Goal: Task Accomplishment & Management: Complete application form

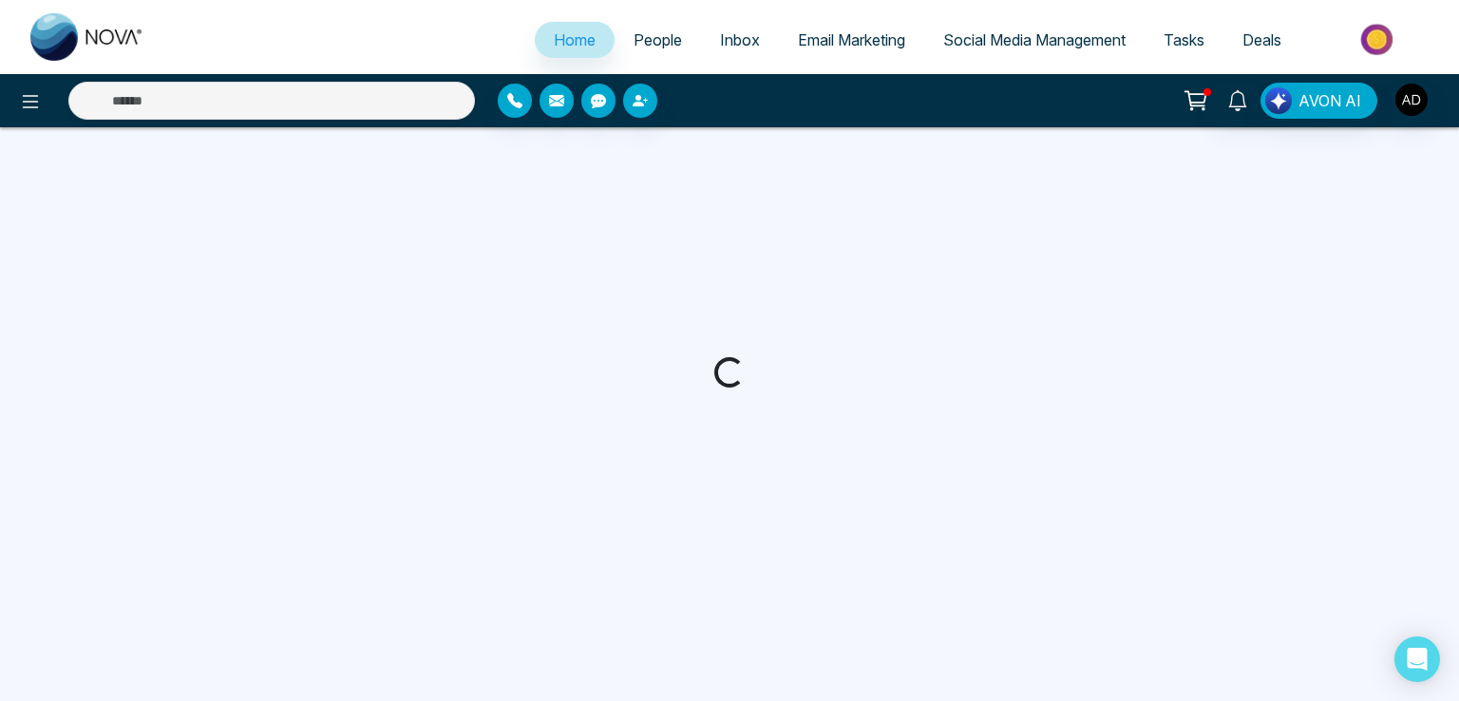
select select "*"
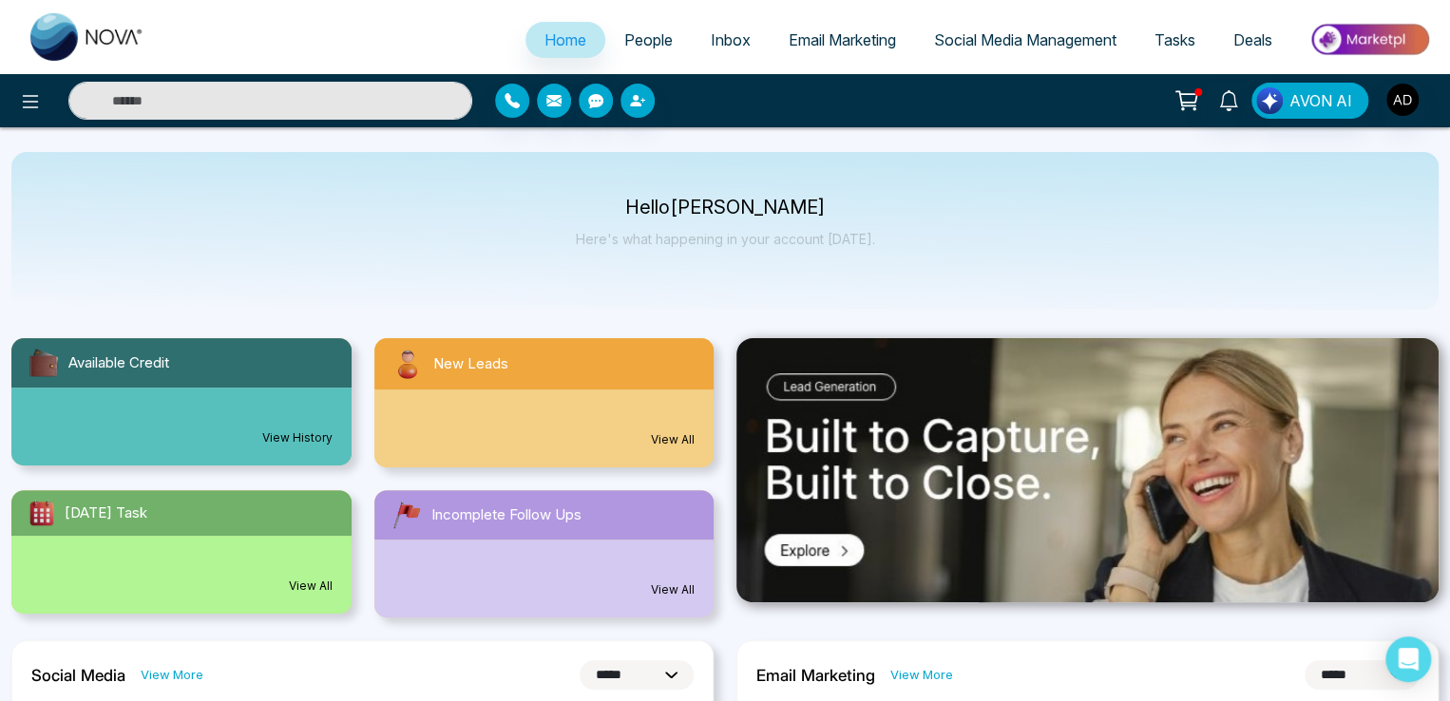
click at [631, 42] on span "People" at bounding box center [648, 39] width 48 height 19
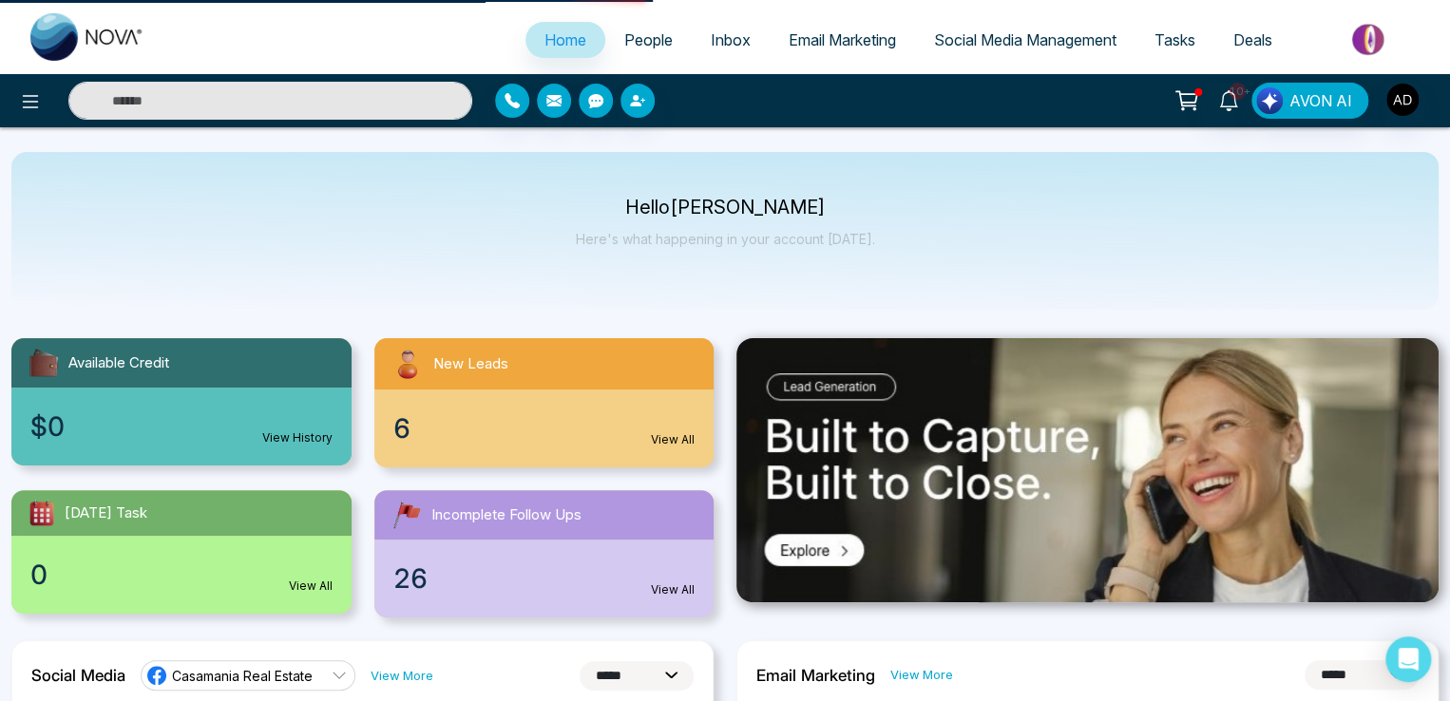
click at [631, 42] on span "People" at bounding box center [648, 39] width 48 height 19
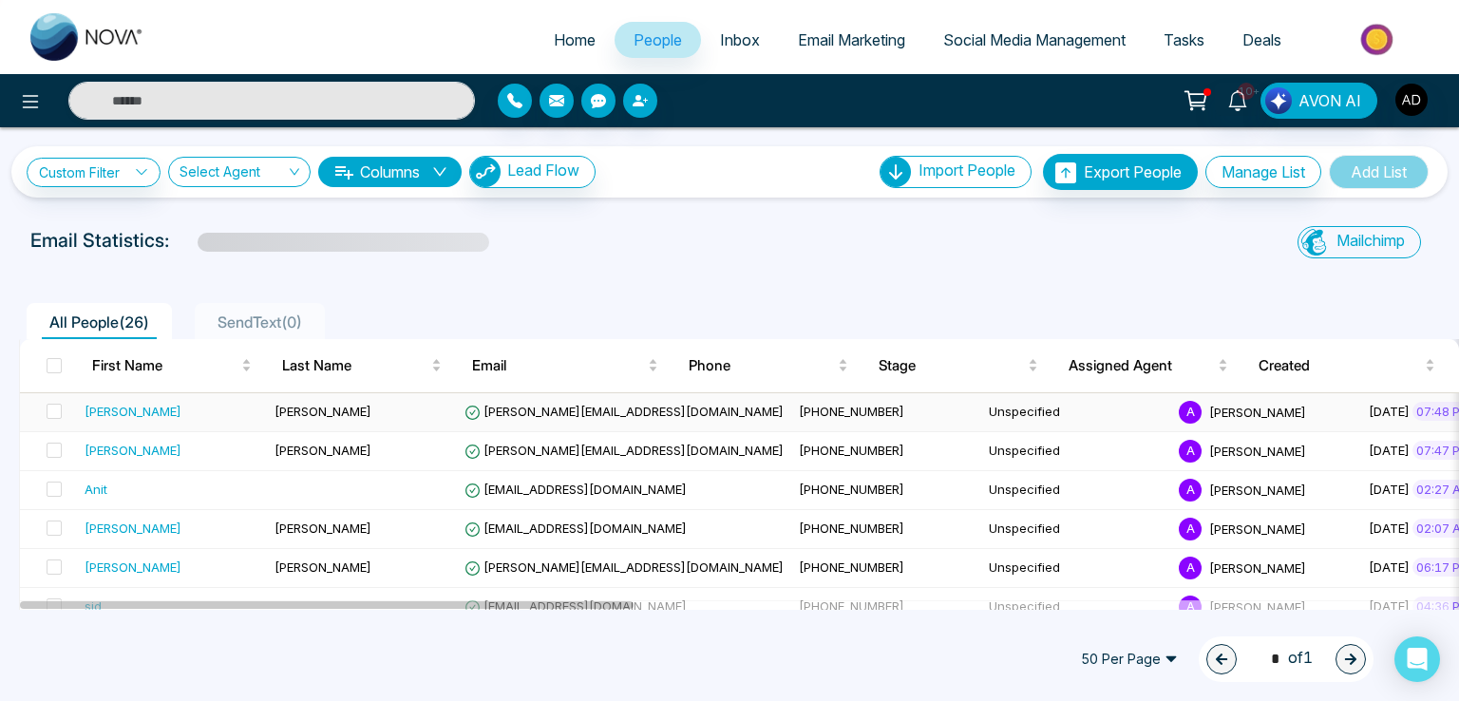
click at [510, 411] on span "[PERSON_NAME][EMAIL_ADDRESS][DOMAIN_NAME]" at bounding box center [624, 411] width 319 height 15
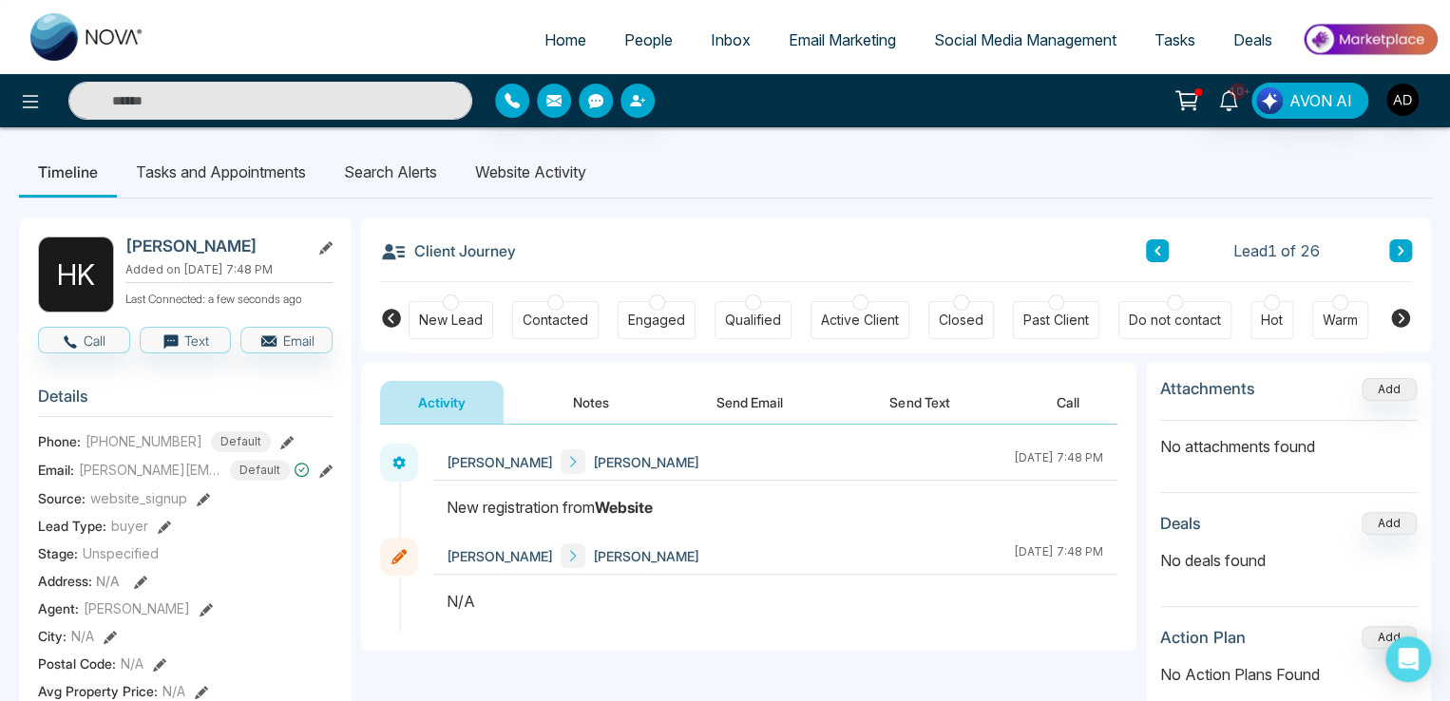
click at [391, 164] on li "Search Alerts" at bounding box center [390, 171] width 131 height 51
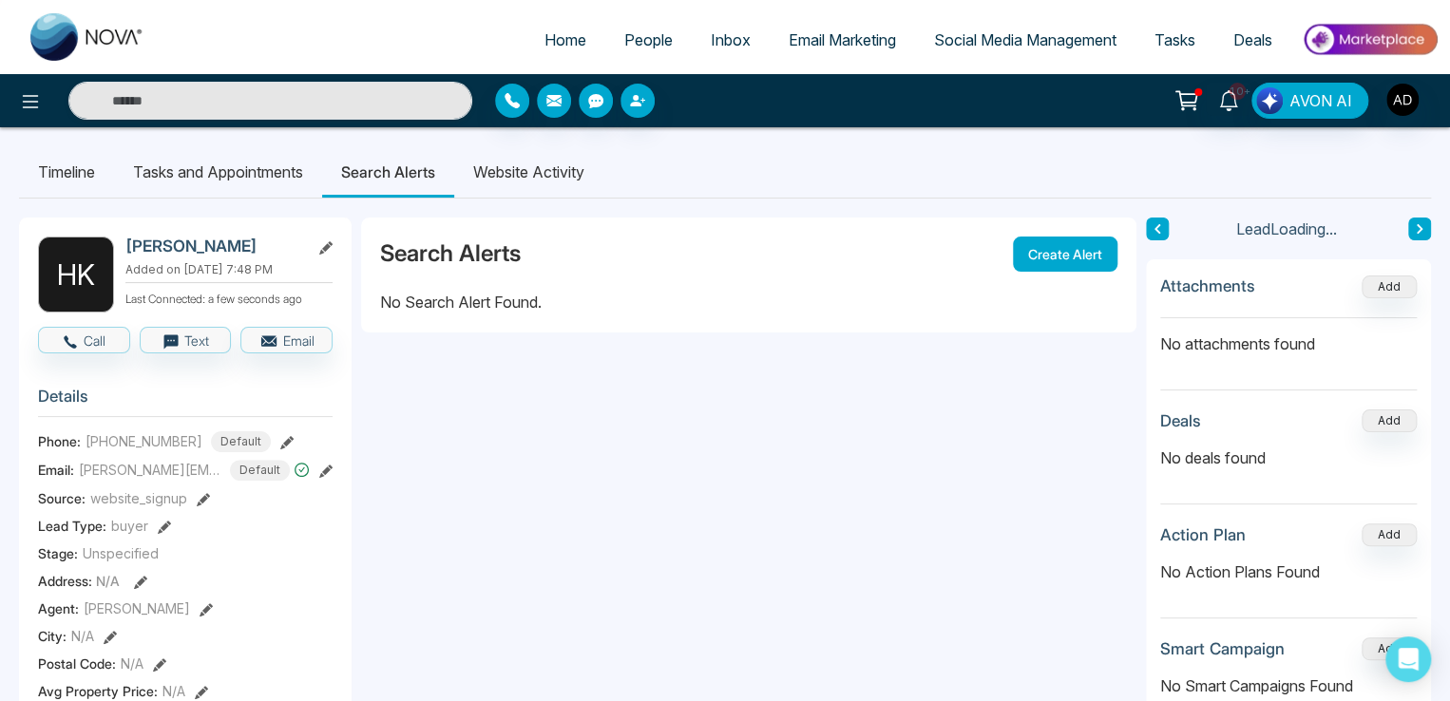
click at [1048, 239] on button "Create Alert" at bounding box center [1065, 254] width 105 height 35
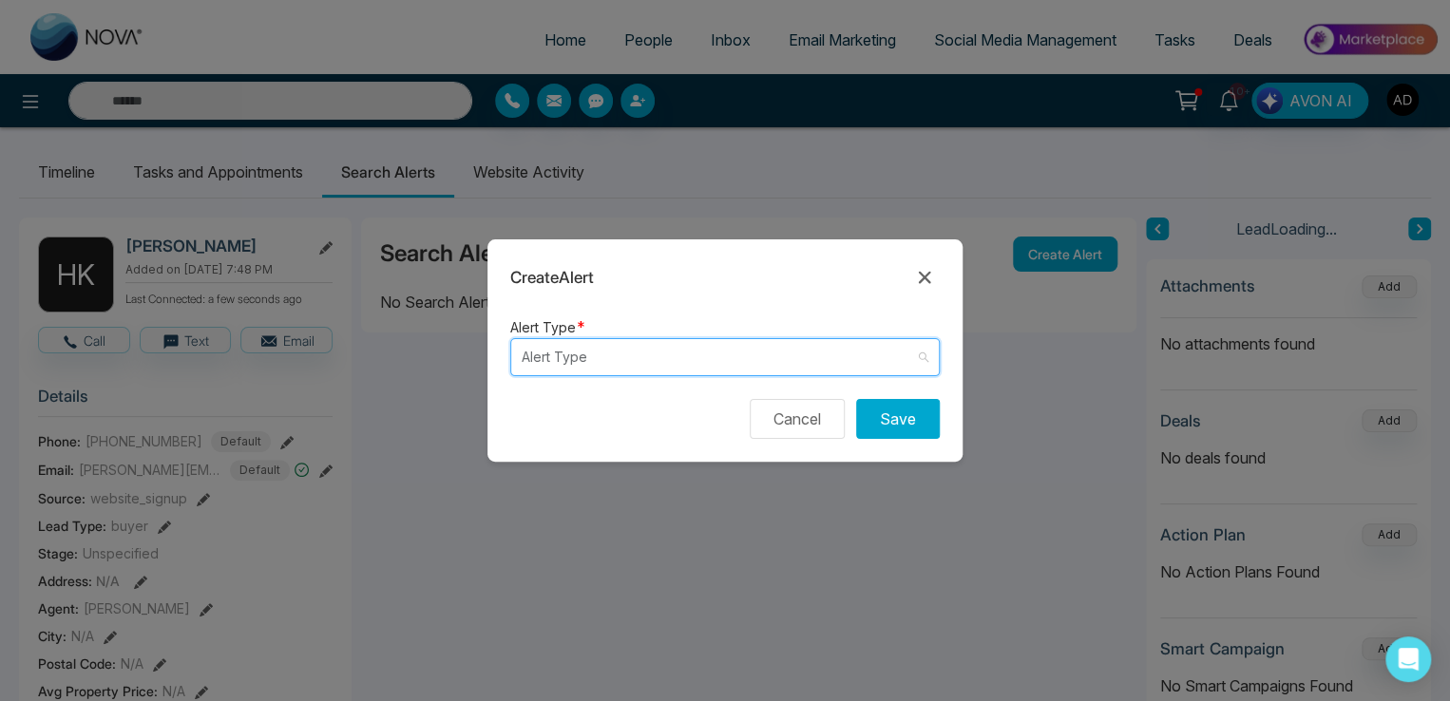
click at [687, 360] on input "search" at bounding box center [718, 357] width 393 height 36
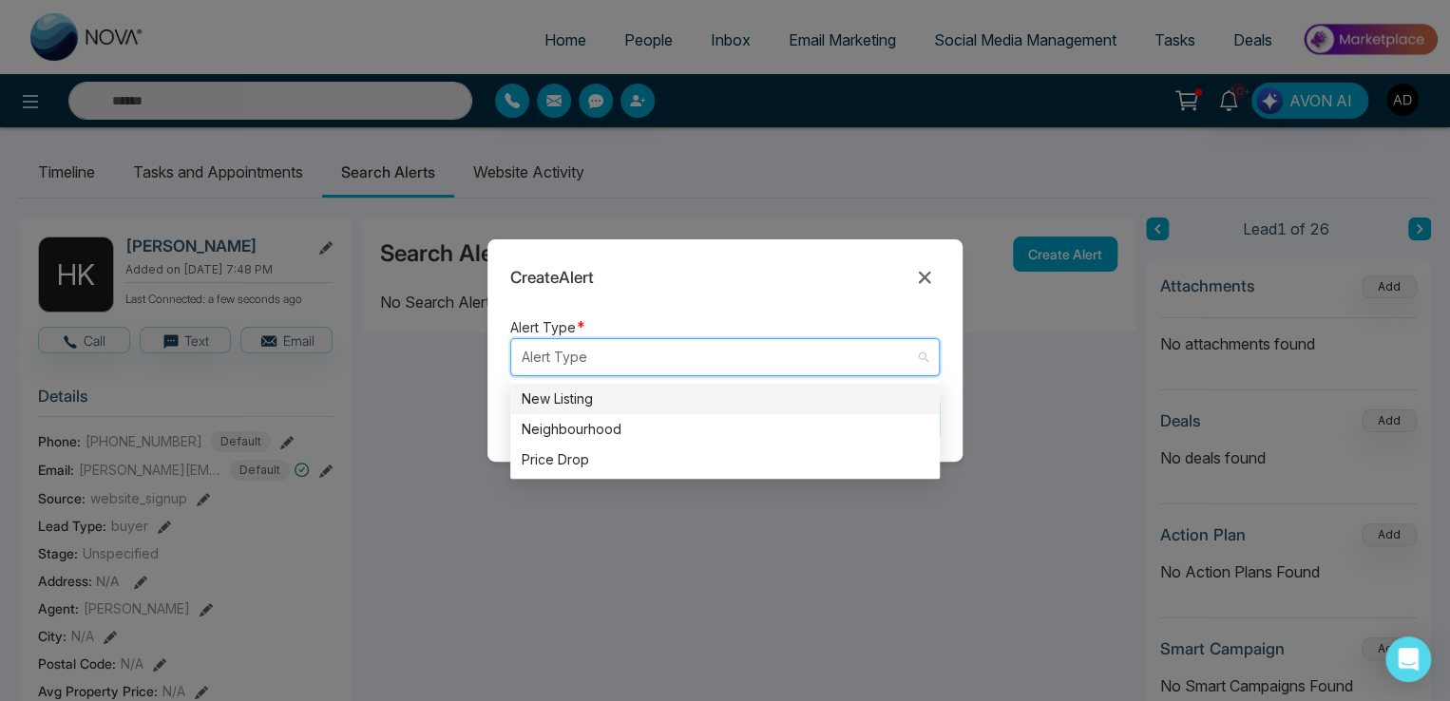
click at [566, 402] on div "New Listing" at bounding box center [725, 399] width 407 height 21
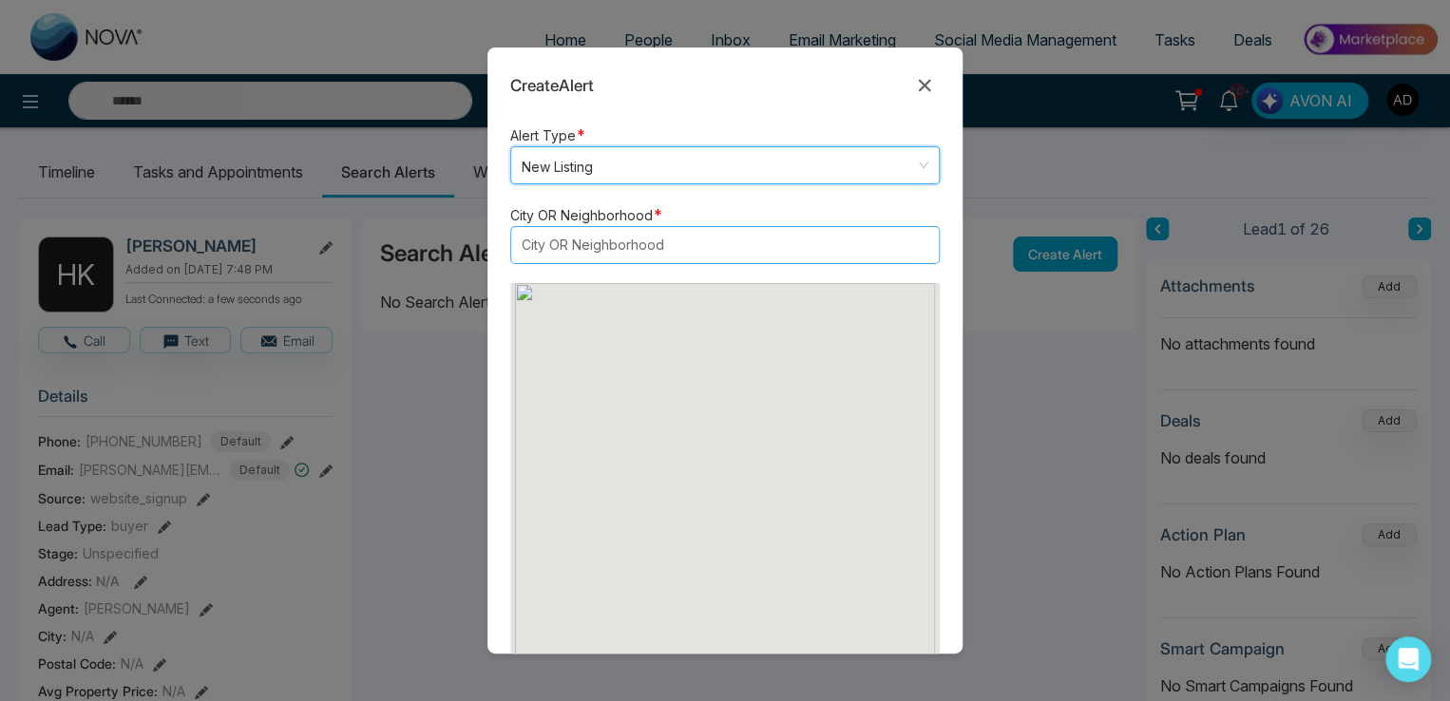
click at [585, 242] on div at bounding box center [716, 245] width 400 height 23
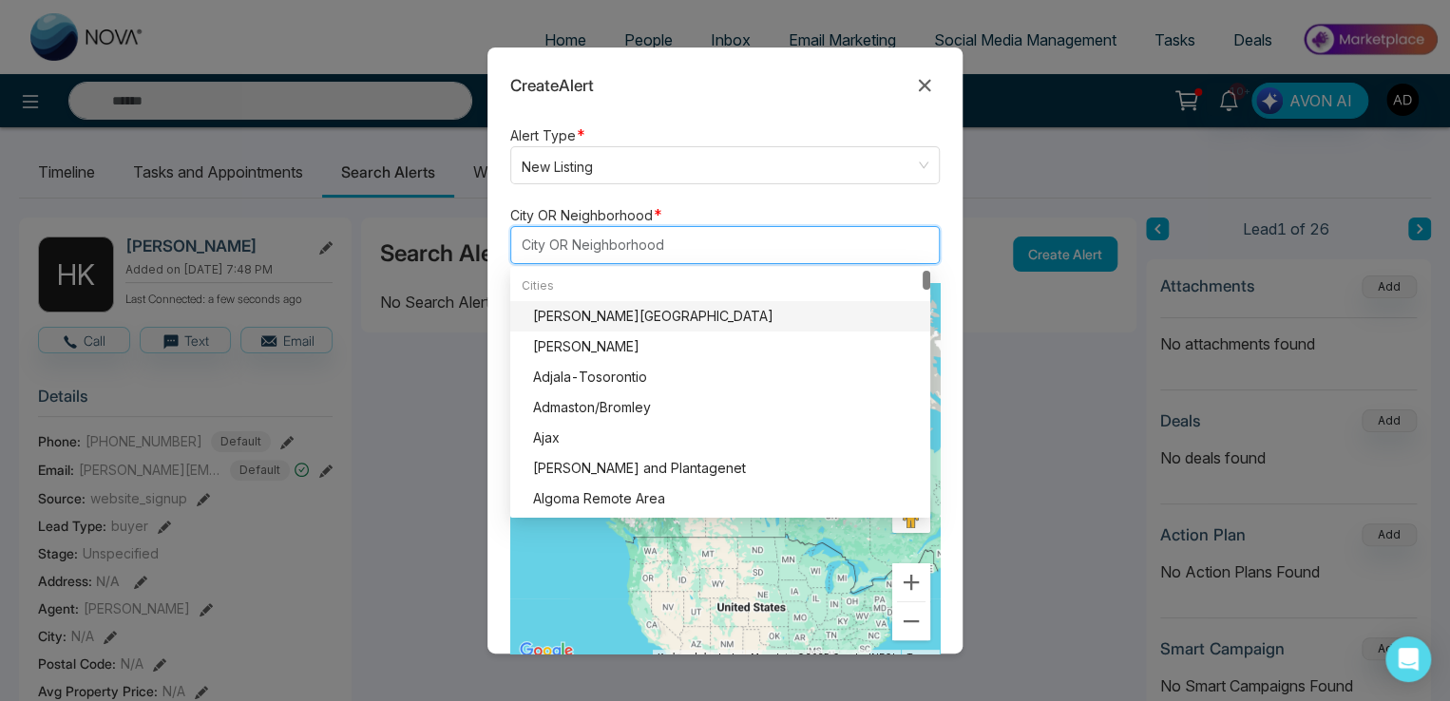
click at [593, 312] on div "[PERSON_NAME][GEOGRAPHIC_DATA]" at bounding box center [726, 316] width 386 height 21
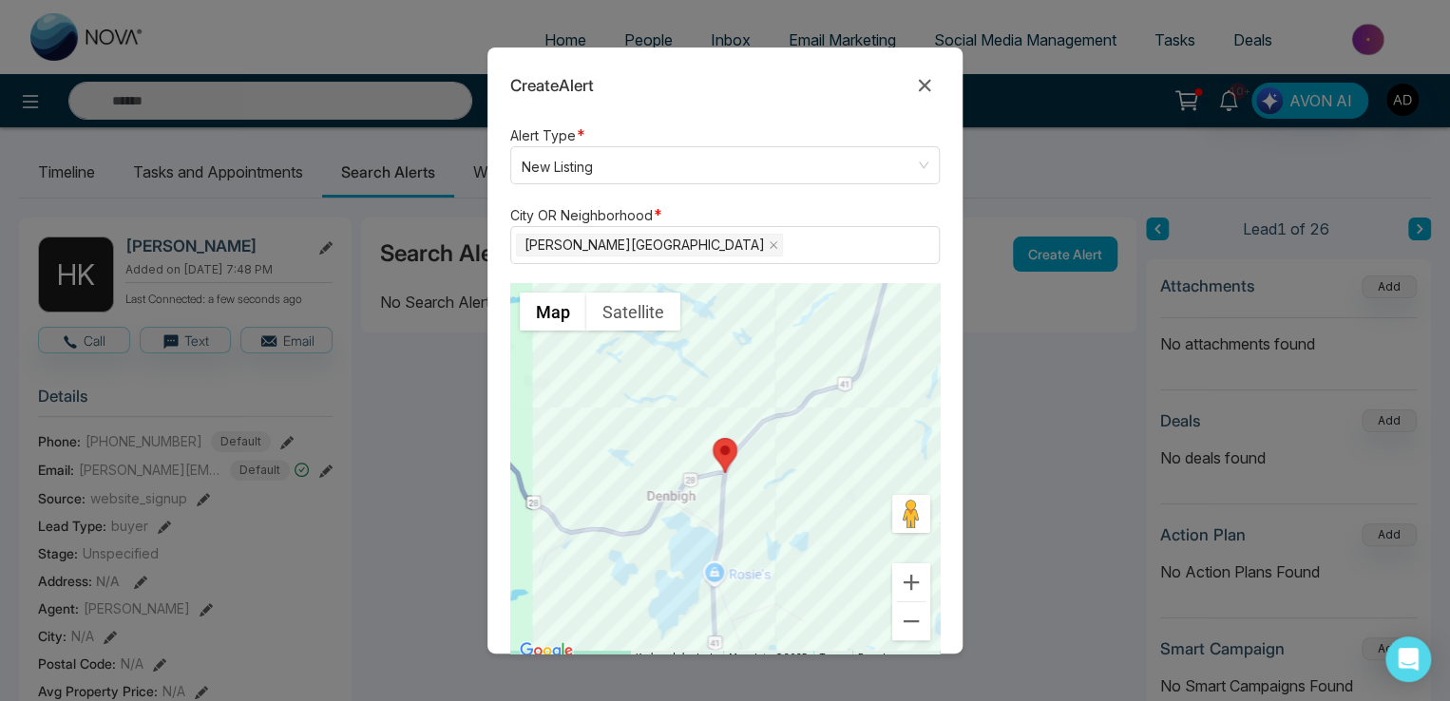
click at [939, 313] on form "Alert Type * New Listing listing neighbourhood New Listing Neighbourhood Price …" at bounding box center [724, 389] width 475 height 530
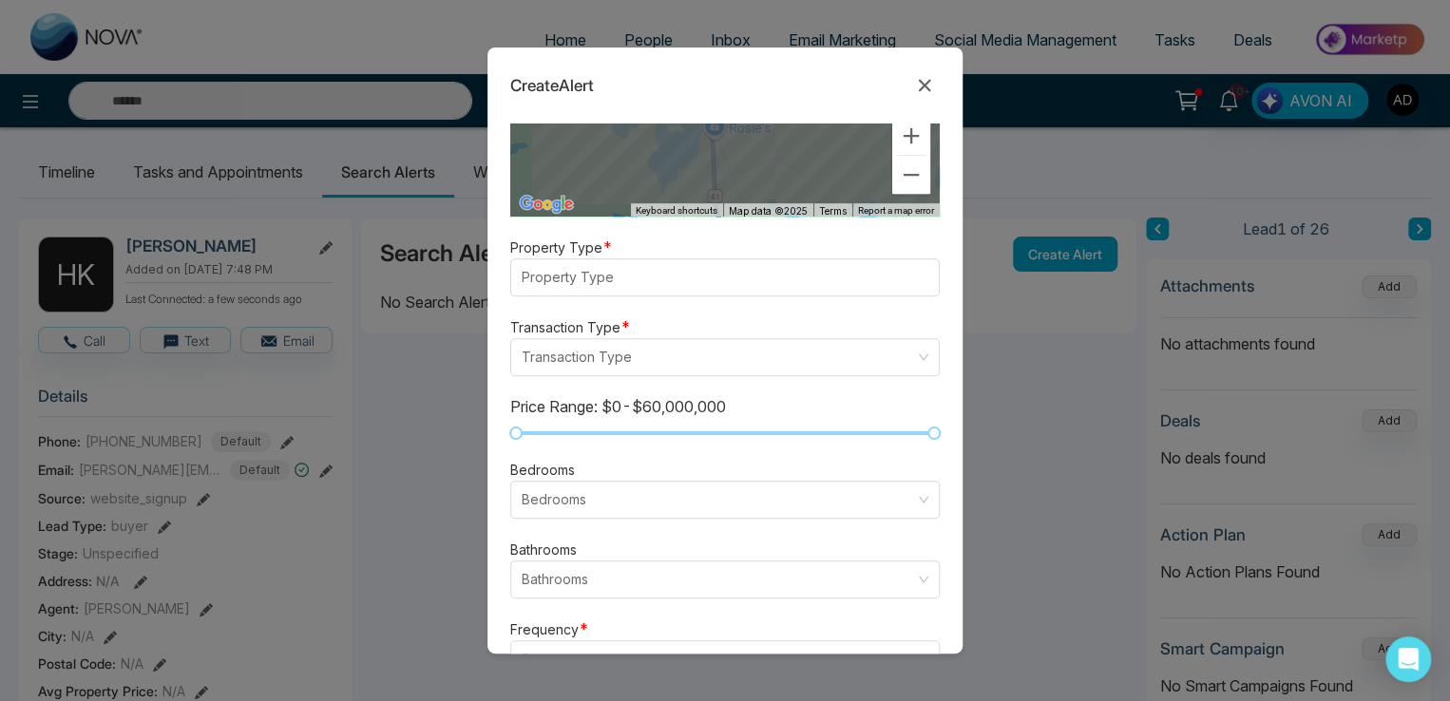
scroll to position [460, 0]
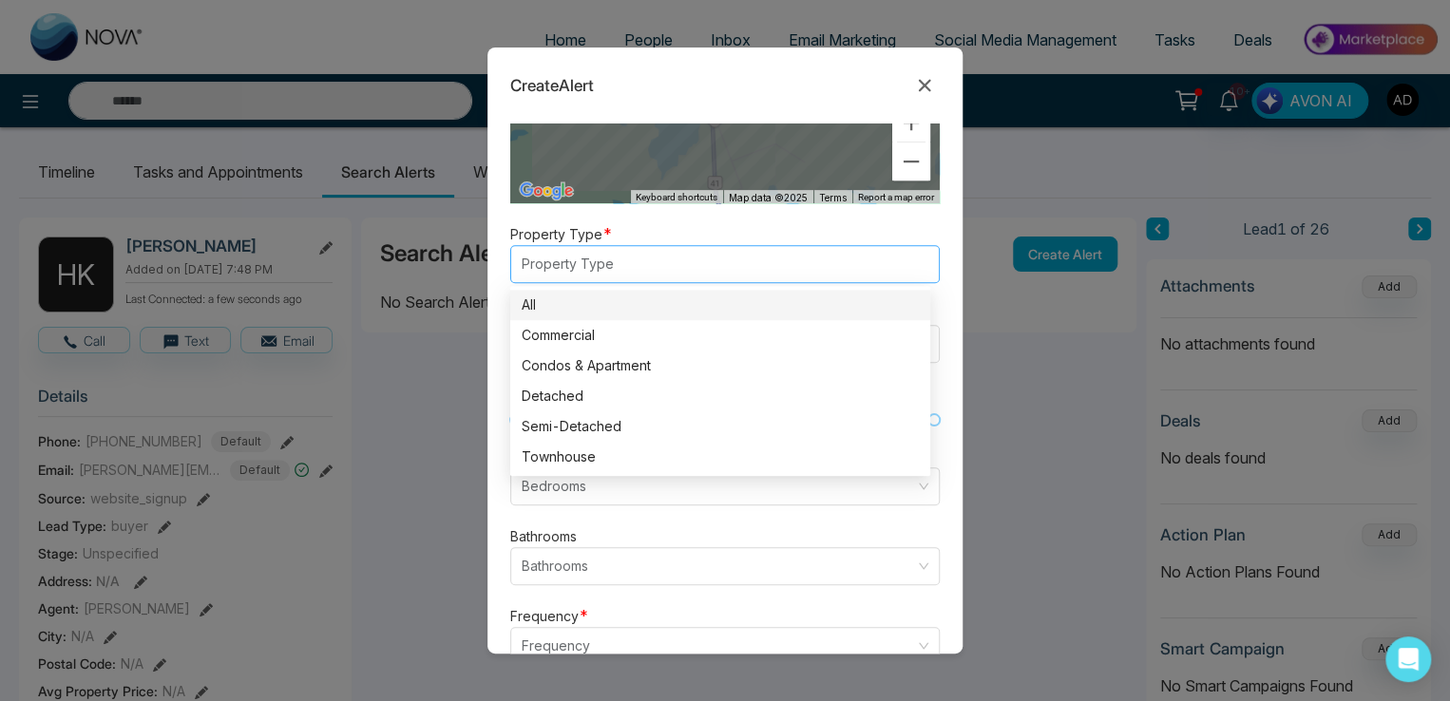
click at [619, 270] on div at bounding box center [716, 264] width 400 height 23
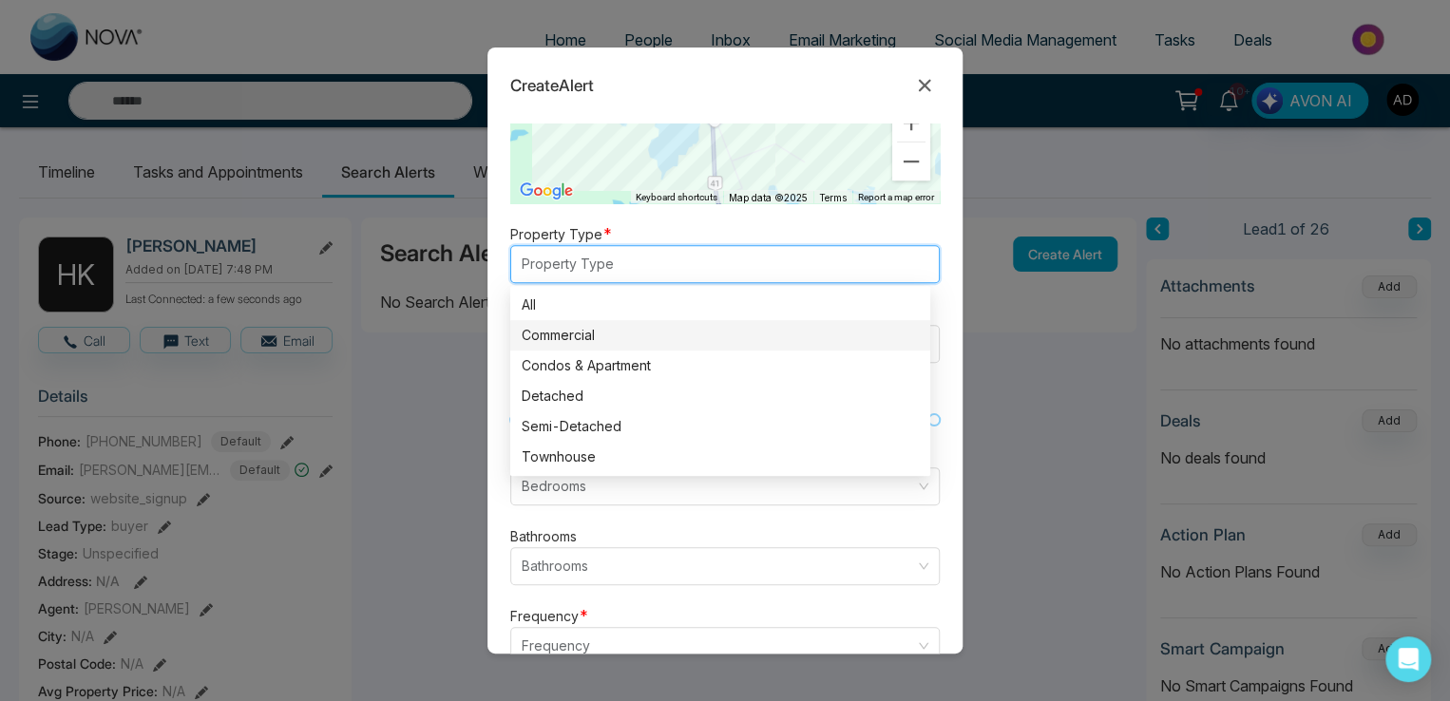
click at [584, 328] on div "Commercial" at bounding box center [720, 335] width 397 height 21
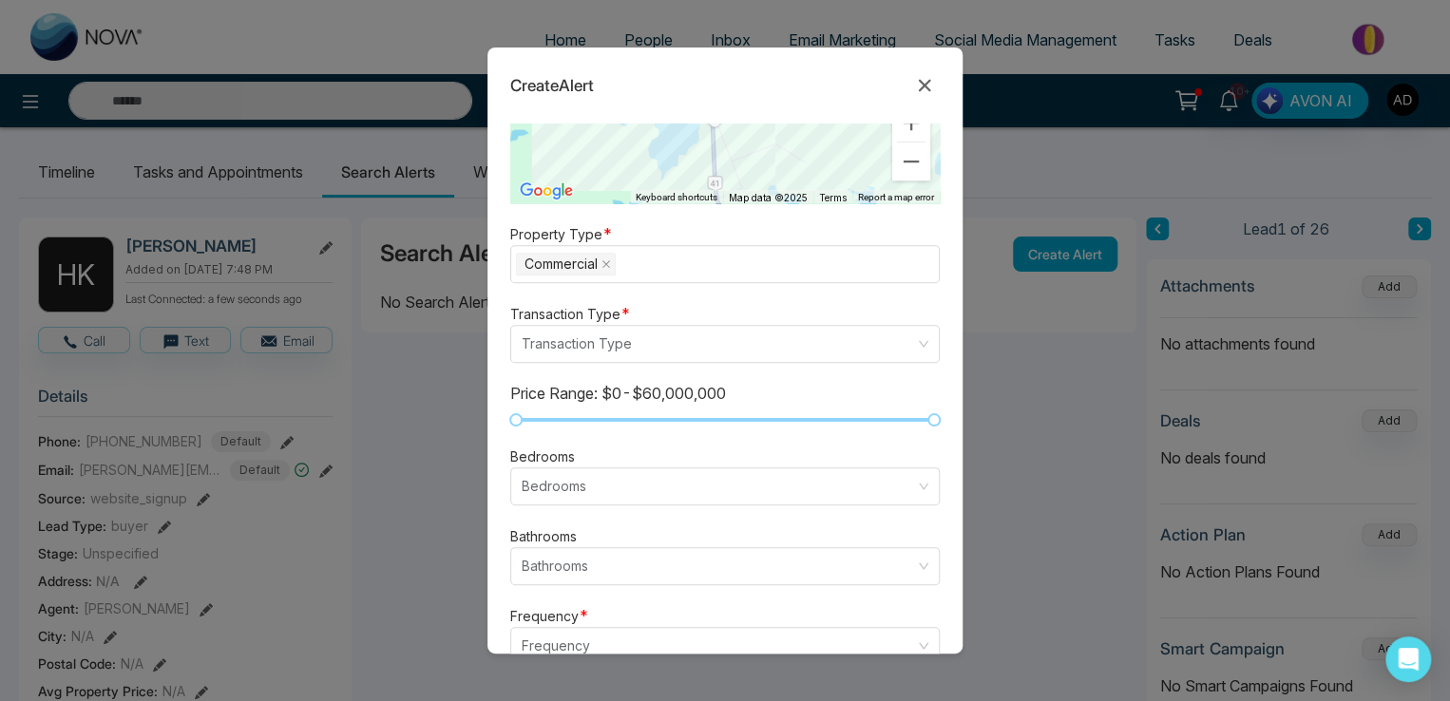
click at [942, 269] on form "Alert Type * New Listing listing neighbourhood New Listing Neighbourhood Price …" at bounding box center [724, 389] width 475 height 530
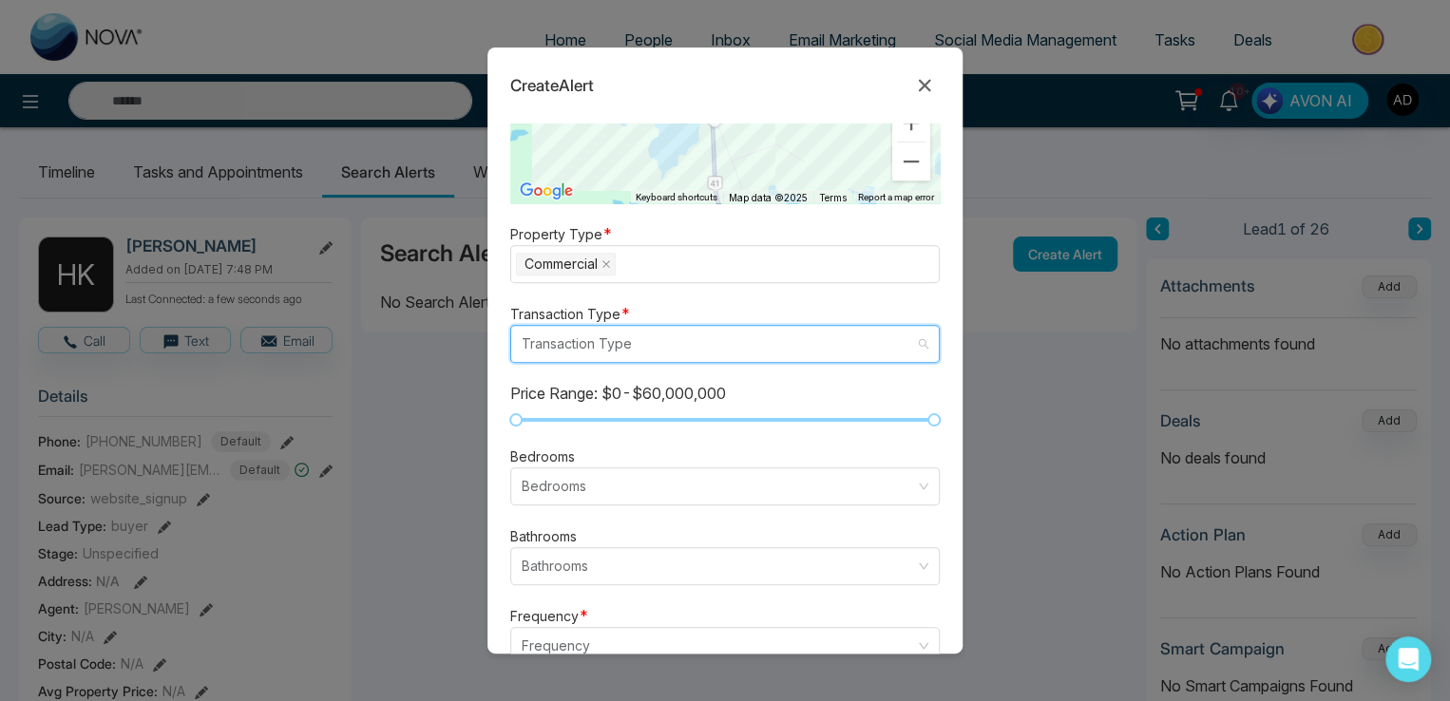
click at [636, 338] on input "search" at bounding box center [718, 344] width 393 height 36
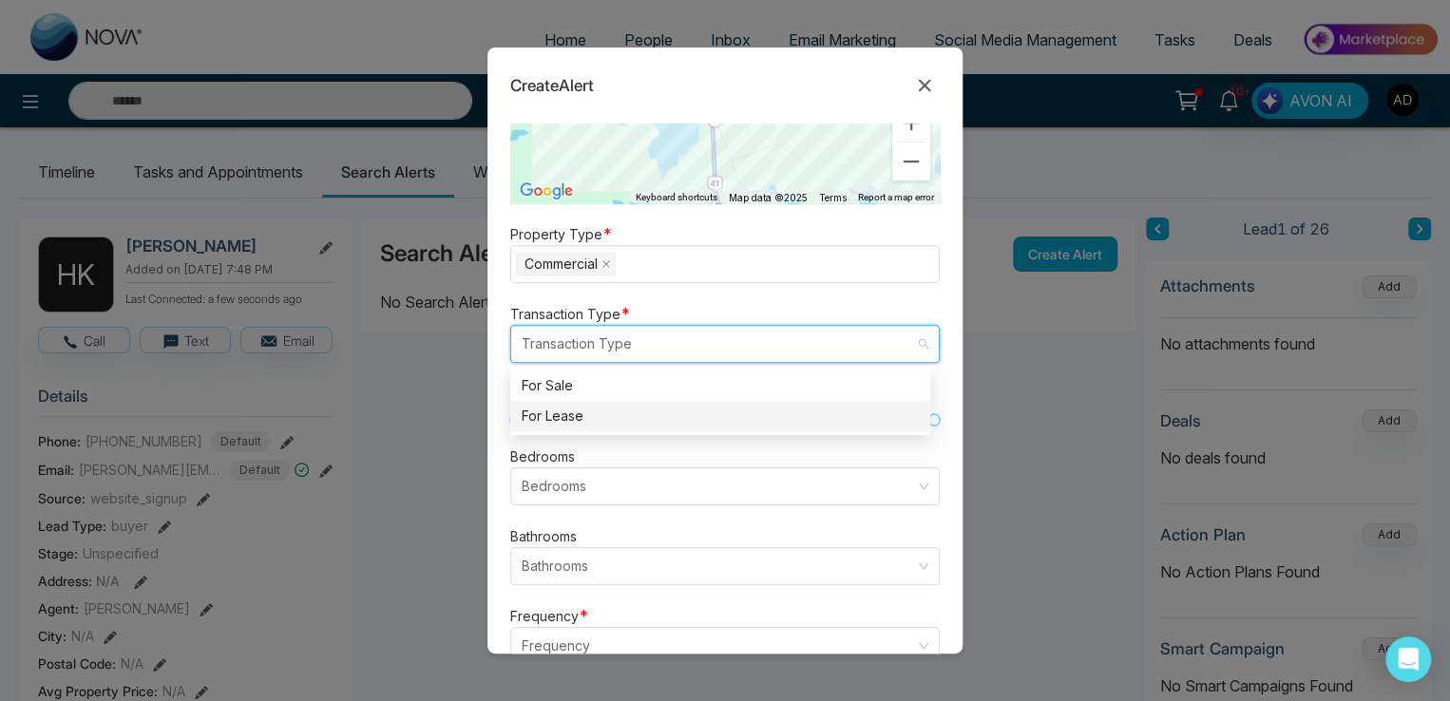
click at [551, 418] on div "For Lease" at bounding box center [720, 416] width 397 height 21
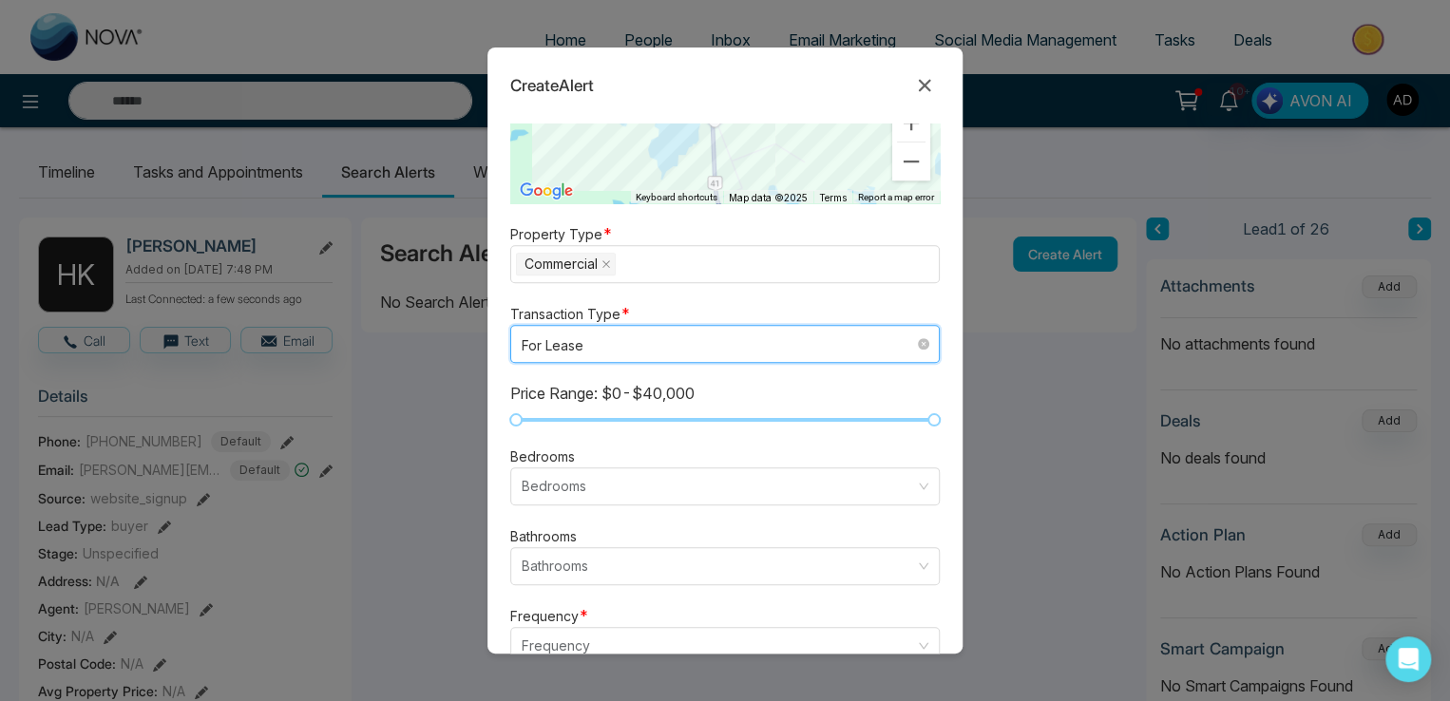
scroll to position [574, 0]
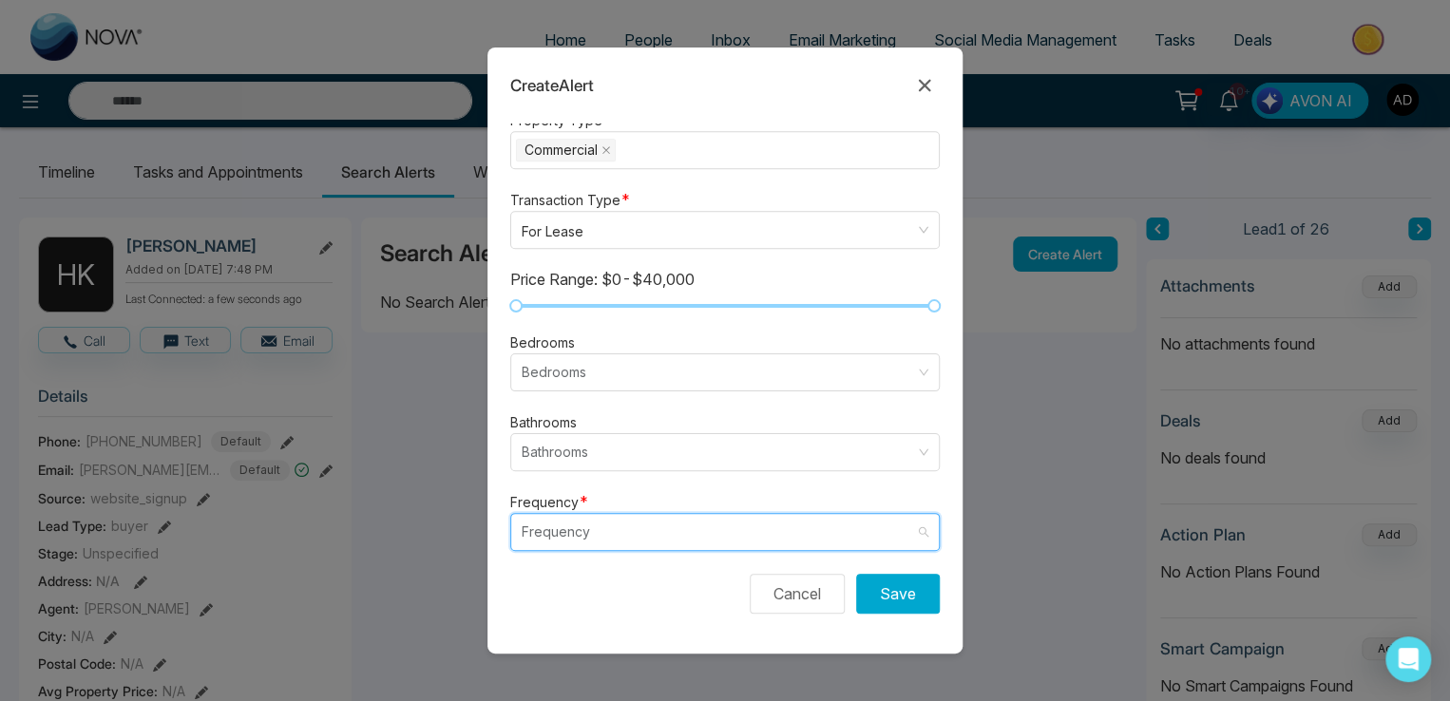
click at [578, 526] on input "search" at bounding box center [718, 532] width 393 height 36
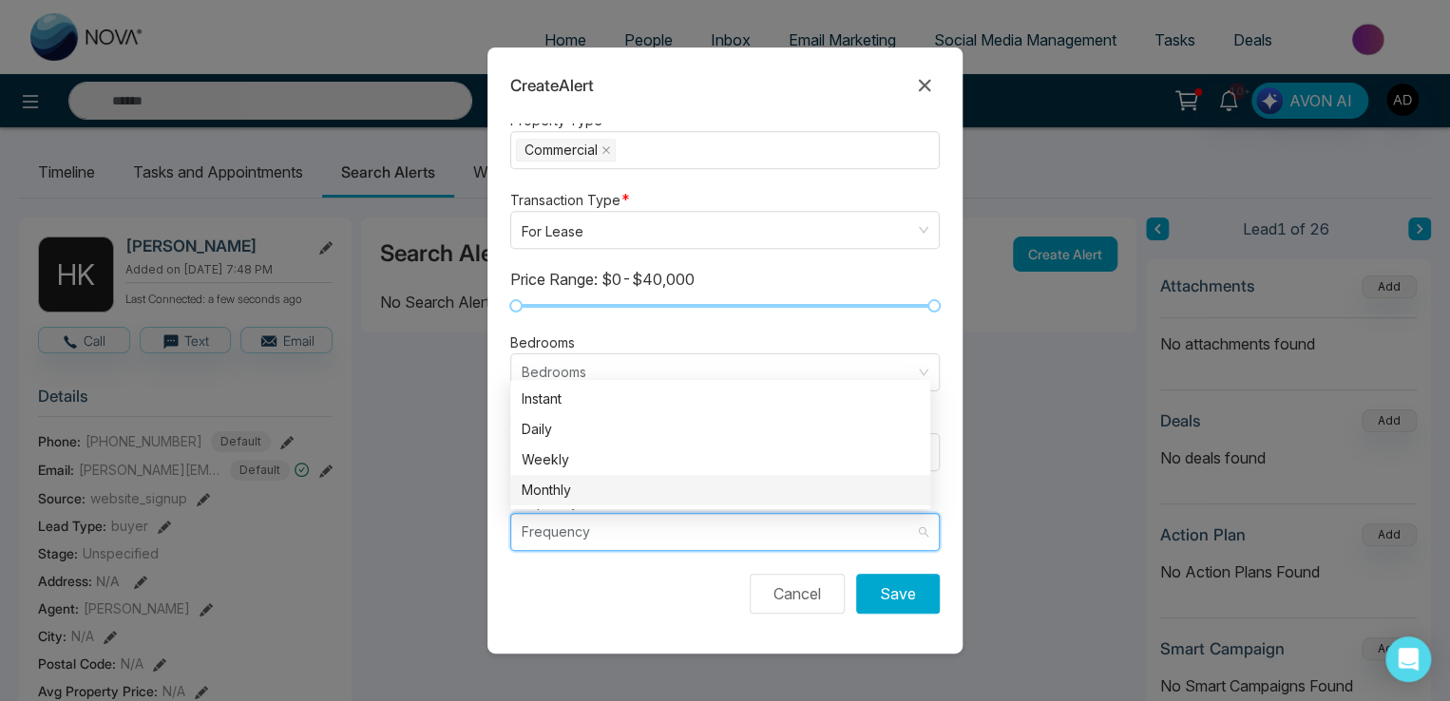
click at [577, 491] on div "Monthly" at bounding box center [720, 490] width 397 height 21
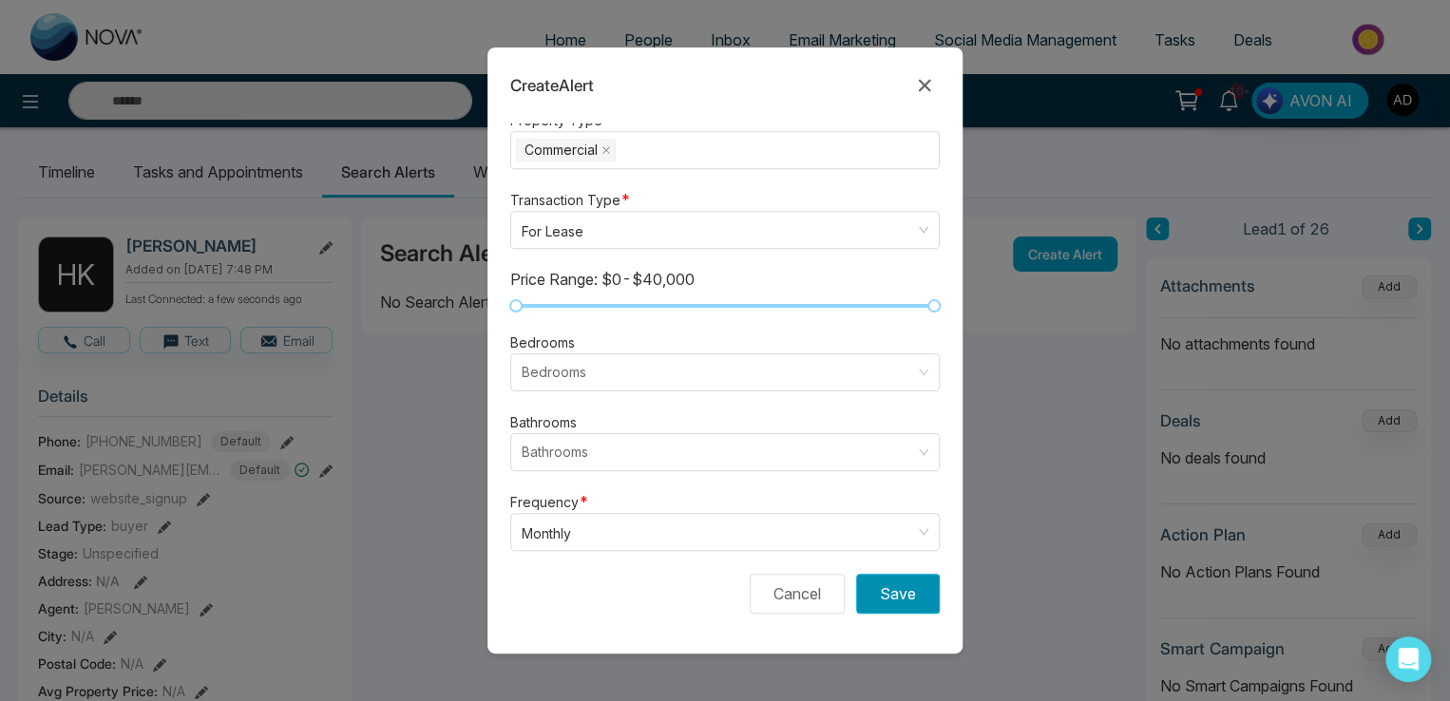
click at [904, 594] on button "Save" at bounding box center [898, 594] width 84 height 40
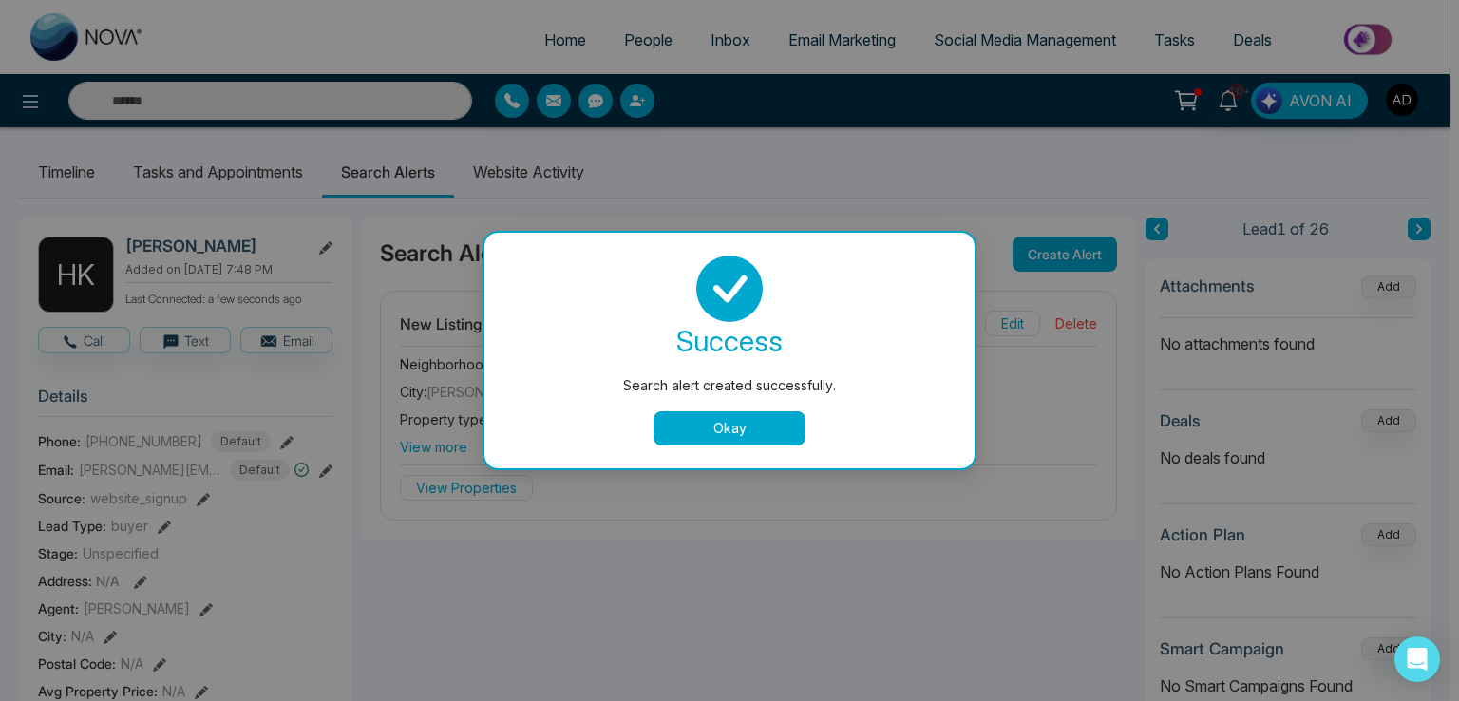
click at [694, 423] on button "Okay" at bounding box center [730, 428] width 152 height 34
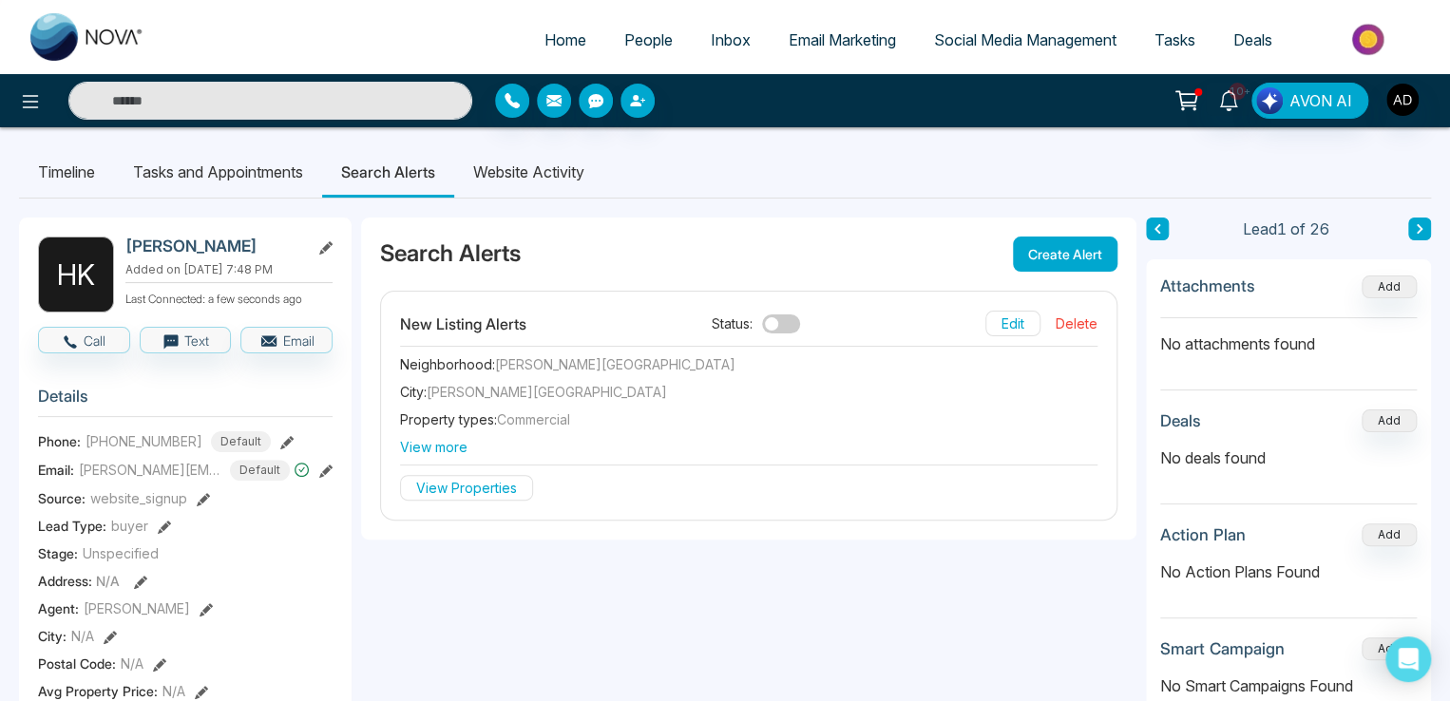
click at [1007, 322] on button "Edit" at bounding box center [1012, 324] width 55 height 26
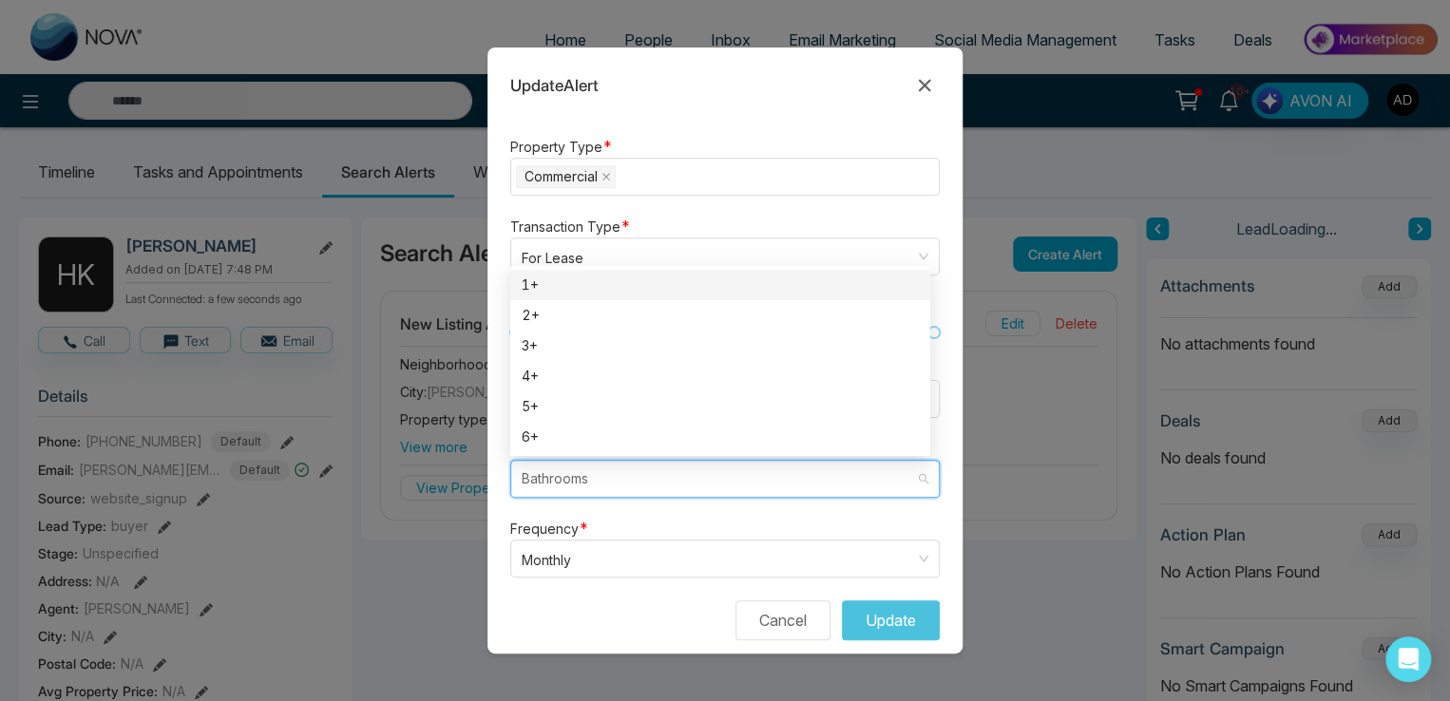
click at [618, 461] on input "search" at bounding box center [718, 479] width 393 height 36
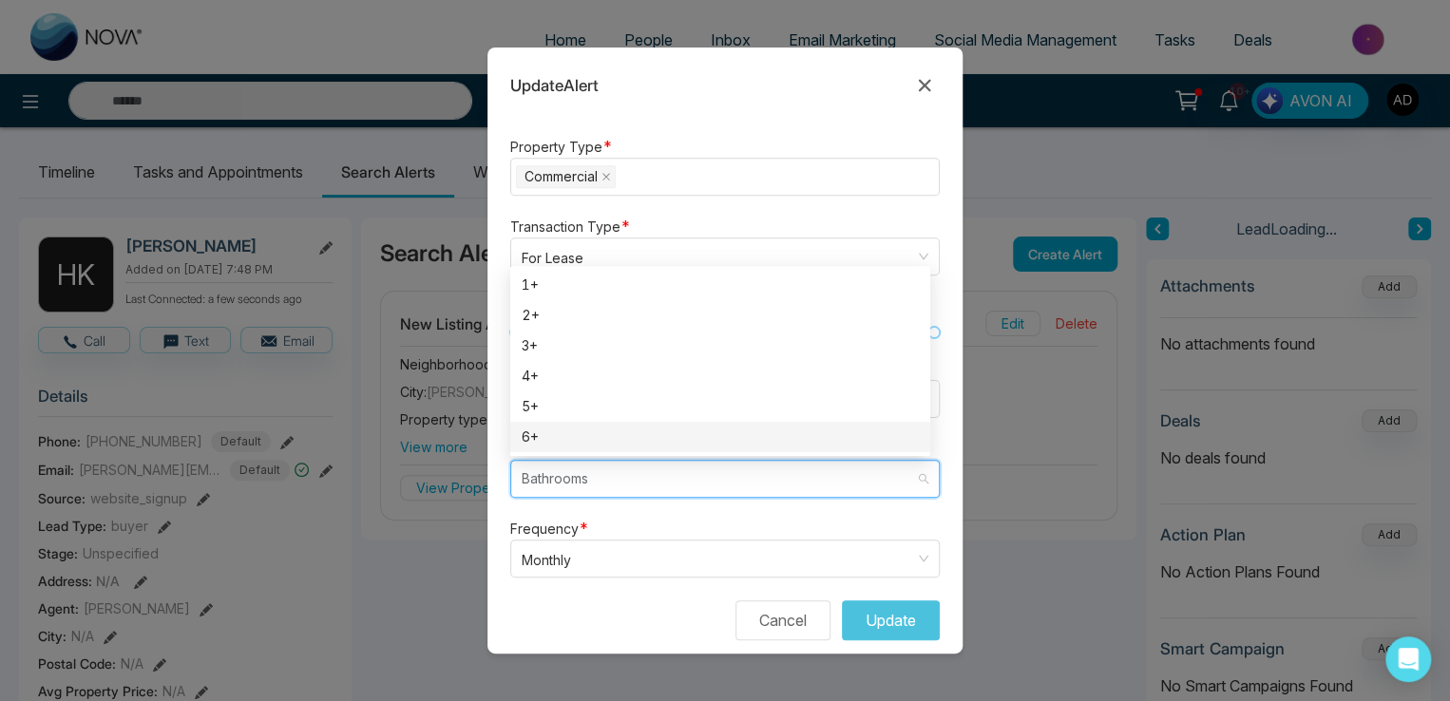
click at [602, 427] on div "6+" at bounding box center [720, 437] width 397 height 21
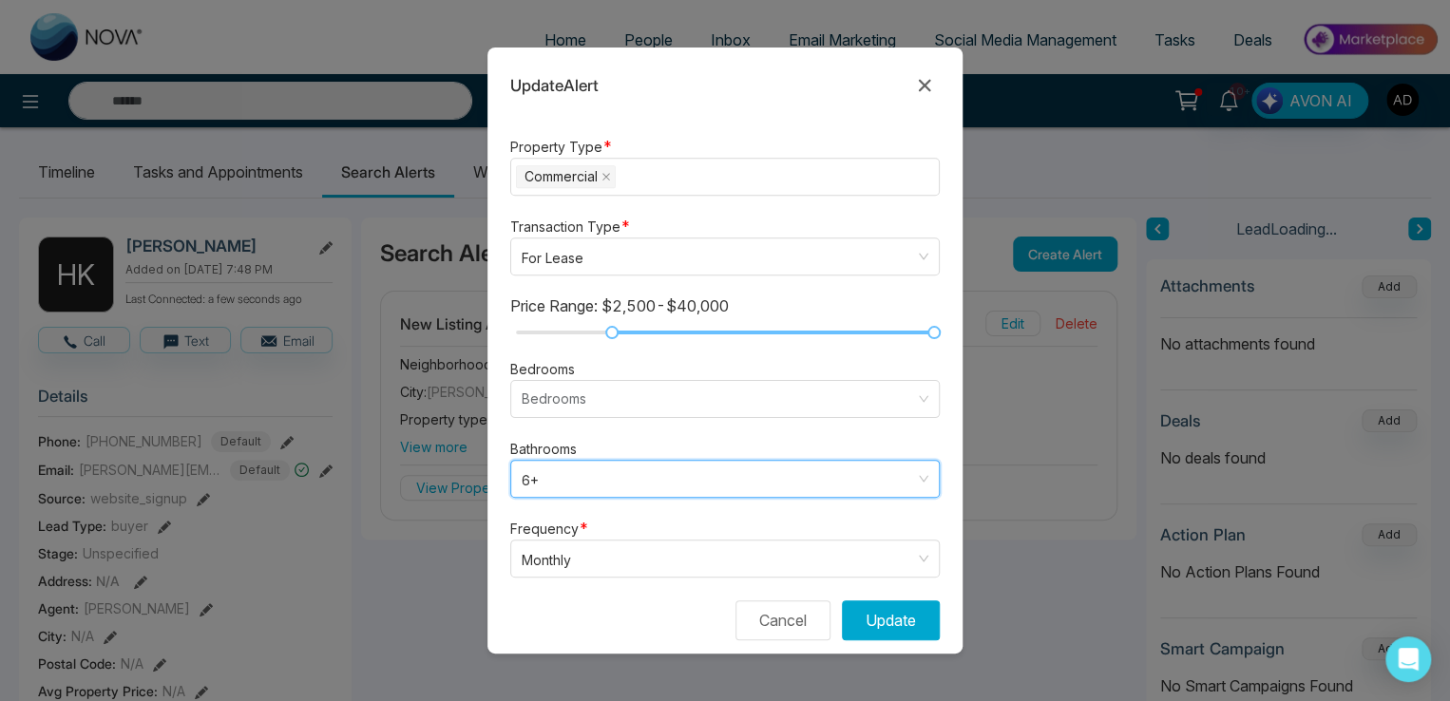
drag, startPoint x: 608, startPoint y: 309, endPoint x: 676, endPoint y: 307, distance: 68.4
click at [676, 327] on div at bounding box center [725, 332] width 418 height 11
click at [860, 600] on button "Update" at bounding box center [891, 620] width 98 height 40
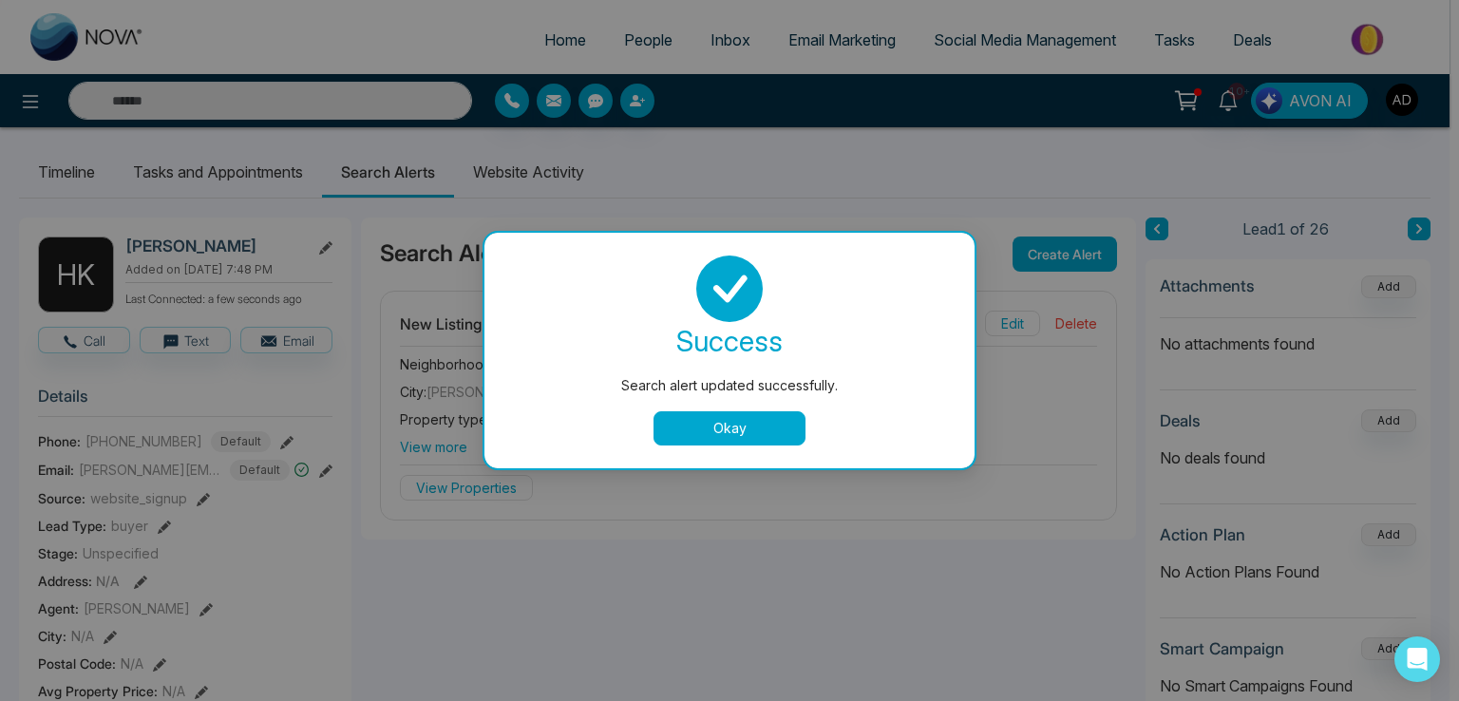
click at [752, 427] on button "Okay" at bounding box center [730, 428] width 152 height 34
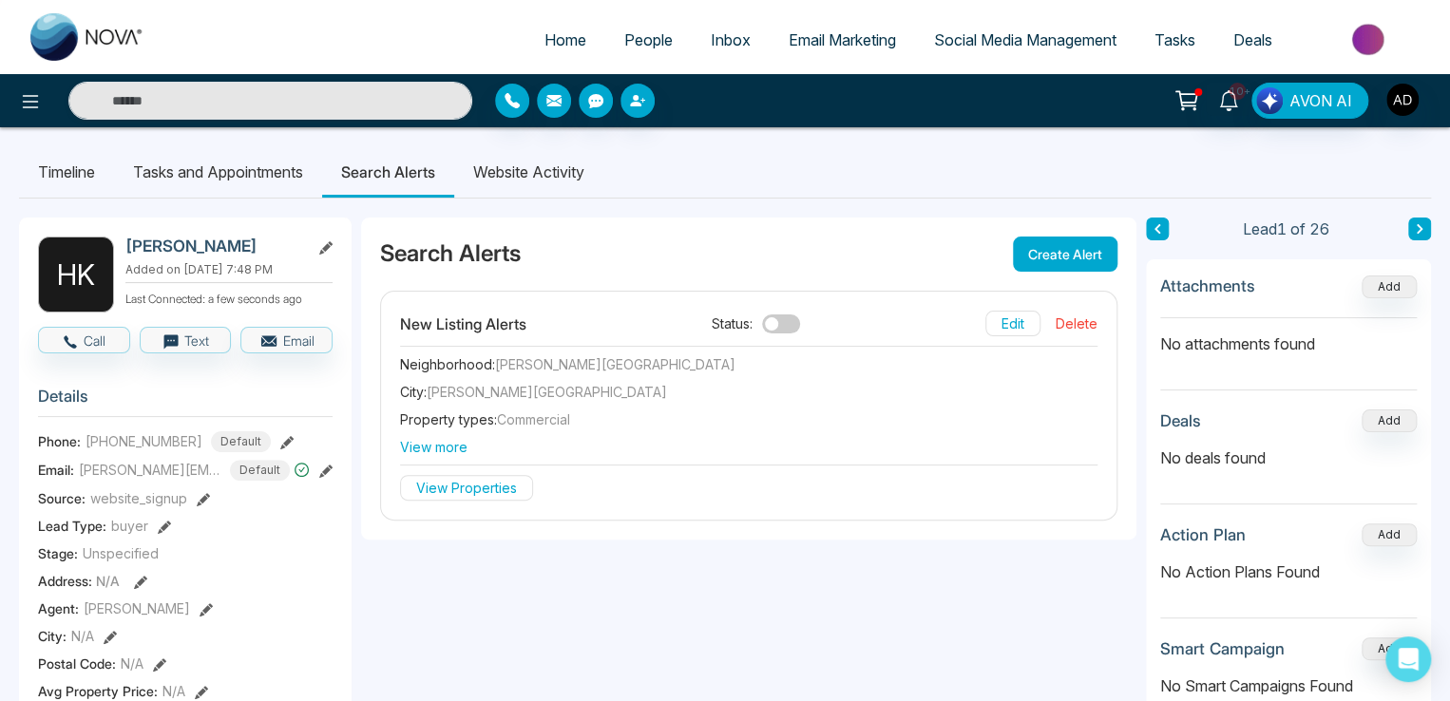
click at [992, 316] on button "Edit" at bounding box center [1012, 324] width 55 height 26
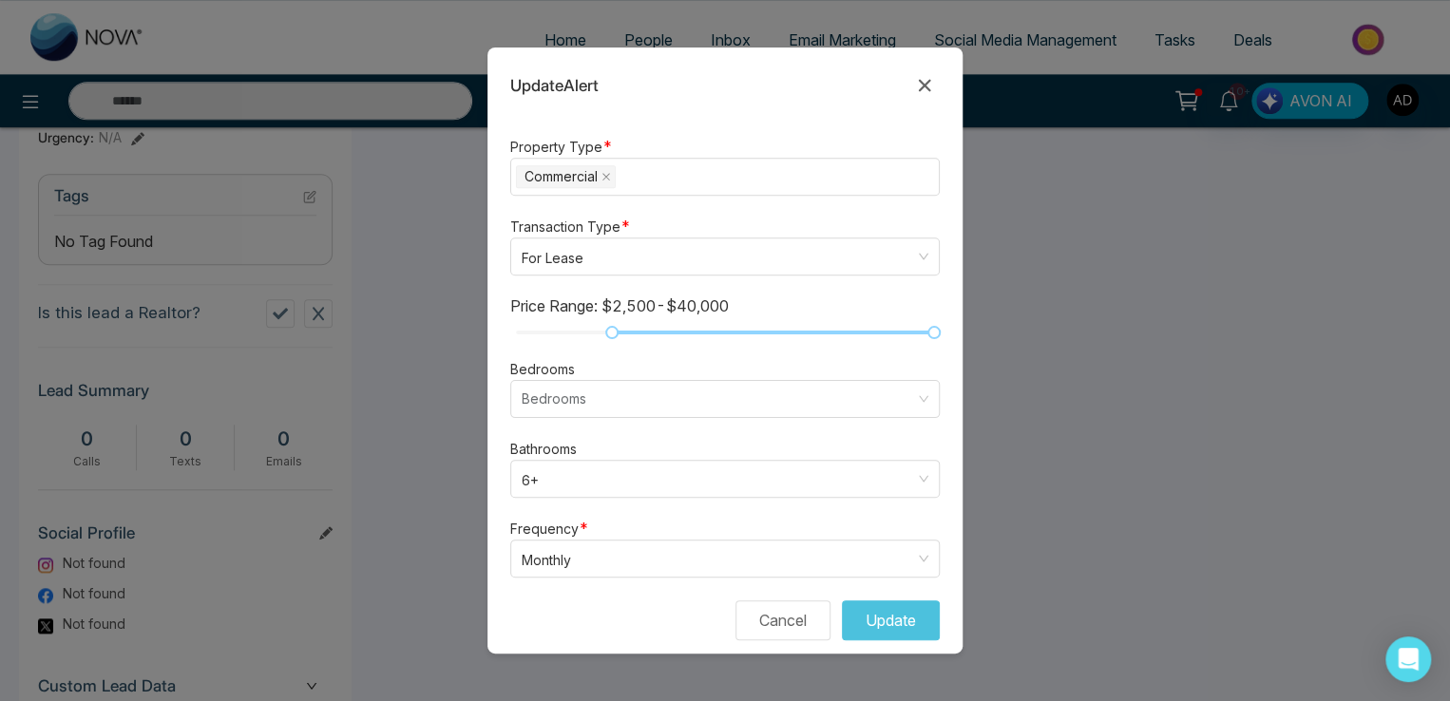
scroll to position [885, 0]
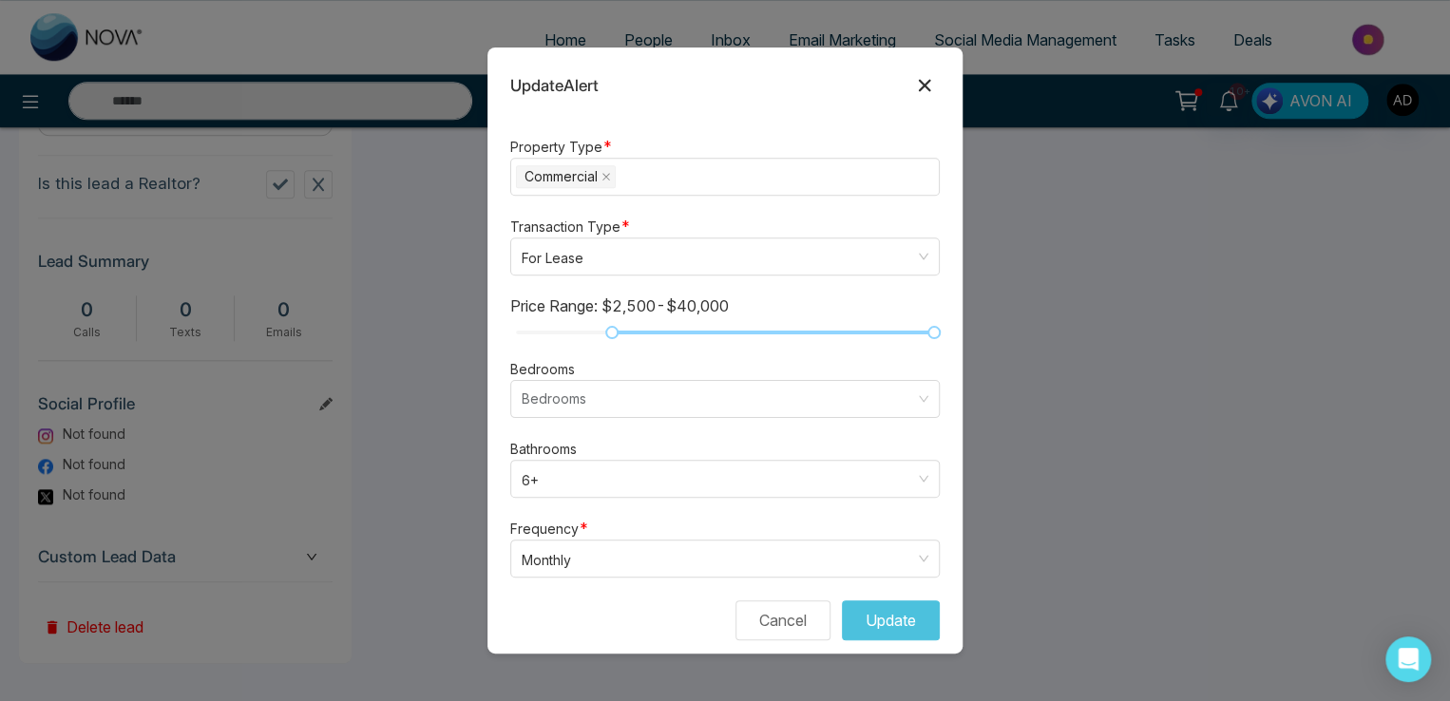
click at [927, 86] on icon at bounding box center [924, 85] width 23 height 23
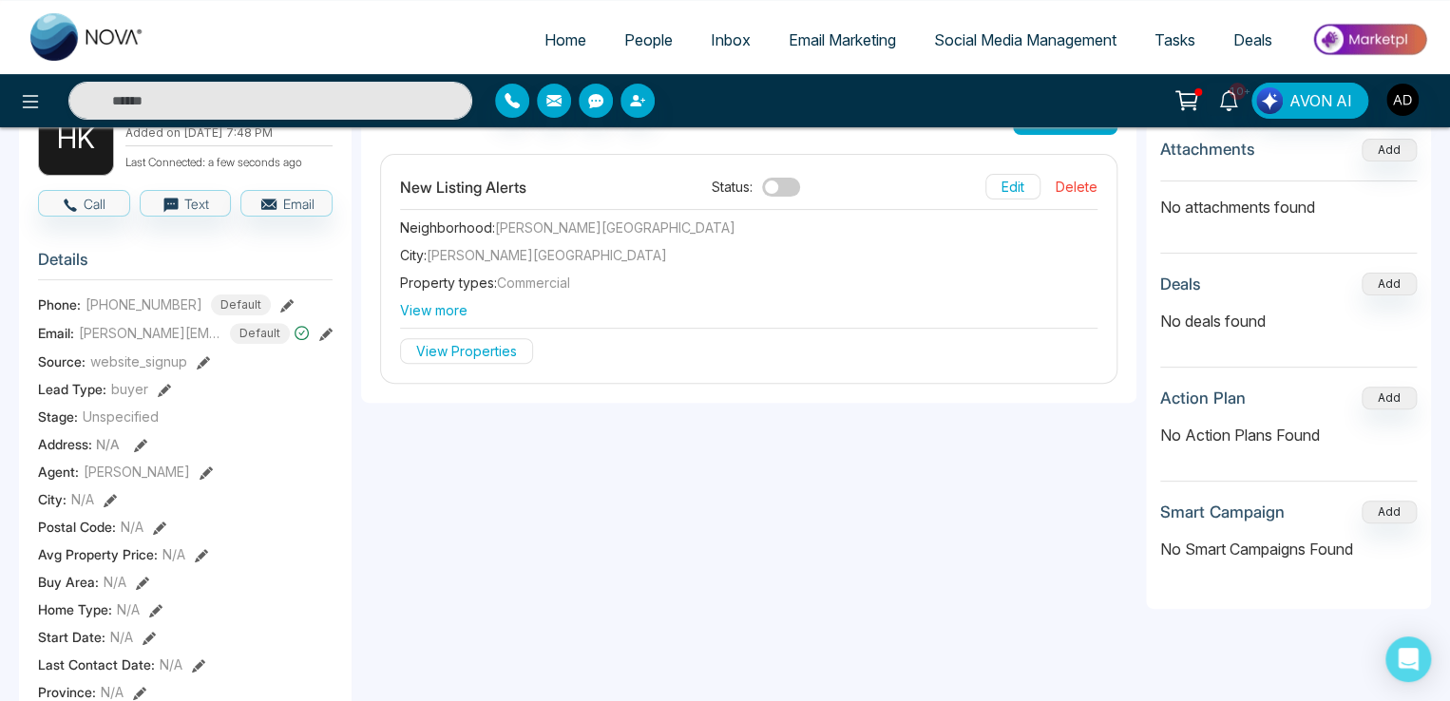
scroll to position [0, 0]
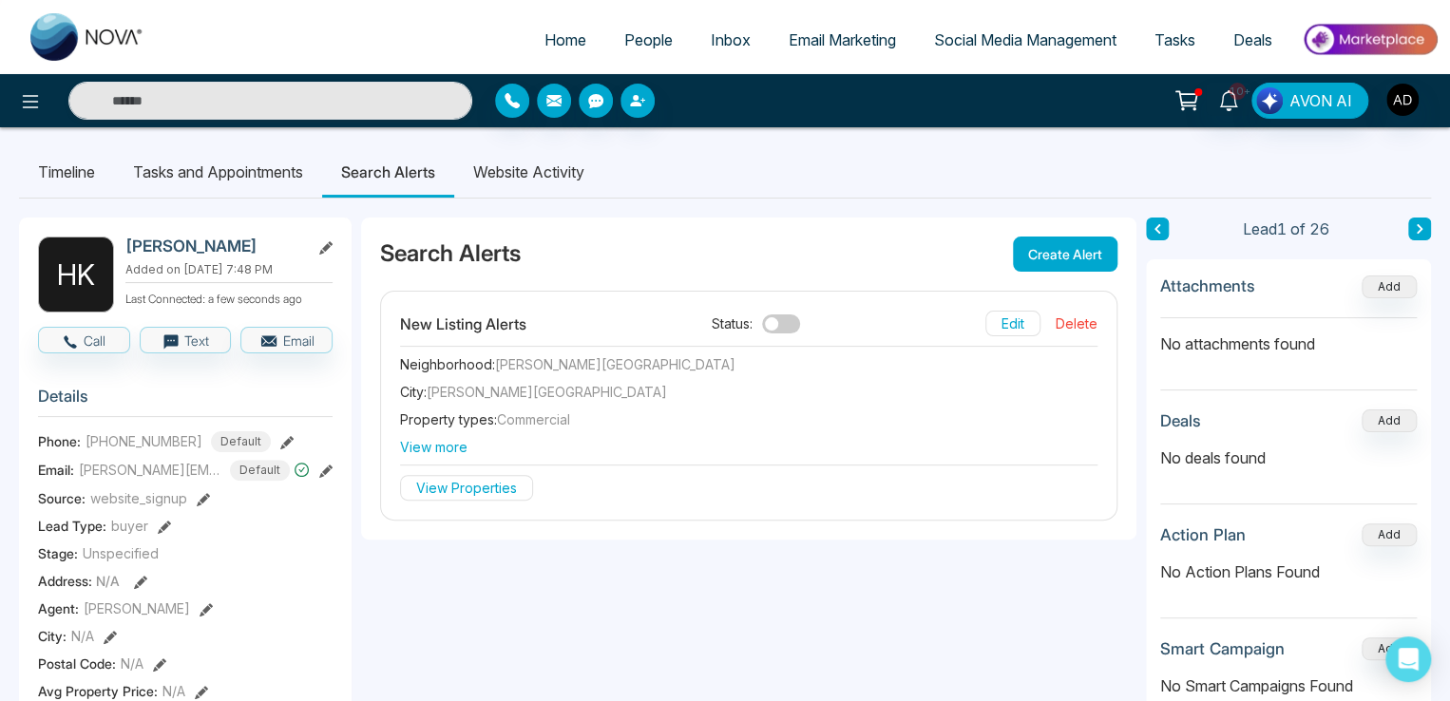
click at [445, 448] on span "View more" at bounding box center [748, 447] width 697 height 20
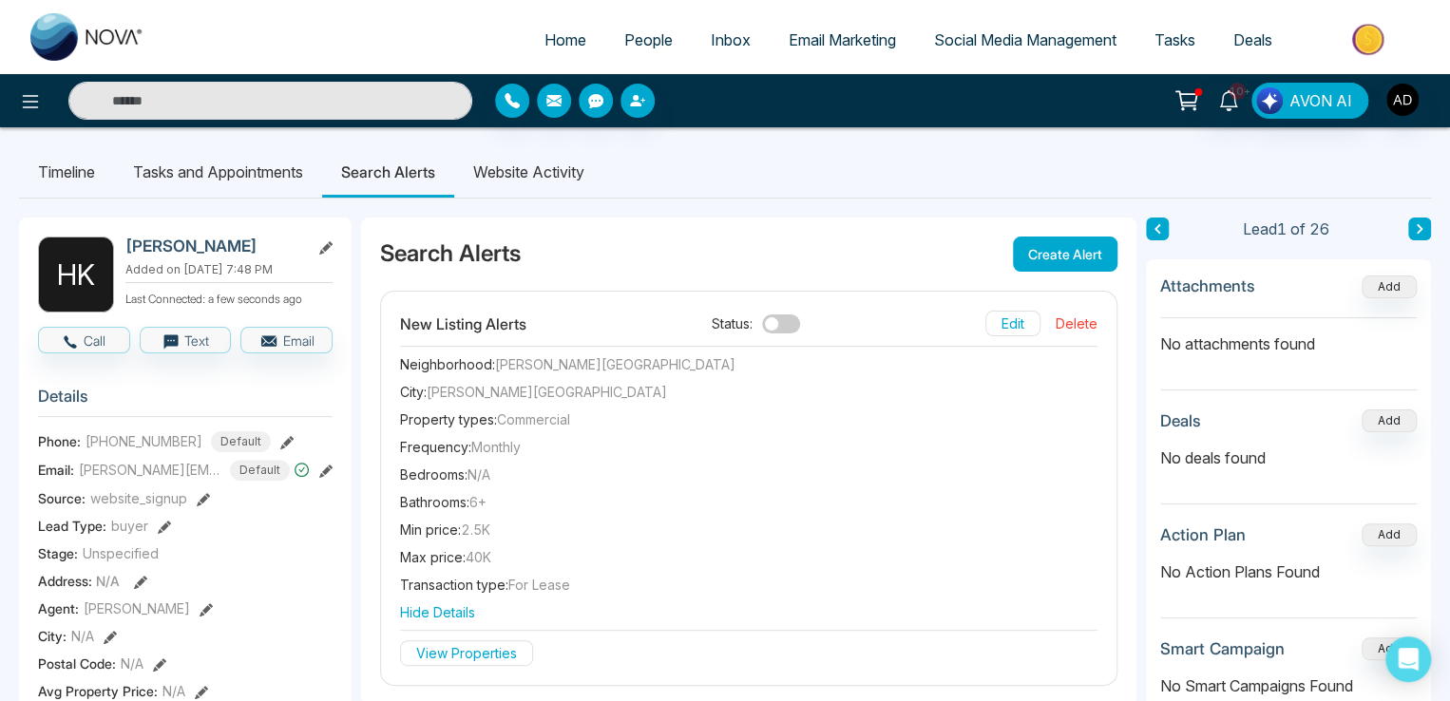
click at [787, 329] on span at bounding box center [781, 323] width 38 height 19
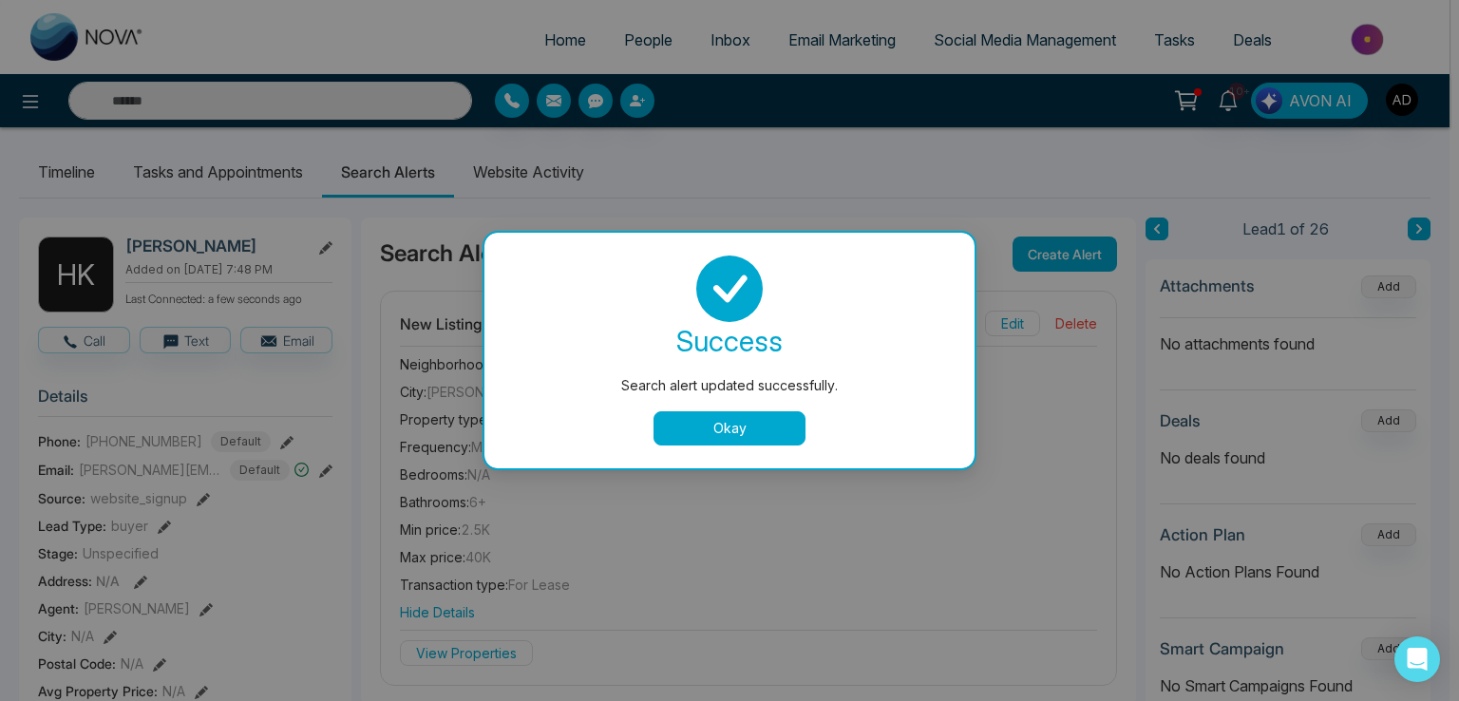
click at [721, 413] on button "Okay" at bounding box center [730, 428] width 152 height 34
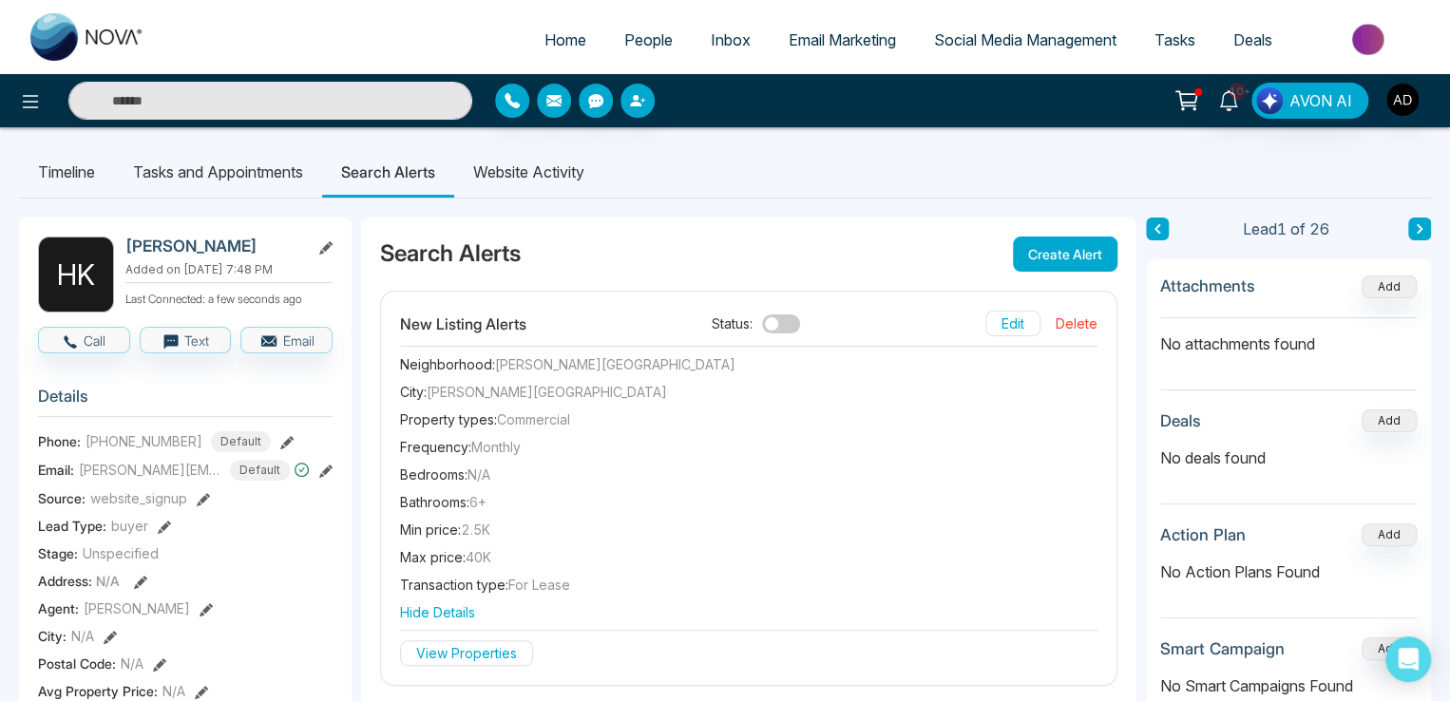
click at [463, 650] on button "View Properties" at bounding box center [466, 653] width 133 height 26
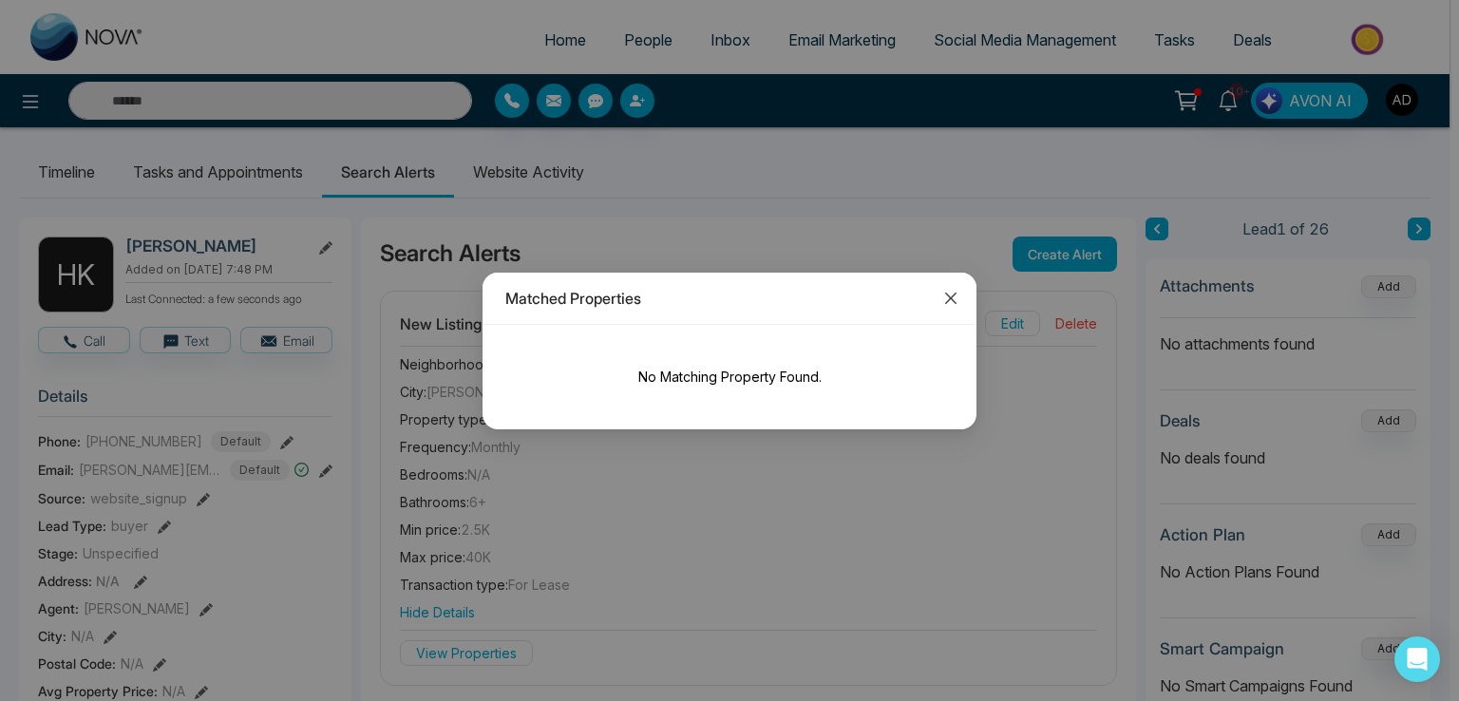
click at [953, 294] on icon "close" at bounding box center [950, 297] width 11 height 11
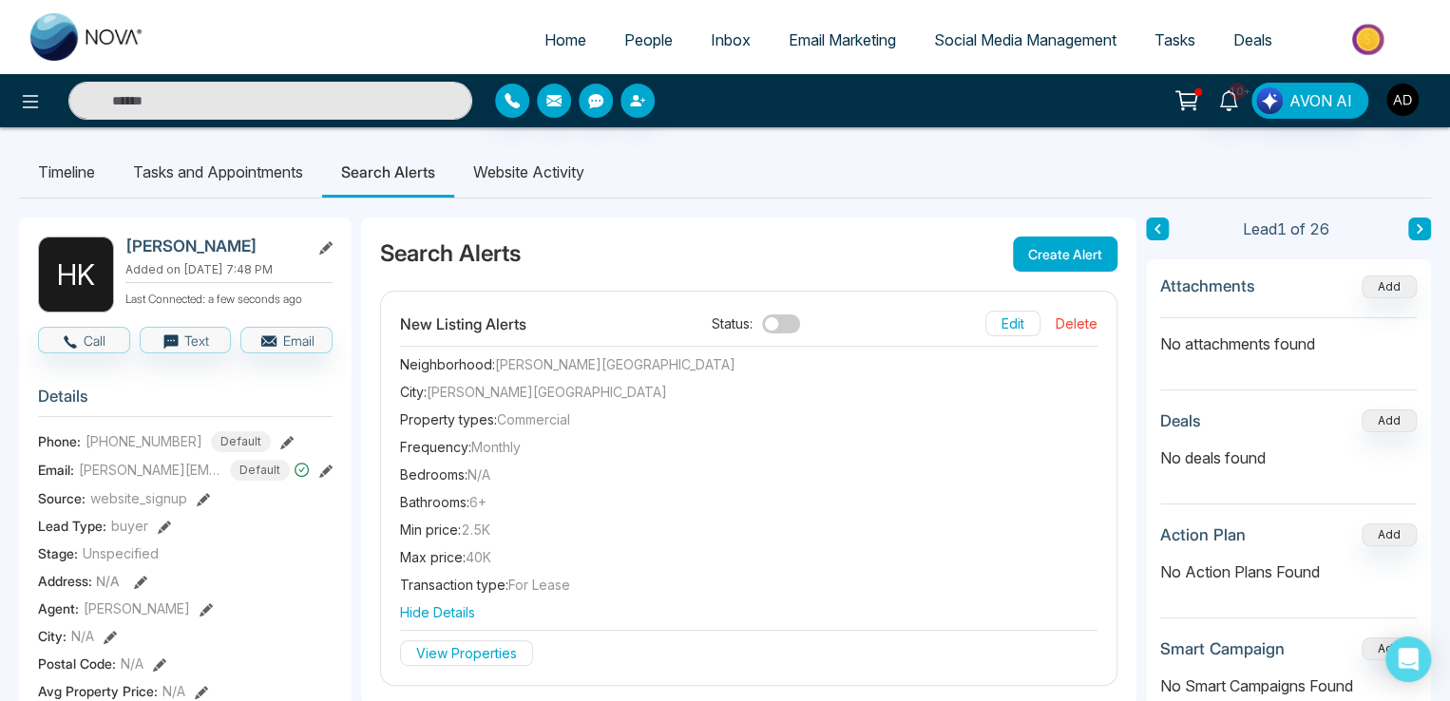
click at [1007, 326] on button "Edit" at bounding box center [1012, 324] width 55 height 26
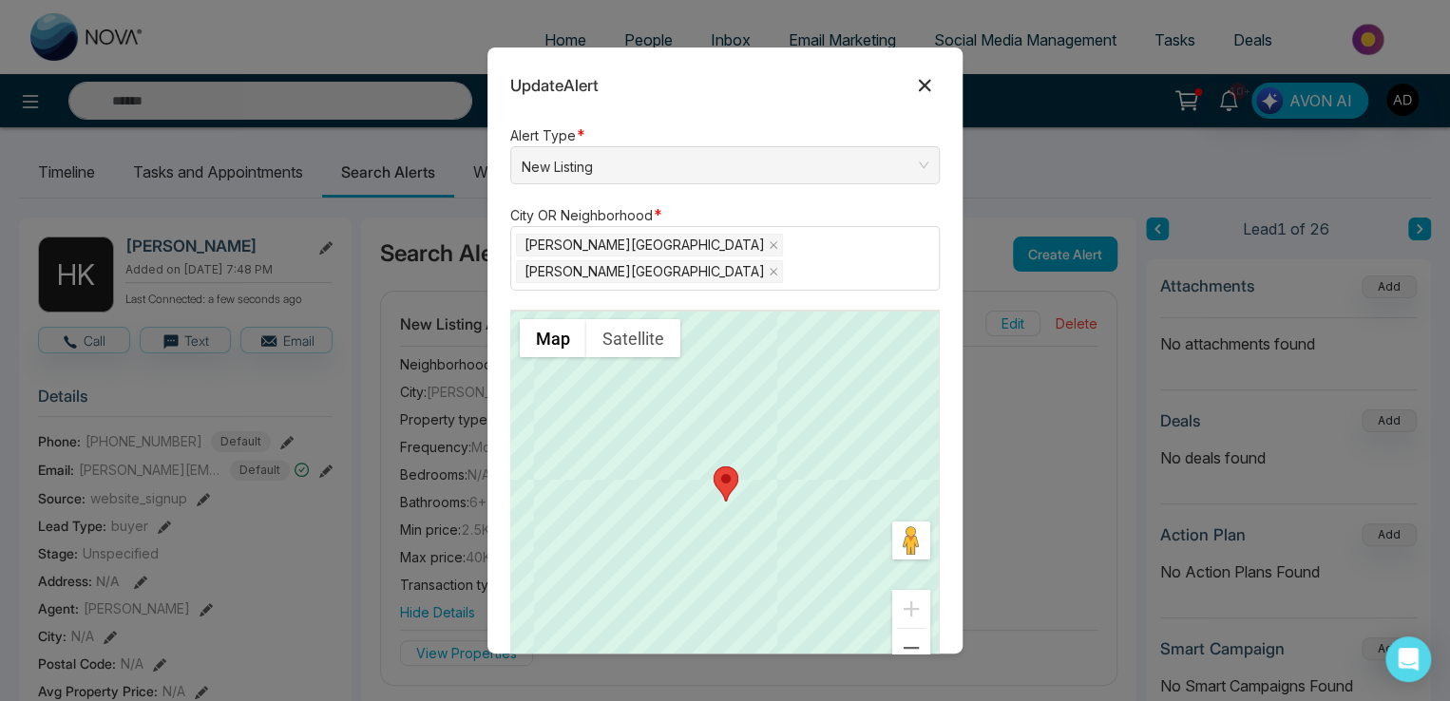
click at [920, 82] on icon at bounding box center [925, 86] width 12 height 12
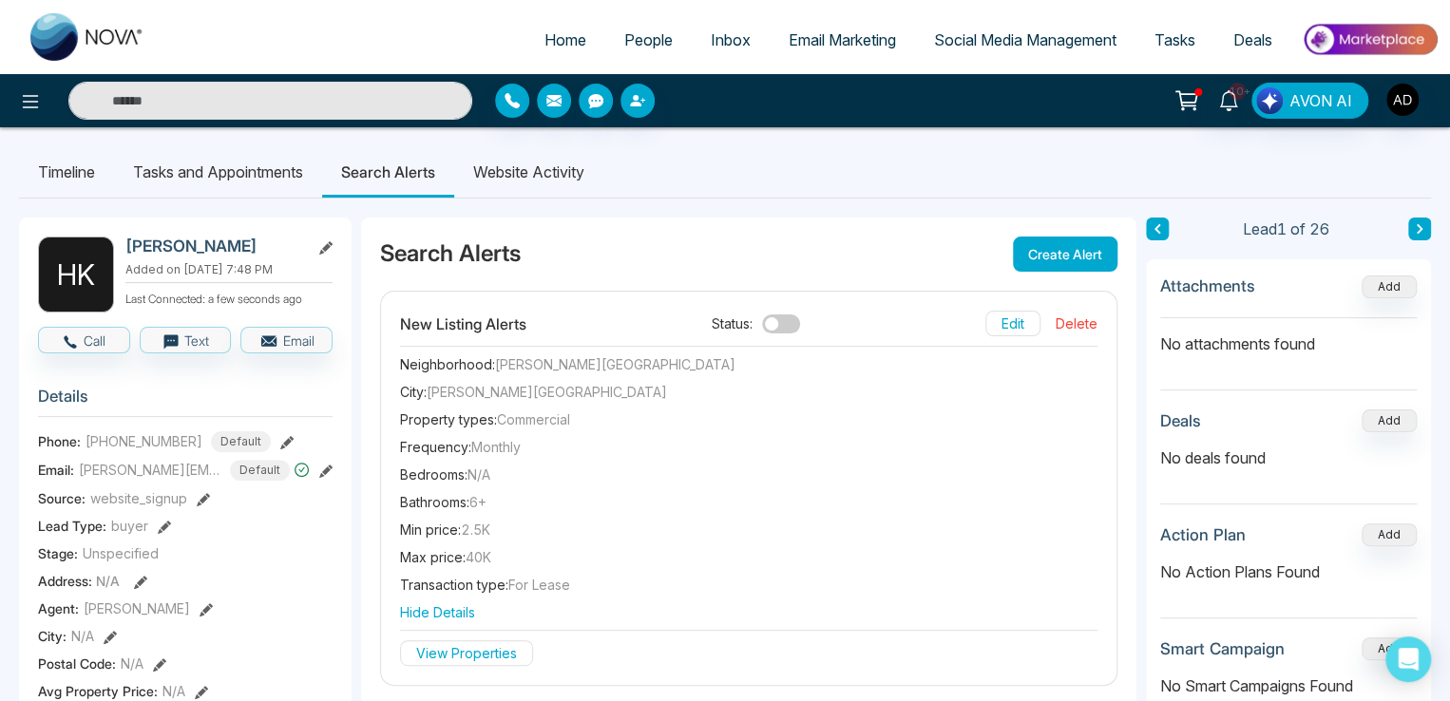
click at [1041, 259] on button "Create Alert" at bounding box center [1065, 254] width 105 height 35
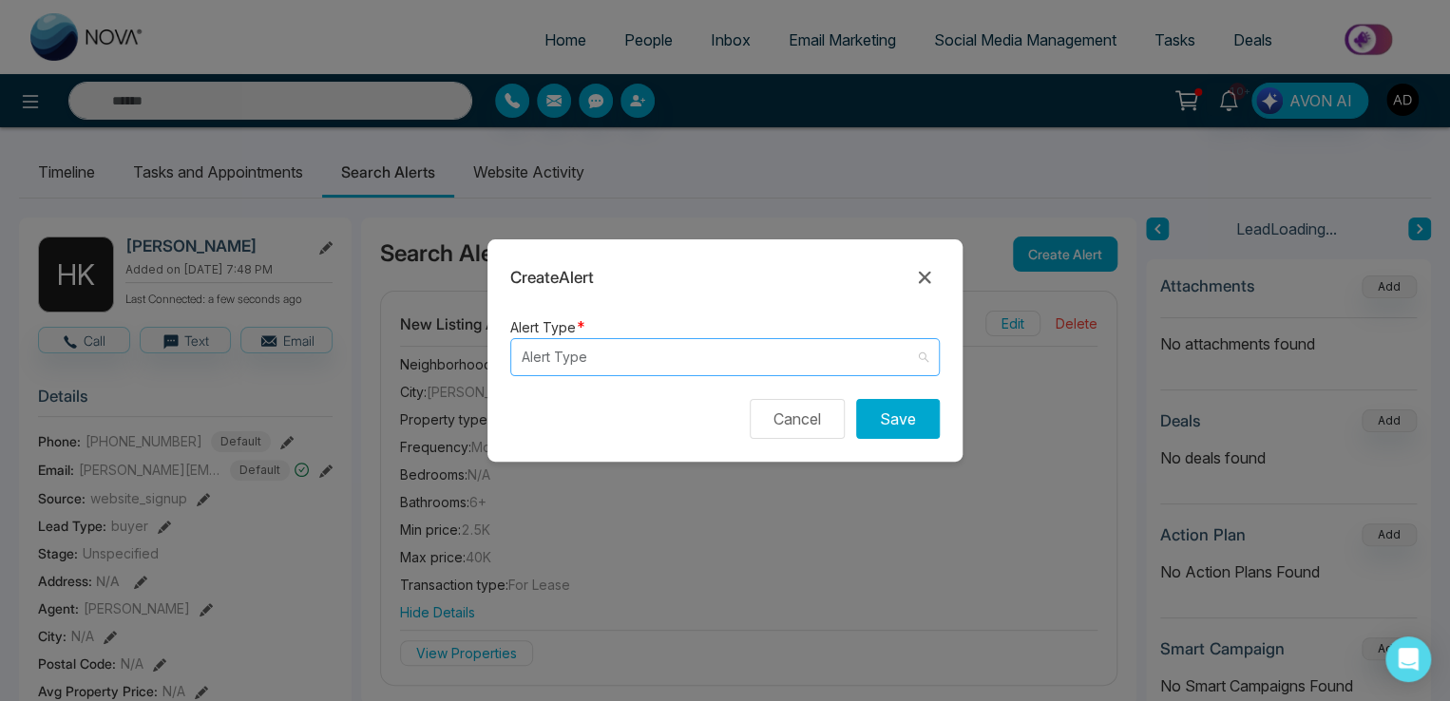
click at [705, 361] on input "search" at bounding box center [718, 357] width 393 height 36
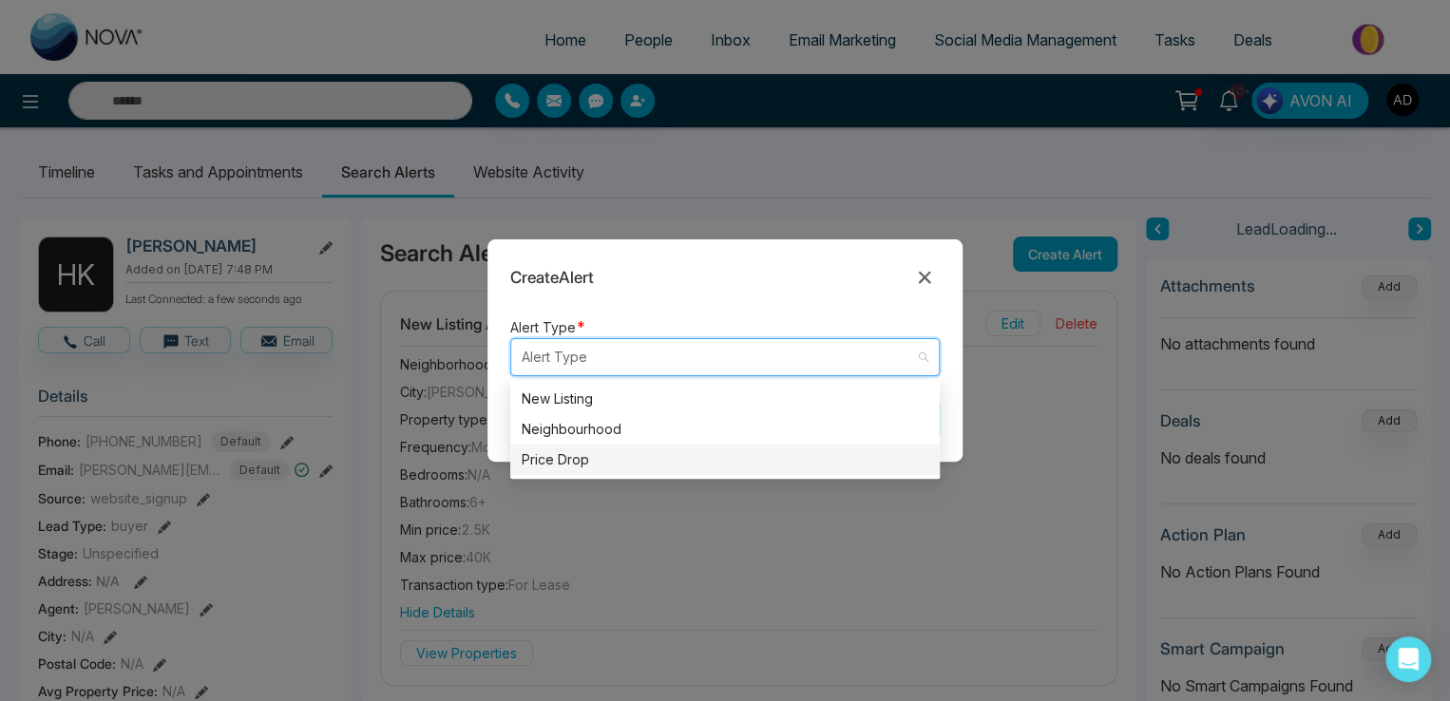
click at [586, 449] on div "Price Drop" at bounding box center [725, 459] width 407 height 21
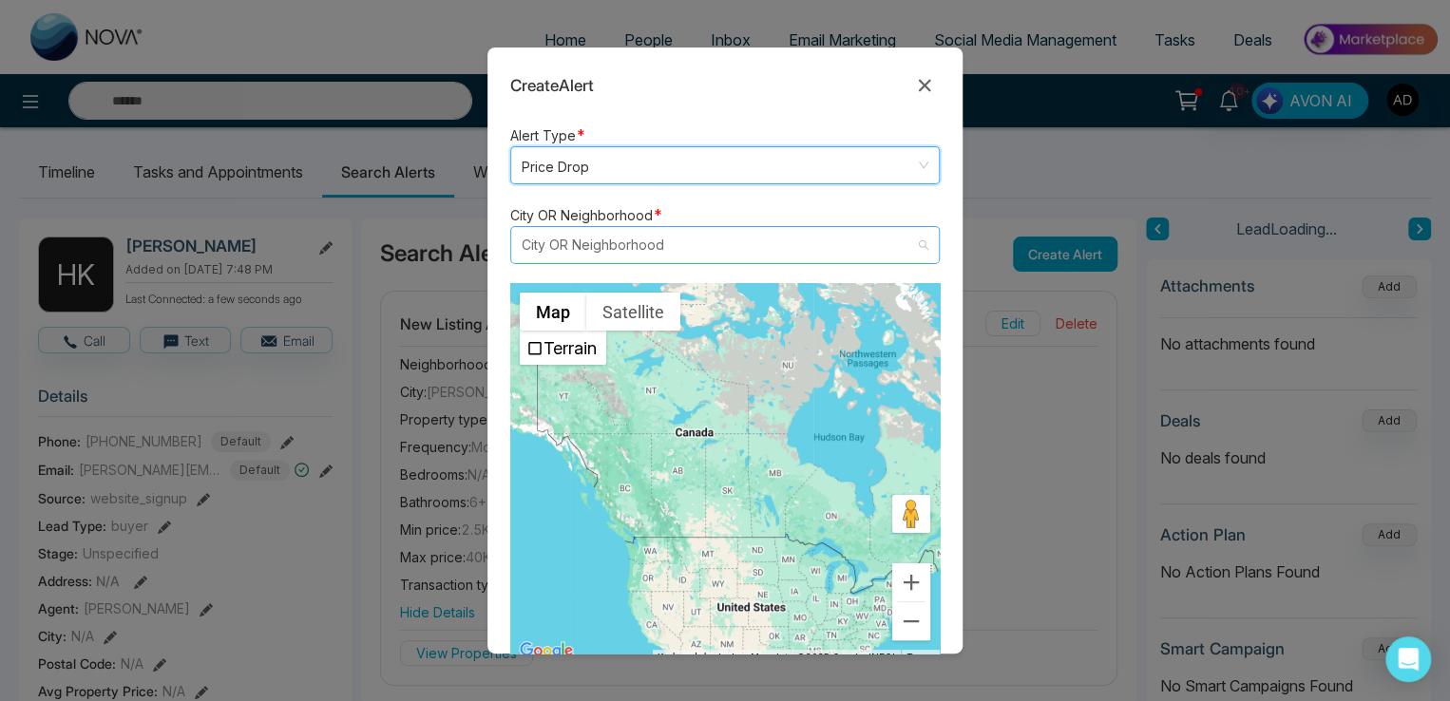
click at [580, 244] on input "search" at bounding box center [718, 245] width 393 height 36
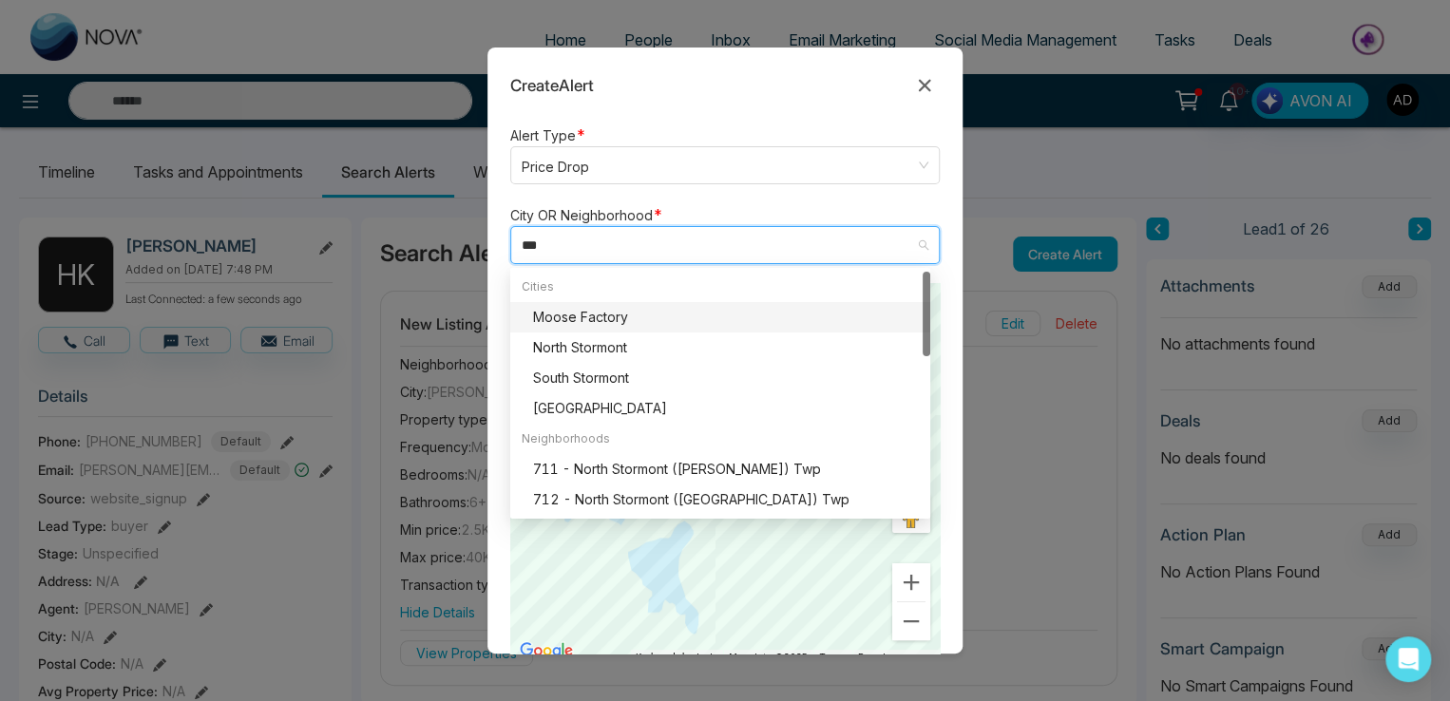
type input "****"
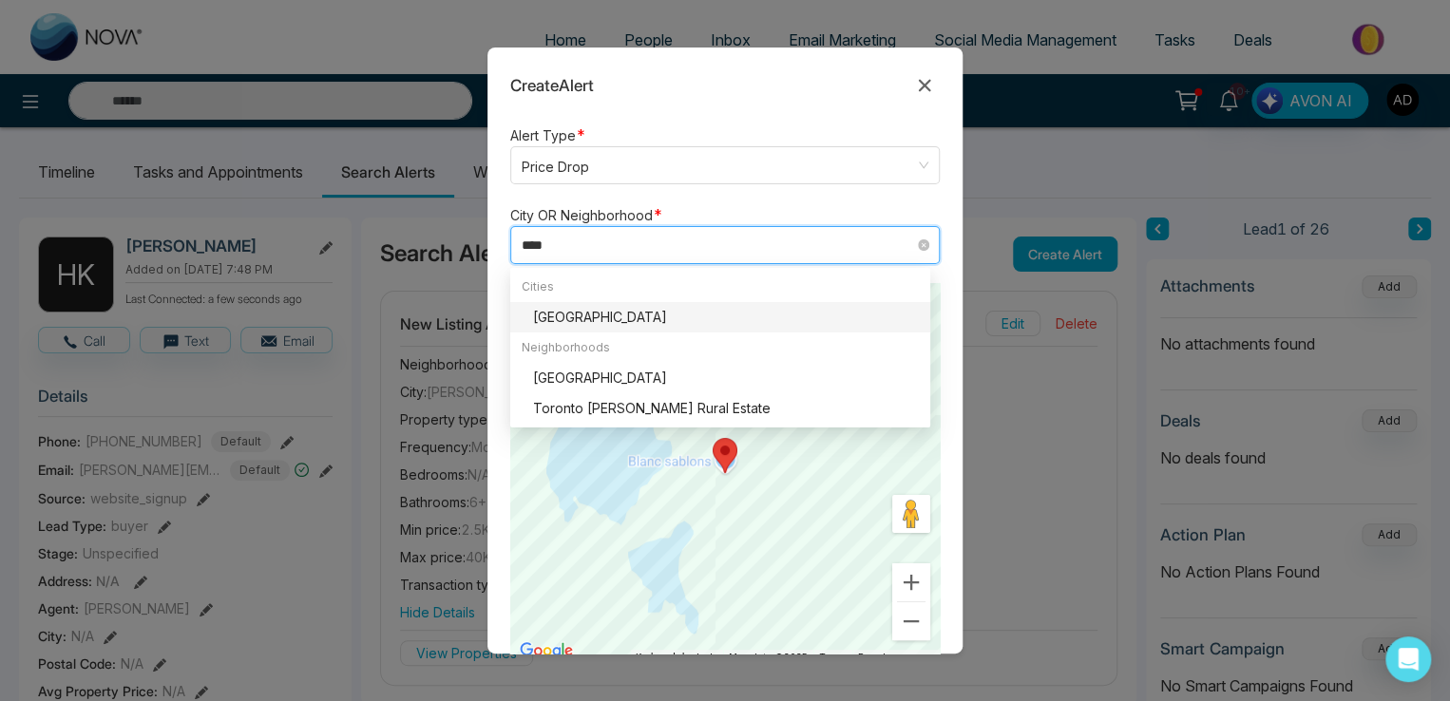
click at [559, 309] on div "[GEOGRAPHIC_DATA]" at bounding box center [726, 317] width 386 height 21
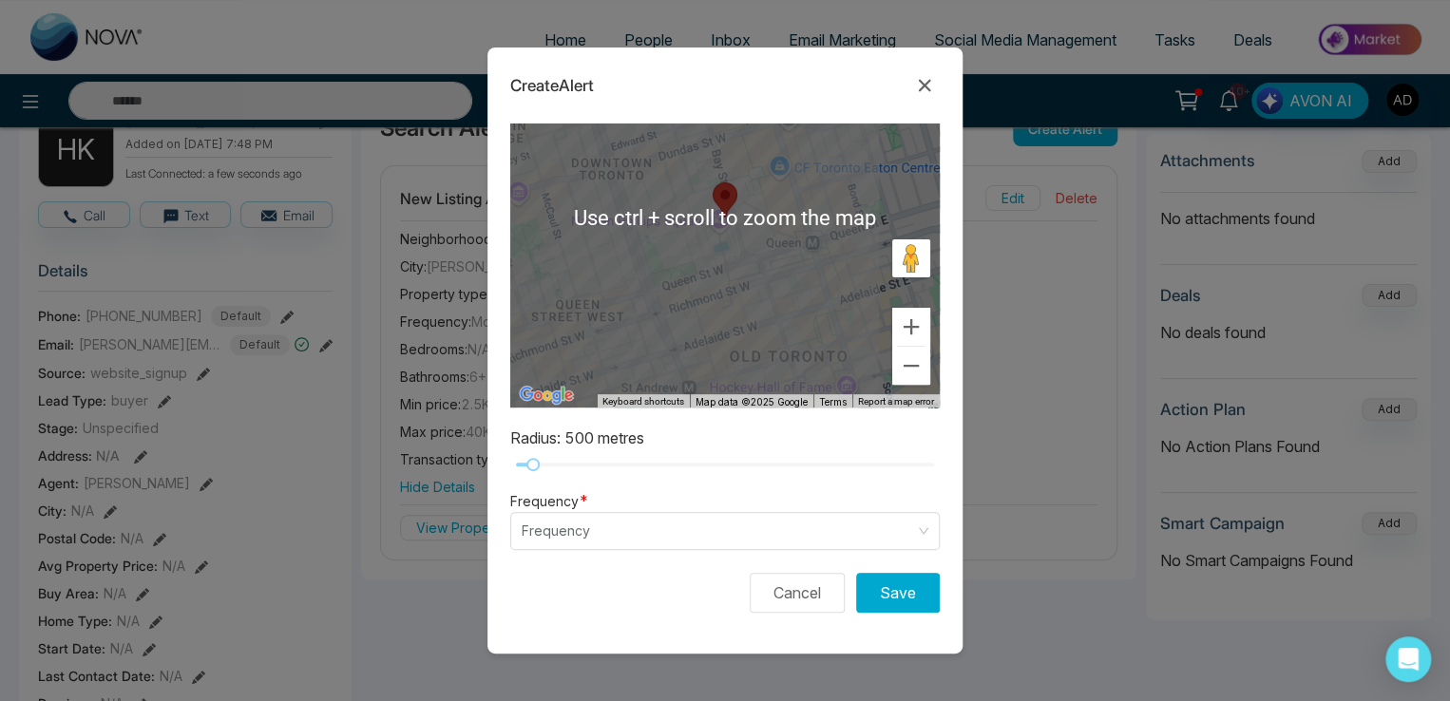
scroll to position [125, 0]
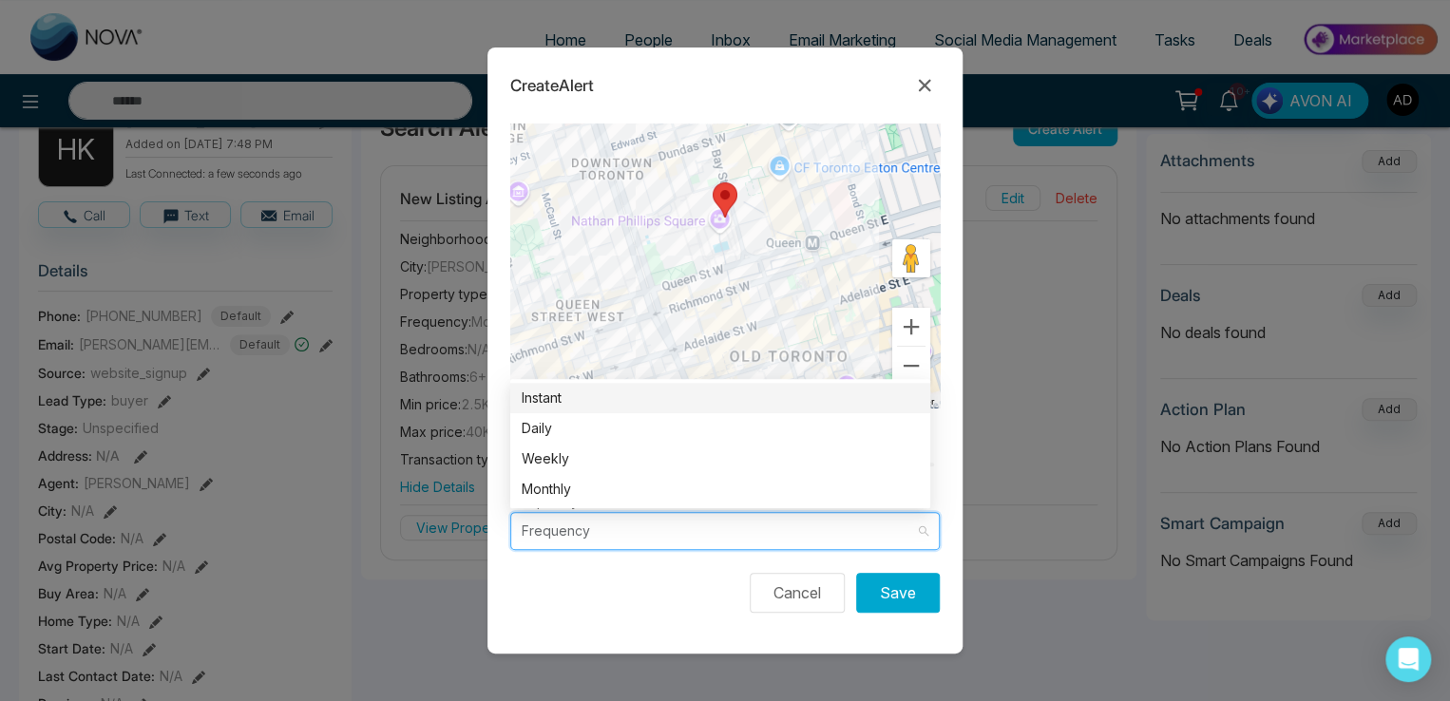
click at [538, 525] on input "search" at bounding box center [718, 531] width 393 height 36
click at [558, 394] on div "Instant" at bounding box center [720, 398] width 397 height 21
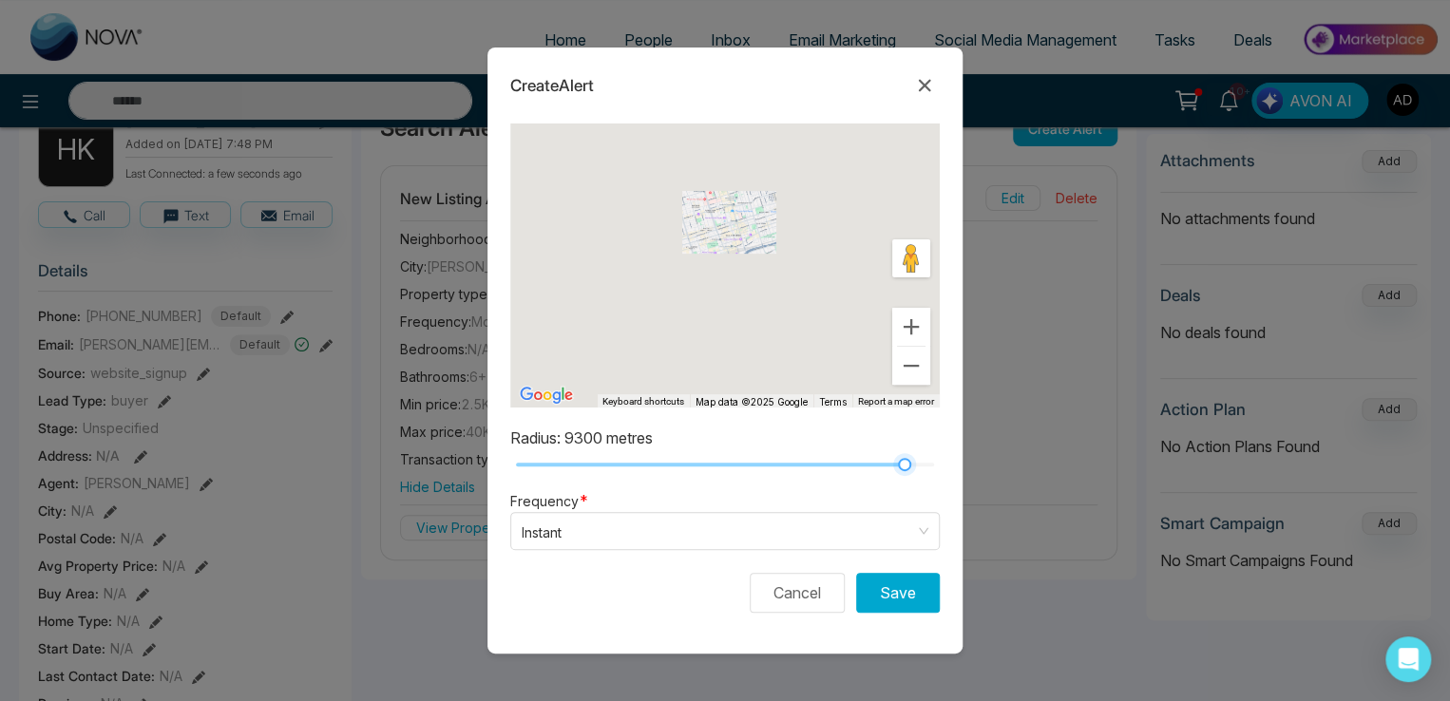
drag, startPoint x: 533, startPoint y: 466, endPoint x: 889, endPoint y: 449, distance: 356.6
click at [889, 449] on form "Alert Type * Price Drop neighbourhood price_drop New Listing Neighbourhood Pric…" at bounding box center [724, 389] width 475 height 530
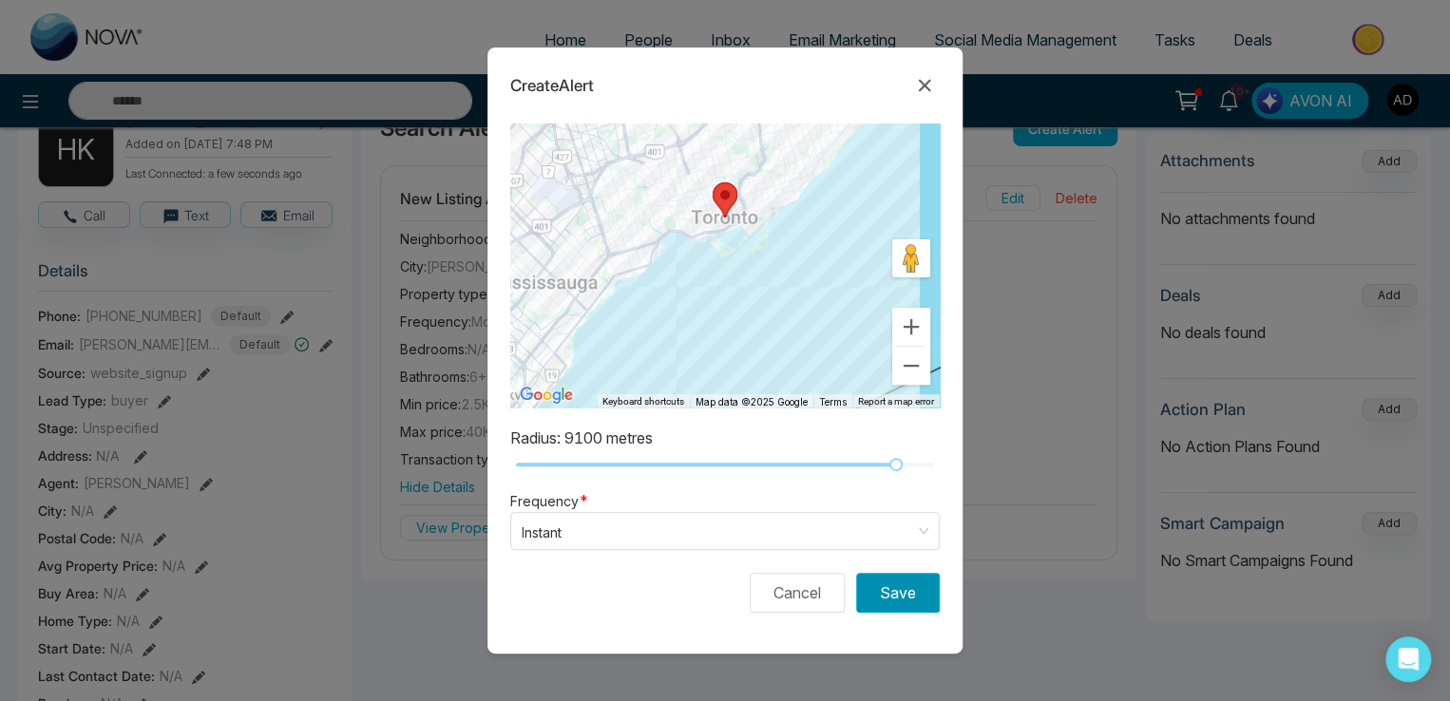
click at [885, 598] on button "Save" at bounding box center [898, 593] width 84 height 40
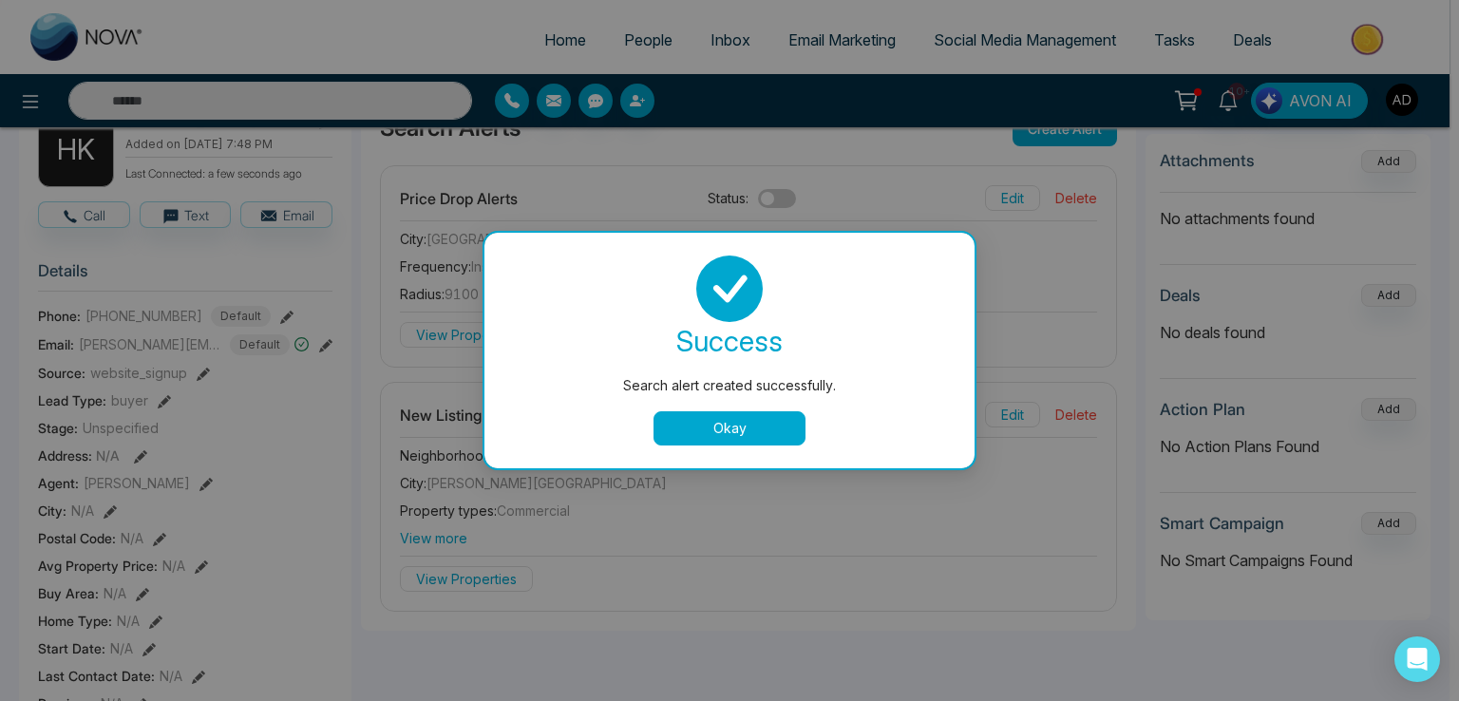
click at [721, 436] on button "Okay" at bounding box center [730, 428] width 152 height 34
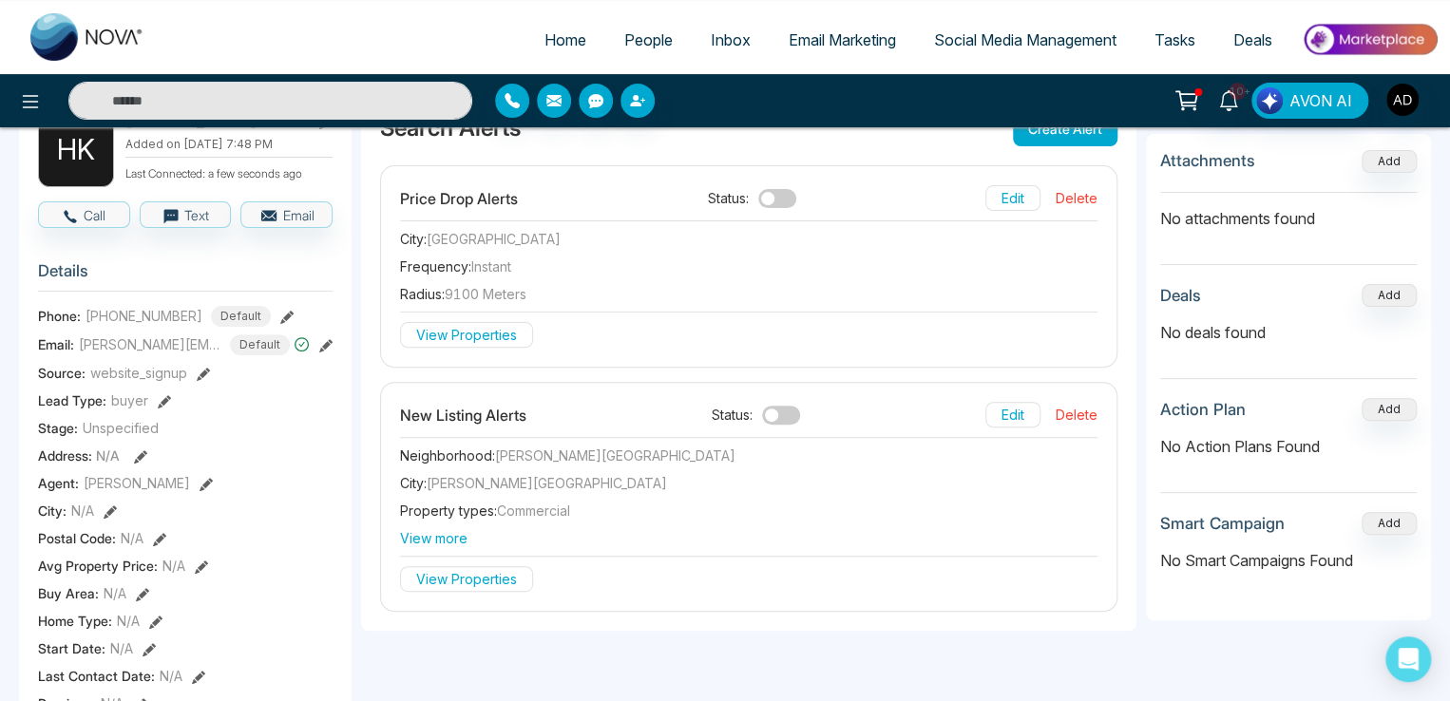
click at [484, 336] on button "View Properties" at bounding box center [466, 335] width 133 height 26
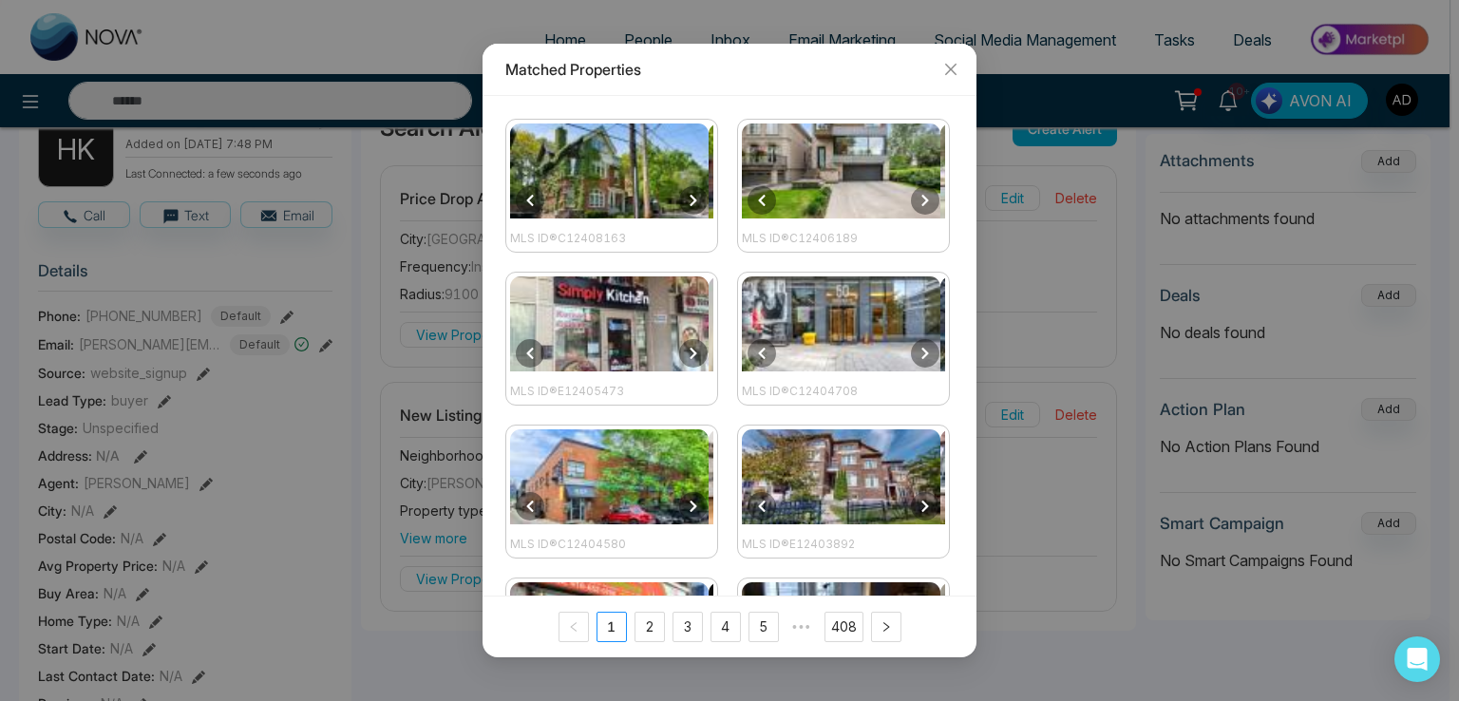
click at [634, 174] on img at bounding box center [609, 171] width 199 height 95
click at [951, 67] on icon "close" at bounding box center [950, 69] width 11 height 11
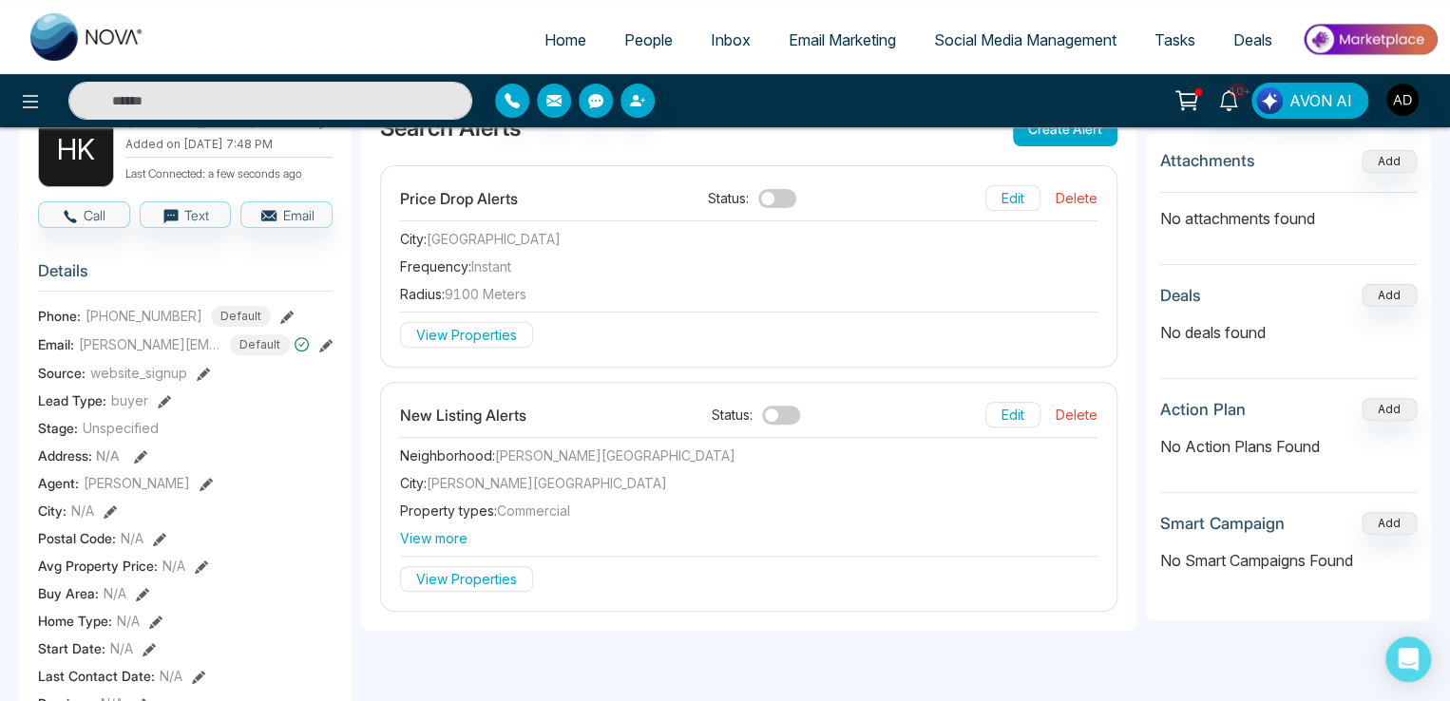
click at [1077, 391] on div "New Listing Alerts Status: Edit Delete Neighborhood : [PERSON_NAME][GEOGRAPHIC_…" at bounding box center [748, 497] width 735 height 228
click at [1079, 411] on button "Delete" at bounding box center [1077, 415] width 42 height 26
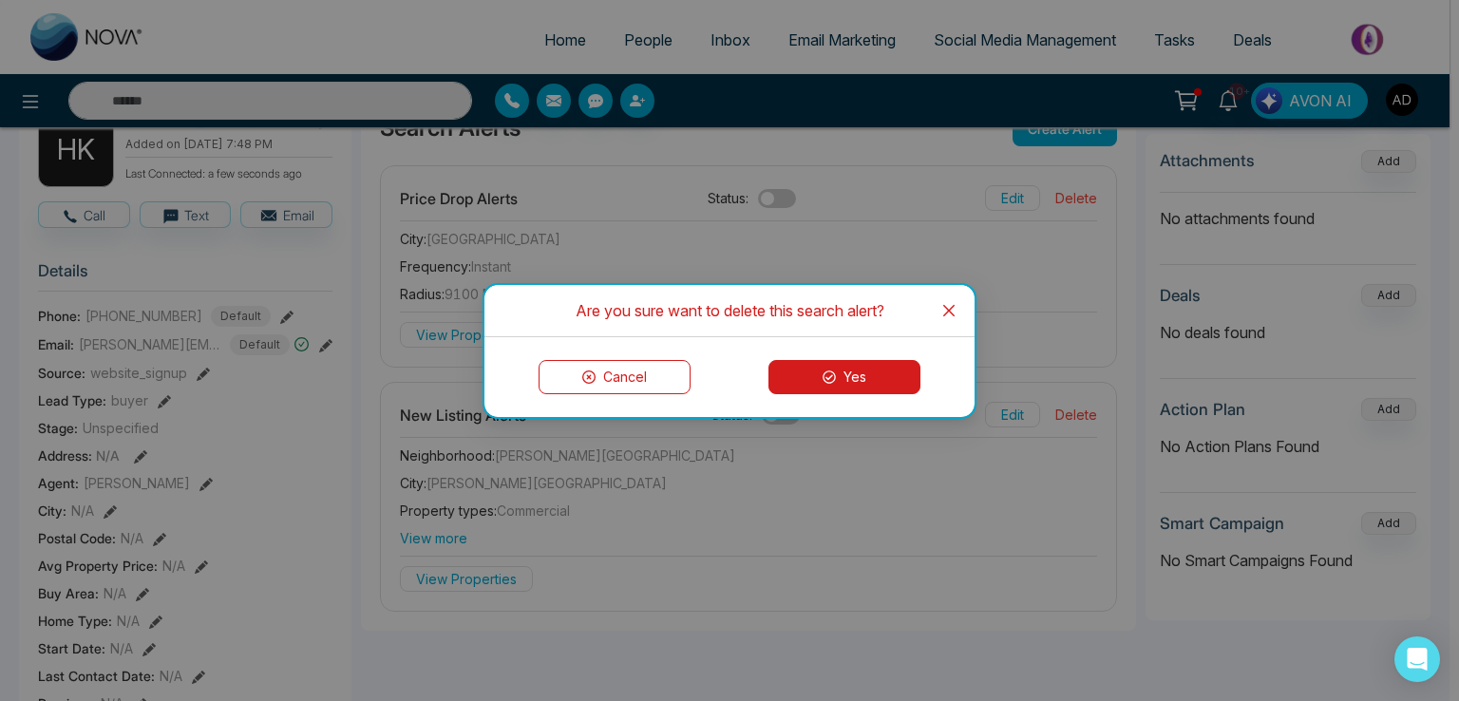
click at [879, 373] on button "Yes" at bounding box center [845, 377] width 152 height 34
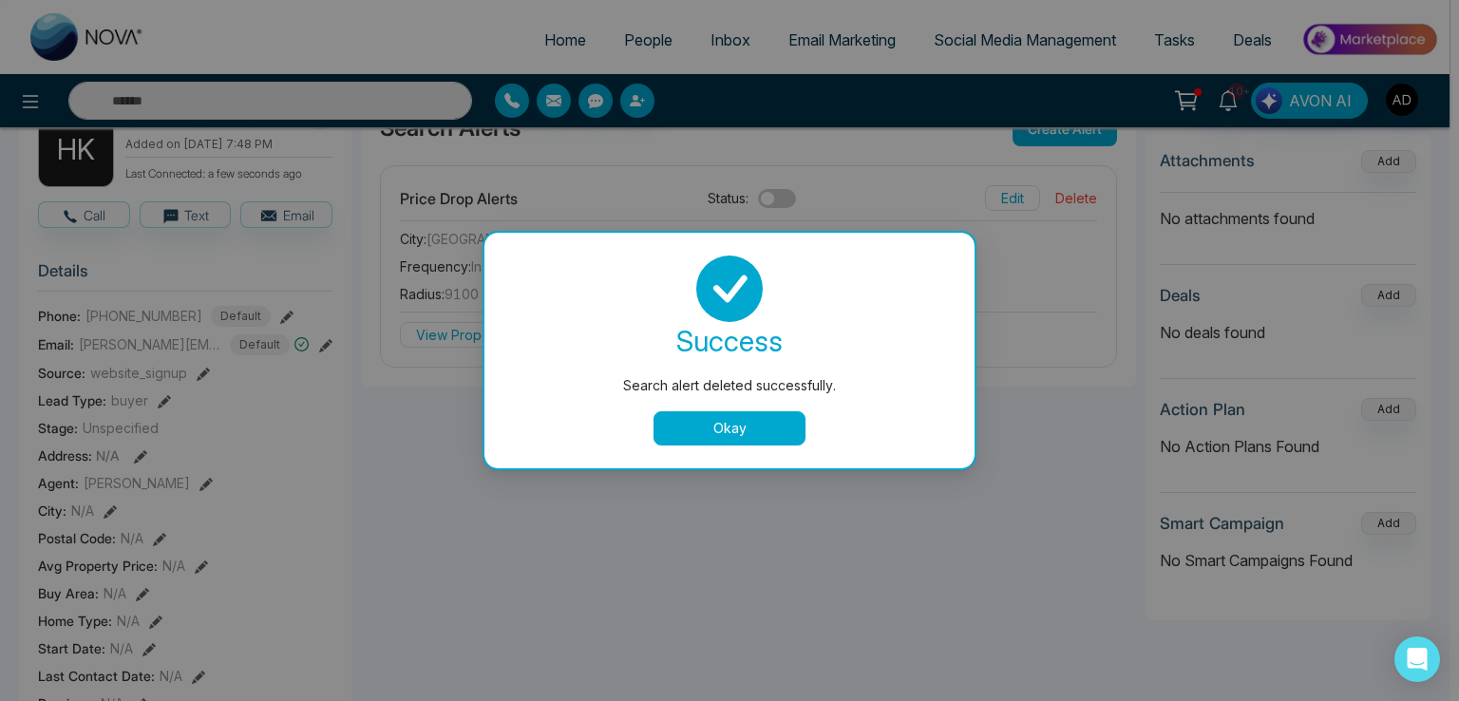
click at [731, 431] on button "Okay" at bounding box center [730, 428] width 152 height 34
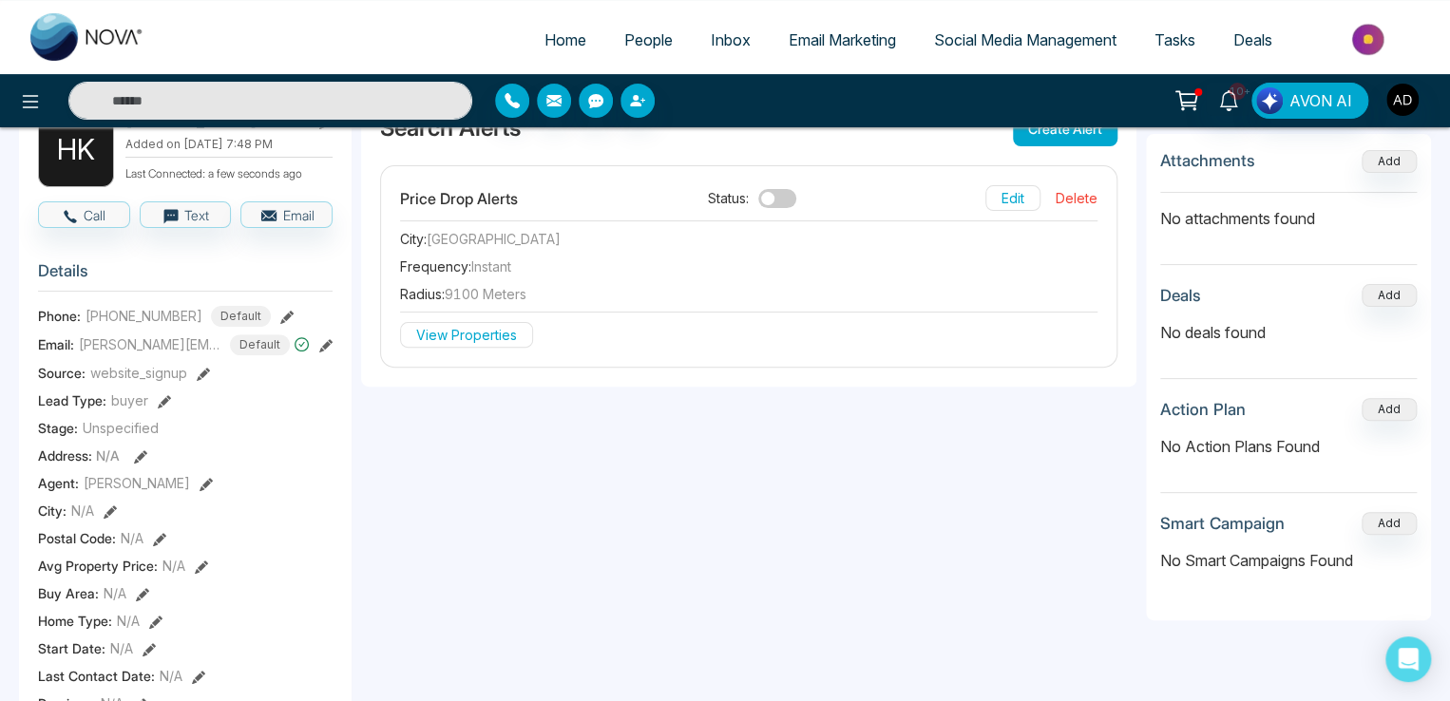
scroll to position [0, 0]
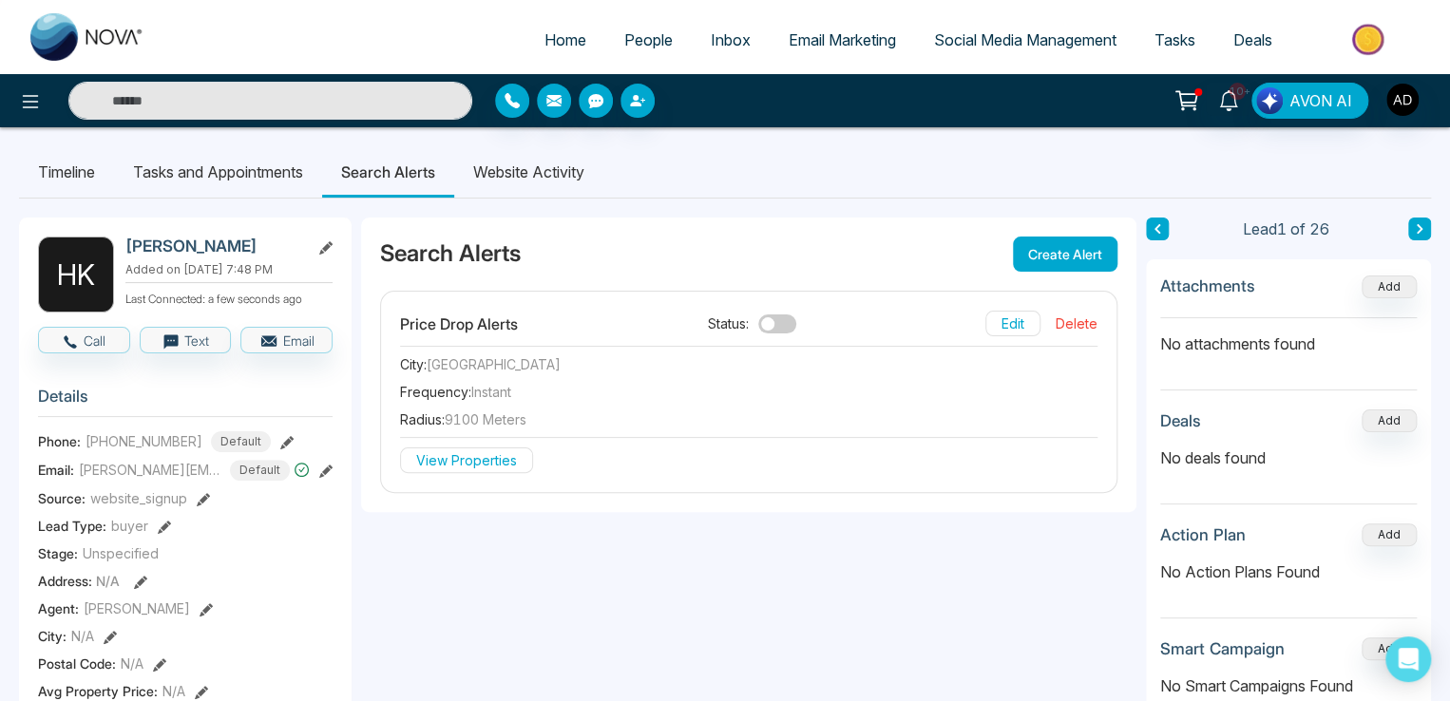
click at [1057, 247] on button "Create Alert" at bounding box center [1065, 254] width 105 height 35
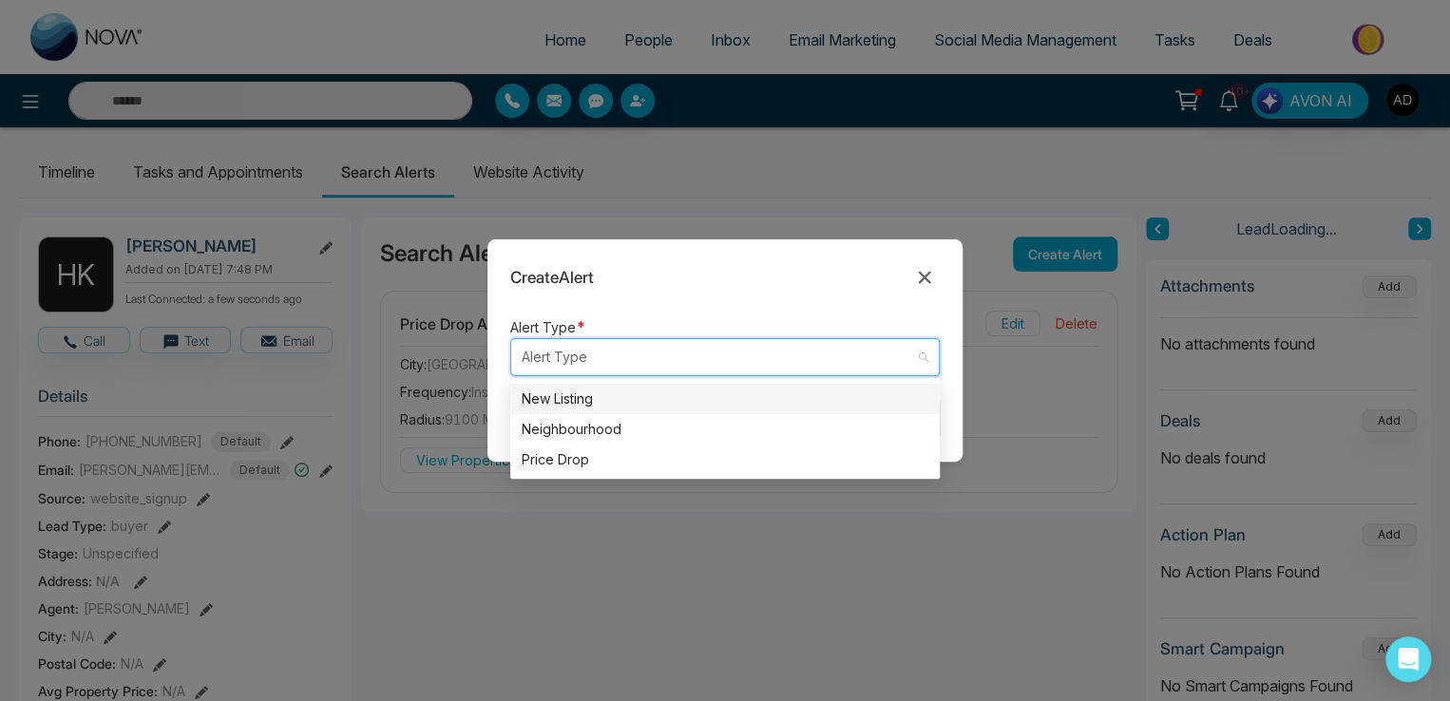
click at [552, 361] on input "search" at bounding box center [718, 357] width 393 height 36
click at [568, 403] on div "New Listing" at bounding box center [725, 399] width 407 height 21
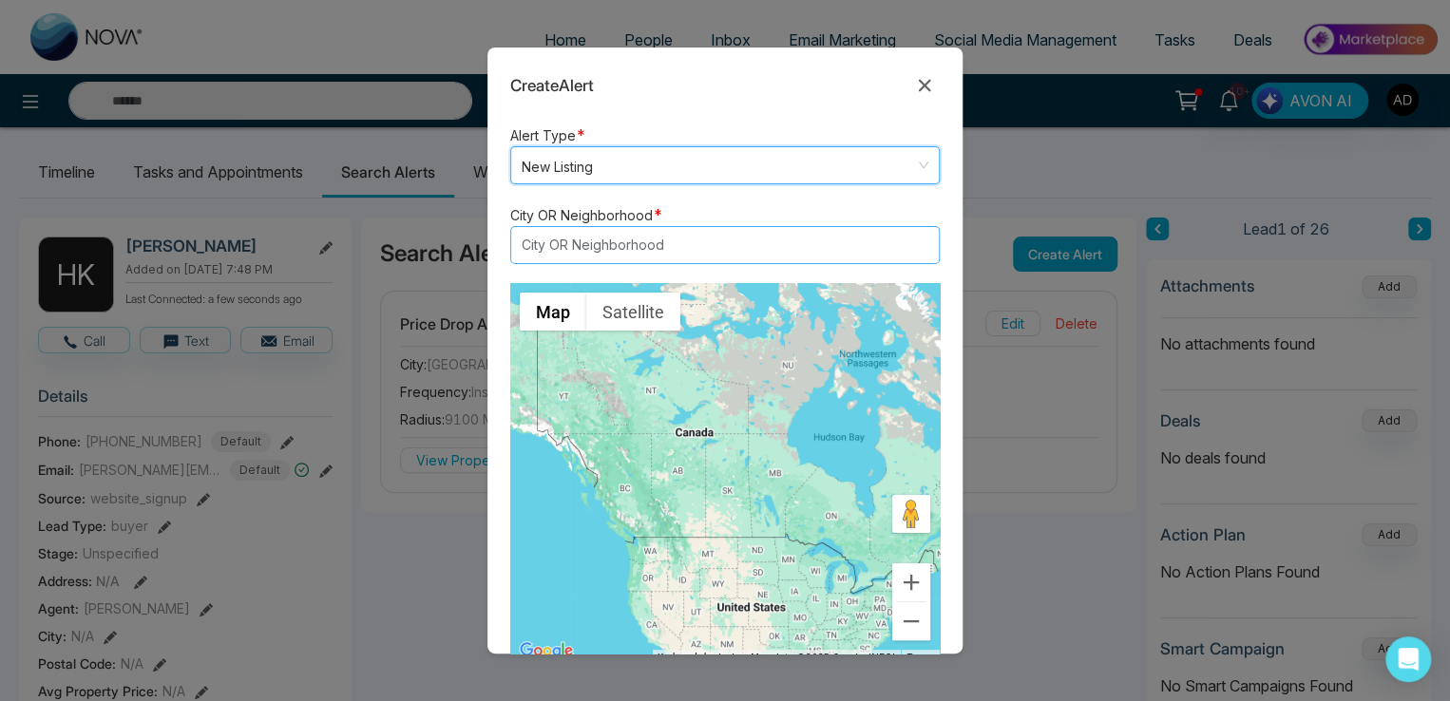
click at [590, 251] on div at bounding box center [716, 245] width 400 height 23
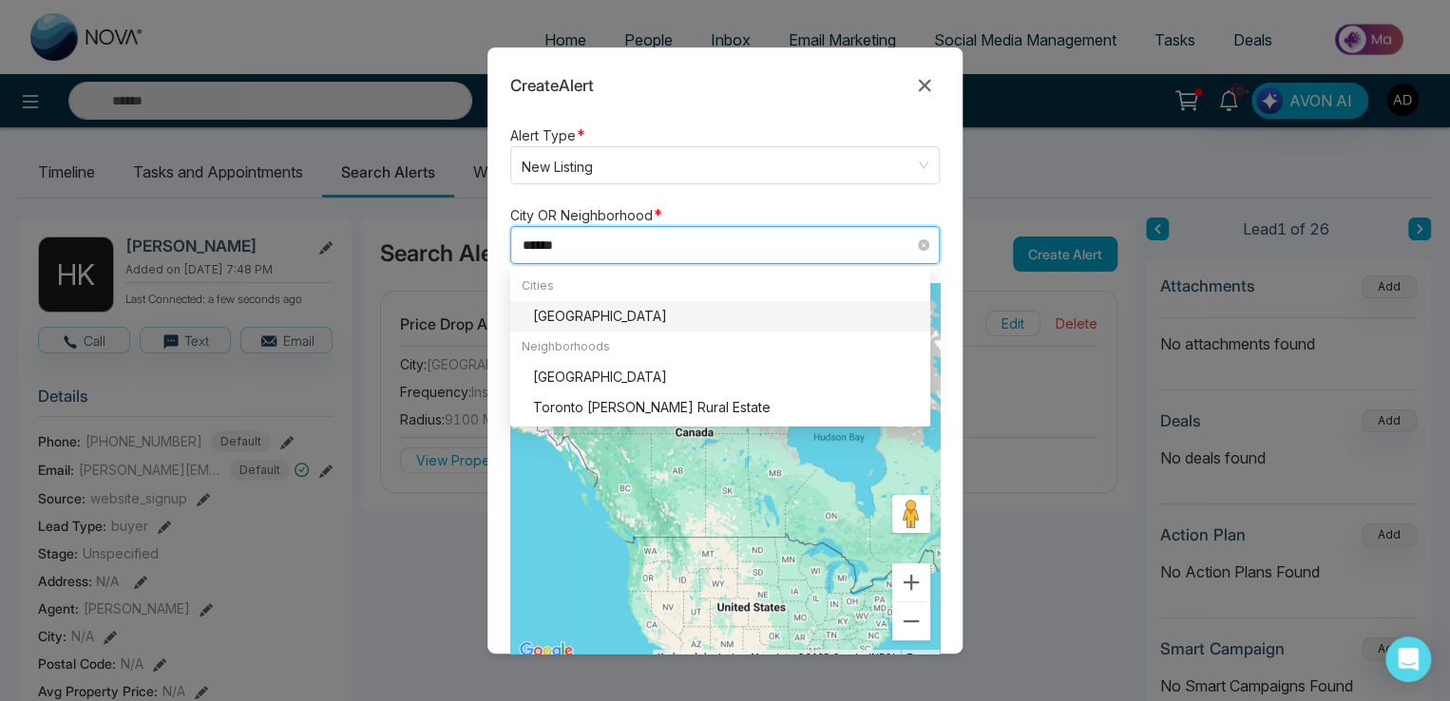
type input "*******"
click at [569, 307] on div "[GEOGRAPHIC_DATA]" at bounding box center [726, 316] width 386 height 21
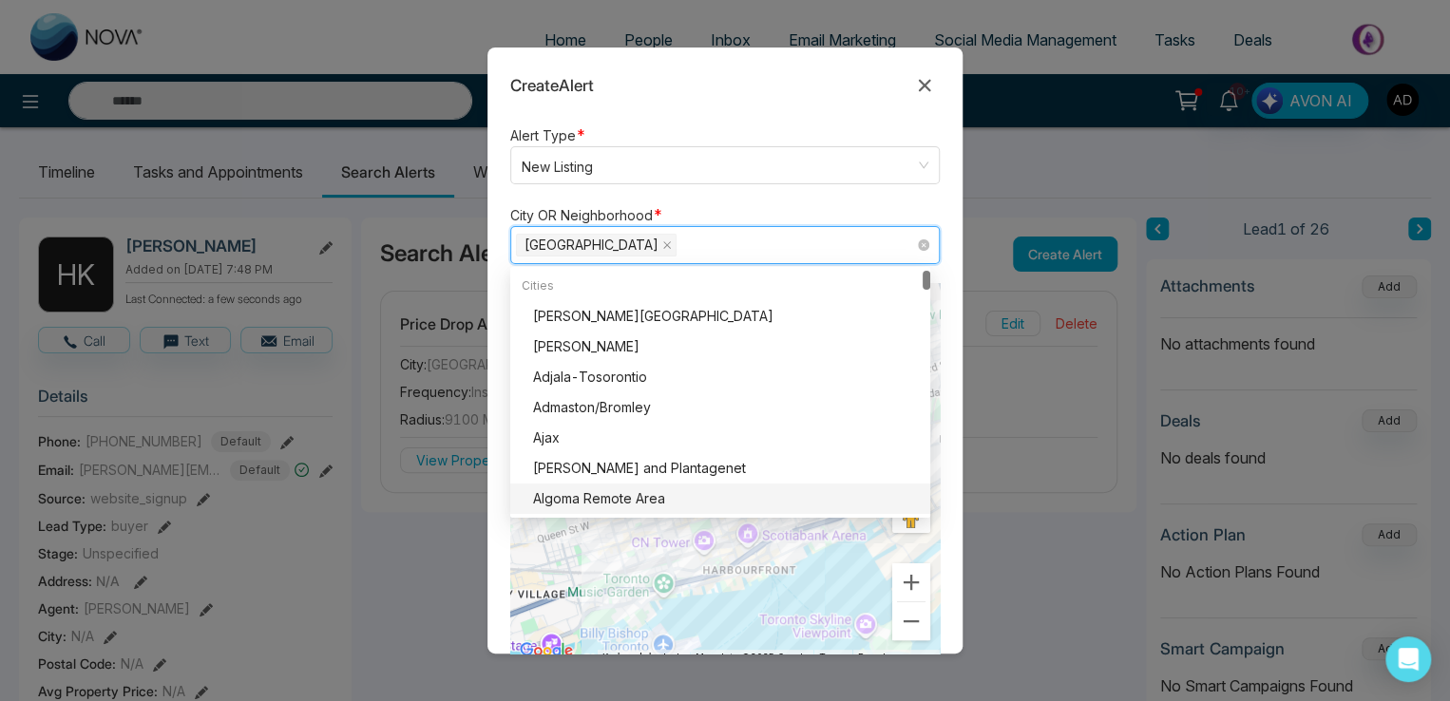
click at [936, 428] on form "Alert Type * New Listing listing neighbourhood New Listing Neighbourhood Price …" at bounding box center [724, 389] width 475 height 530
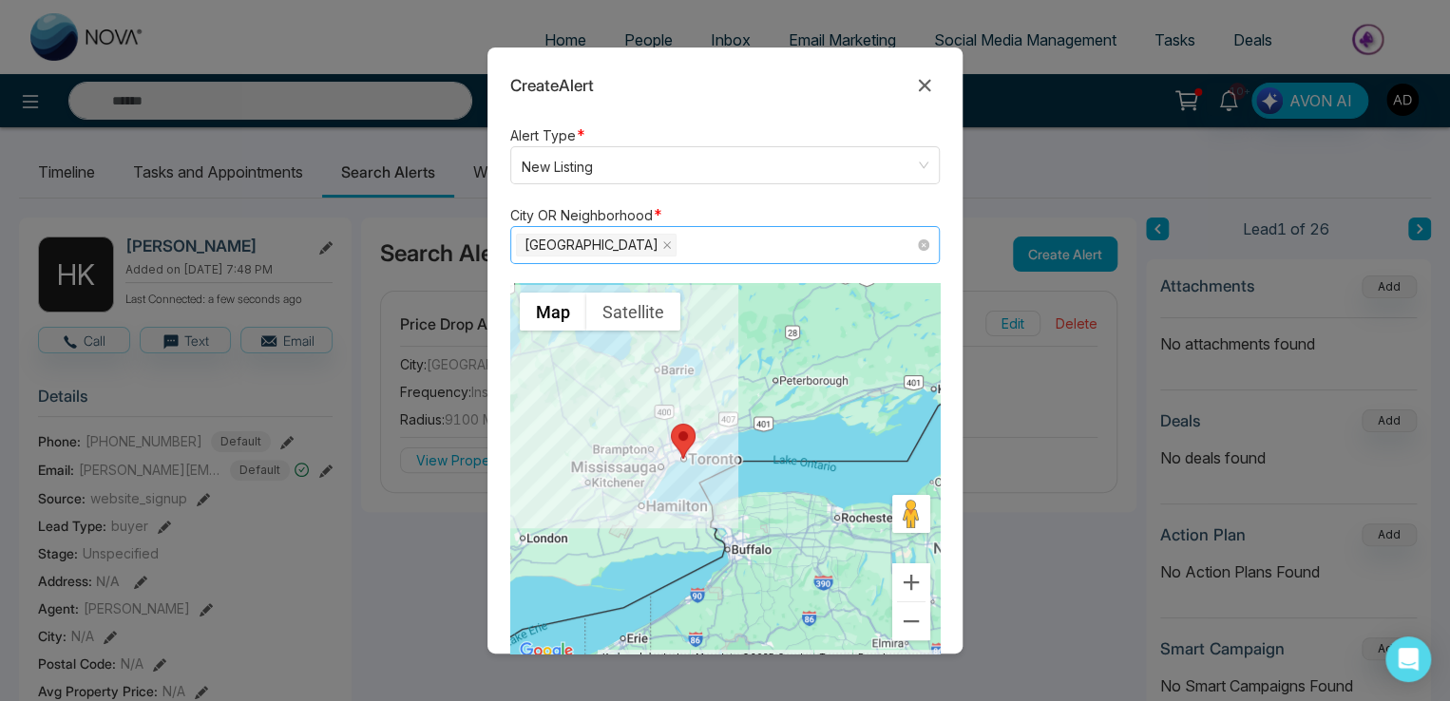
click at [751, 553] on div at bounding box center [724, 473] width 429 height 380
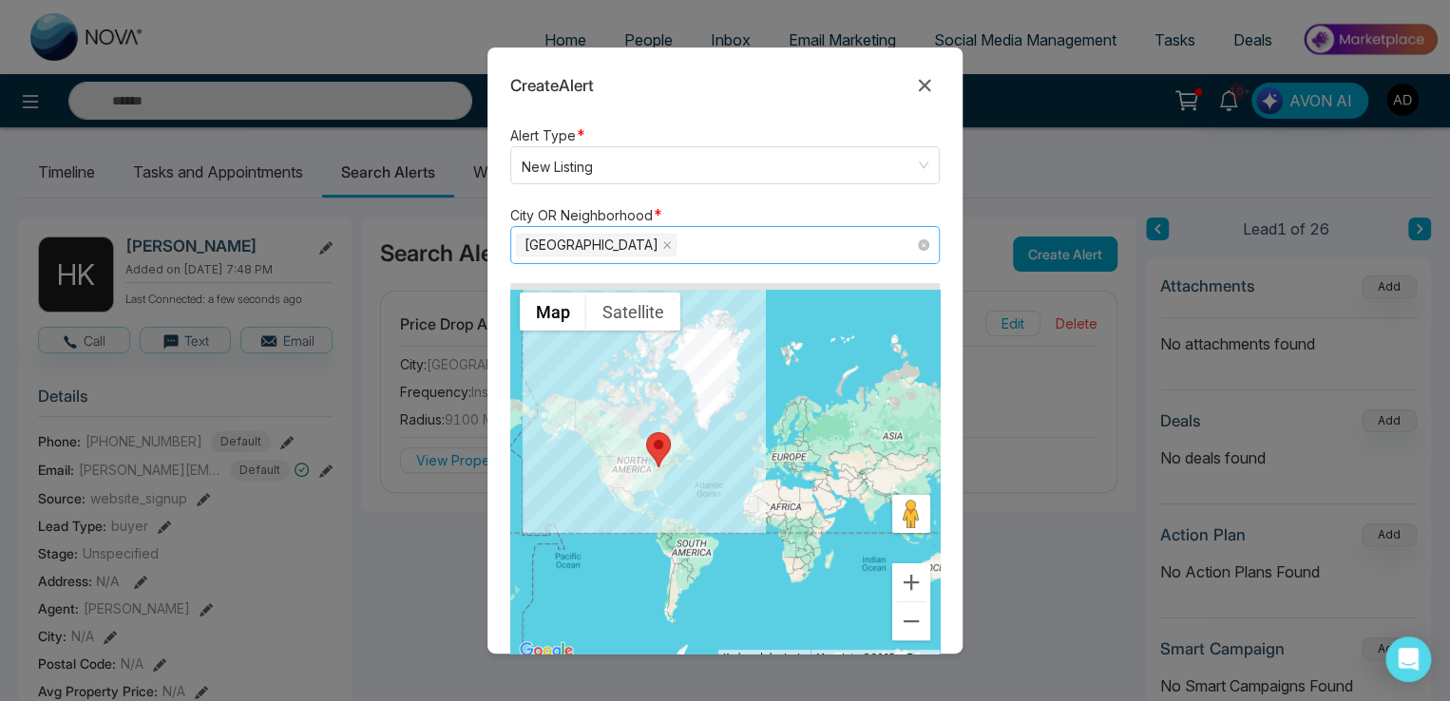
drag, startPoint x: 646, startPoint y: 551, endPoint x: 645, endPoint y: 528, distance: 22.8
click at [645, 528] on div at bounding box center [724, 473] width 429 height 380
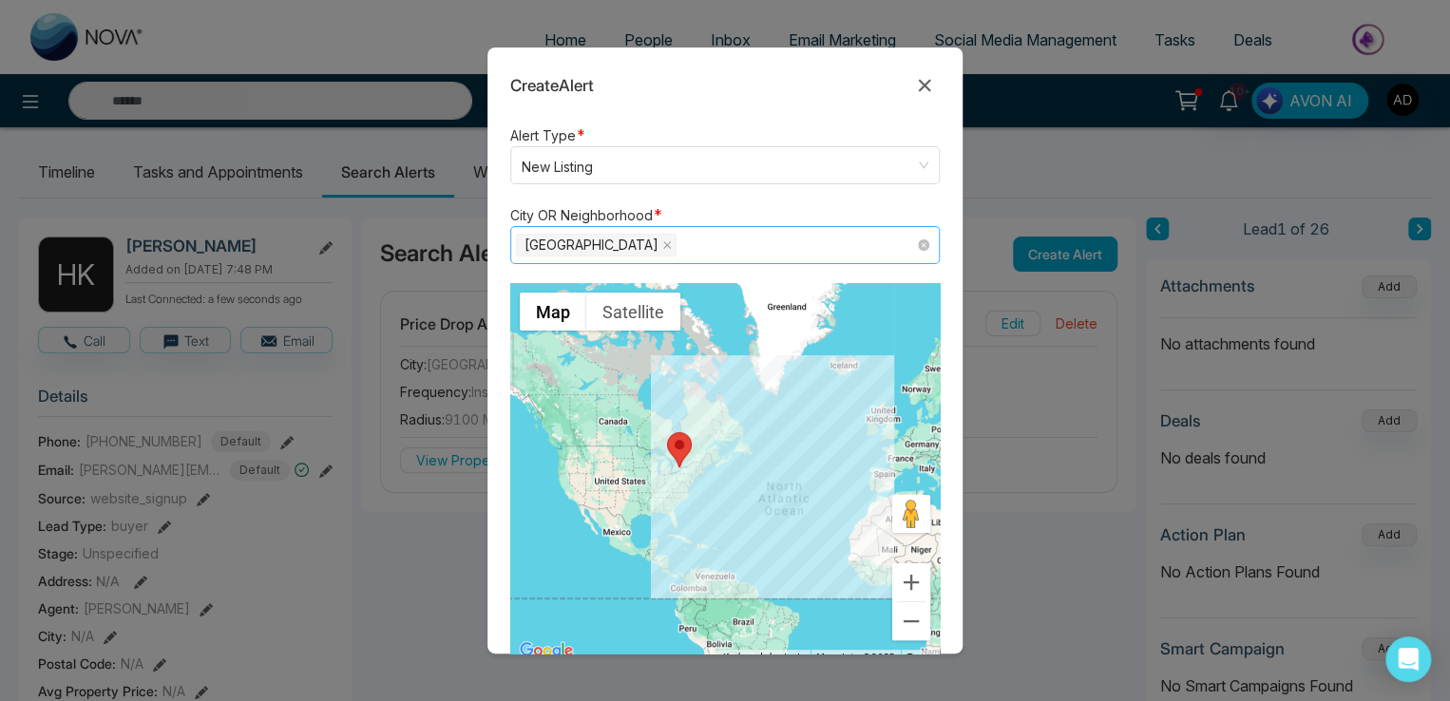
drag, startPoint x: 594, startPoint y: 529, endPoint x: 666, endPoint y: 537, distance: 72.6
click at [666, 537] on div at bounding box center [724, 473] width 429 height 380
click at [662, 248] on icon "close" at bounding box center [667, 245] width 10 height 10
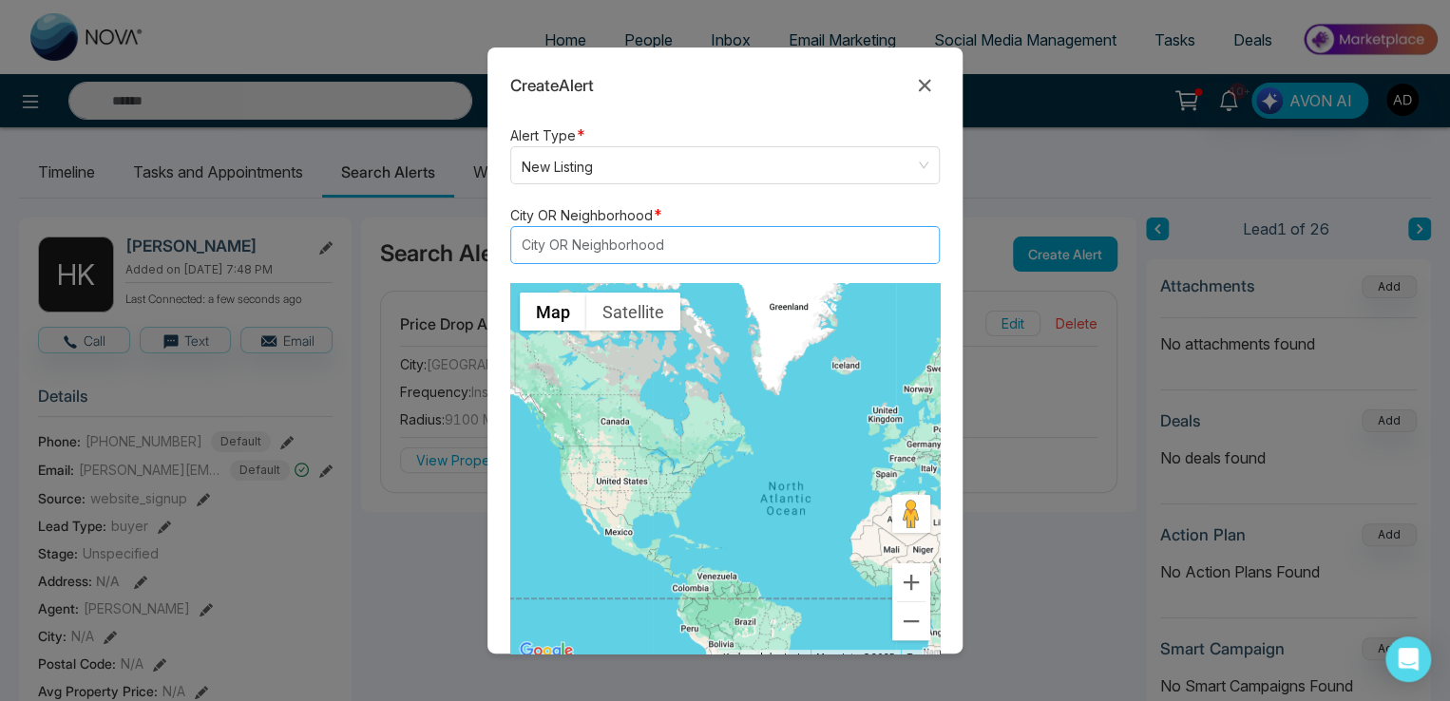
click at [574, 248] on div at bounding box center [716, 245] width 400 height 23
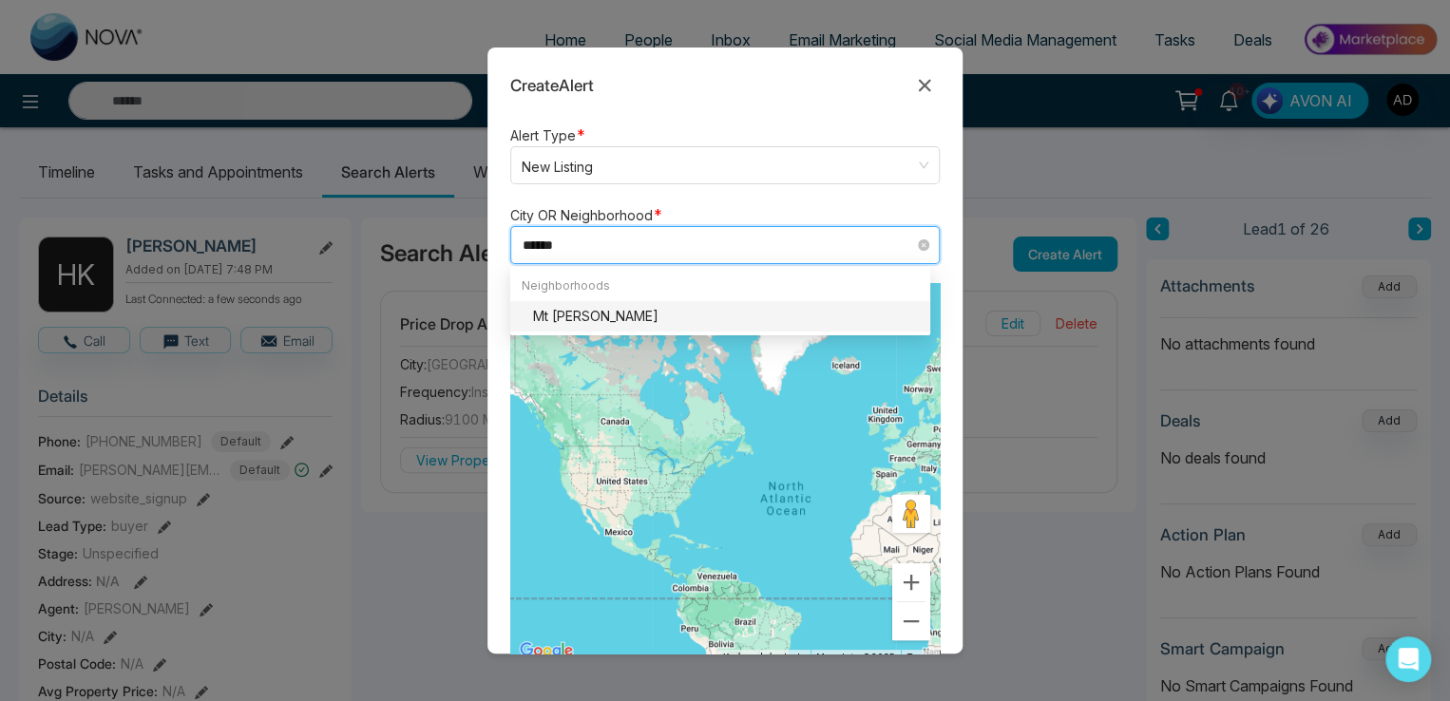
type input "*****"
click at [570, 311] on div "Mt [PERSON_NAME]" at bounding box center [726, 316] width 386 height 21
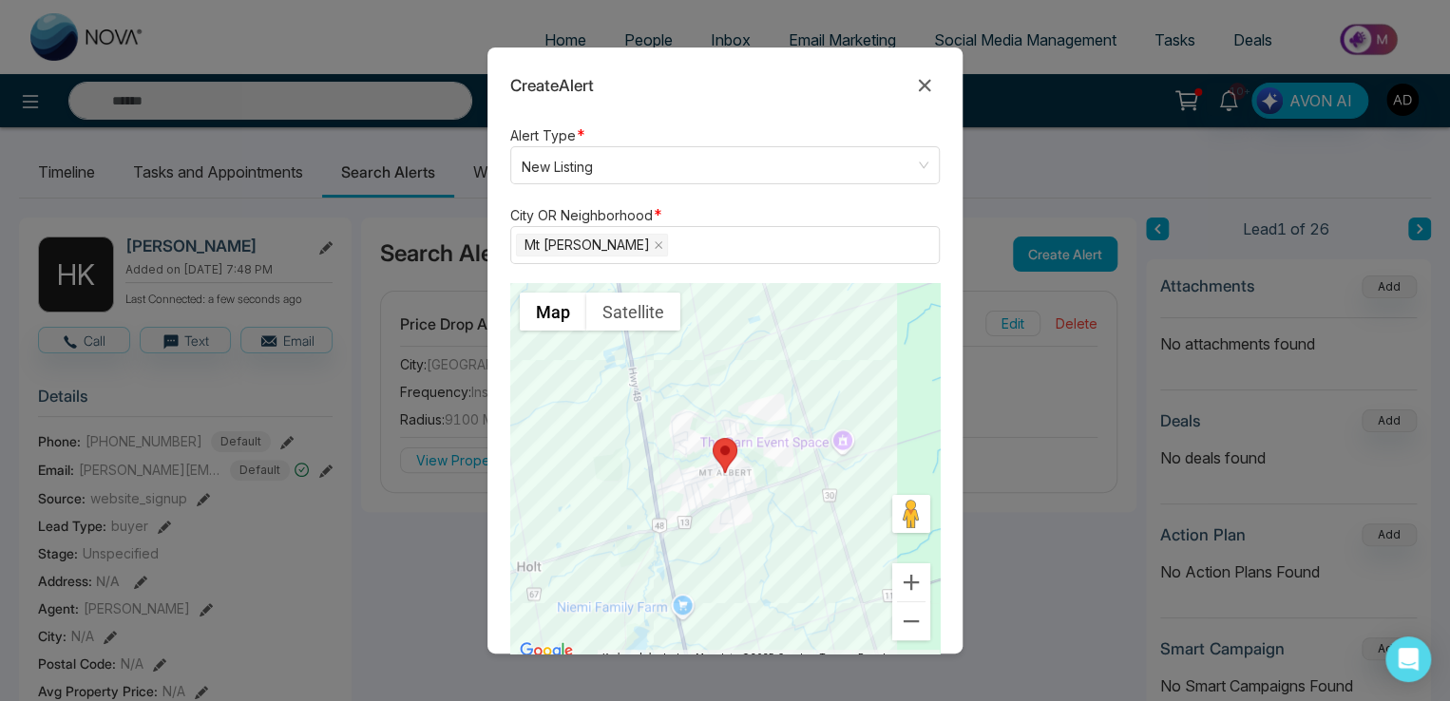
click at [817, 199] on form "Alert Type * New Listing listing neighbourhood New Listing Neighbourhood Price …" at bounding box center [724, 389] width 475 height 530
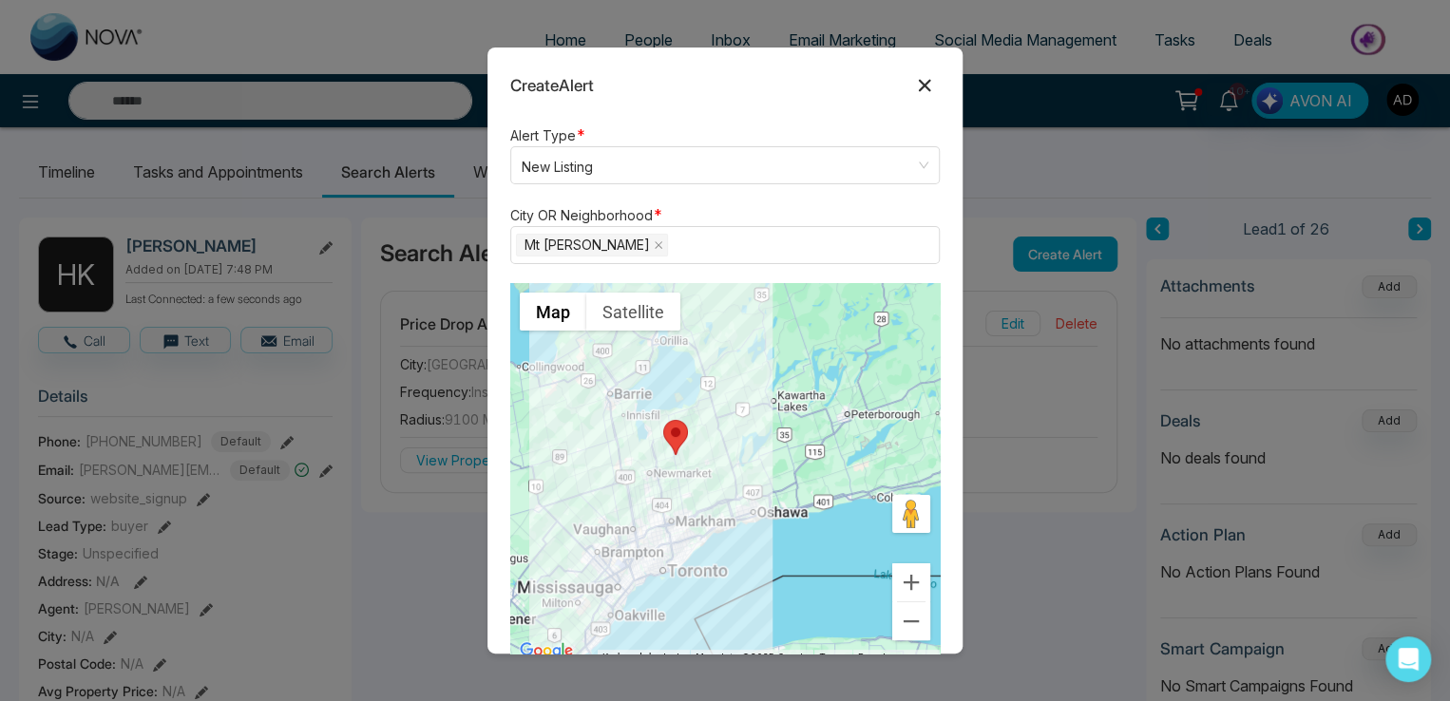
click at [927, 90] on icon at bounding box center [925, 86] width 12 height 12
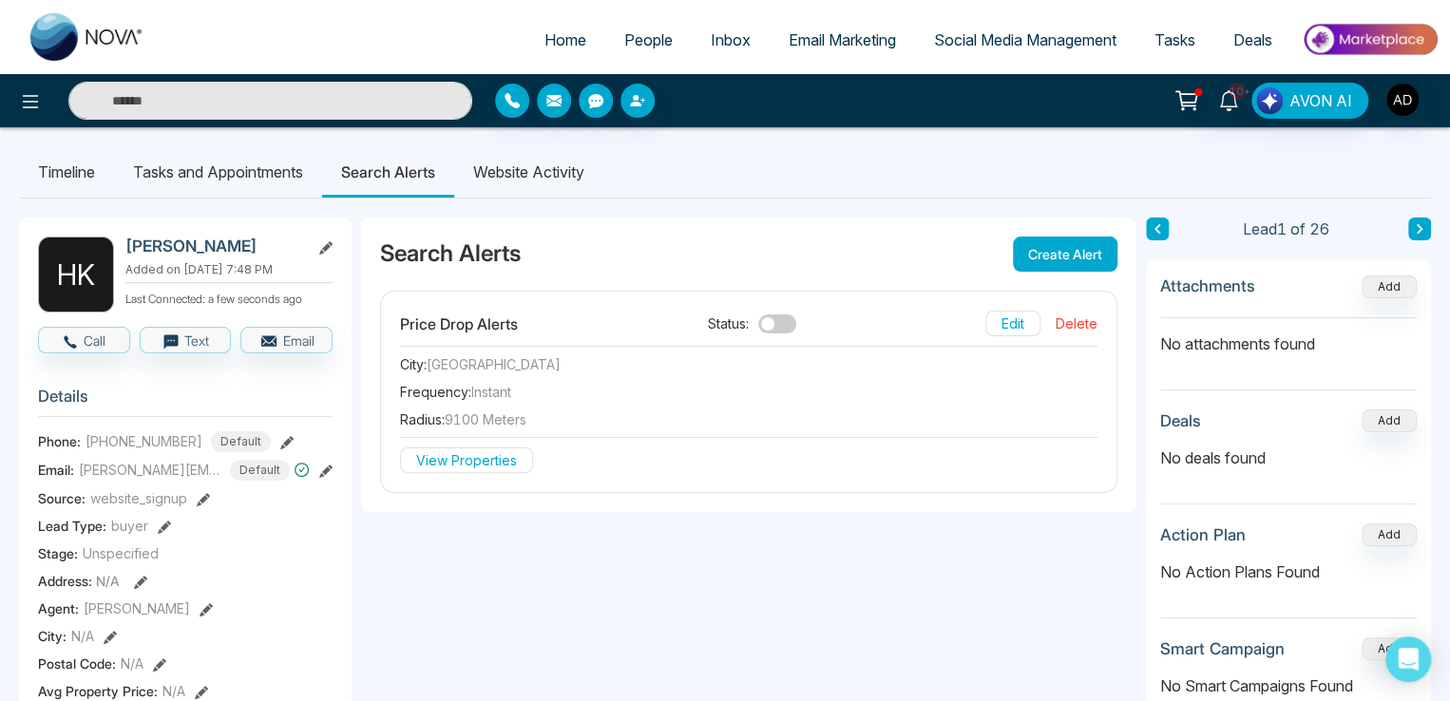
click at [1017, 324] on button "Edit" at bounding box center [1012, 324] width 55 height 26
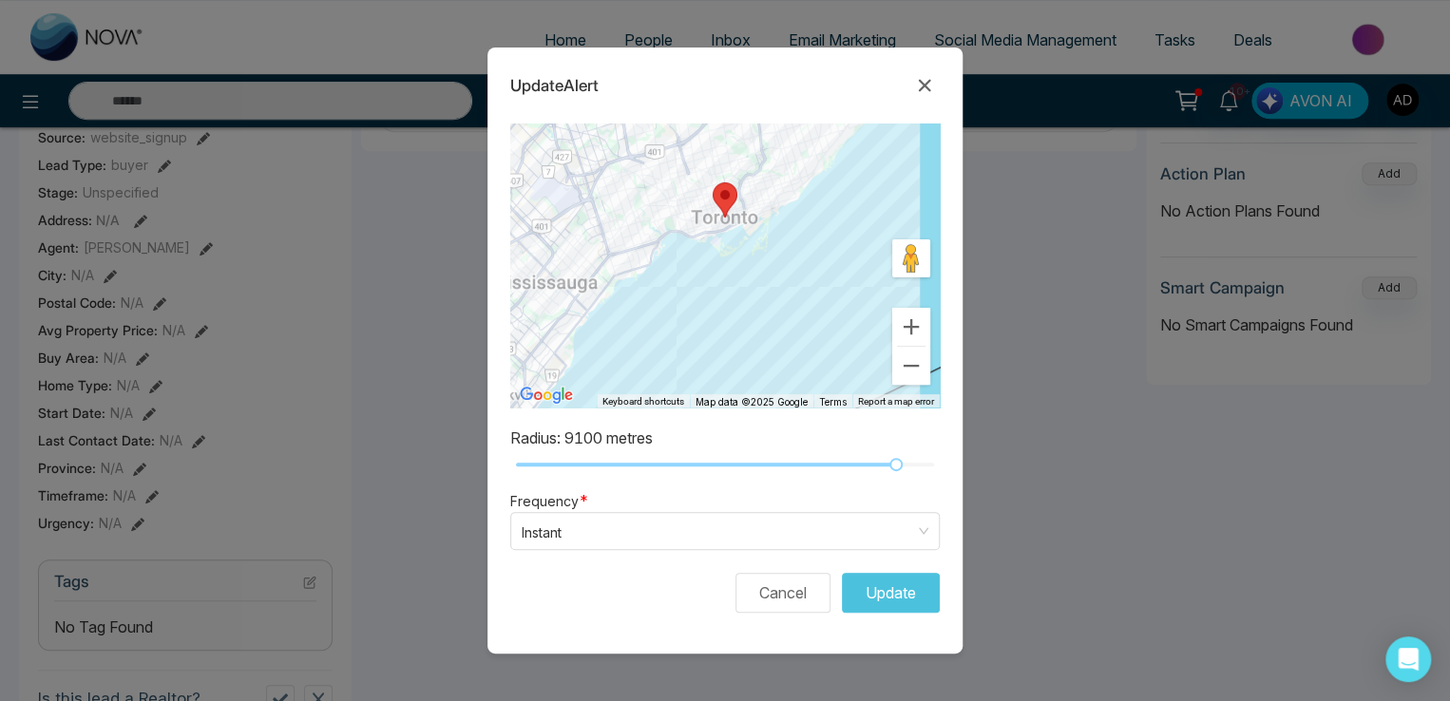
scroll to position [475, 0]
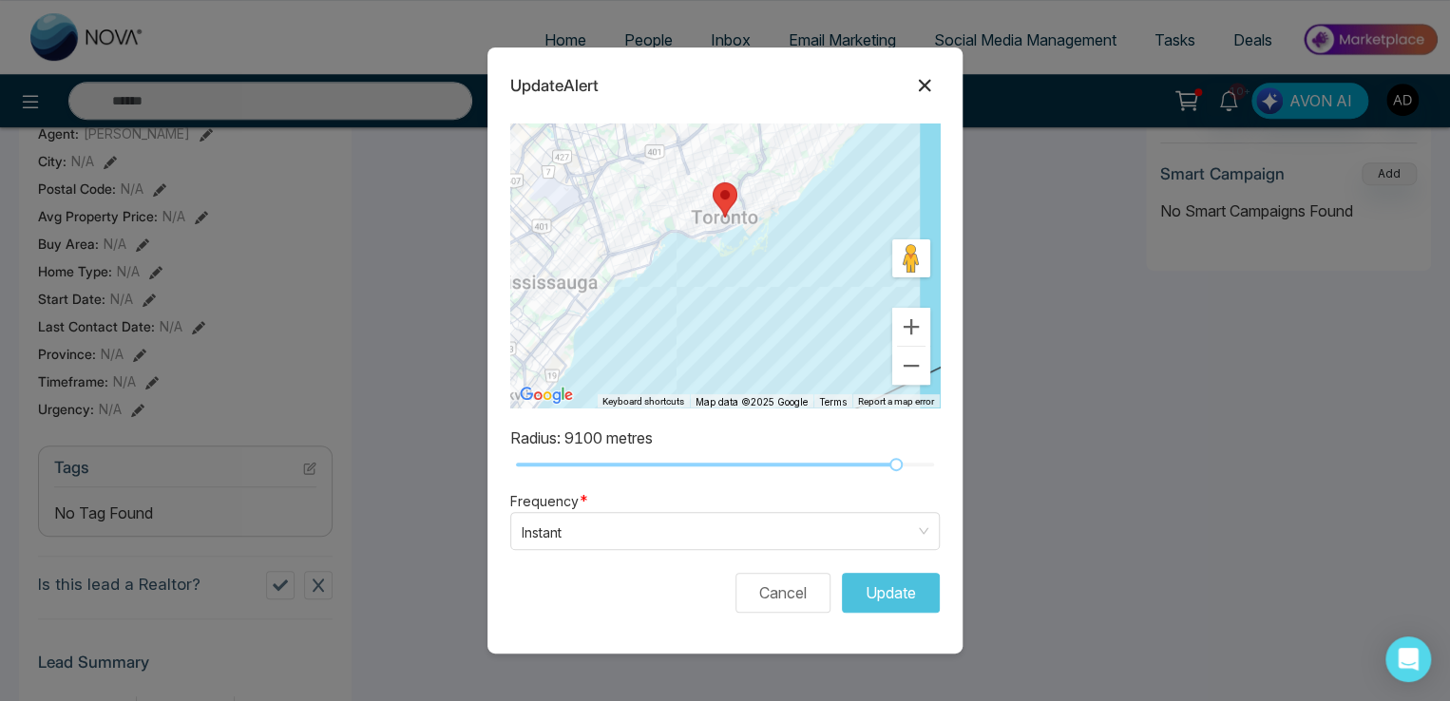
click at [919, 87] on icon at bounding box center [924, 85] width 23 height 23
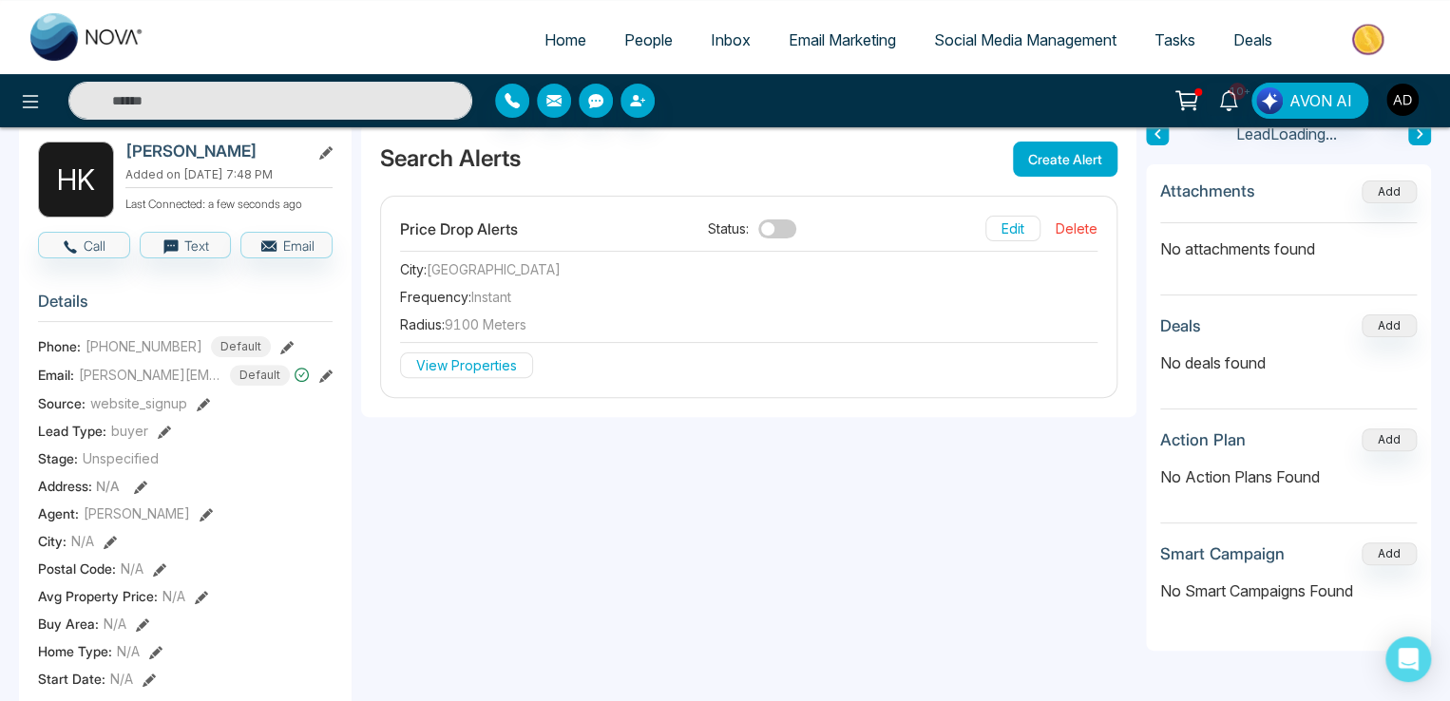
scroll to position [0, 0]
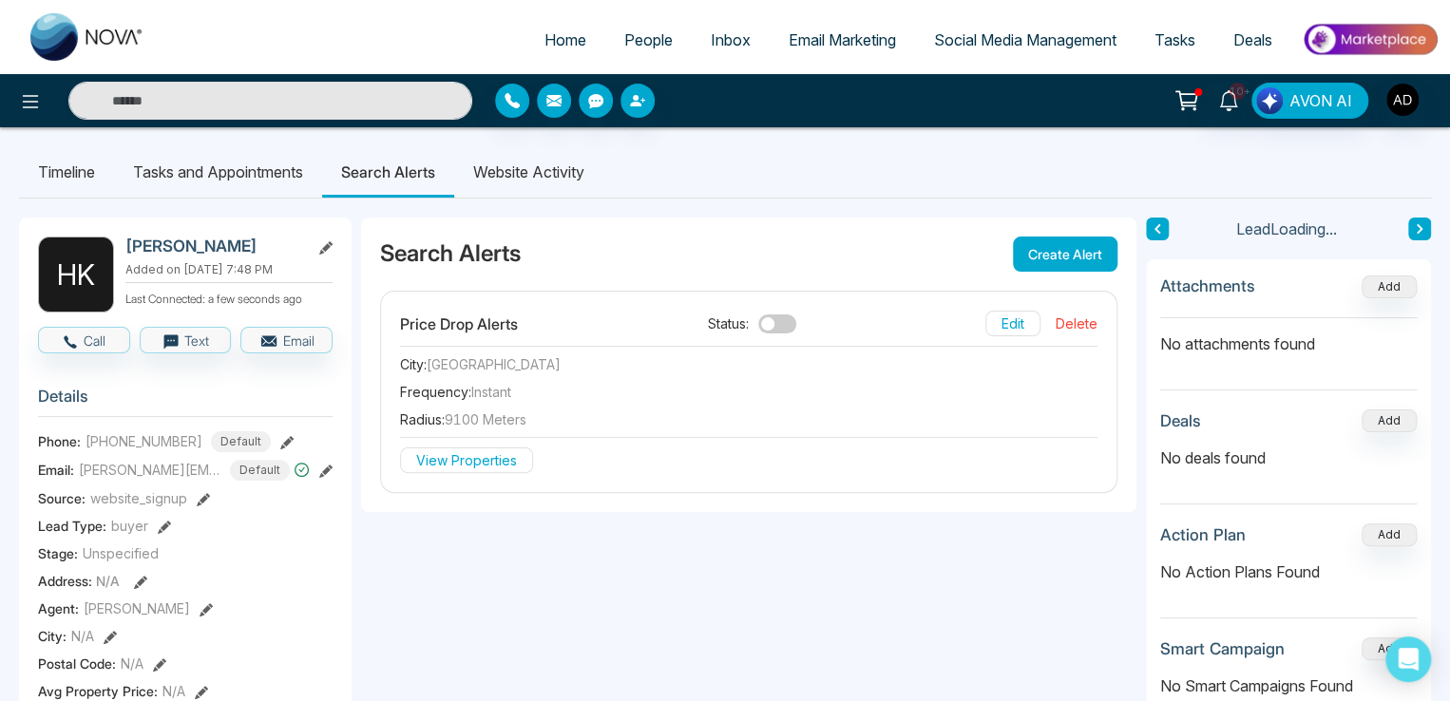
drag, startPoint x: 1104, startPoint y: 275, endPoint x: 1073, endPoint y: 271, distance: 31.6
click at [1103, 275] on div "Search Alerts Create Alert" at bounding box center [748, 254] width 775 height 73
click at [1060, 262] on button "Create Alert" at bounding box center [1065, 254] width 105 height 35
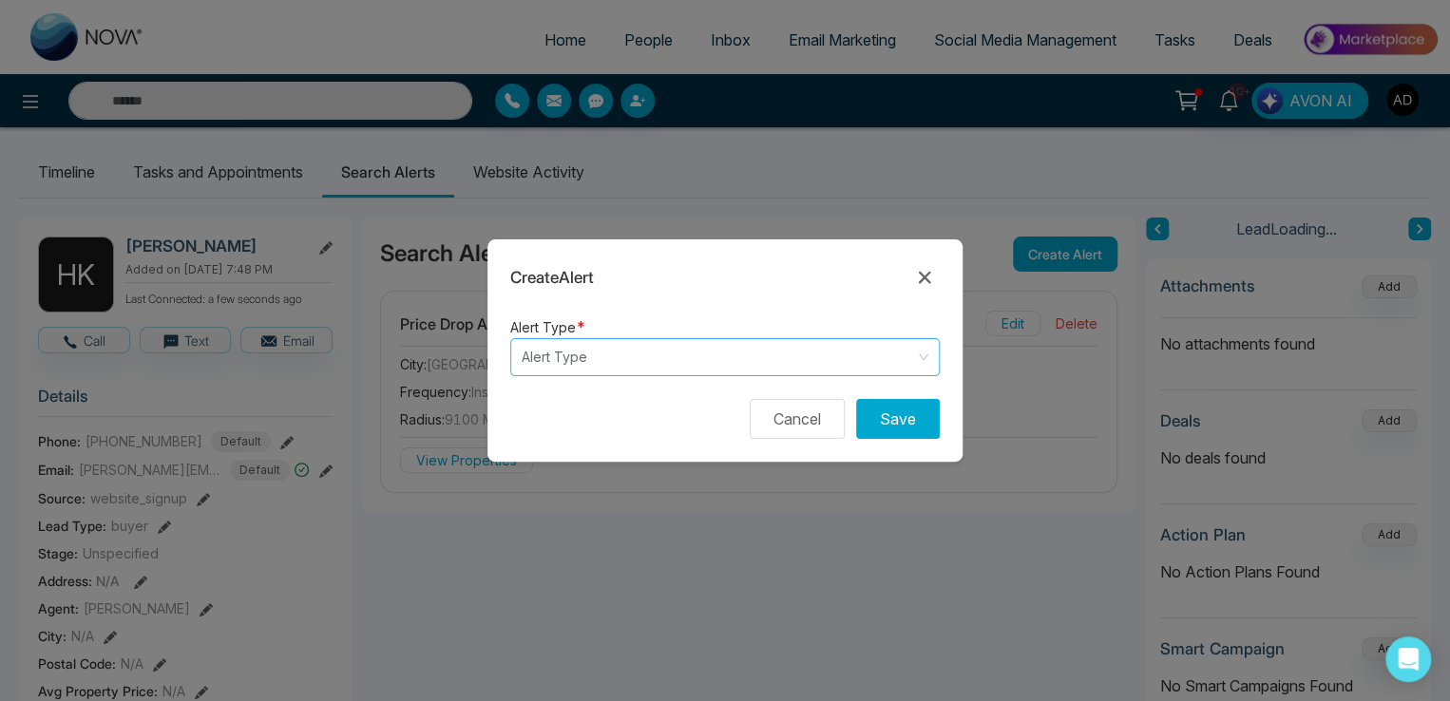
click at [599, 356] on input "search" at bounding box center [718, 357] width 393 height 36
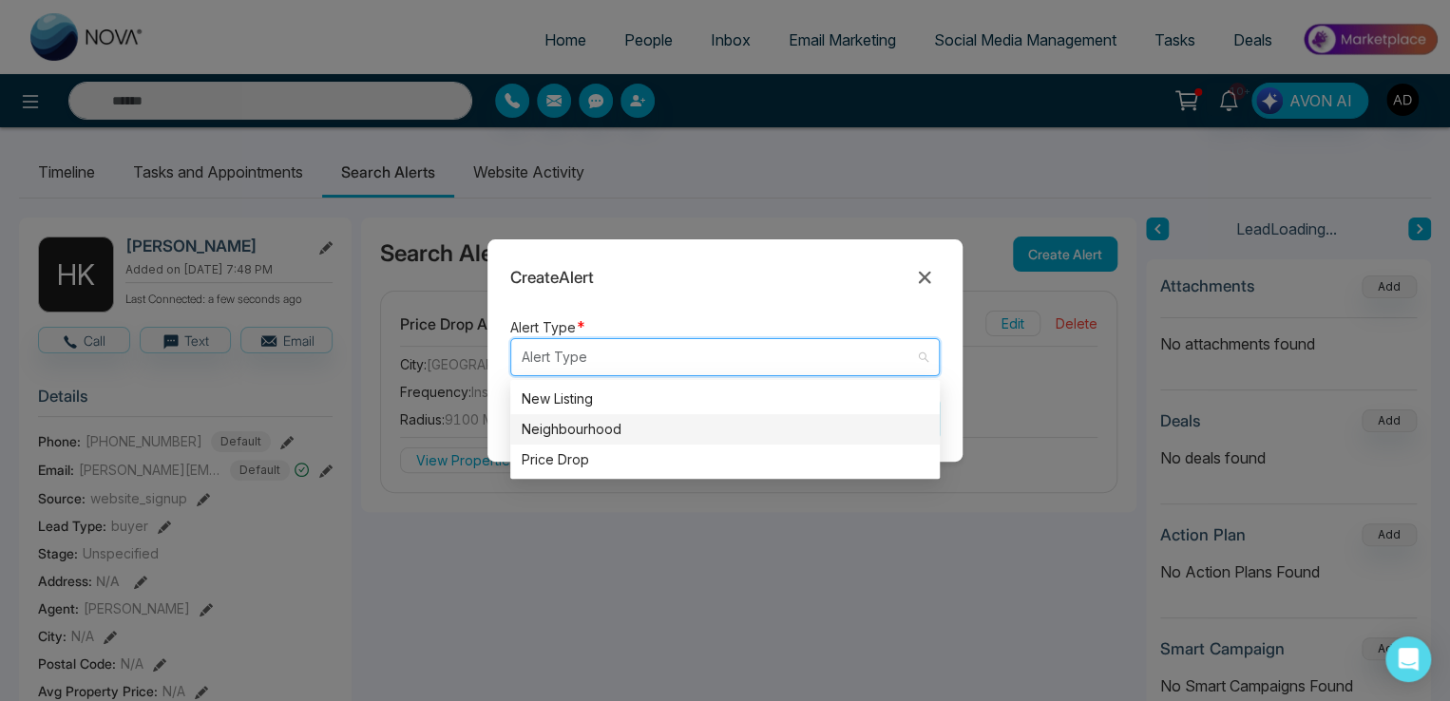
click at [547, 424] on div "Neighbourhood" at bounding box center [725, 429] width 407 height 21
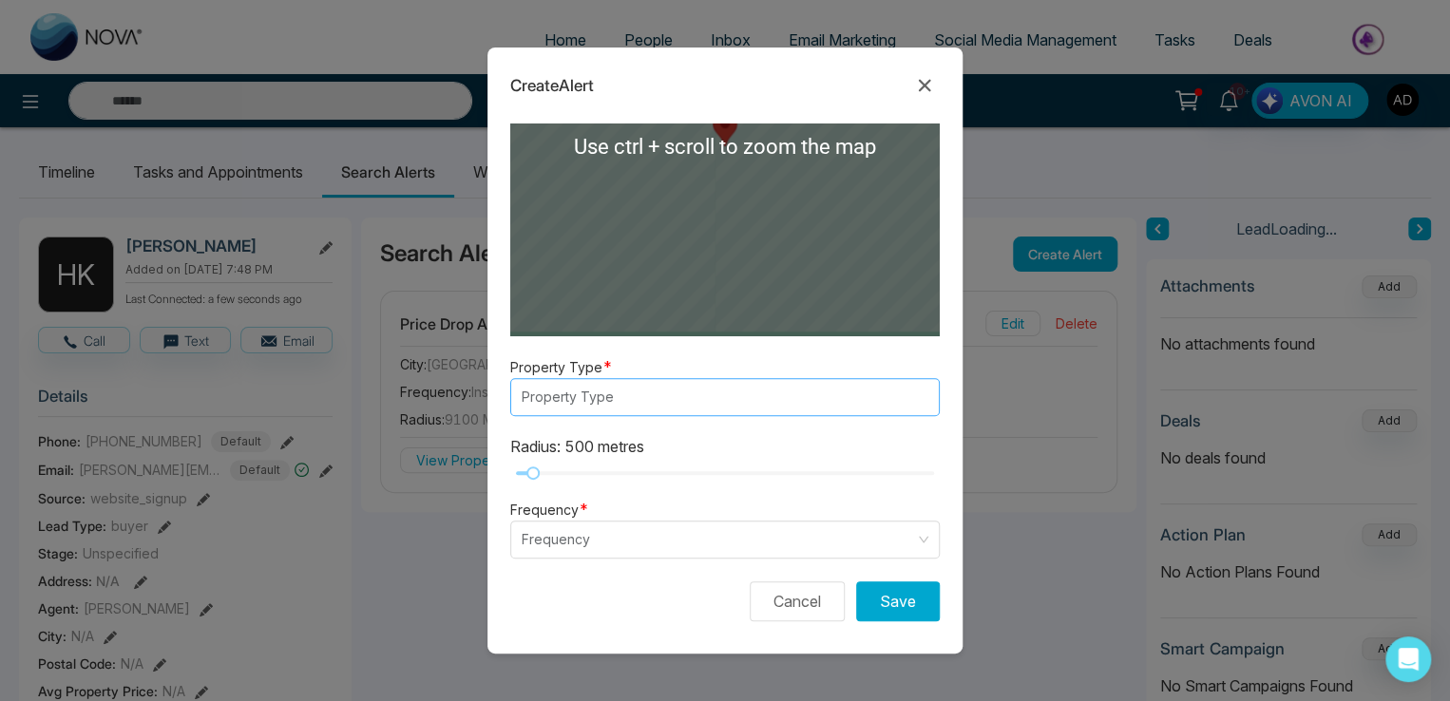
scroll to position [335, 0]
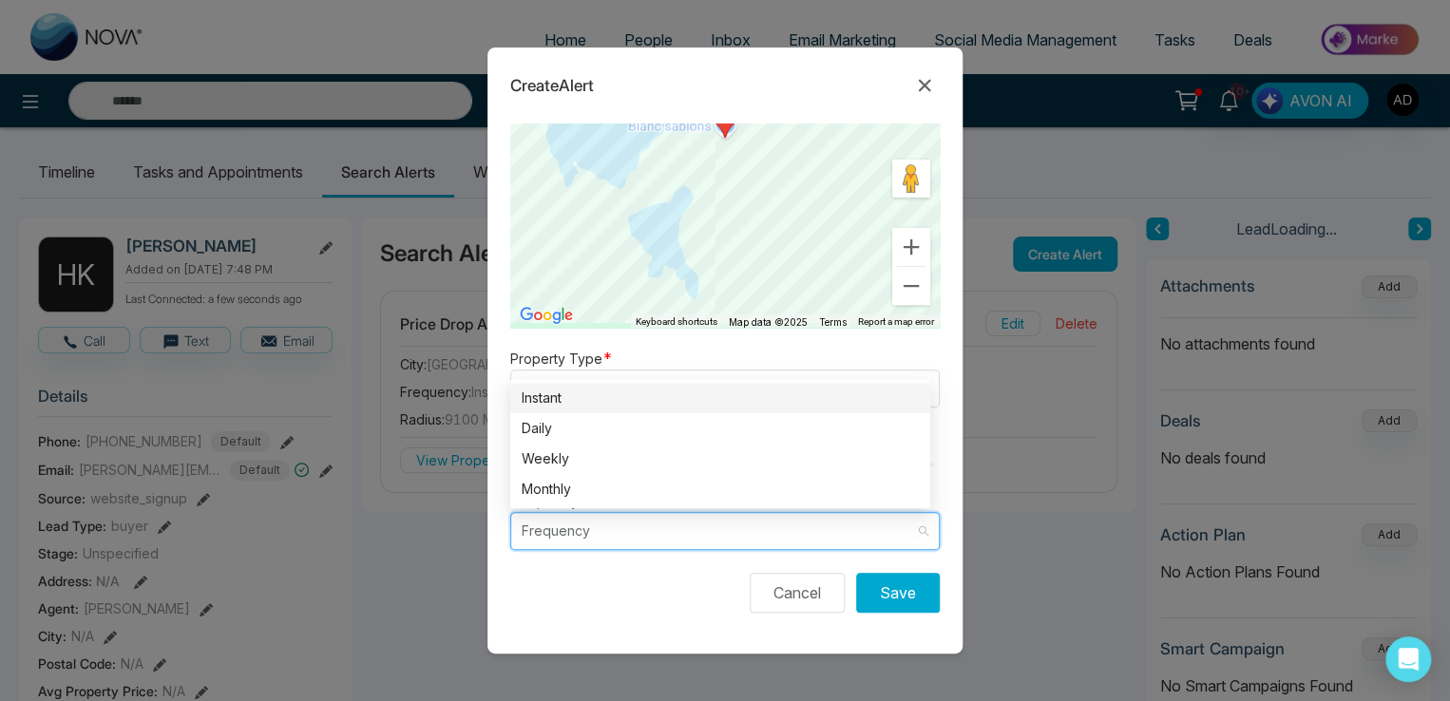
click at [589, 528] on input "search" at bounding box center [718, 531] width 393 height 36
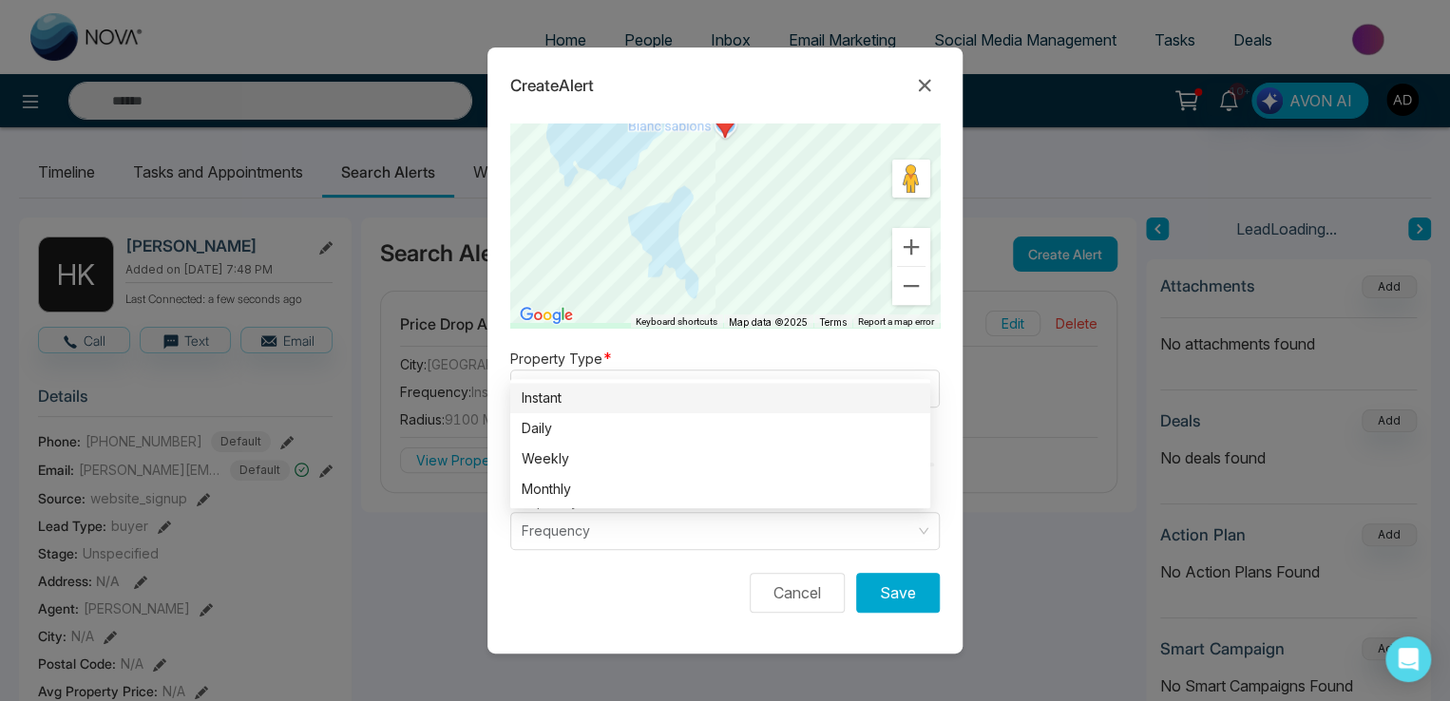
click at [814, 79] on div "Create Alert" at bounding box center [724, 74] width 475 height 53
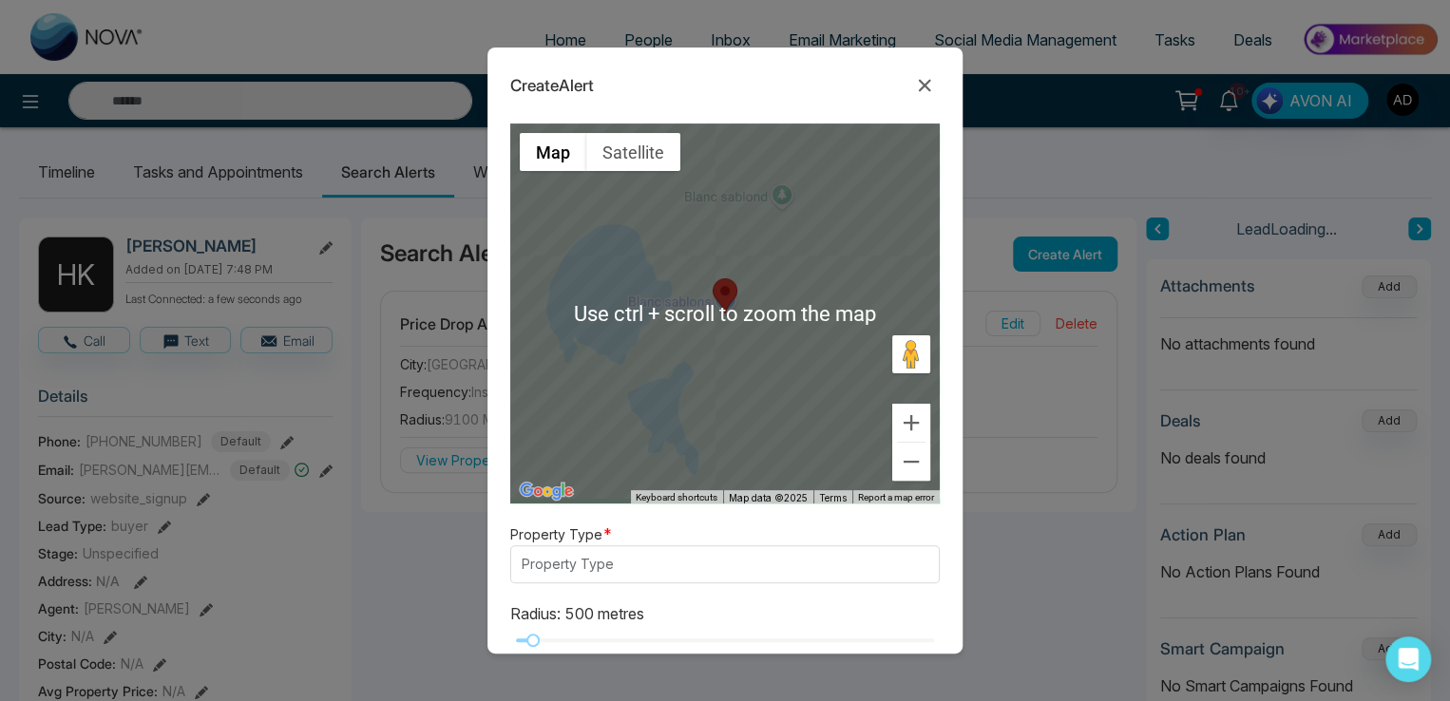
scroll to position [0, 0]
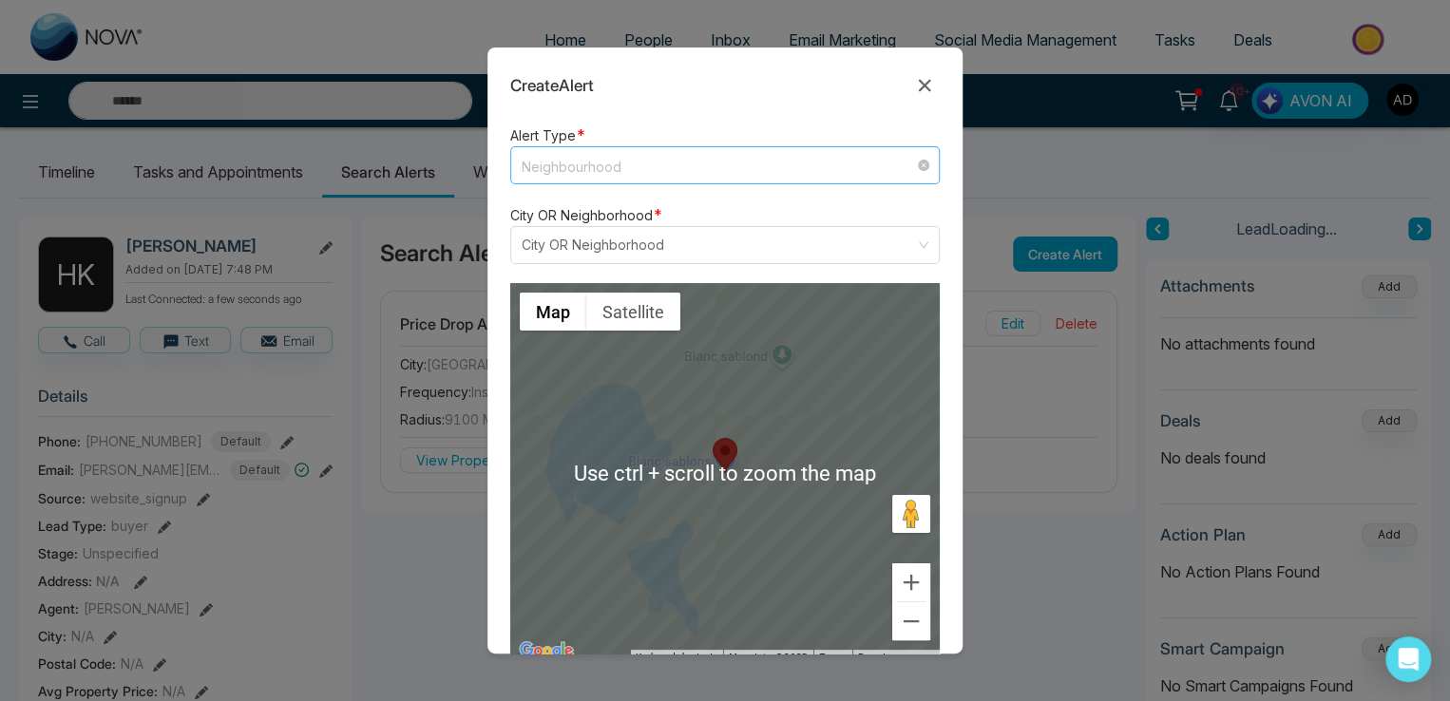
click at [599, 173] on span "Neighbourhood" at bounding box center [725, 165] width 407 height 25
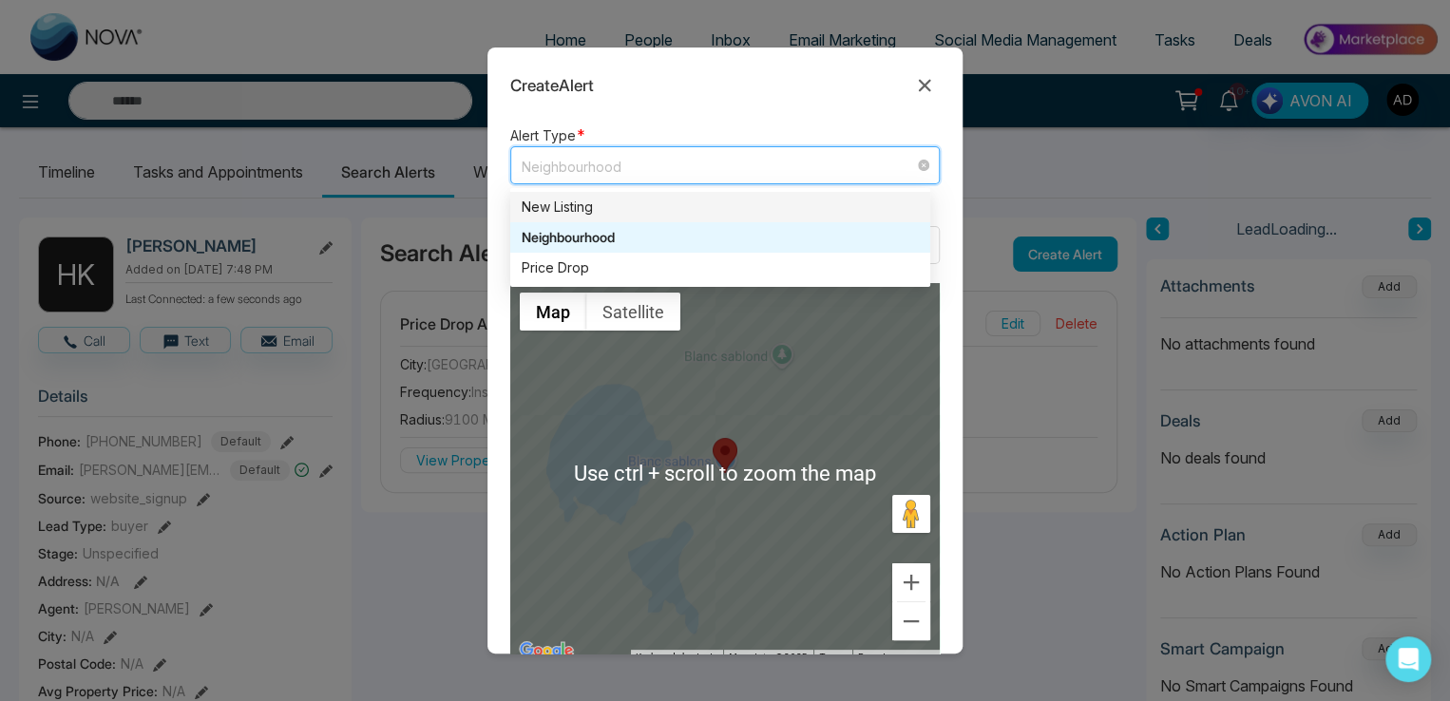
click at [585, 207] on div "New Listing" at bounding box center [720, 207] width 397 height 21
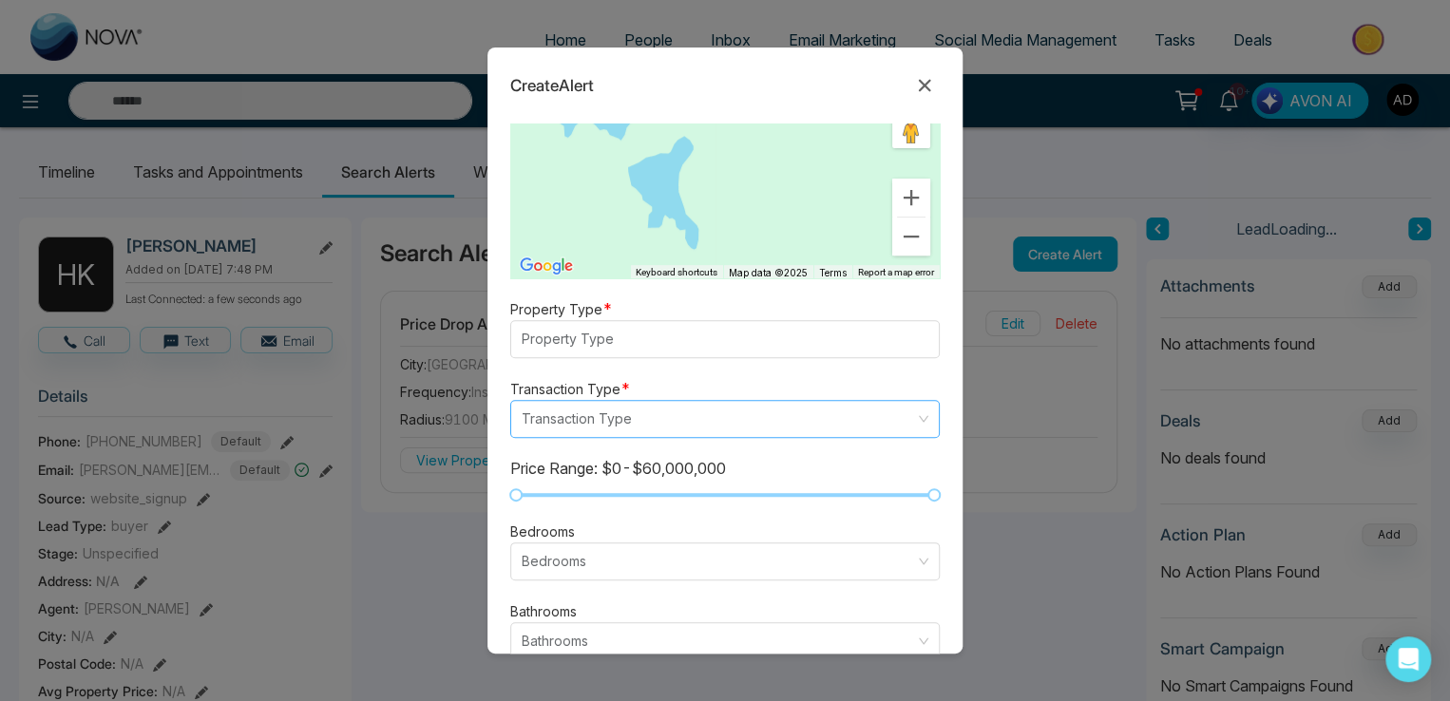
scroll to position [384, 0]
click at [604, 332] on div at bounding box center [716, 340] width 400 height 23
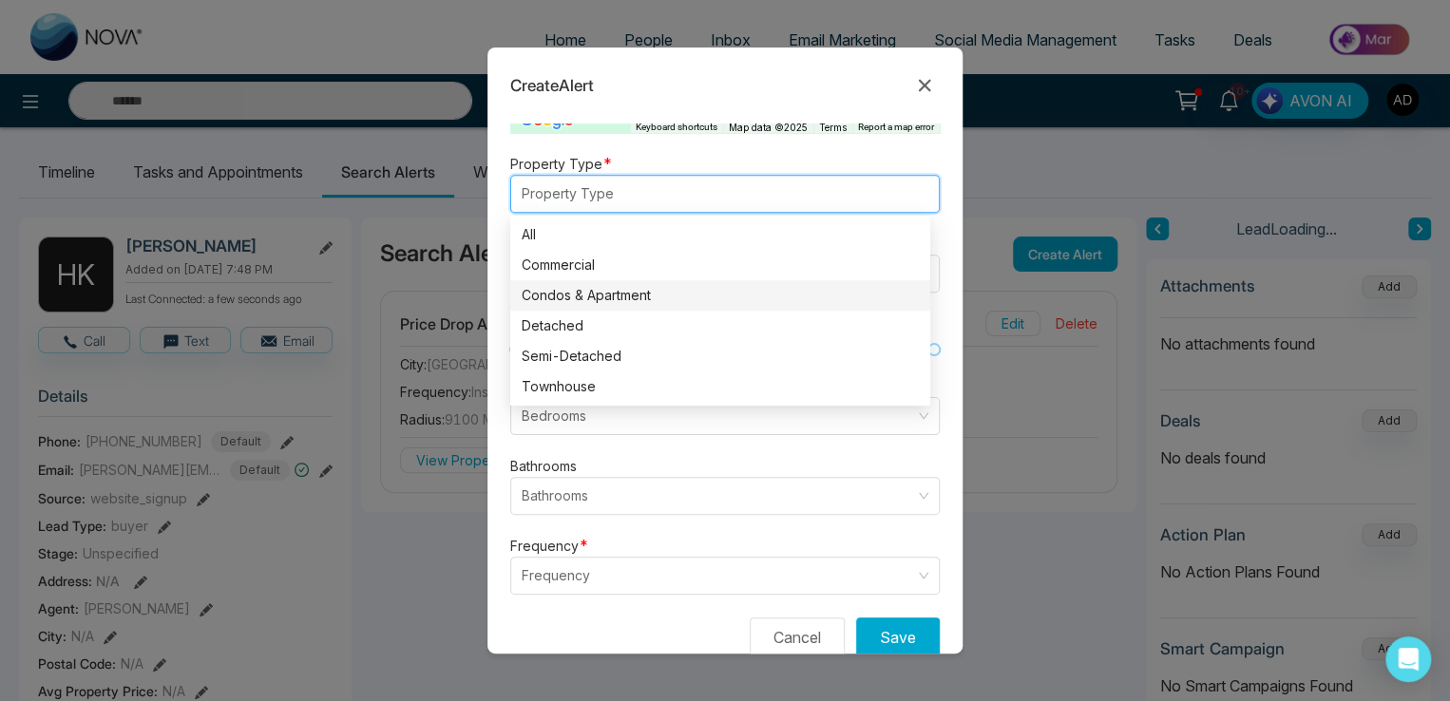
scroll to position [574, 0]
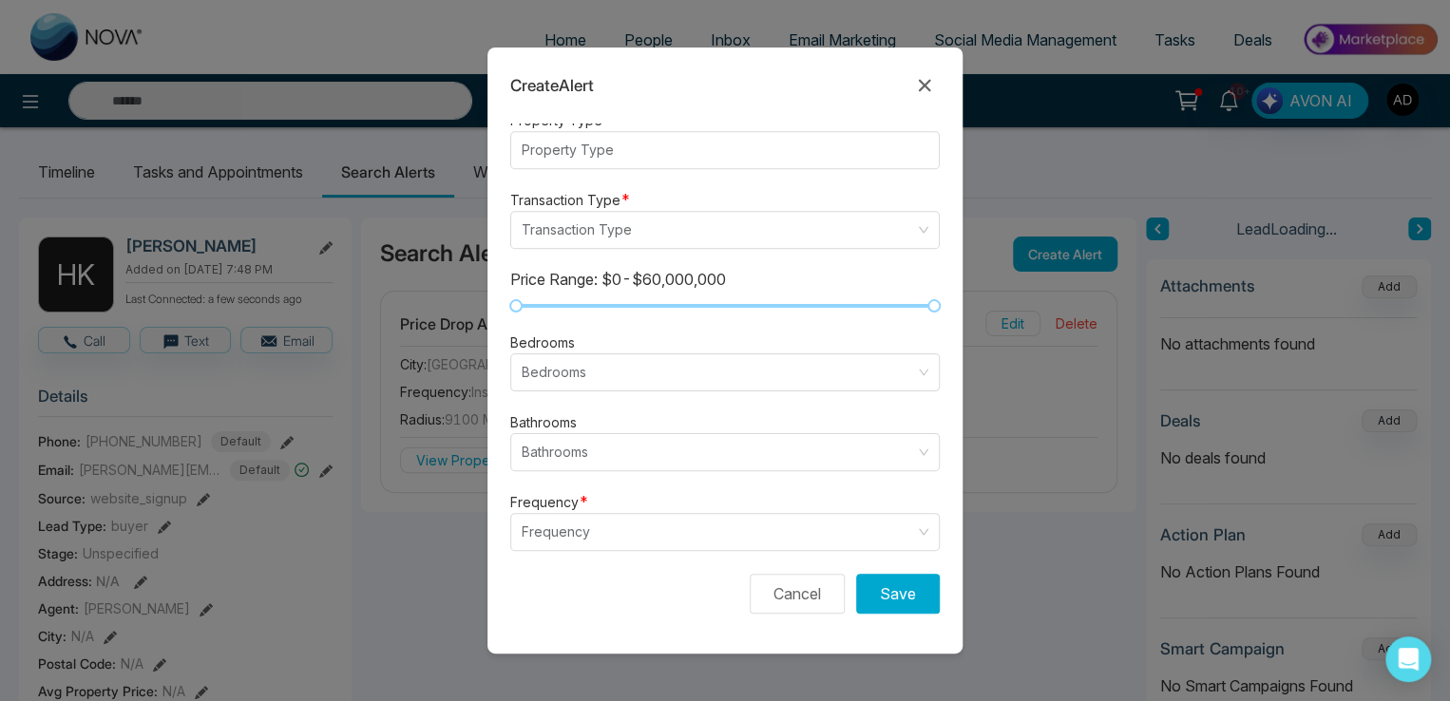
click at [629, 474] on form "Alert Type * New Listing listing neighbourhood New Listing Neighbourhood Price …" at bounding box center [724, 389] width 475 height 530
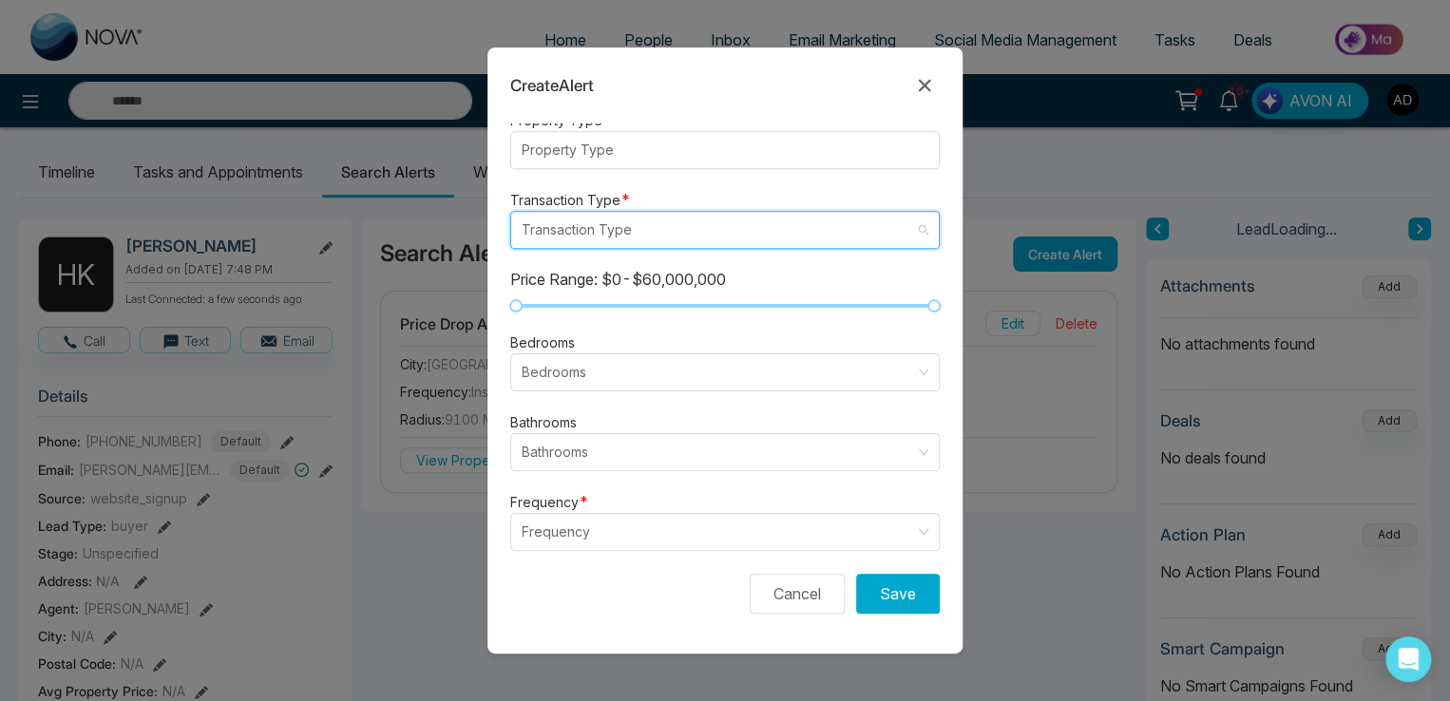
click at [580, 225] on input "search" at bounding box center [718, 230] width 393 height 36
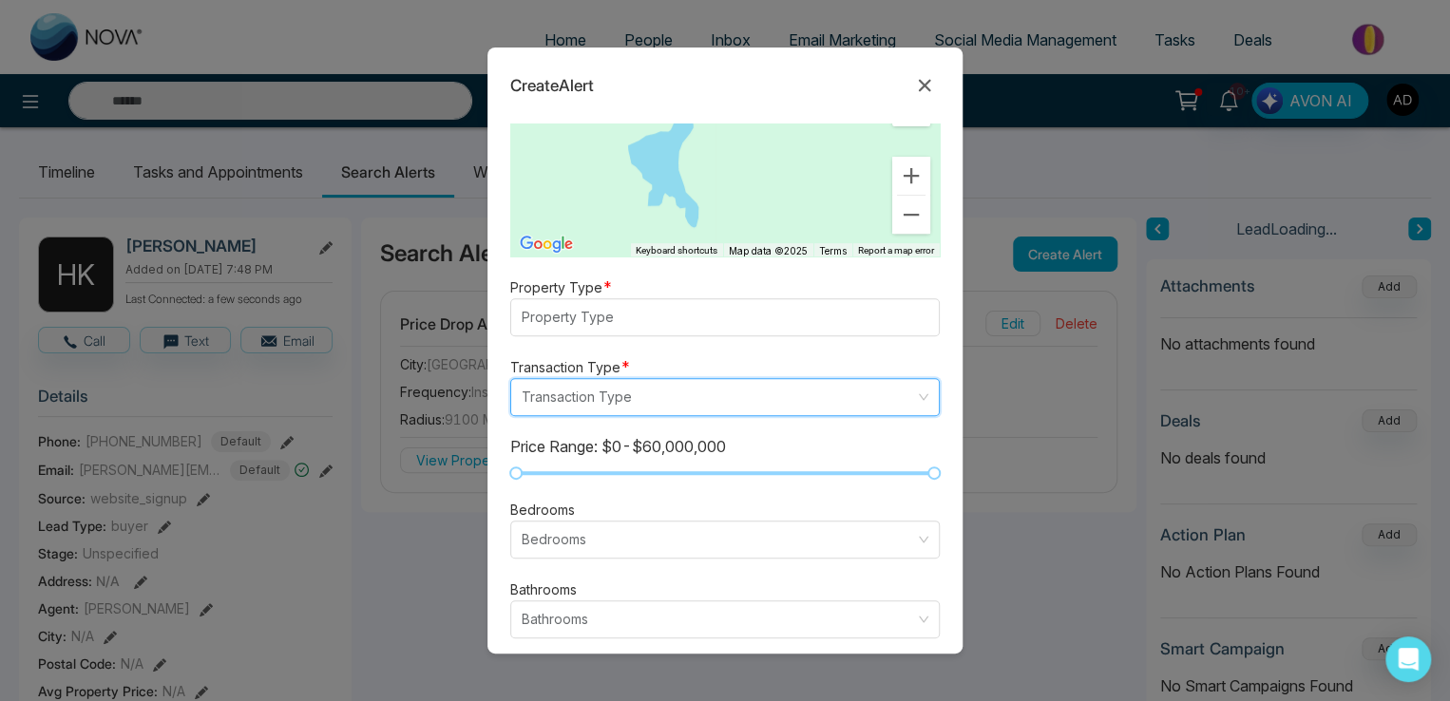
scroll to position [384, 0]
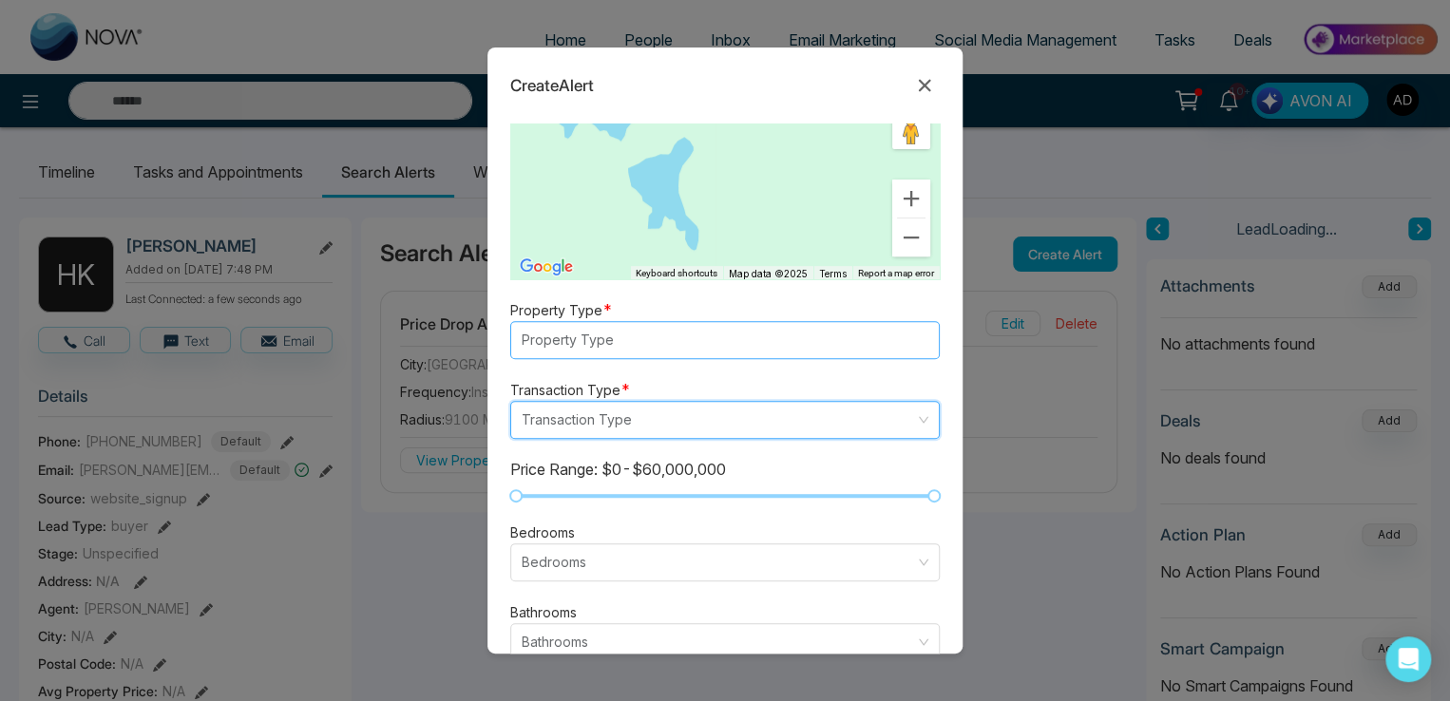
click at [572, 335] on div at bounding box center [716, 340] width 400 height 23
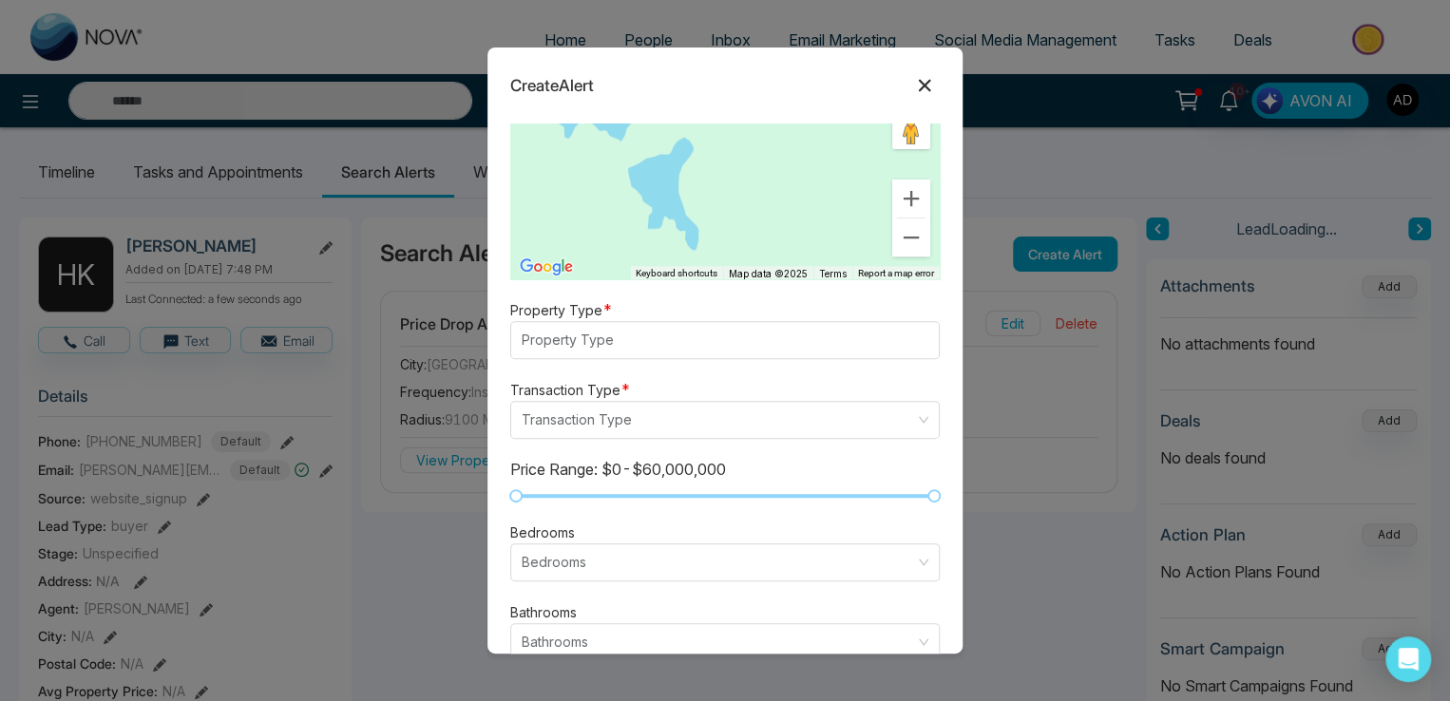
click at [923, 93] on icon at bounding box center [924, 85] width 23 height 23
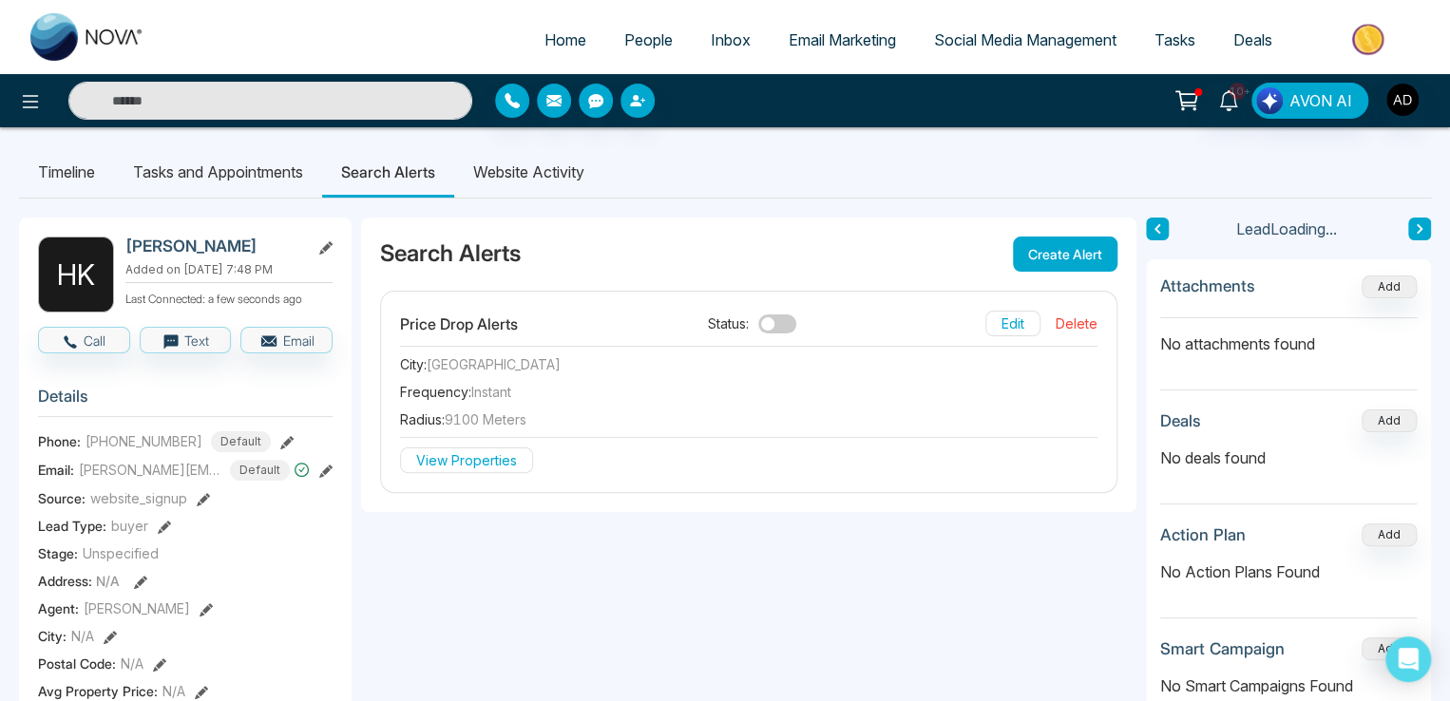
click at [1049, 248] on button "Create Alert" at bounding box center [1065, 254] width 105 height 35
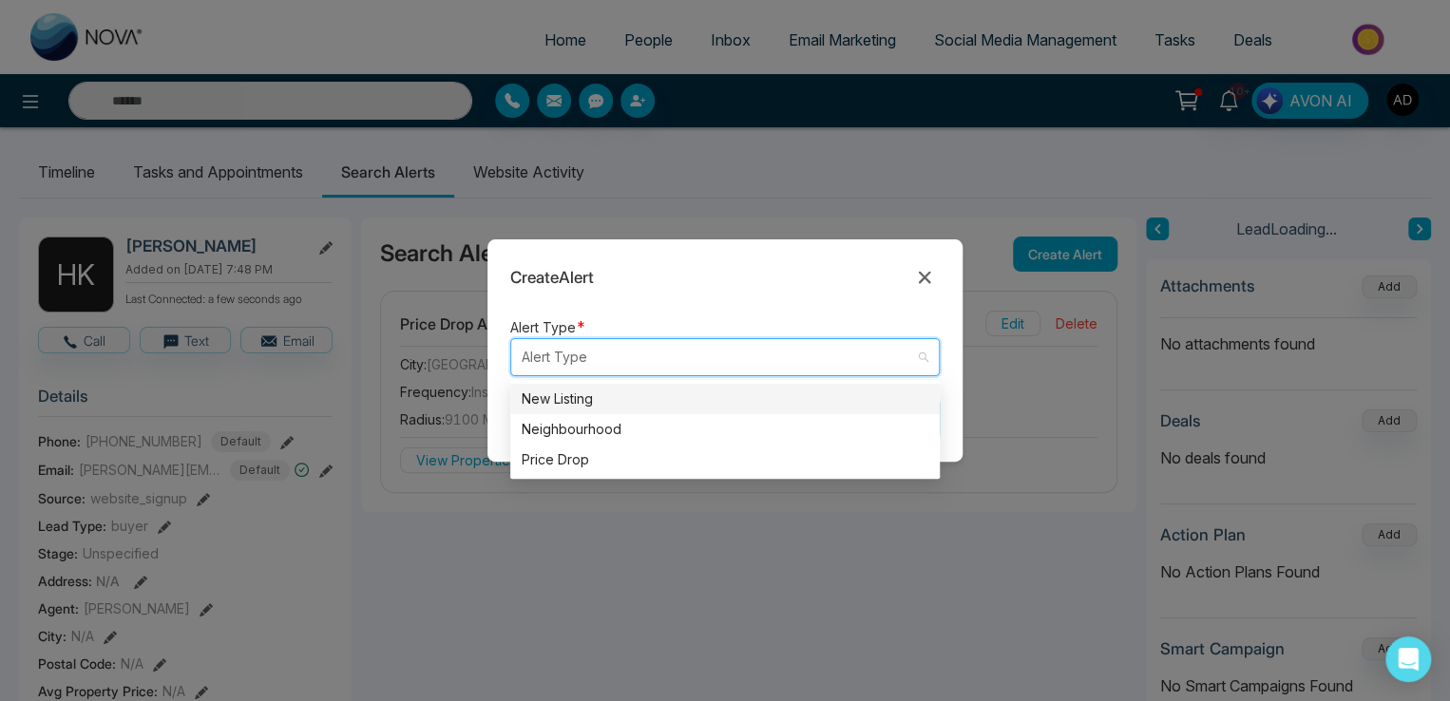
click at [593, 366] on input "search" at bounding box center [718, 357] width 393 height 36
click at [545, 409] on div "New Listing" at bounding box center [725, 399] width 407 height 21
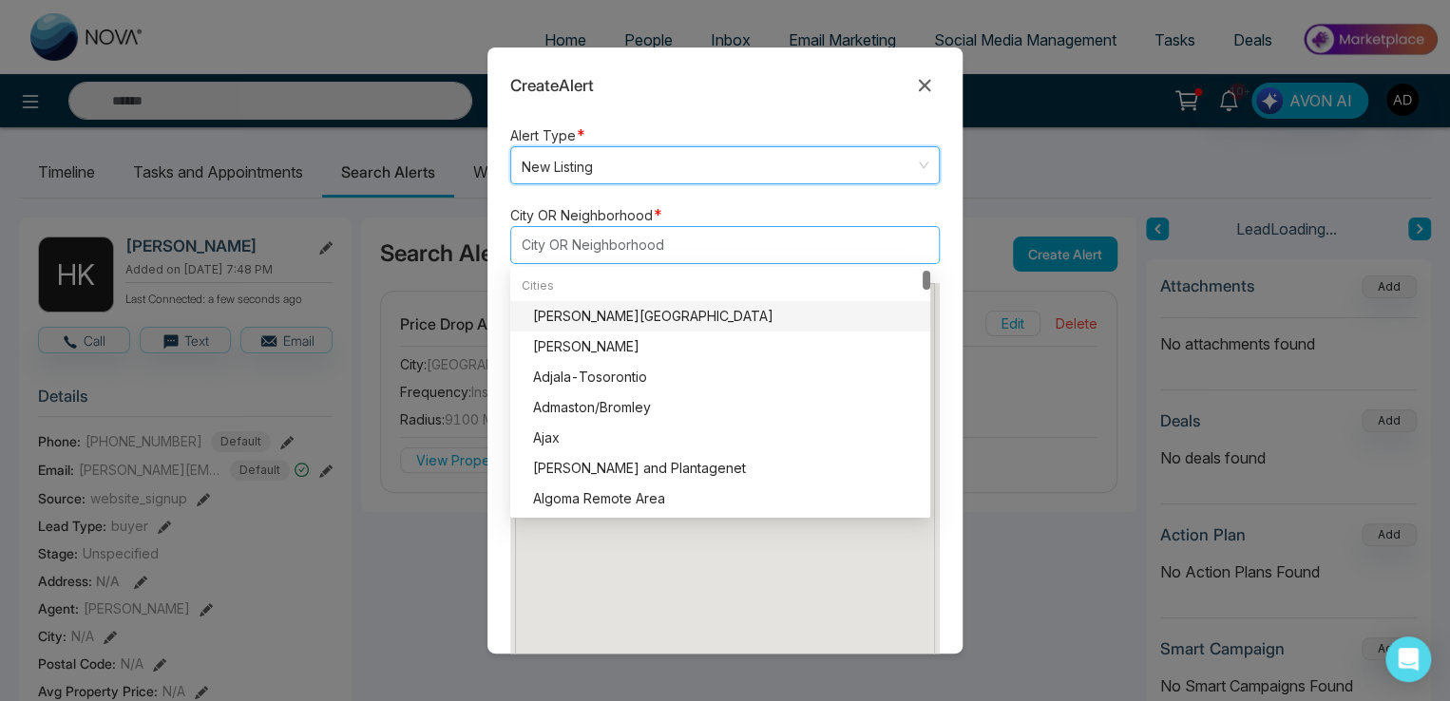
click at [561, 244] on div at bounding box center [716, 245] width 400 height 23
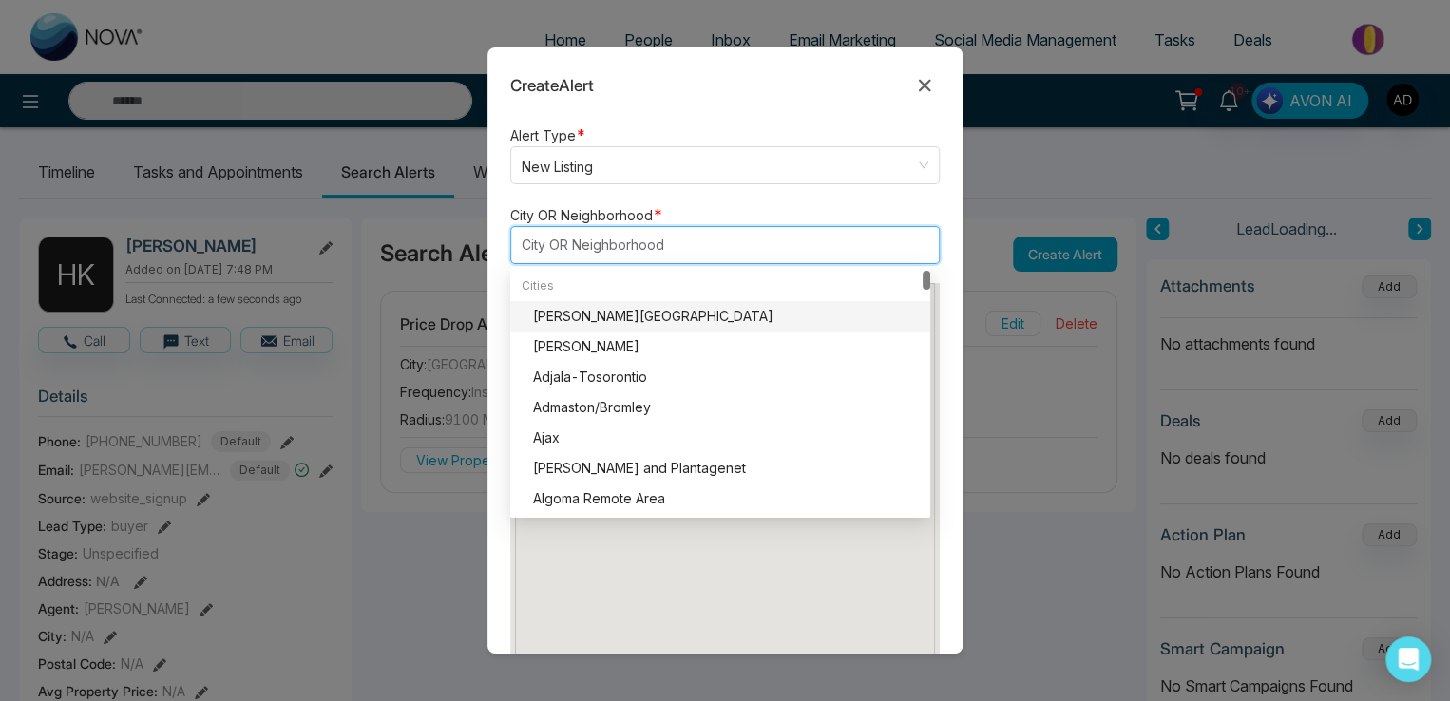
click at [572, 314] on div "[PERSON_NAME][GEOGRAPHIC_DATA]" at bounding box center [726, 316] width 386 height 21
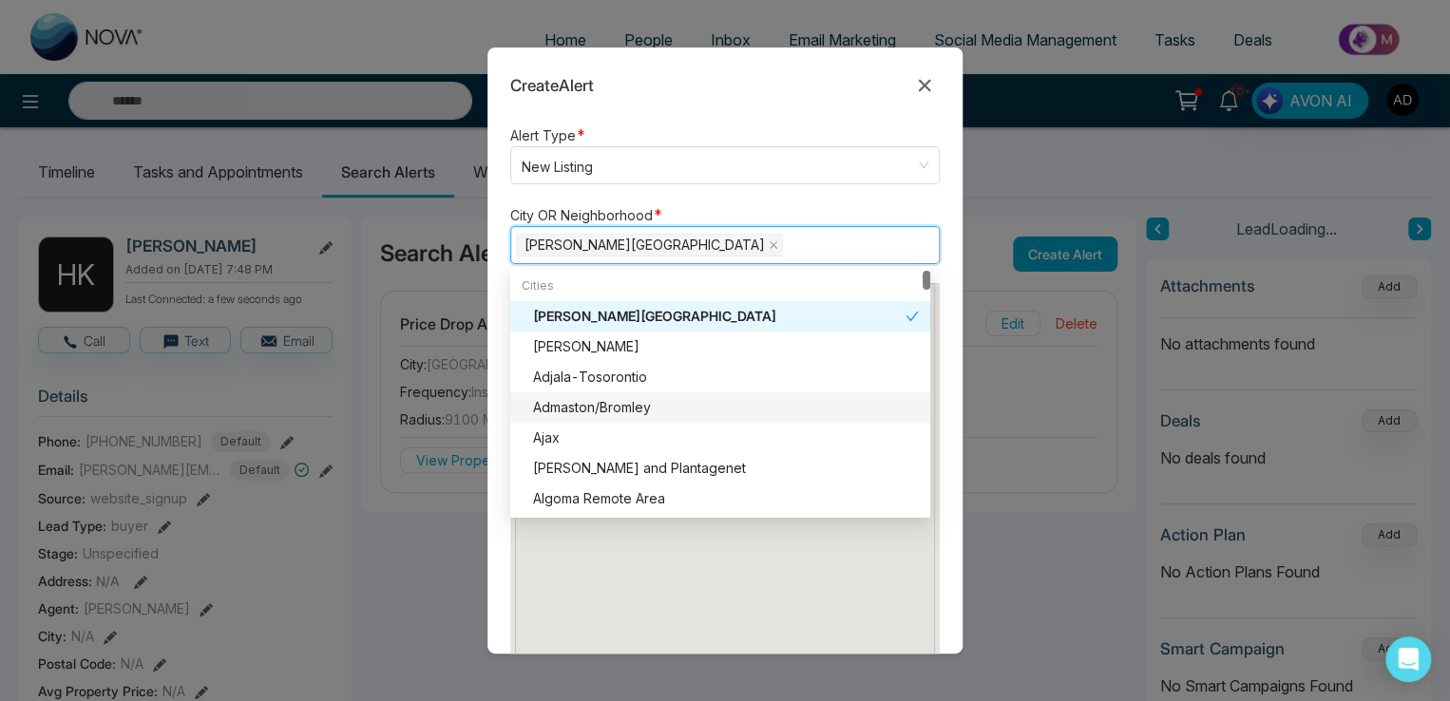
click at [505, 436] on form "Alert Type * New Listing listing neighbourhood New Listing Neighbourhood Price …" at bounding box center [724, 389] width 475 height 530
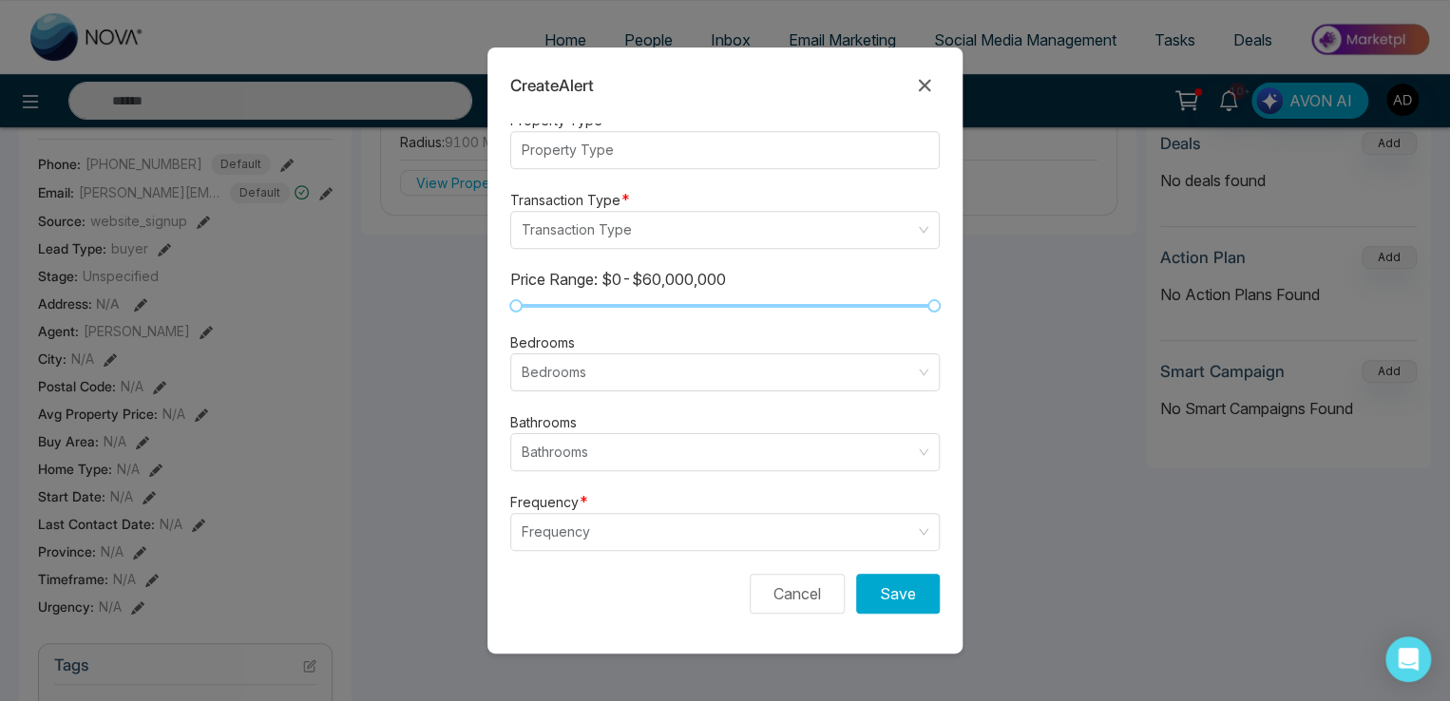
scroll to position [285, 0]
click at [590, 514] on input "search" at bounding box center [718, 532] width 393 height 36
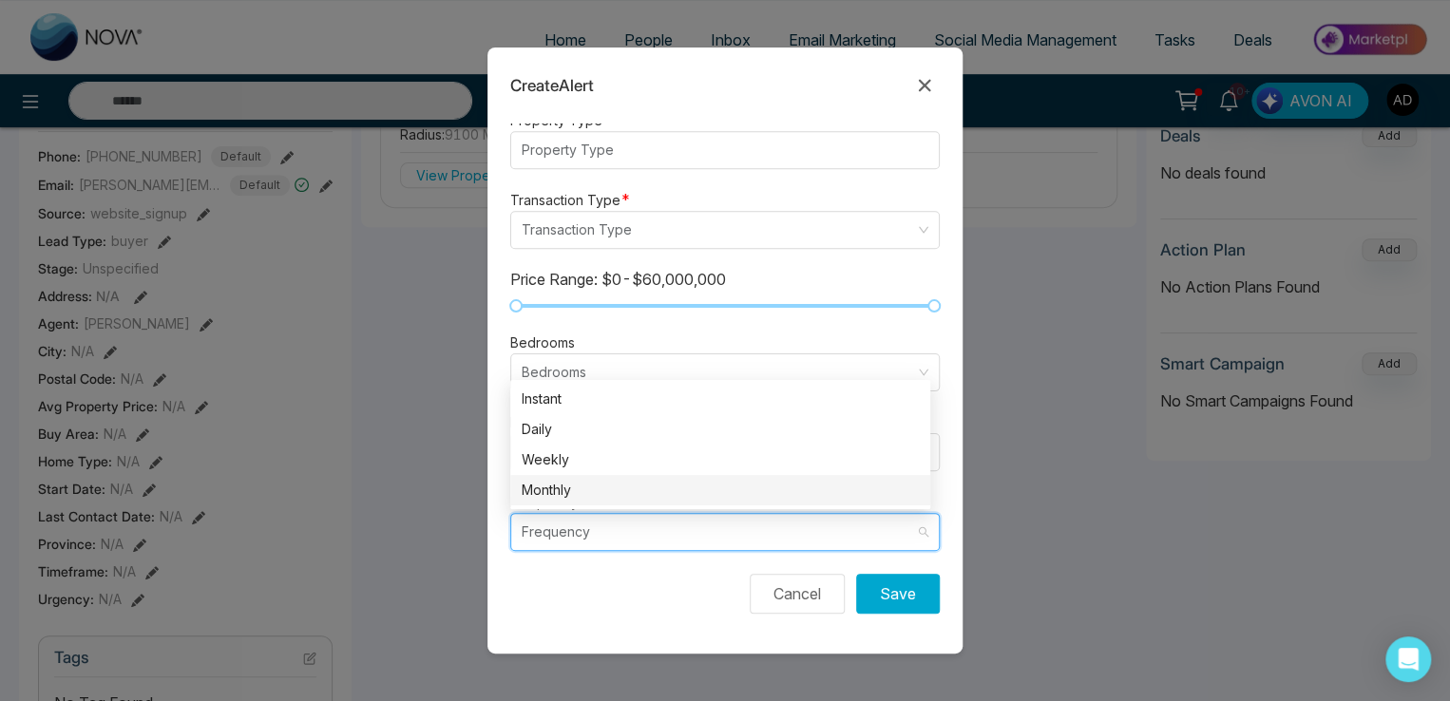
click at [572, 480] on div "Monthly" at bounding box center [720, 490] width 397 height 21
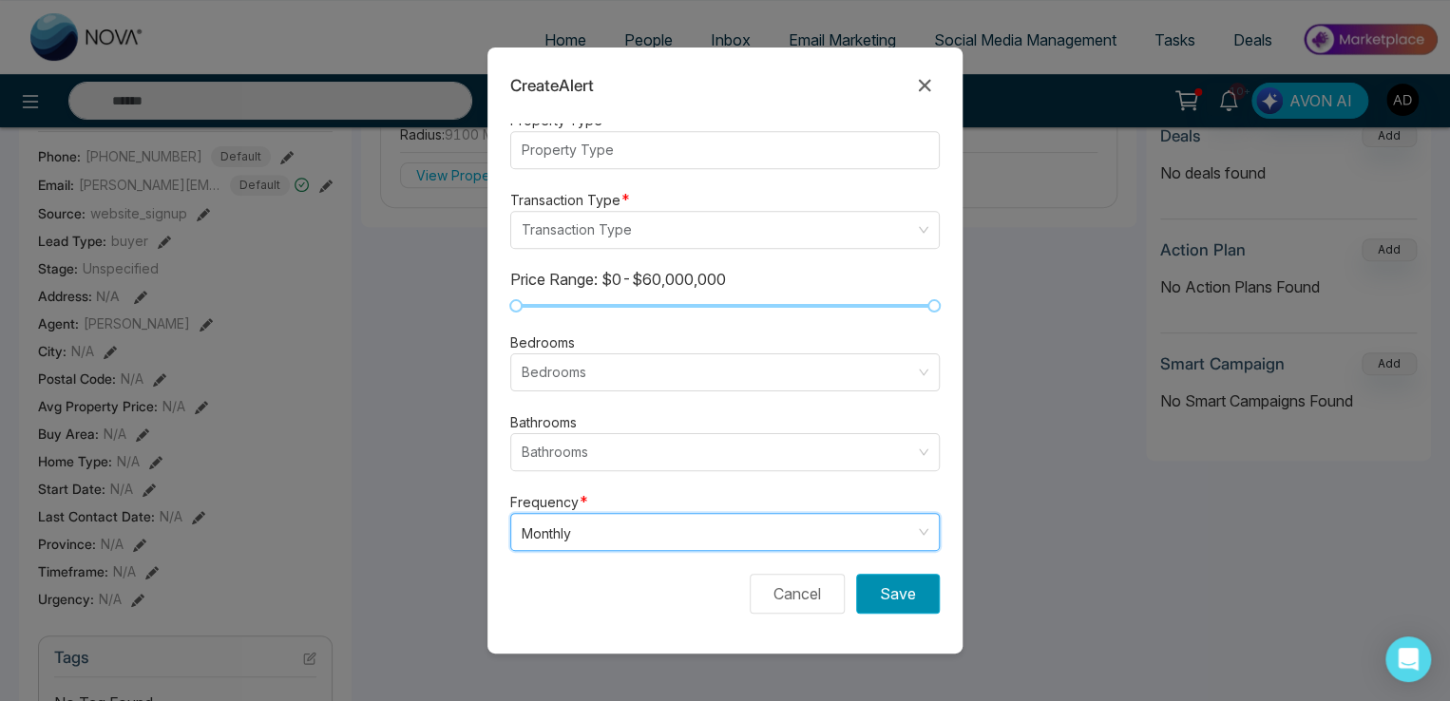
click at [868, 596] on button "Save" at bounding box center [898, 594] width 84 height 40
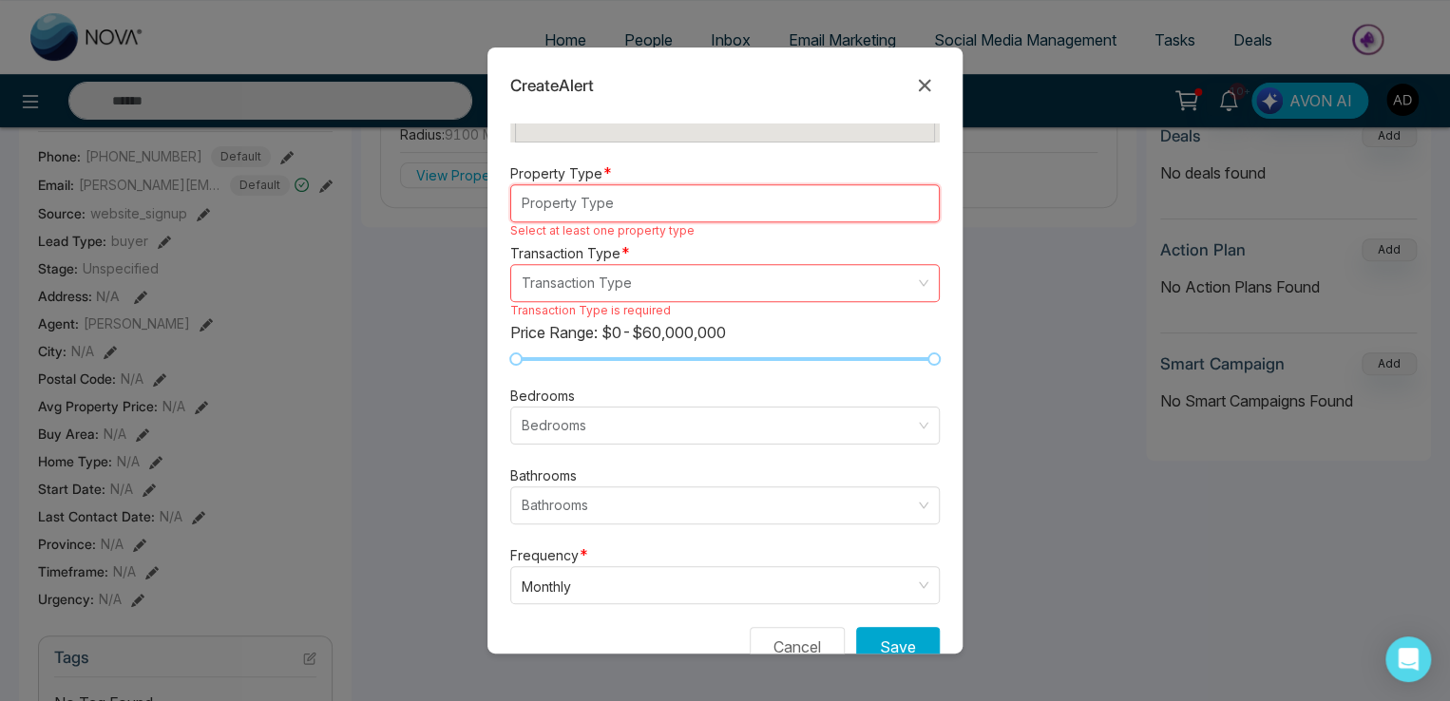
scroll to position [289, 0]
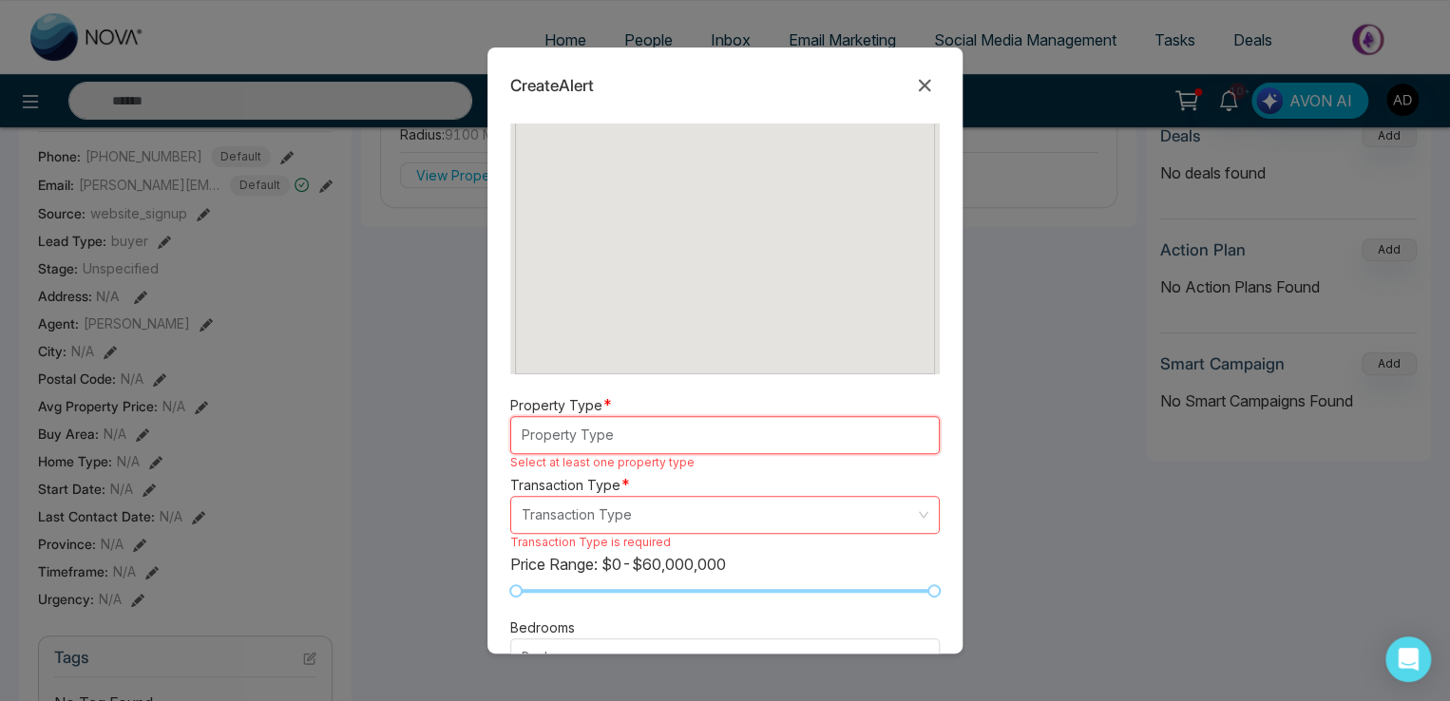
click at [565, 438] on div at bounding box center [716, 435] width 400 height 23
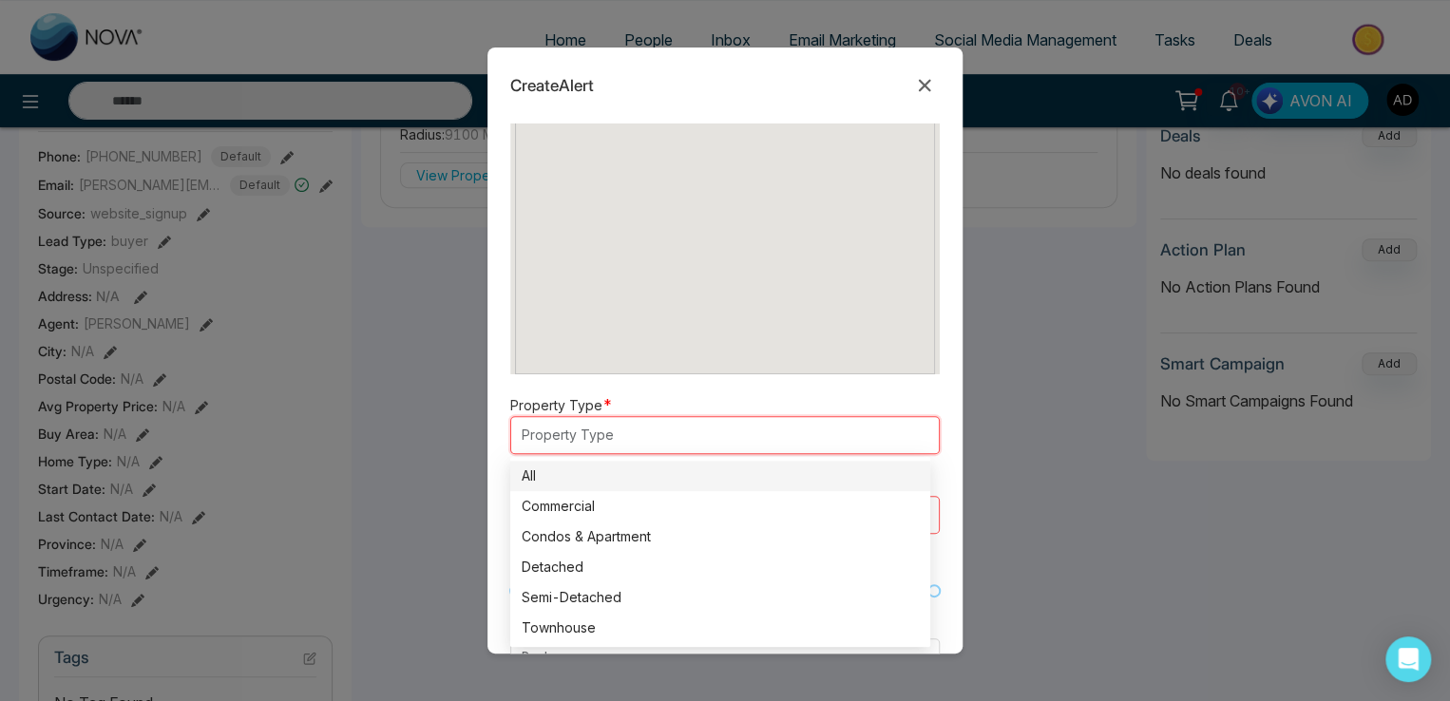
drag, startPoint x: 572, startPoint y: 465, endPoint x: 577, endPoint y: 478, distance: 14.1
click at [571, 466] on div "All" at bounding box center [720, 476] width 397 height 21
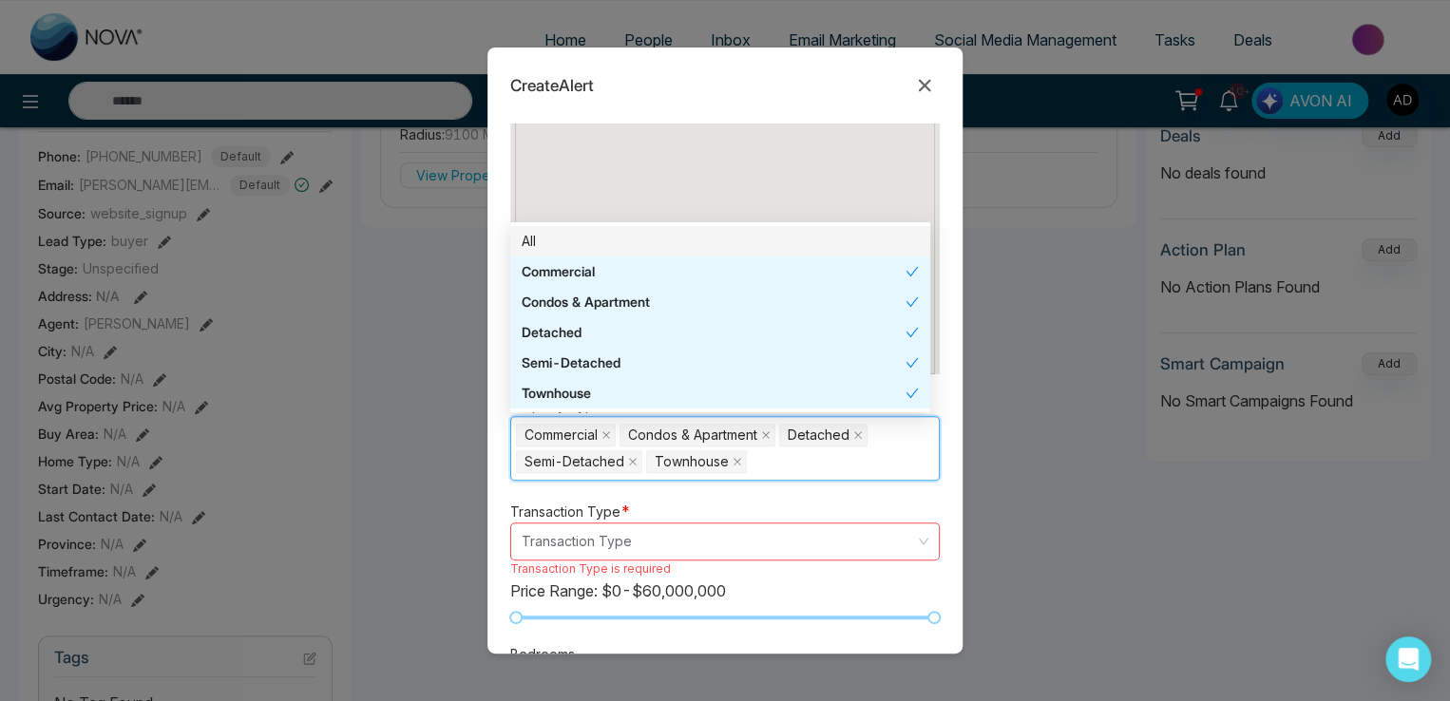
click at [578, 532] on input "search" at bounding box center [718, 541] width 393 height 36
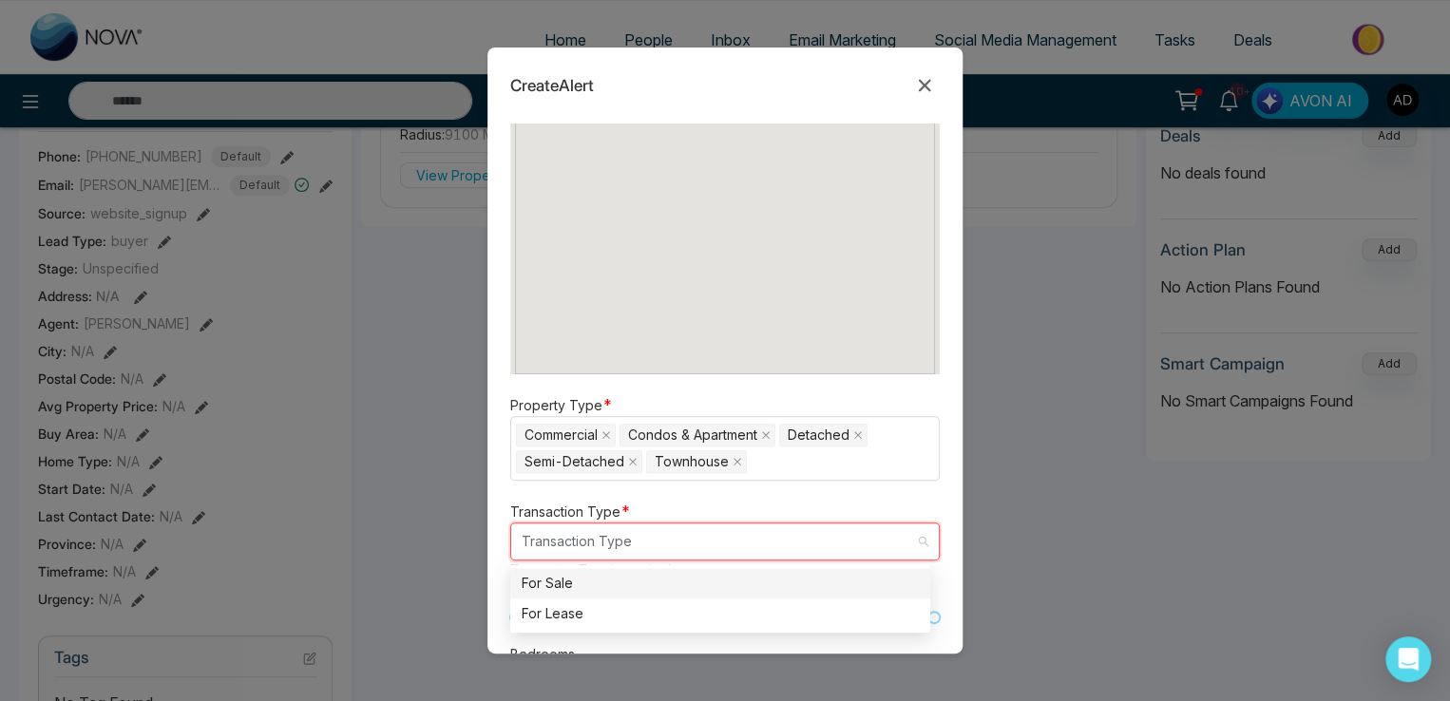
click at [540, 574] on div "For Sale" at bounding box center [720, 583] width 397 height 21
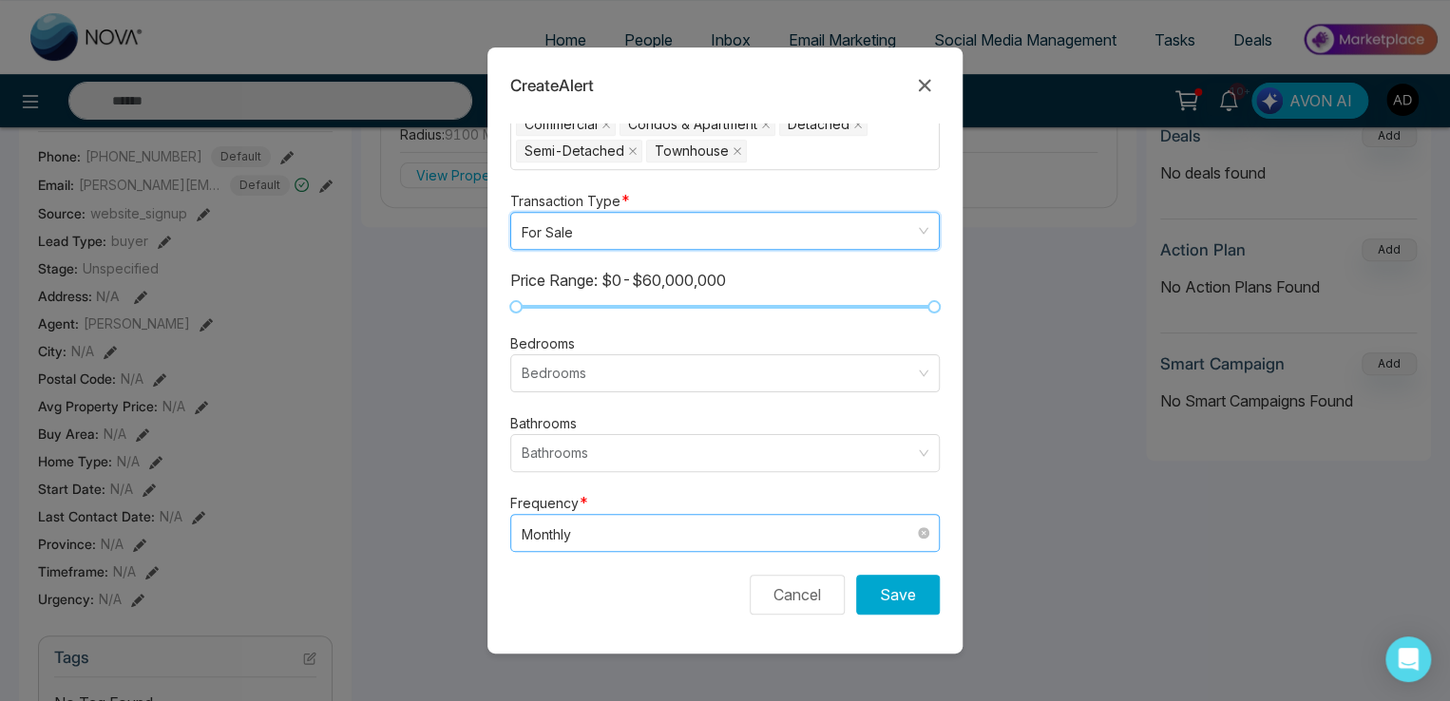
scroll to position [600, 0]
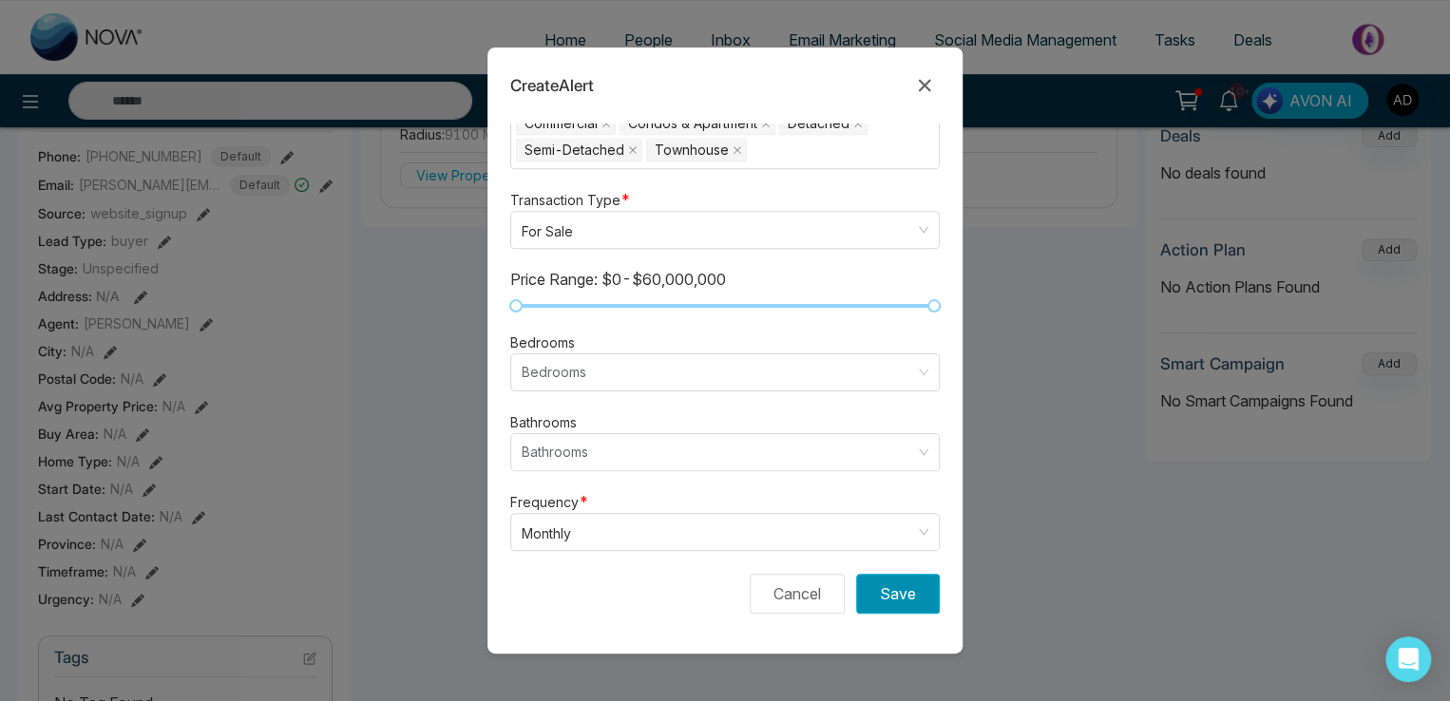
click at [882, 586] on button "Save" at bounding box center [898, 594] width 84 height 40
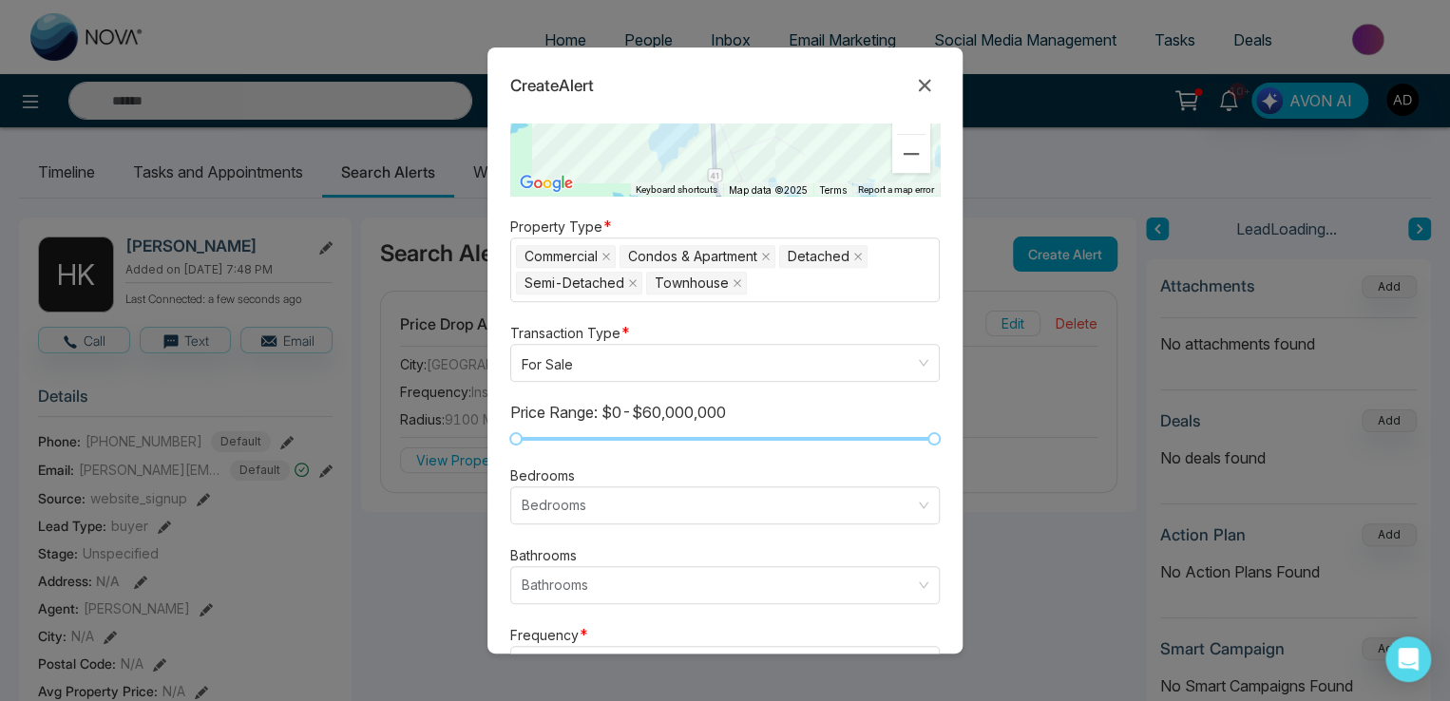
scroll to position [220, 0]
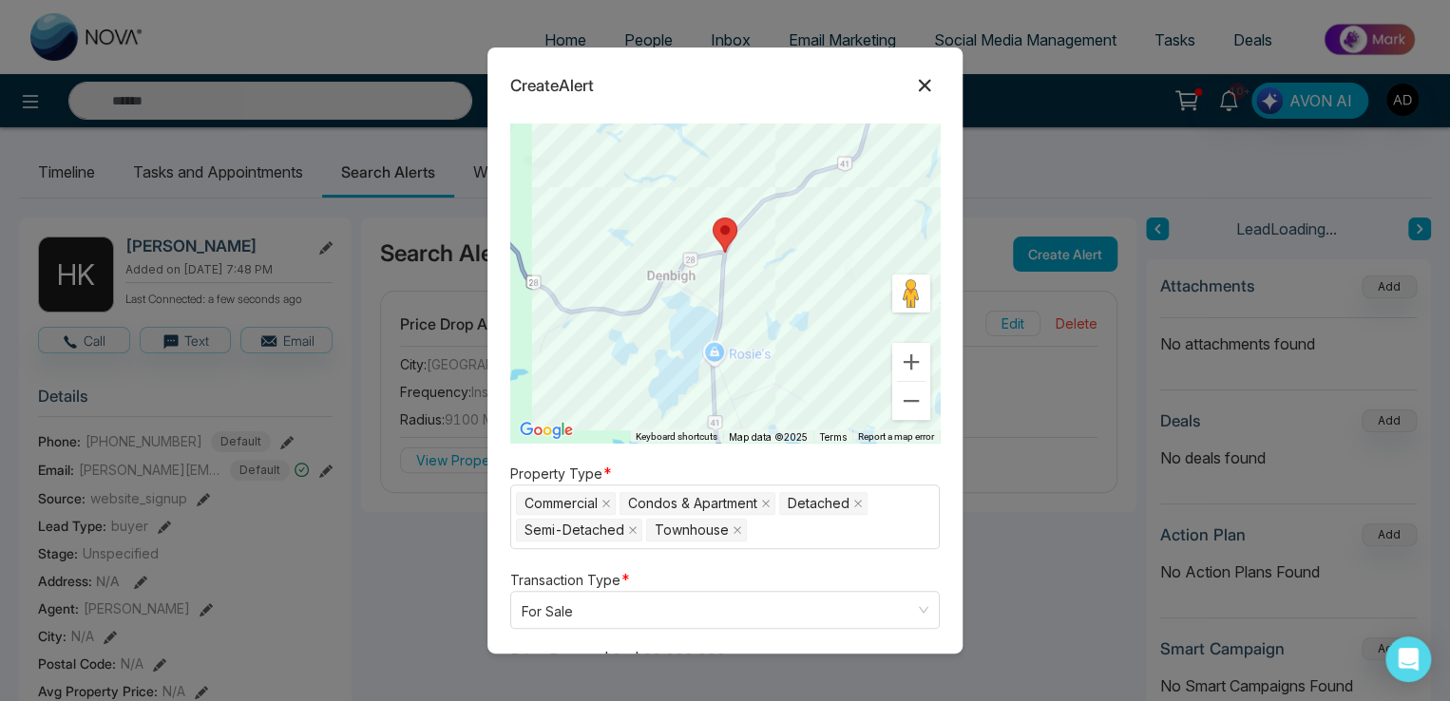
click at [917, 82] on icon at bounding box center [924, 85] width 23 height 23
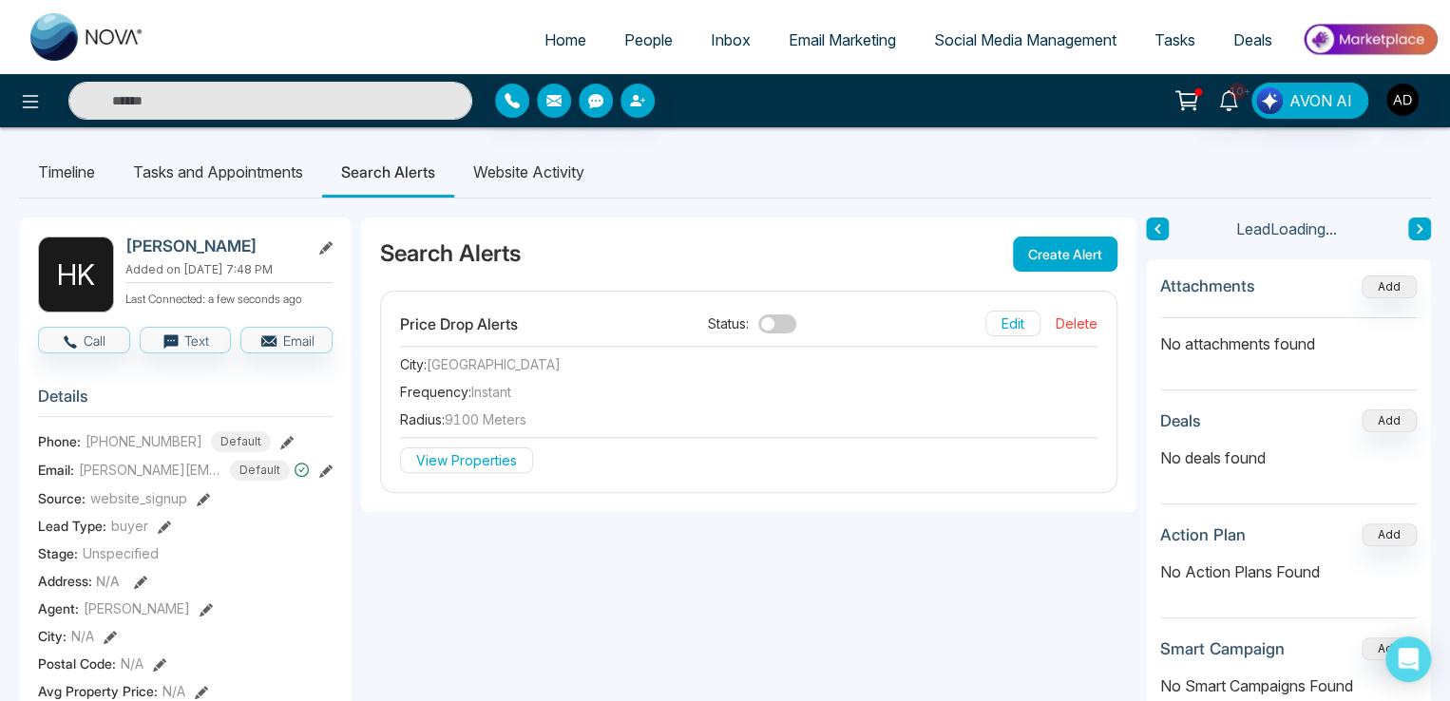
click at [1044, 248] on button "Create Alert" at bounding box center [1065, 254] width 105 height 35
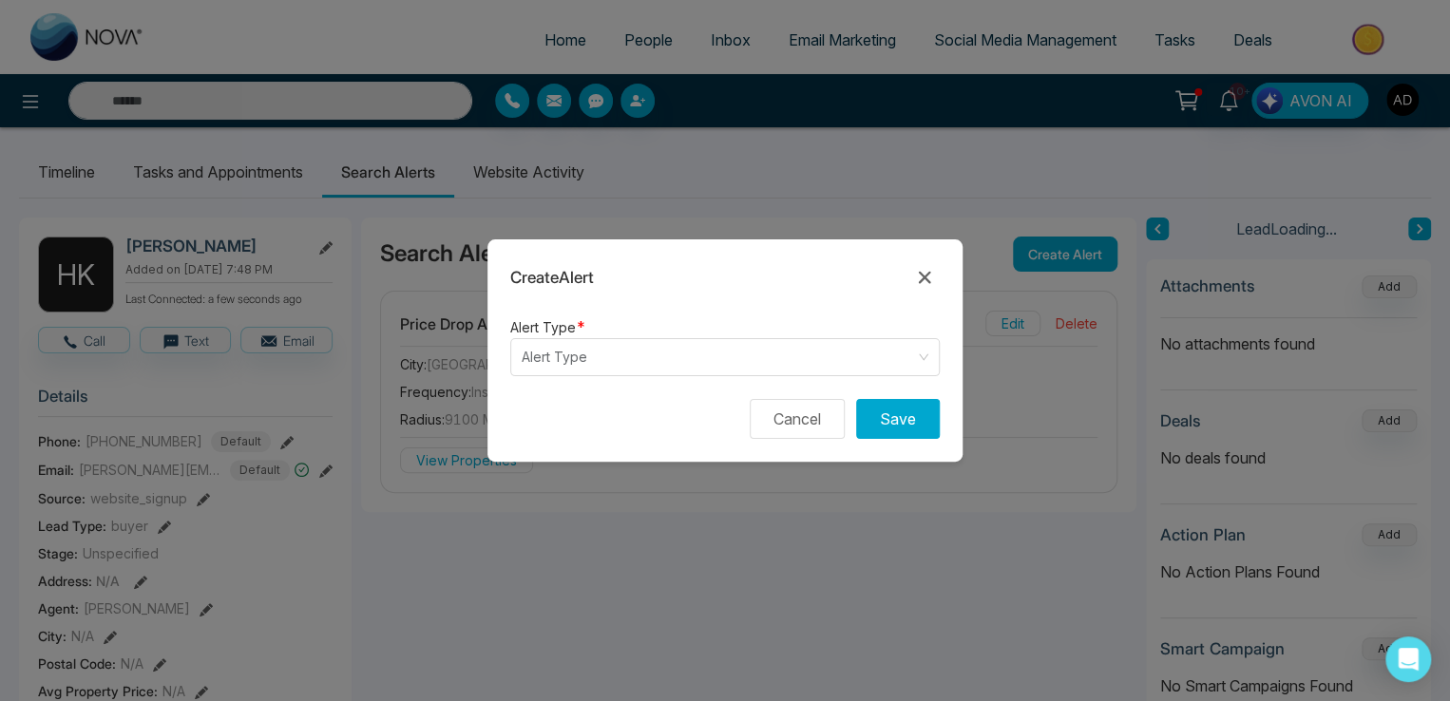
click at [632, 376] on form "Alert Type * Alert Type Cancel Save" at bounding box center [724, 388] width 475 height 146
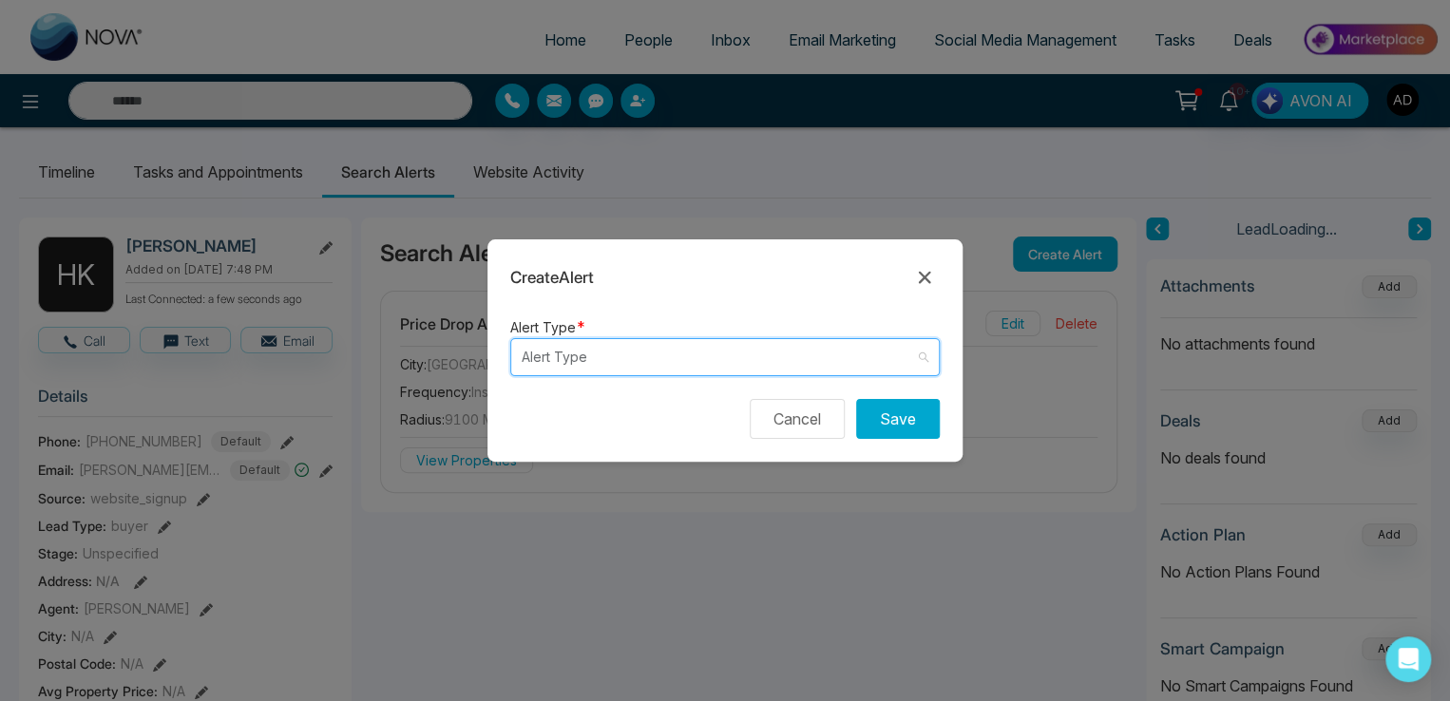
click at [553, 371] on input "search" at bounding box center [718, 357] width 393 height 36
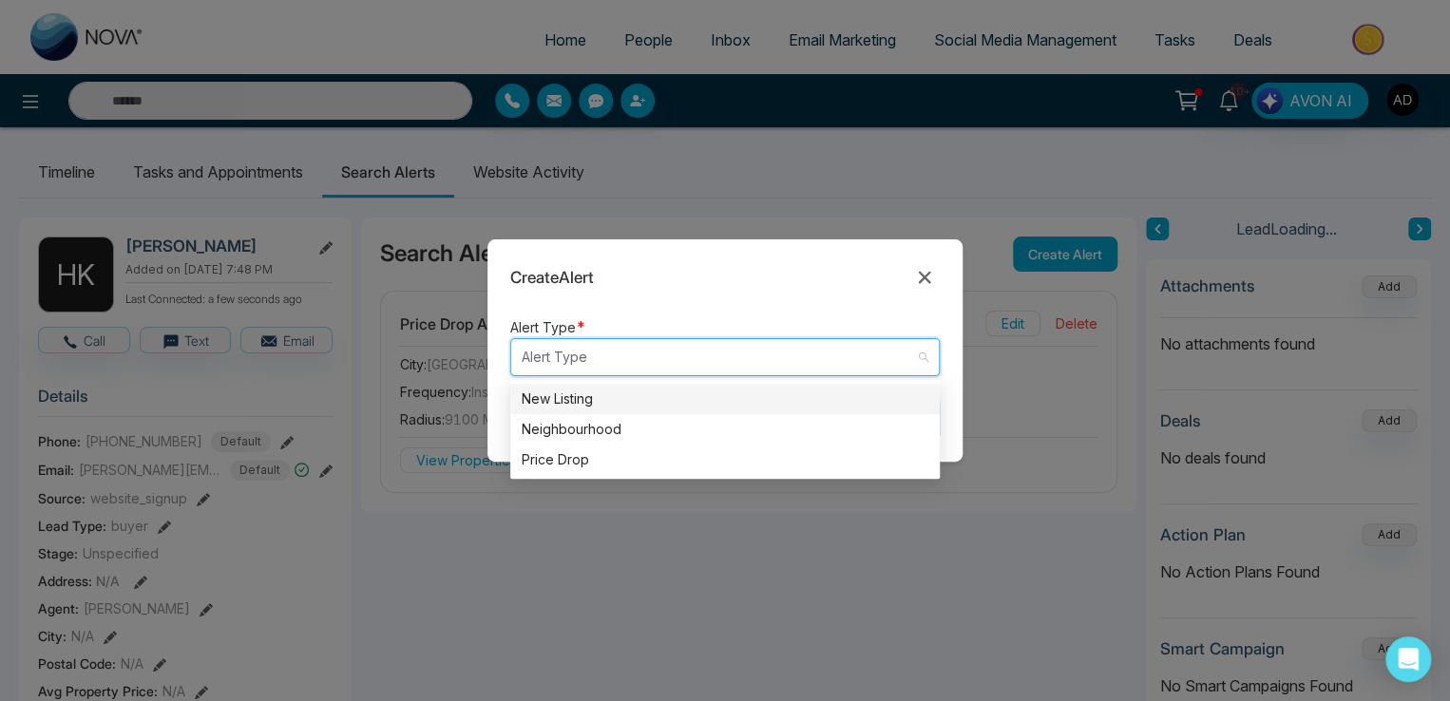
click at [559, 399] on div "New Listing" at bounding box center [725, 399] width 407 height 21
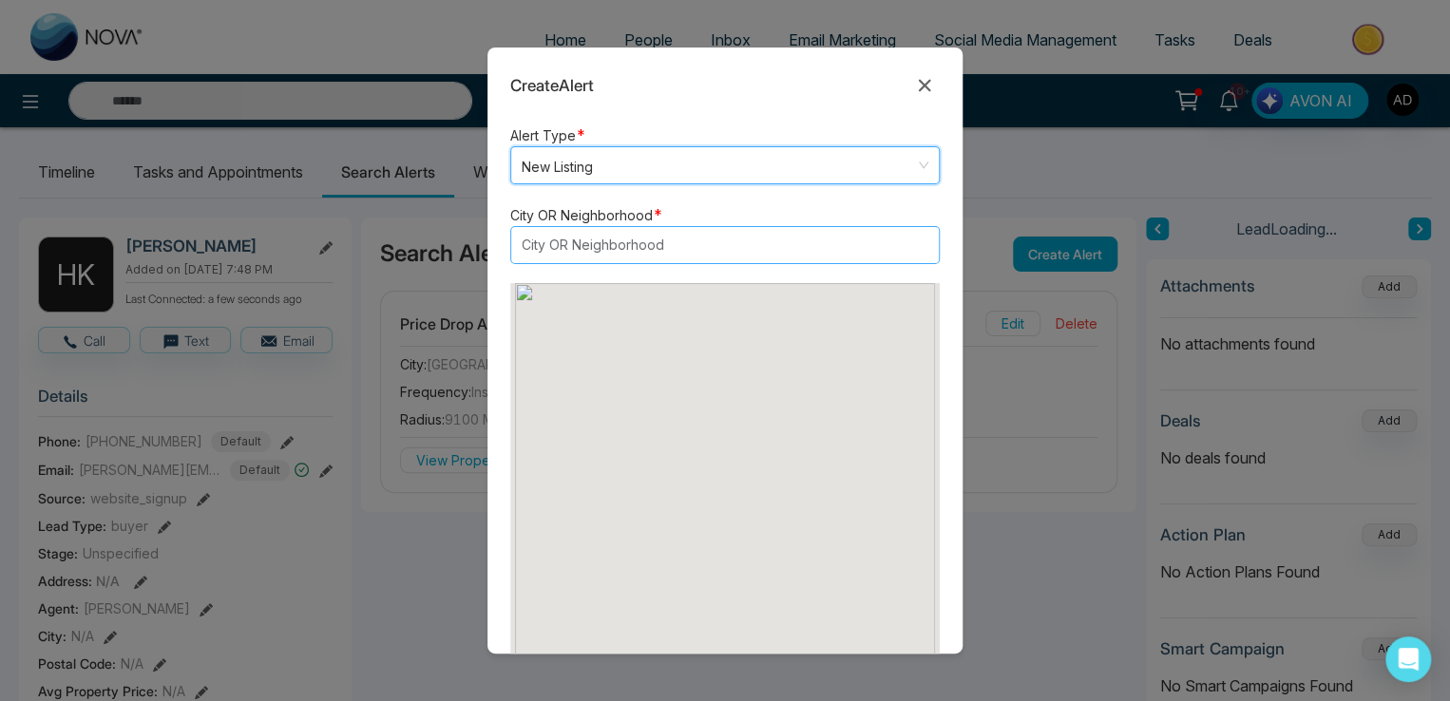
click at [563, 238] on div at bounding box center [716, 245] width 400 height 23
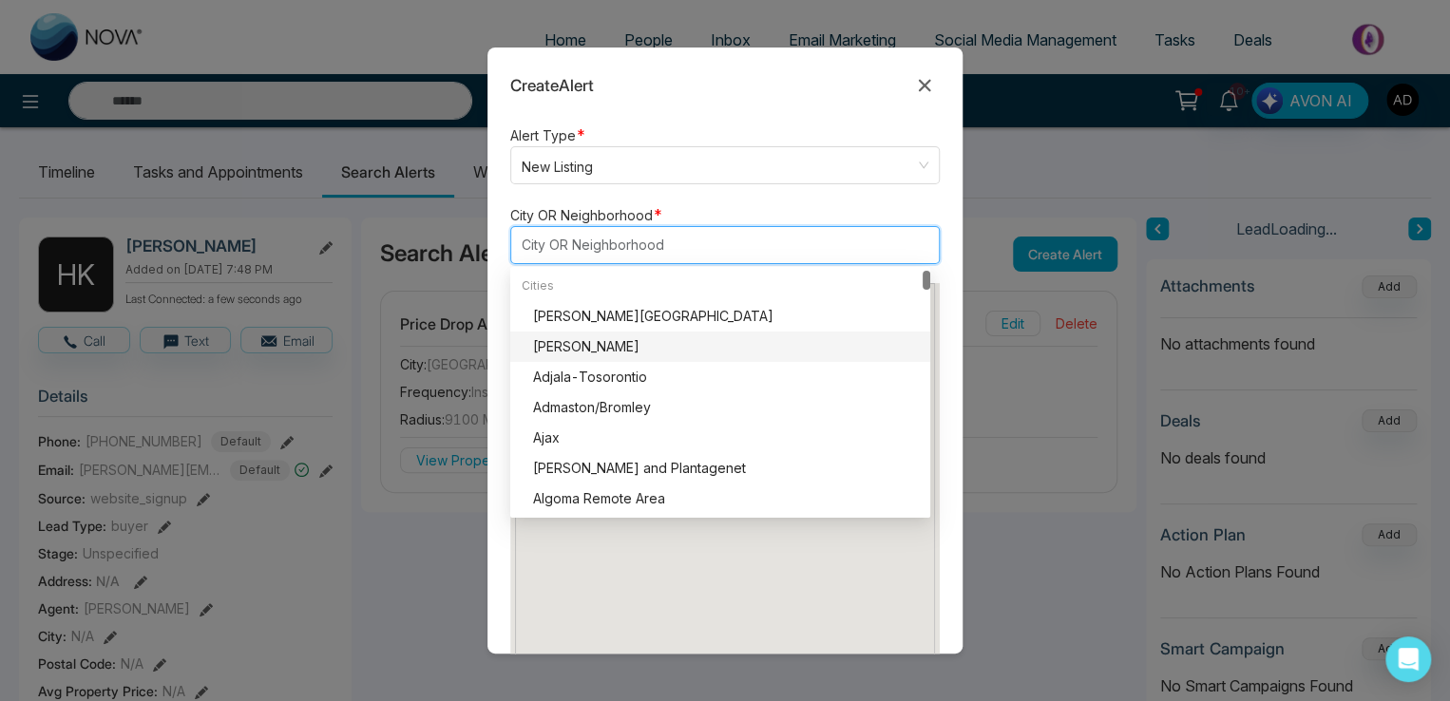
click at [570, 352] on div "[PERSON_NAME]" at bounding box center [726, 346] width 386 height 21
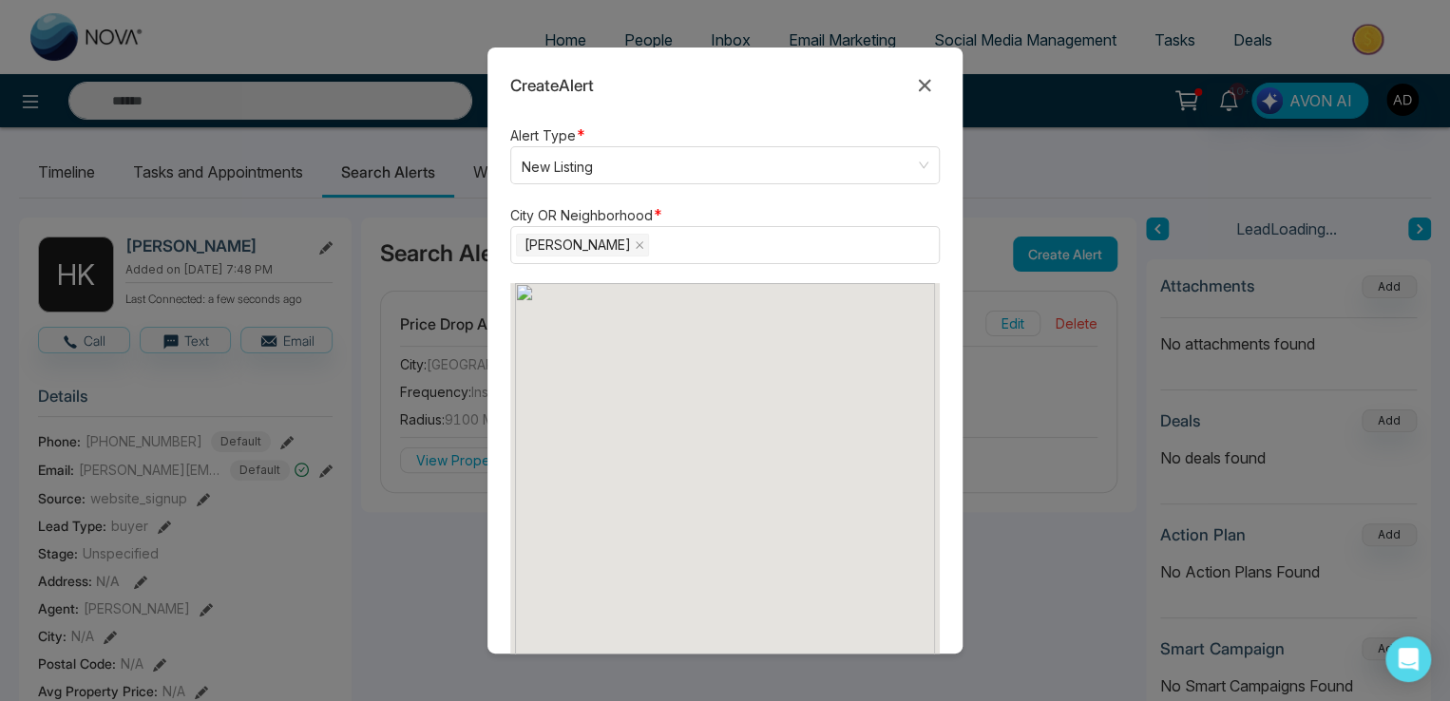
click at [873, 202] on form "Alert Type * New Listing listing neighbourhood New Listing Neighbourhood Price …" at bounding box center [724, 389] width 475 height 530
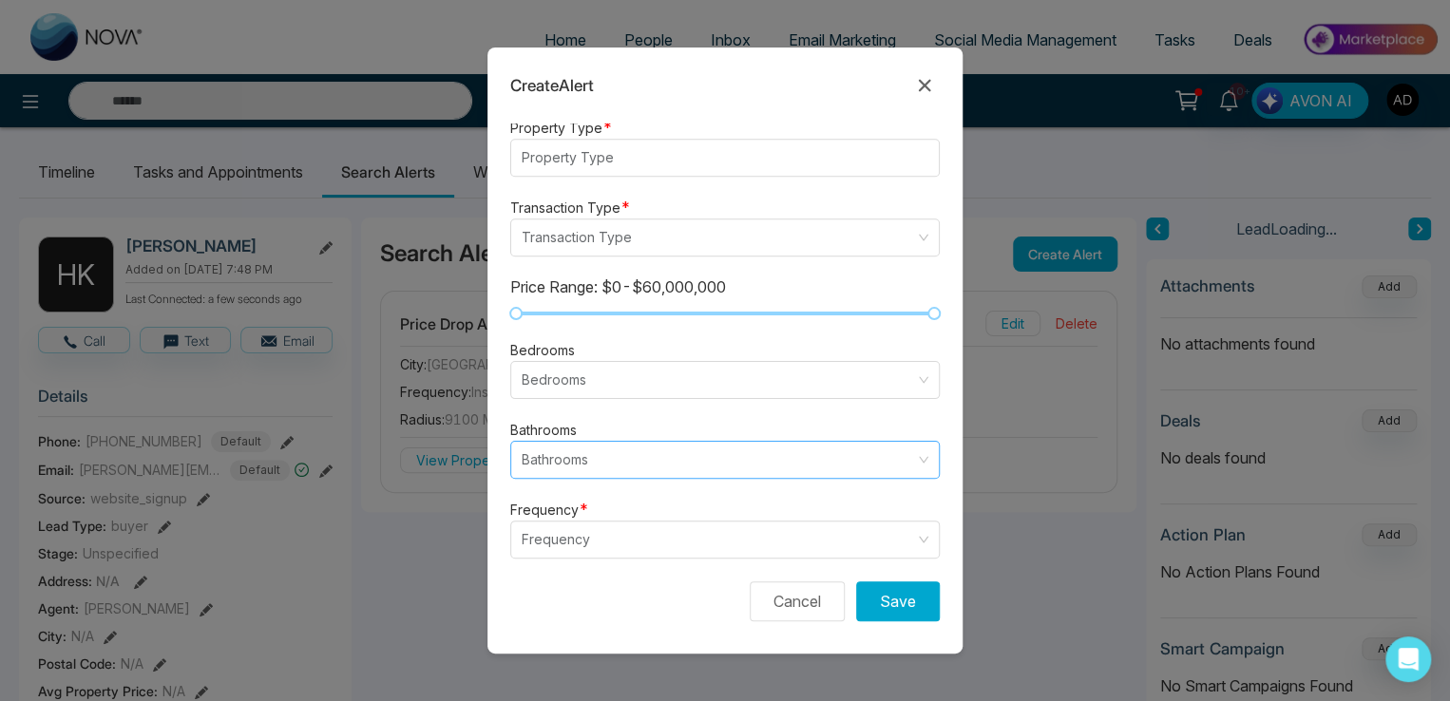
scroll to position [570, 0]
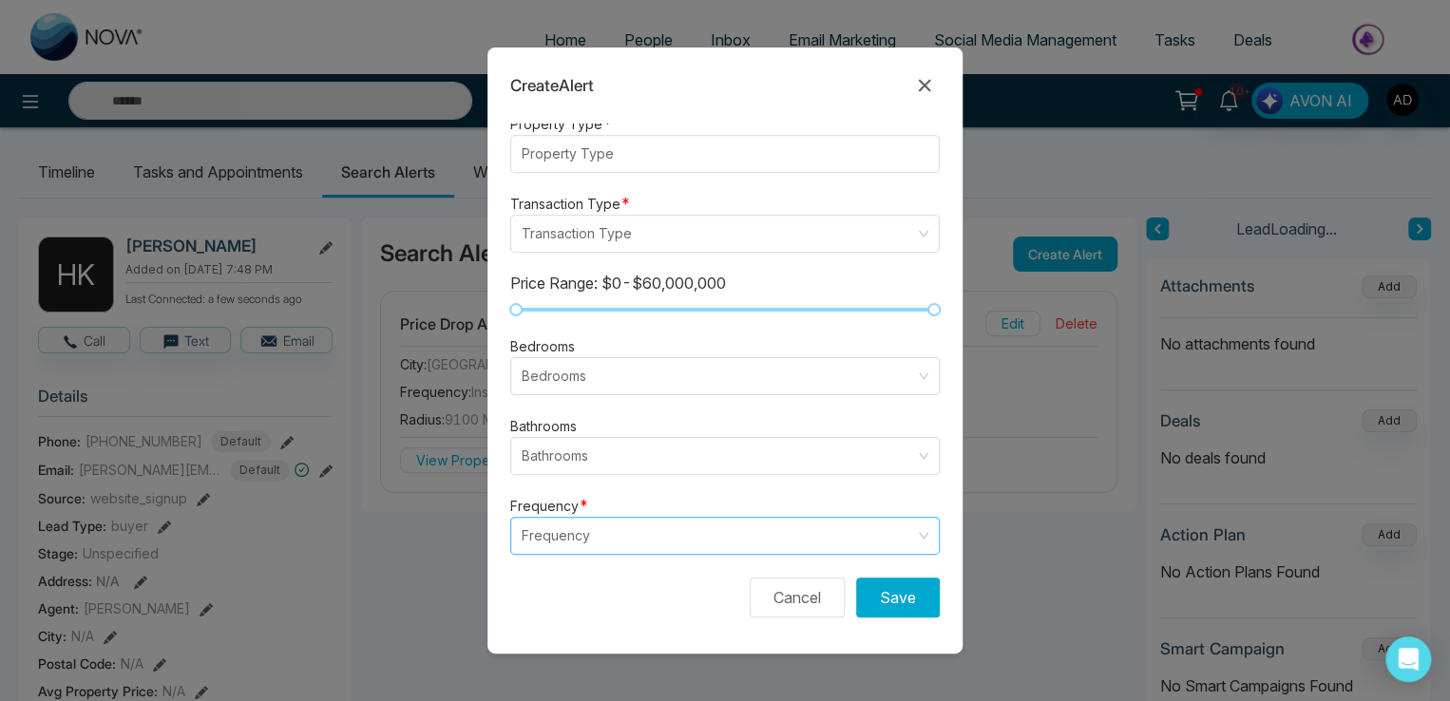
click at [567, 524] on input "search" at bounding box center [718, 536] width 393 height 36
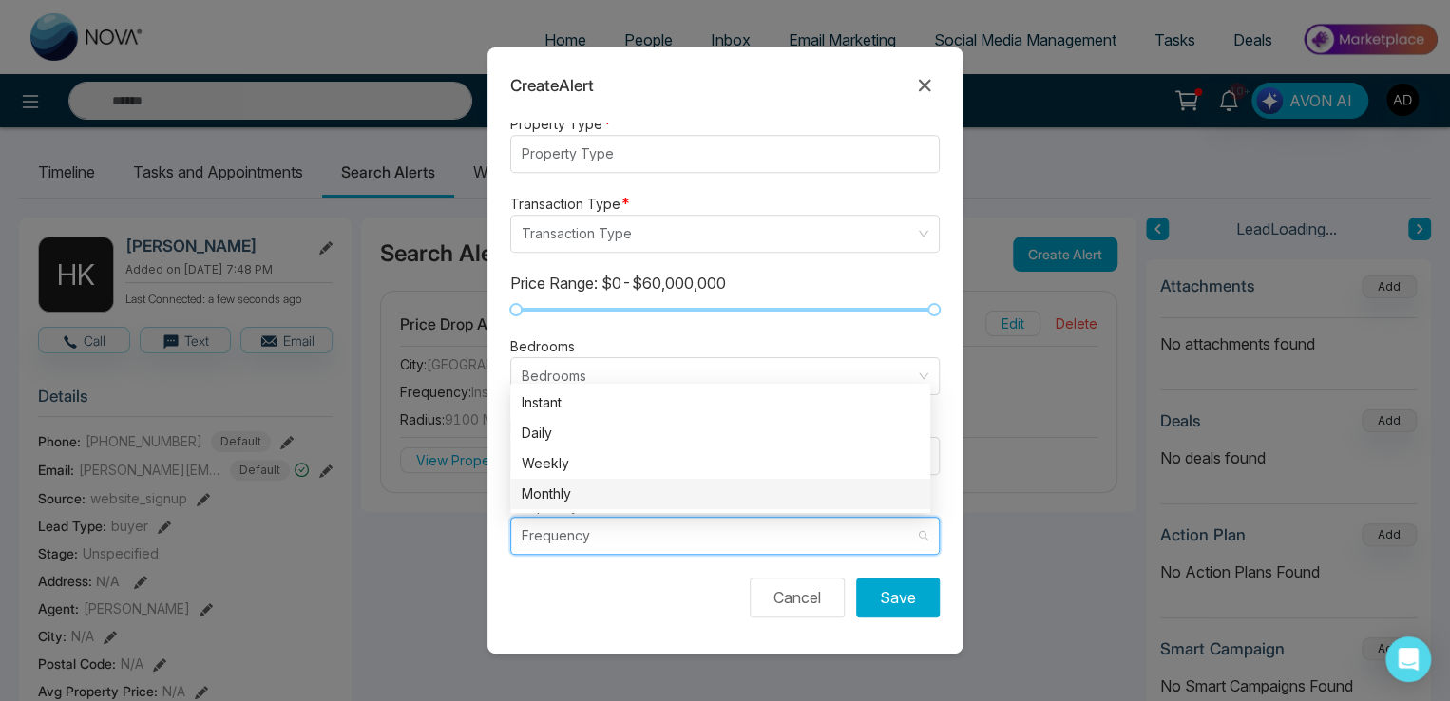
click at [567, 484] on div "Monthly" at bounding box center [720, 494] width 397 height 21
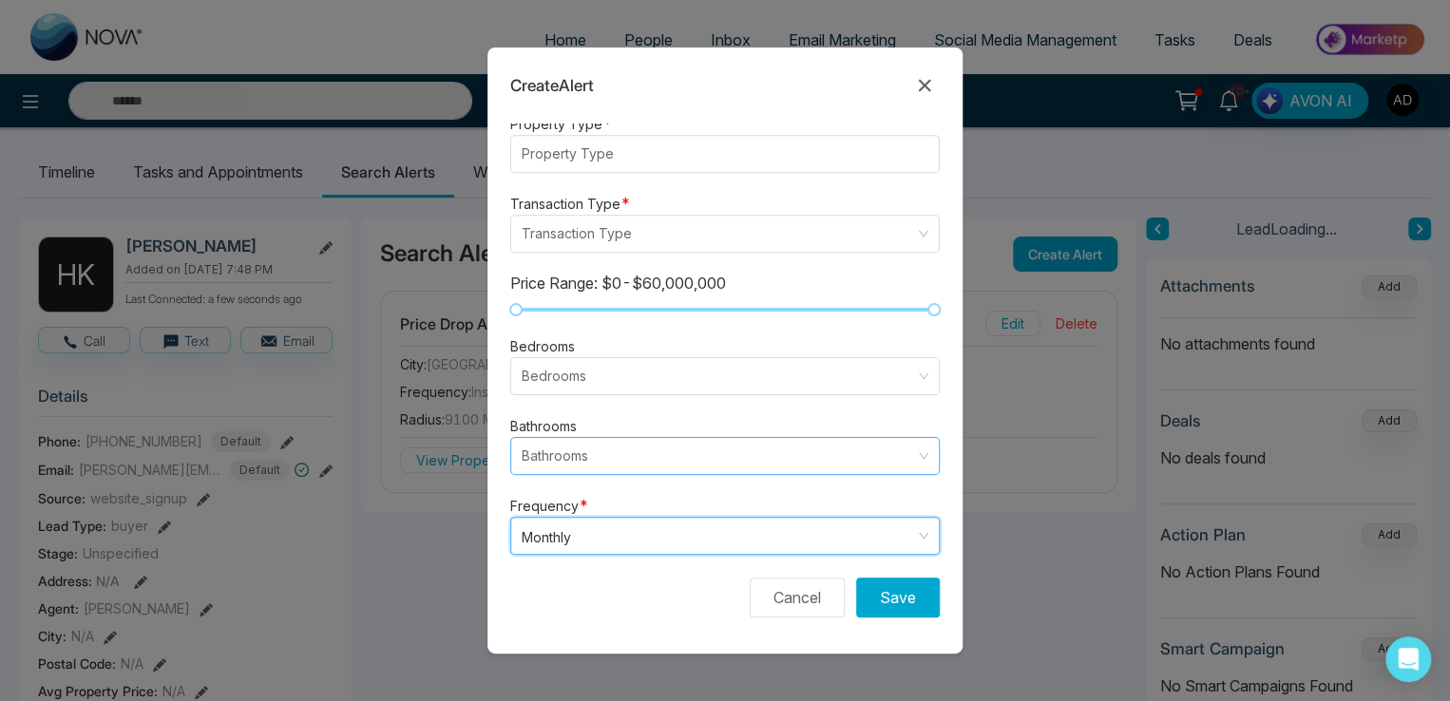
click at [561, 445] on input "search" at bounding box center [718, 456] width 393 height 36
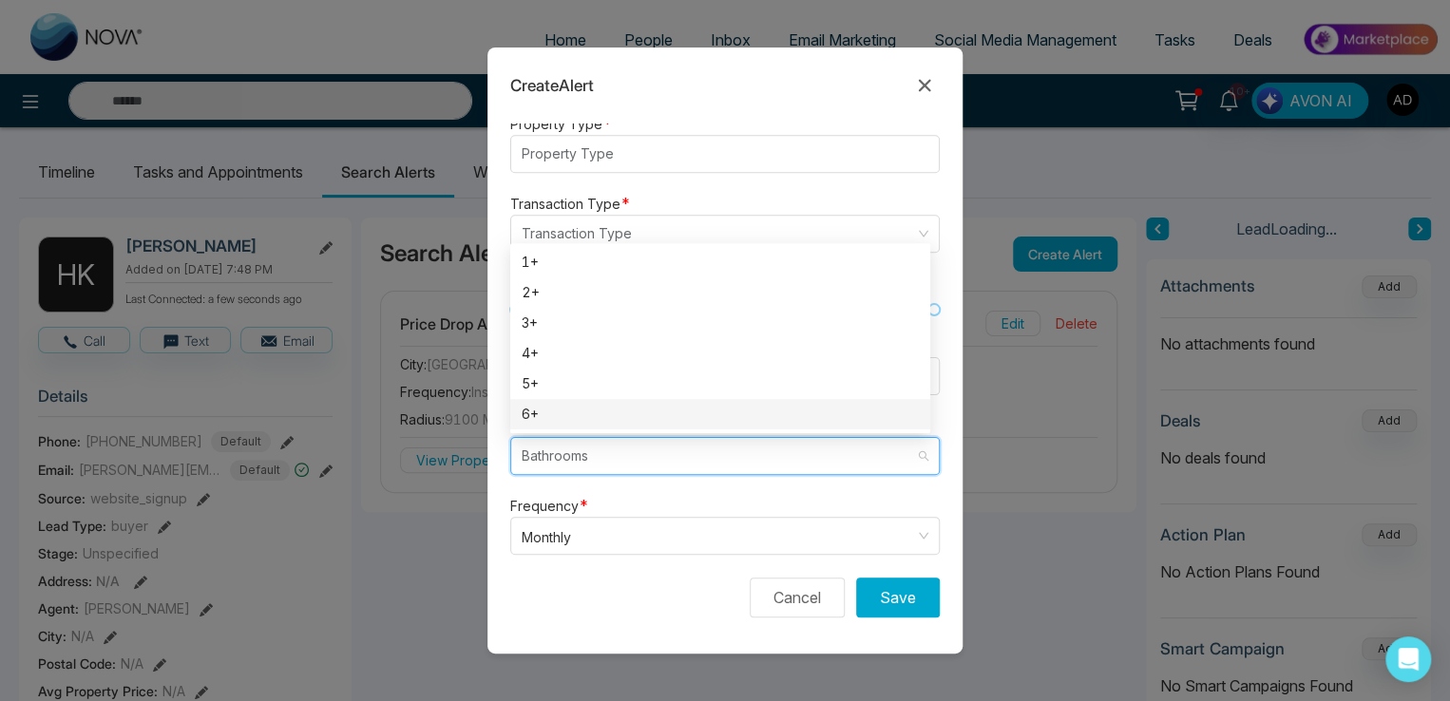
click at [544, 402] on div "6+" at bounding box center [720, 414] width 420 height 30
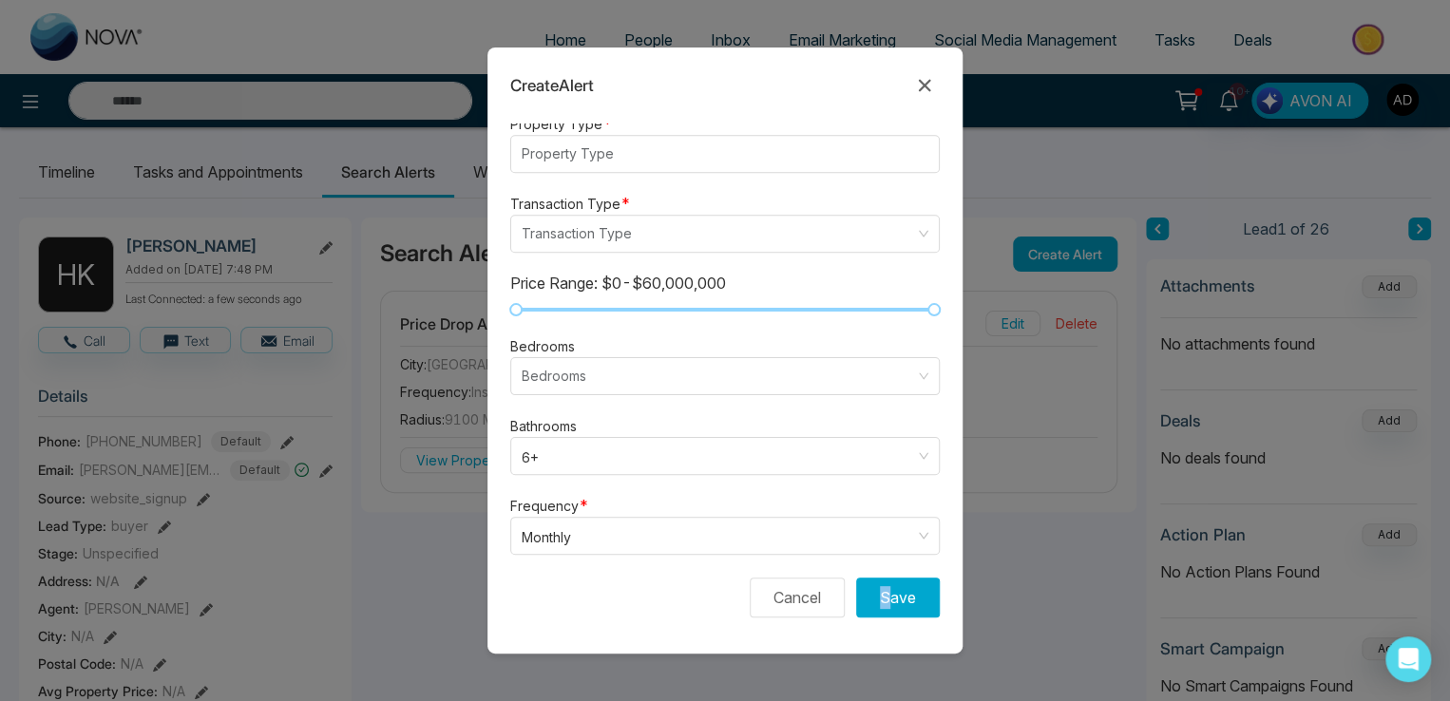
click at [877, 575] on form "Alert Type * New Listing listing neighbourhood New Listing Neighbourhood Price …" at bounding box center [724, 389] width 475 height 530
click at [882, 586] on button "Save" at bounding box center [898, 598] width 84 height 40
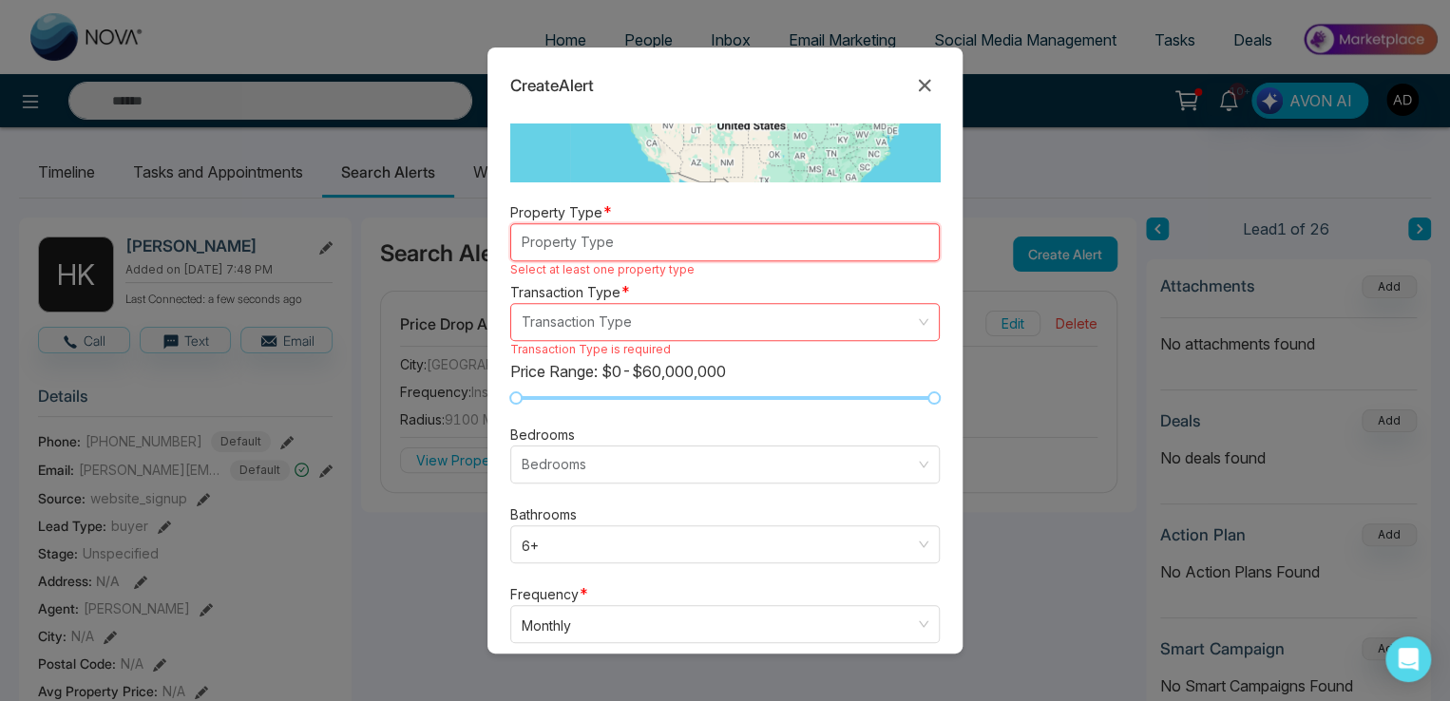
scroll to position [380, 0]
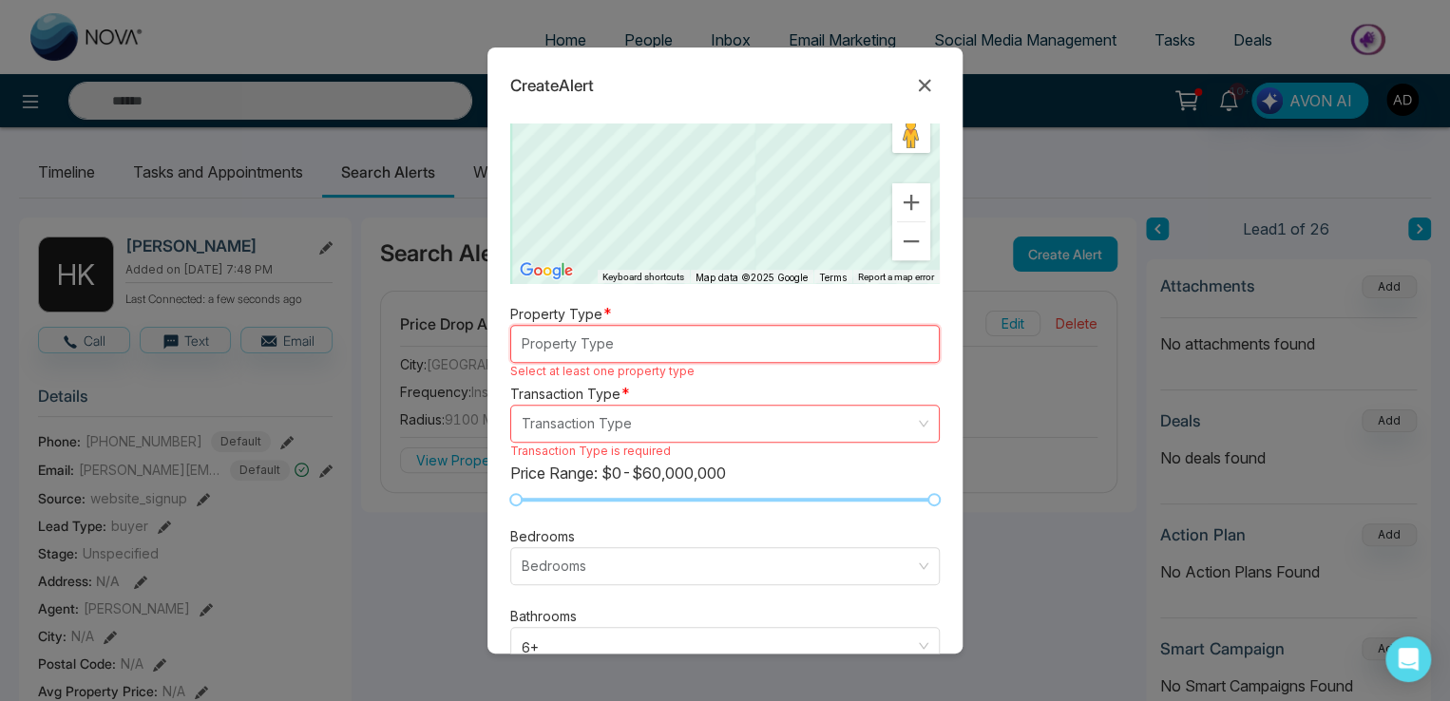
click at [566, 347] on div at bounding box center [716, 344] width 400 height 23
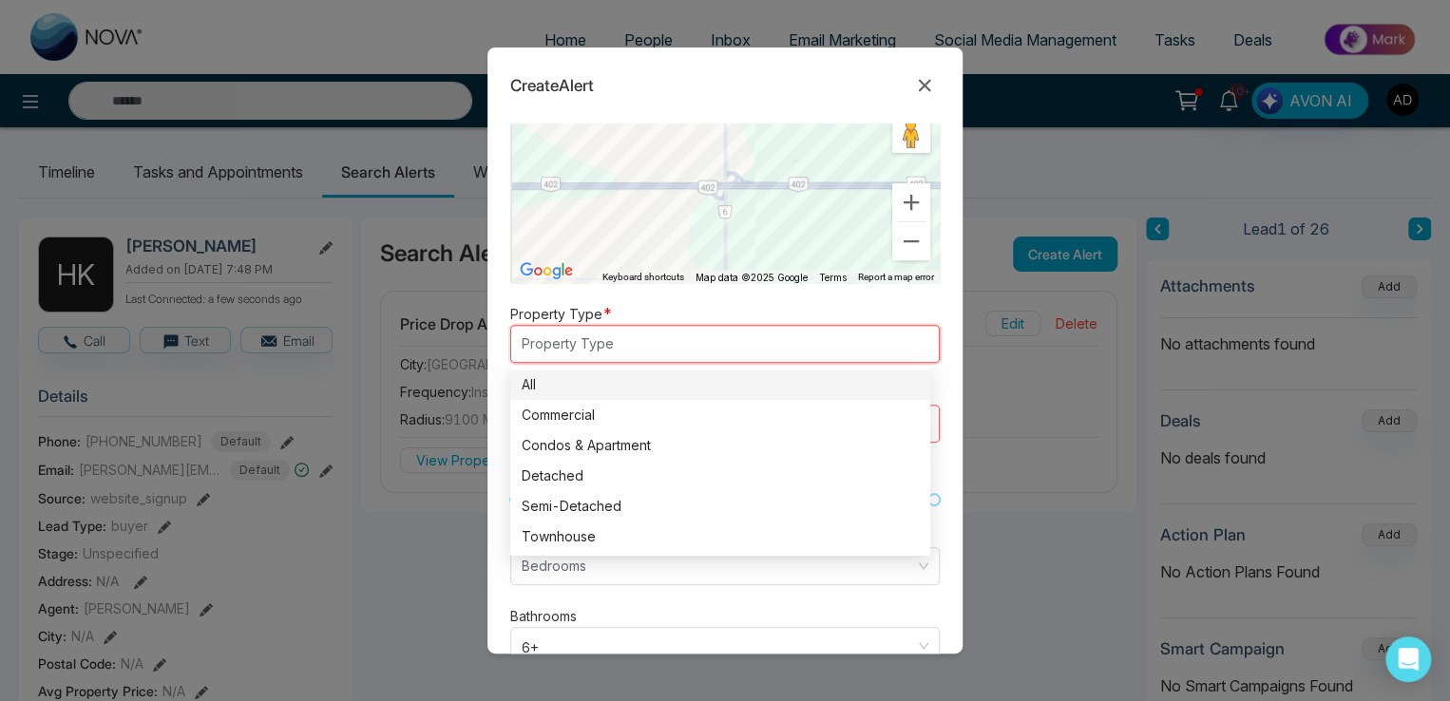
click at [567, 381] on div "All" at bounding box center [720, 384] width 397 height 21
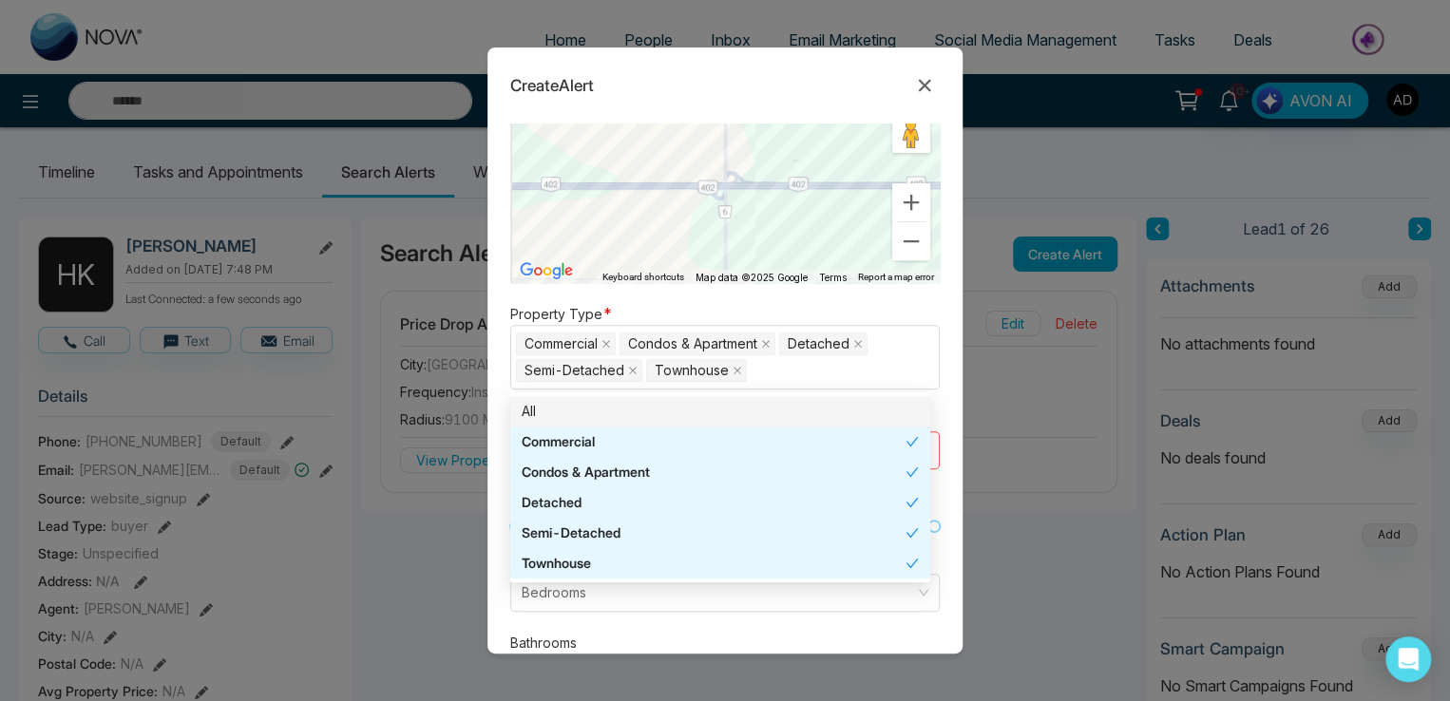
click at [872, 303] on div "Property Type * Commercial Condos & Apartment Detached Semi-Detached Townhouse …" at bounding box center [724, 345] width 429 height 87
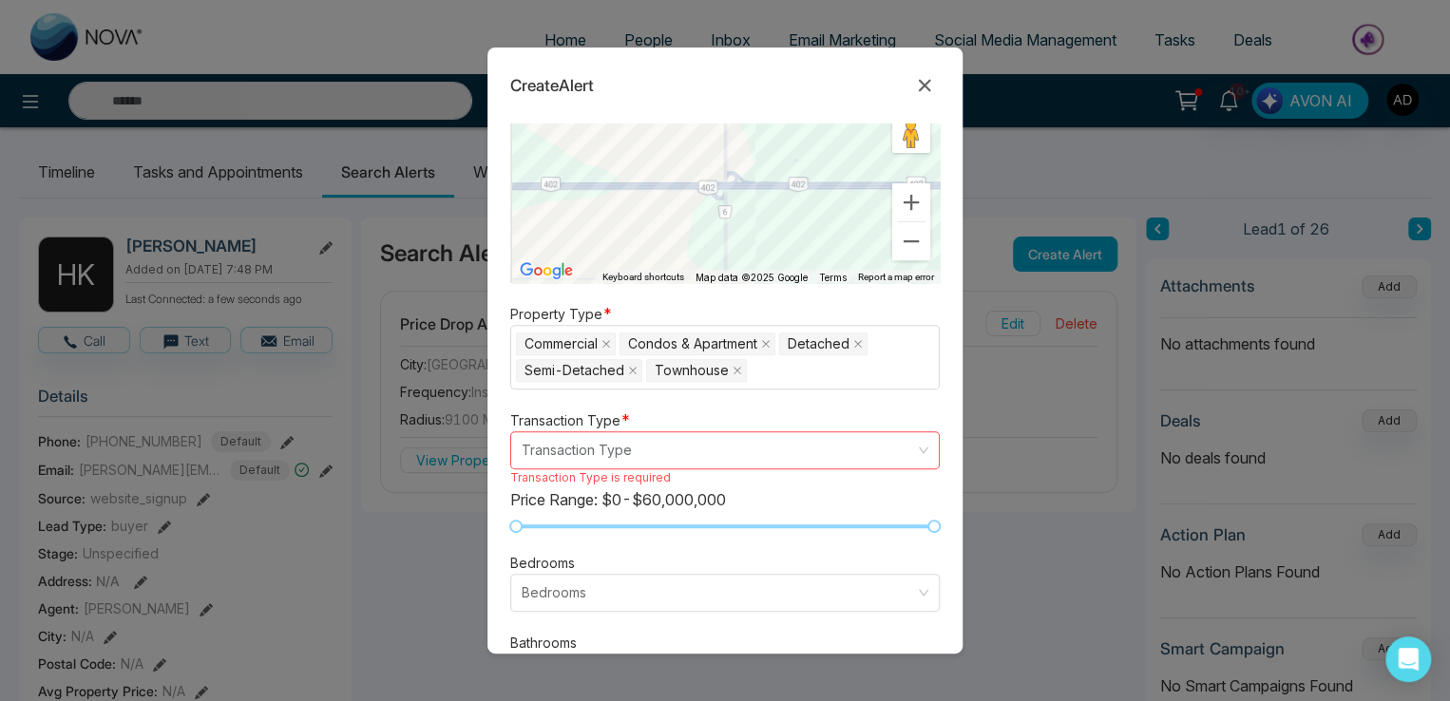
click at [648, 439] on input "search" at bounding box center [718, 450] width 393 height 36
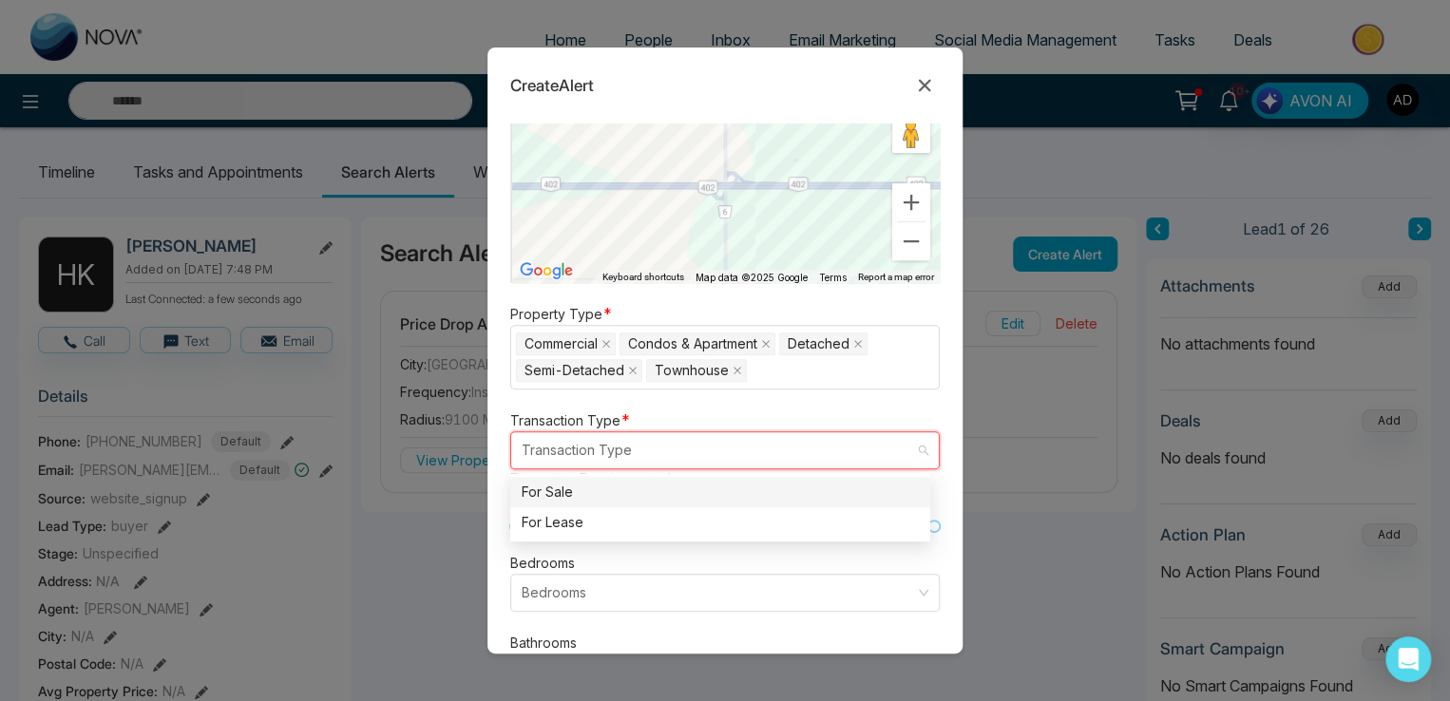
click at [572, 494] on div "For Sale" at bounding box center [720, 492] width 397 height 21
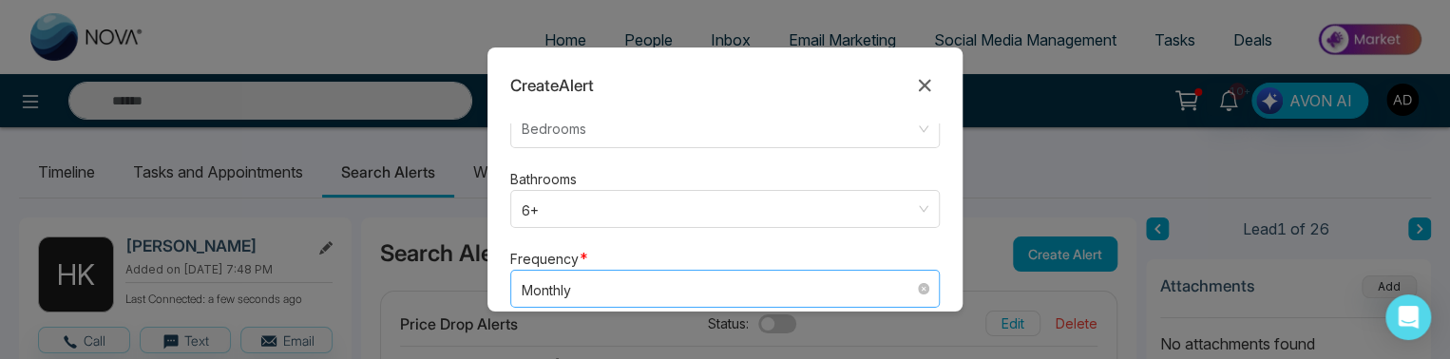
scroll to position [885, 0]
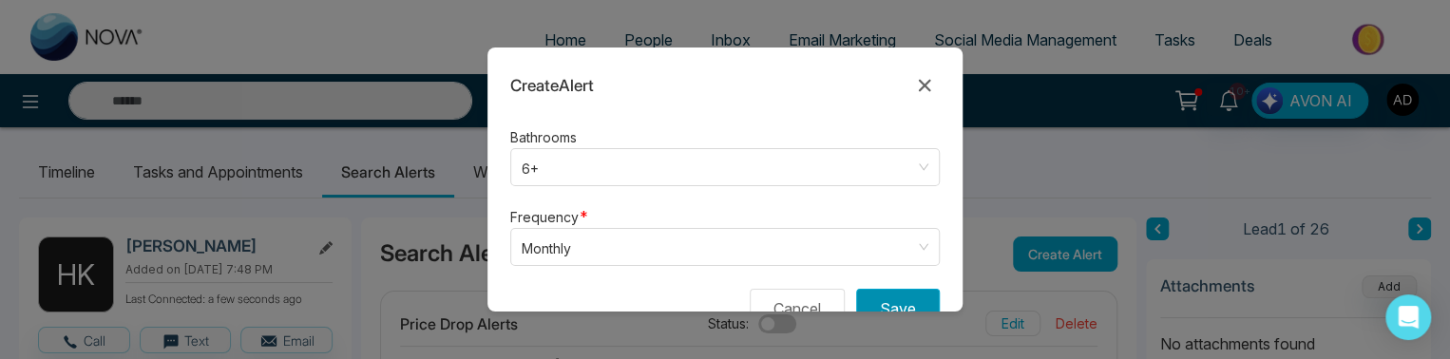
click at [910, 291] on button "Save" at bounding box center [898, 309] width 84 height 40
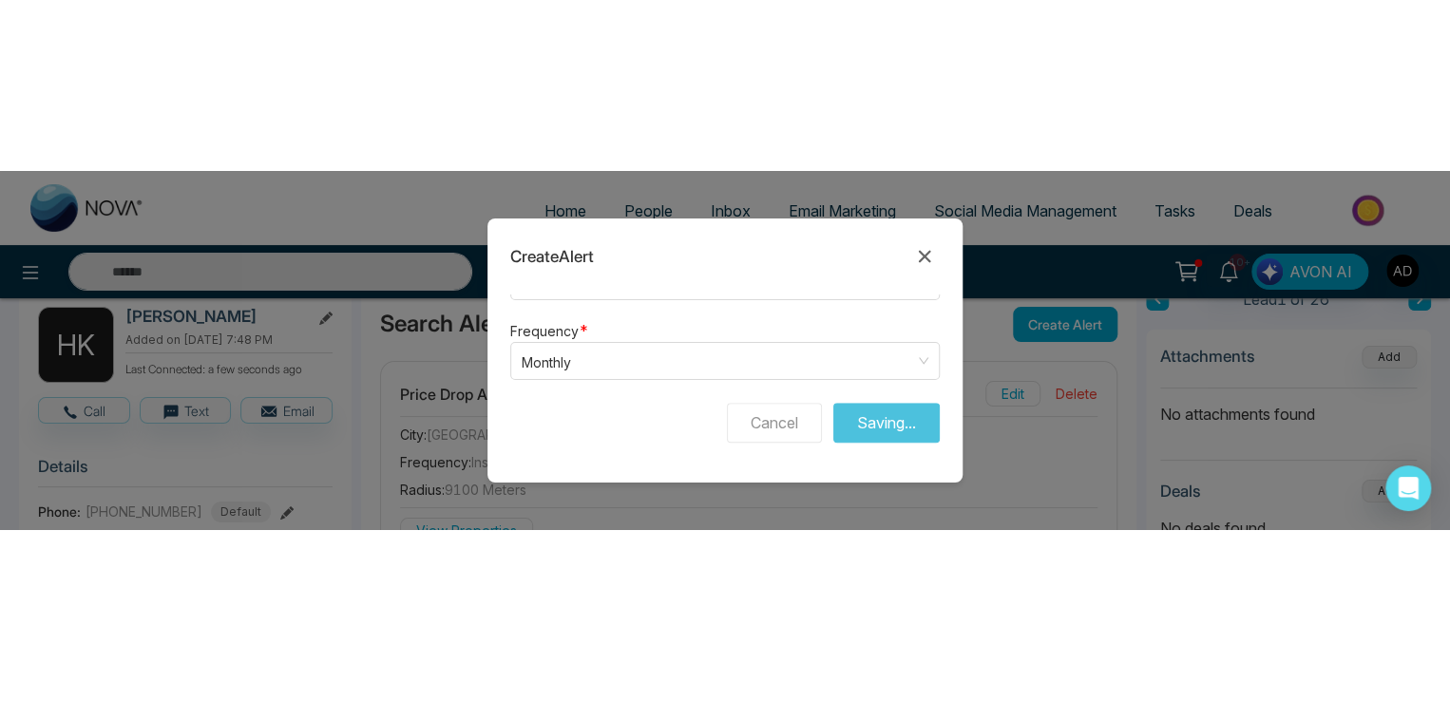
scroll to position [190, 0]
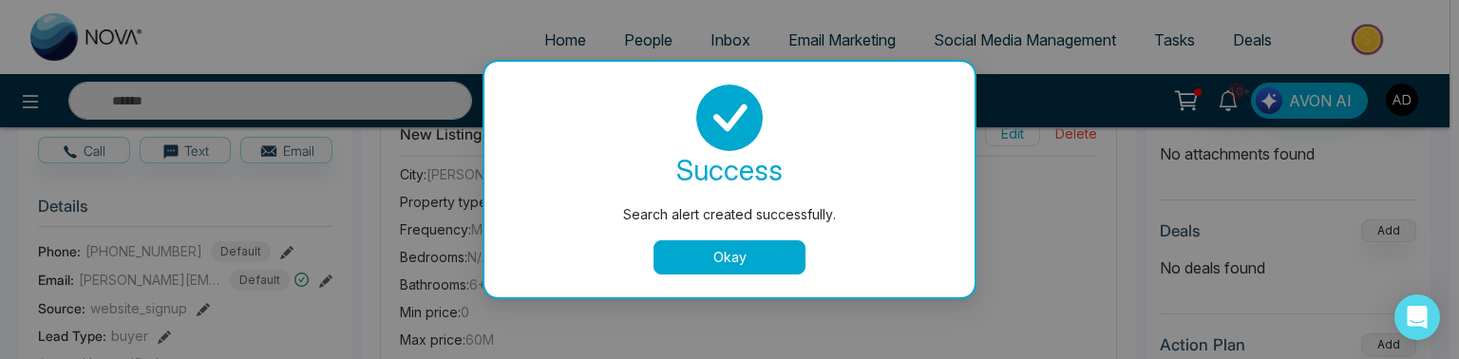
click at [710, 252] on button "Okay" at bounding box center [730, 257] width 152 height 34
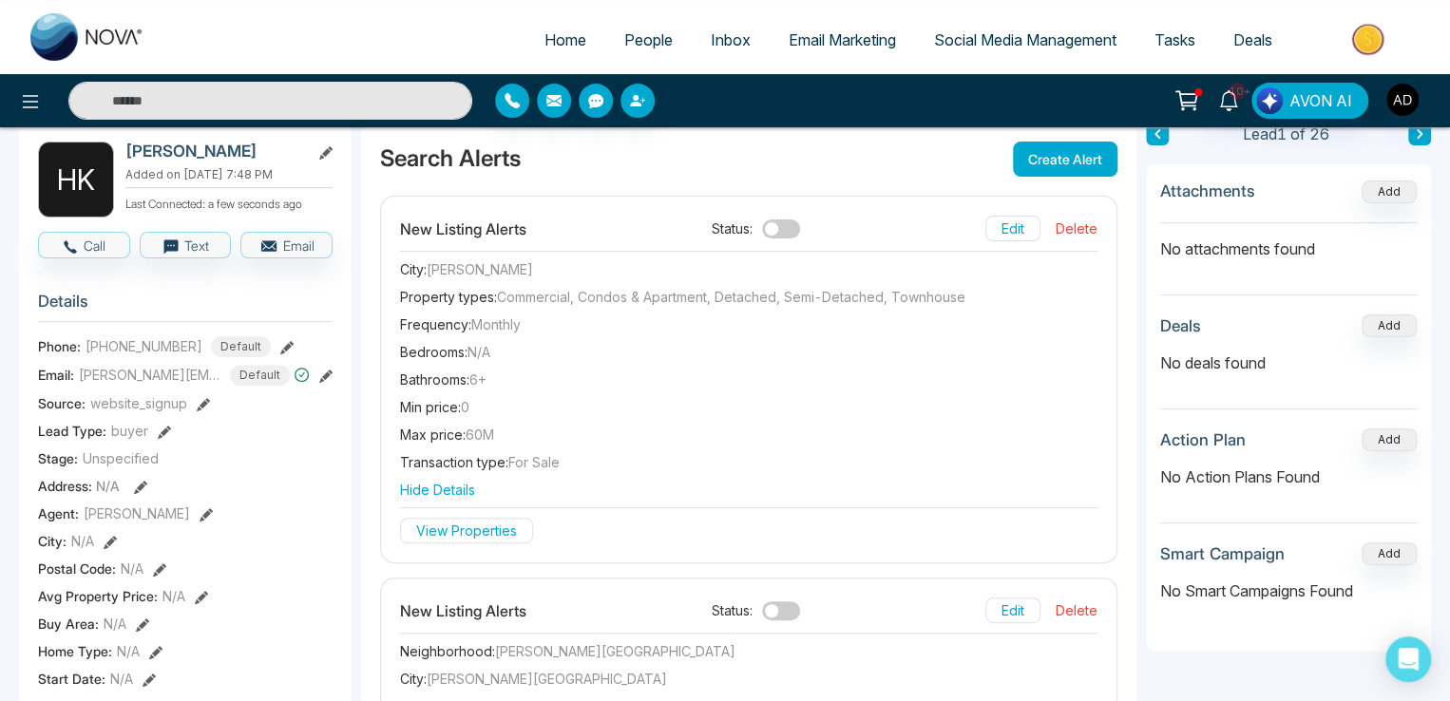
scroll to position [0, 0]
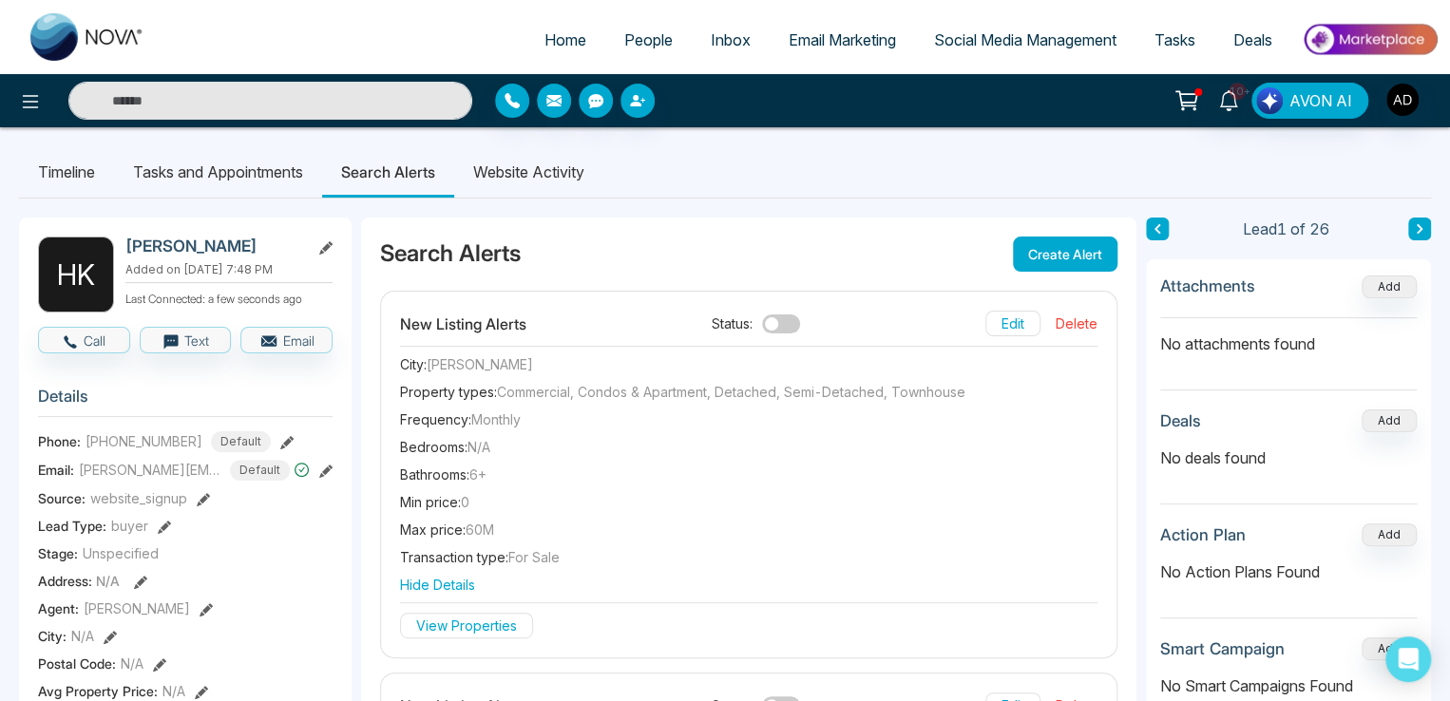
click at [1056, 249] on button "Create Alert" at bounding box center [1065, 254] width 105 height 35
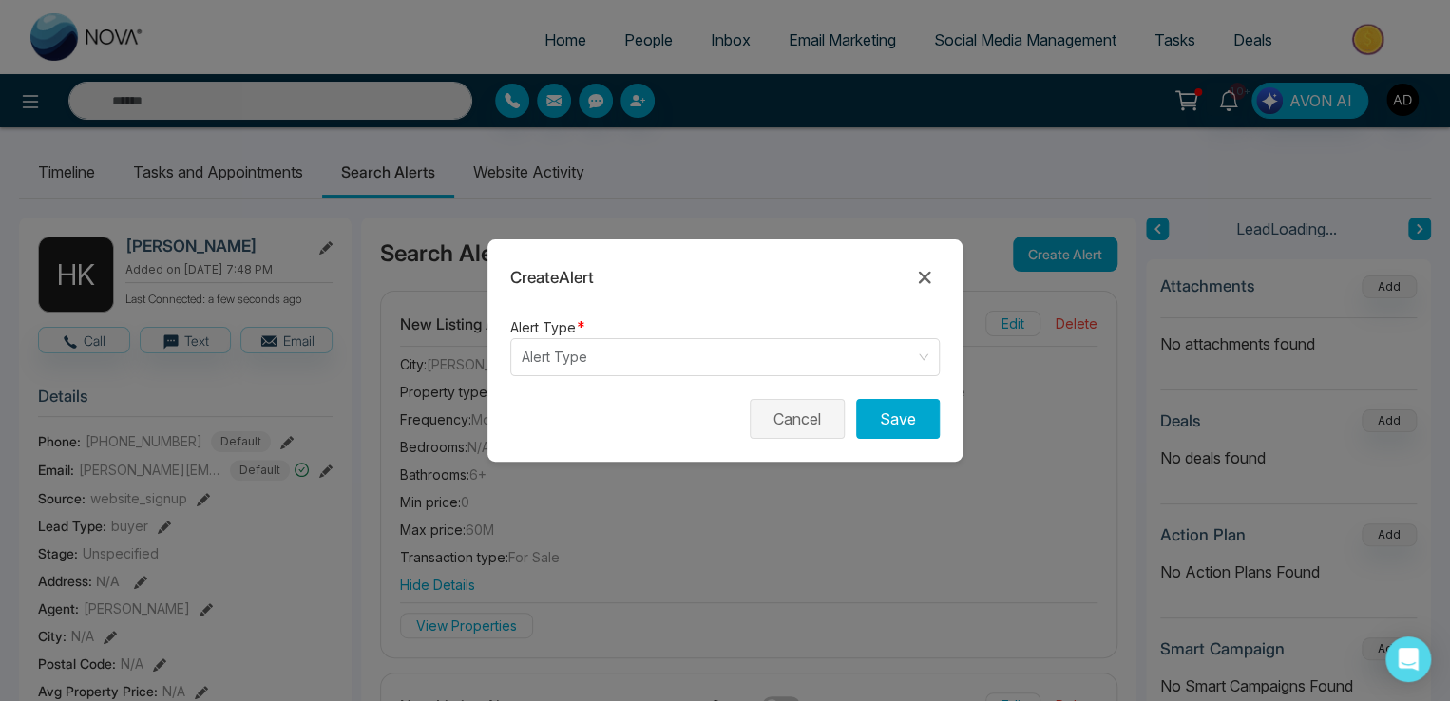
click at [786, 427] on button "Cancel" at bounding box center [797, 419] width 95 height 40
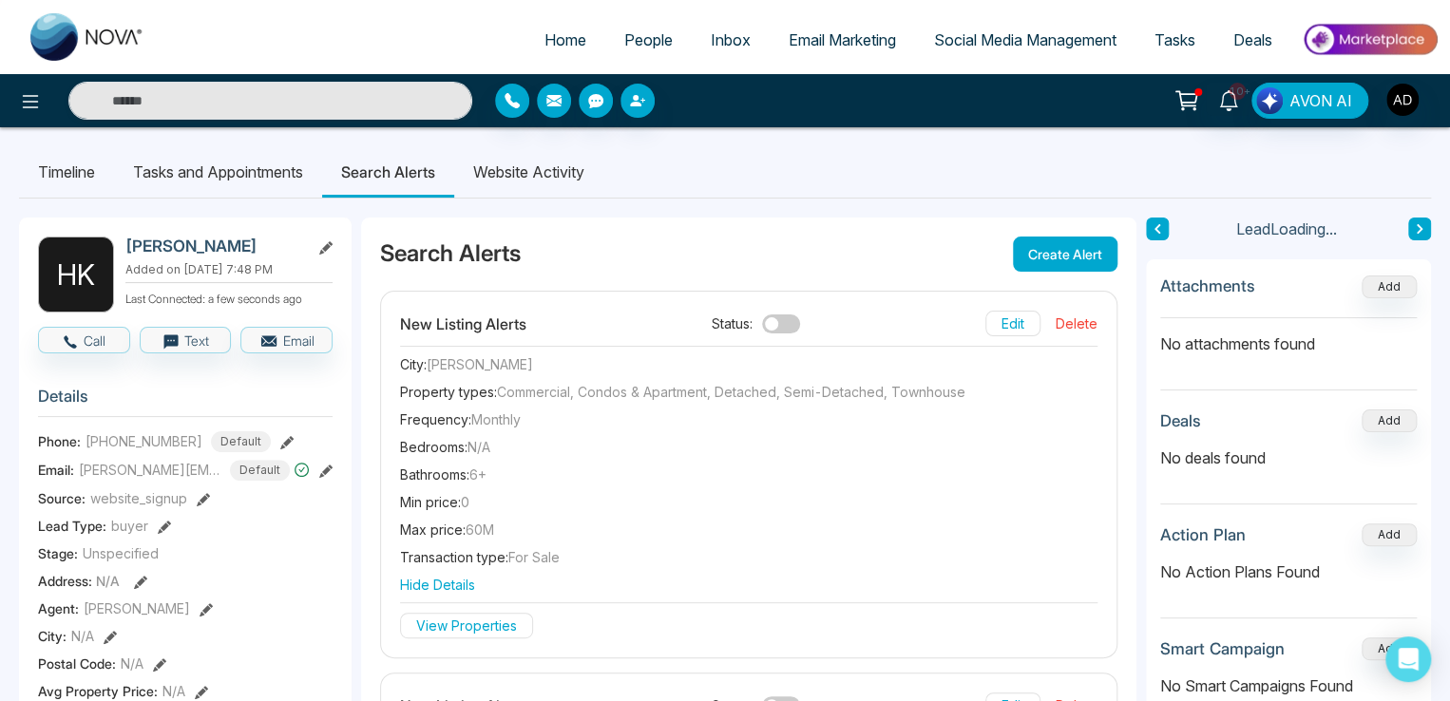
click at [1003, 316] on button "Edit" at bounding box center [1012, 324] width 55 height 26
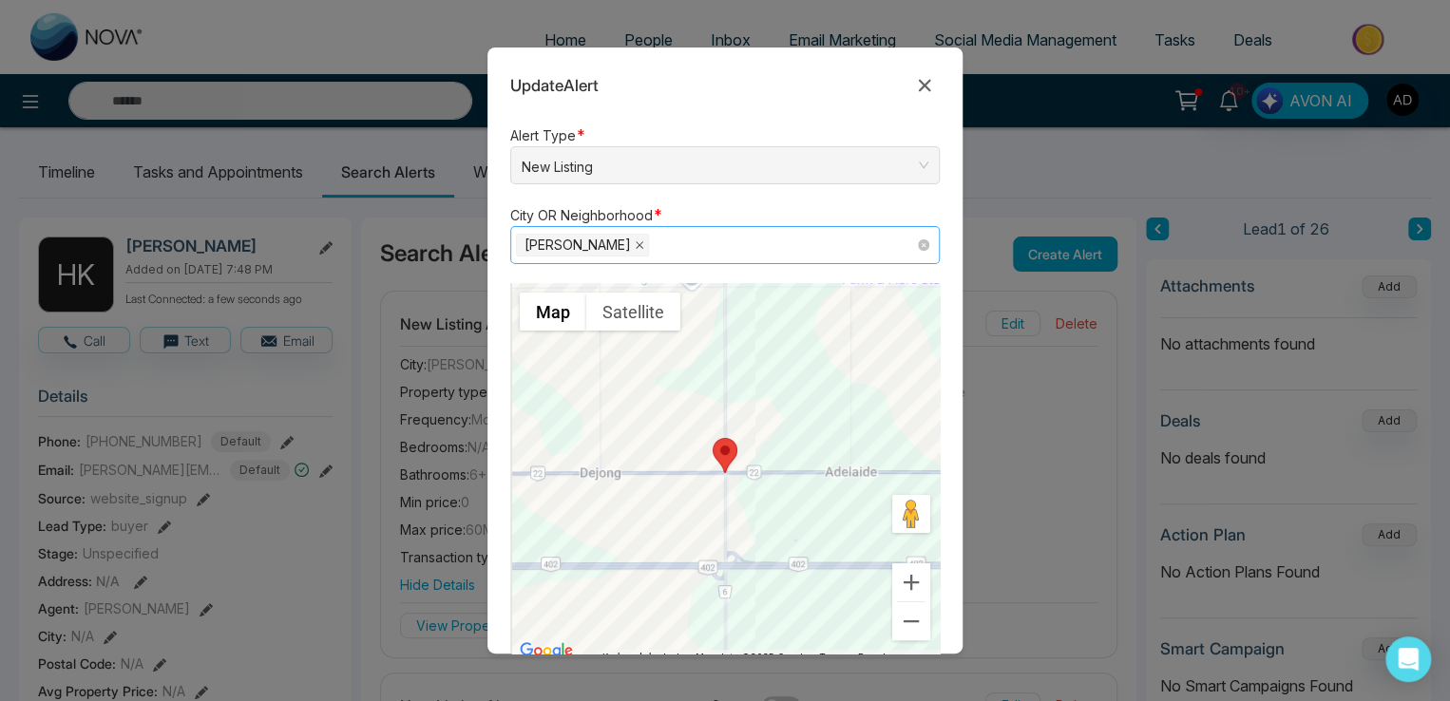
click at [643, 240] on icon "close" at bounding box center [640, 245] width 10 height 10
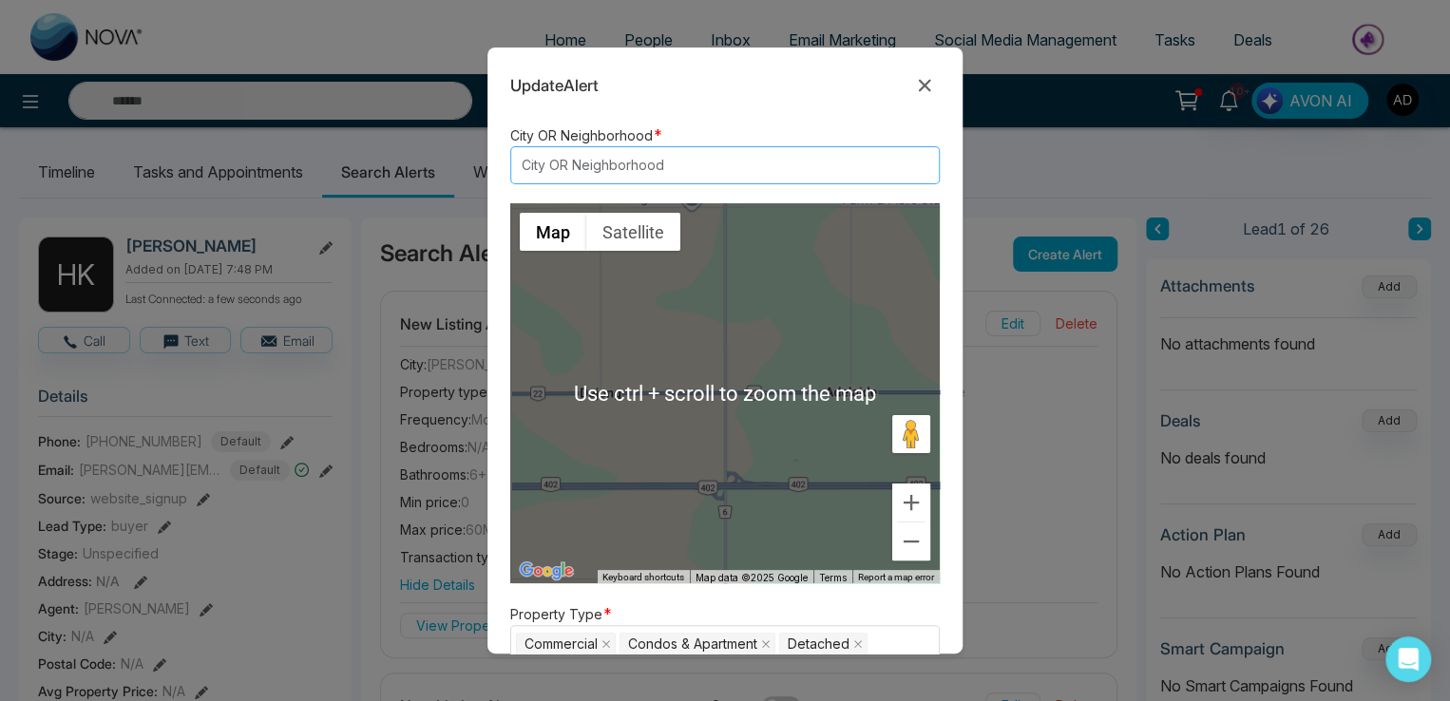
scroll to position [570, 0]
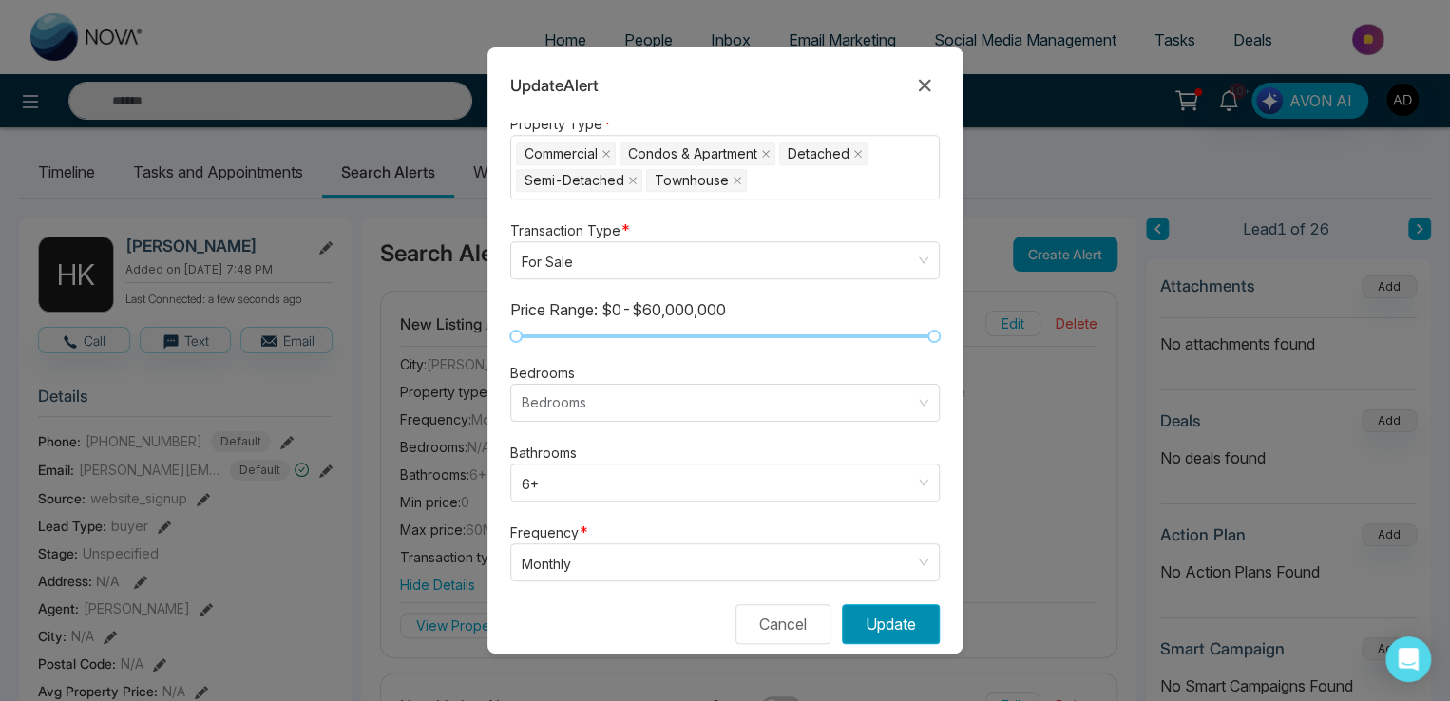
click at [879, 622] on button "Update" at bounding box center [891, 624] width 98 height 40
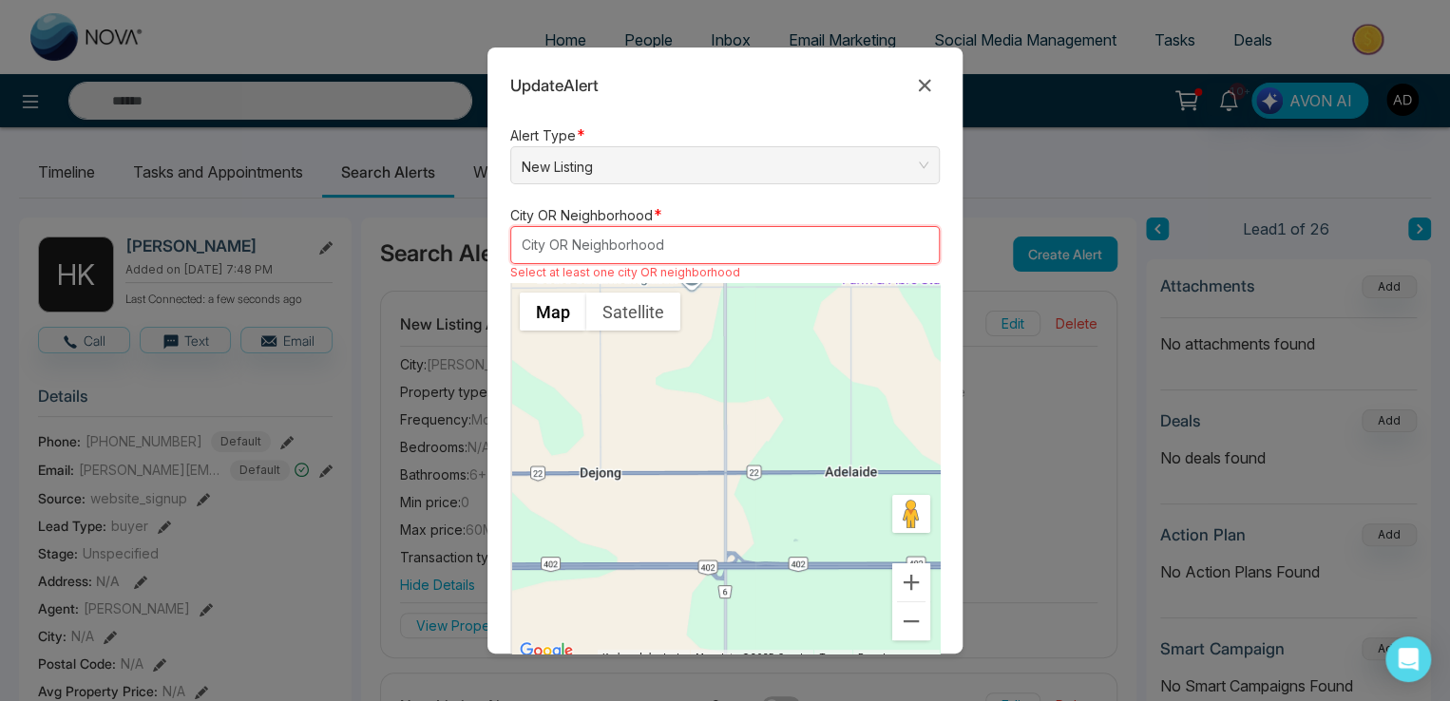
click at [597, 256] on div "City OR Neighborhood" at bounding box center [724, 245] width 429 height 38
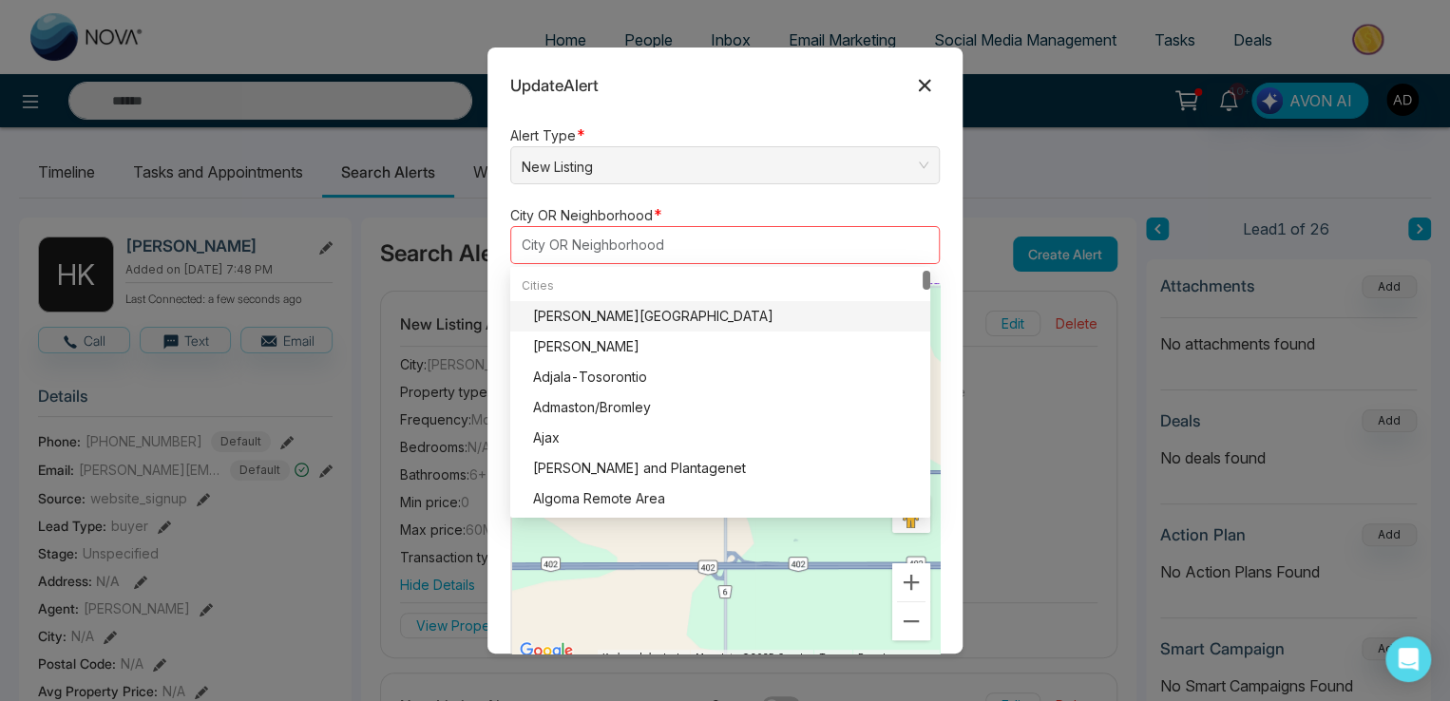
click at [930, 85] on icon at bounding box center [924, 85] width 23 height 23
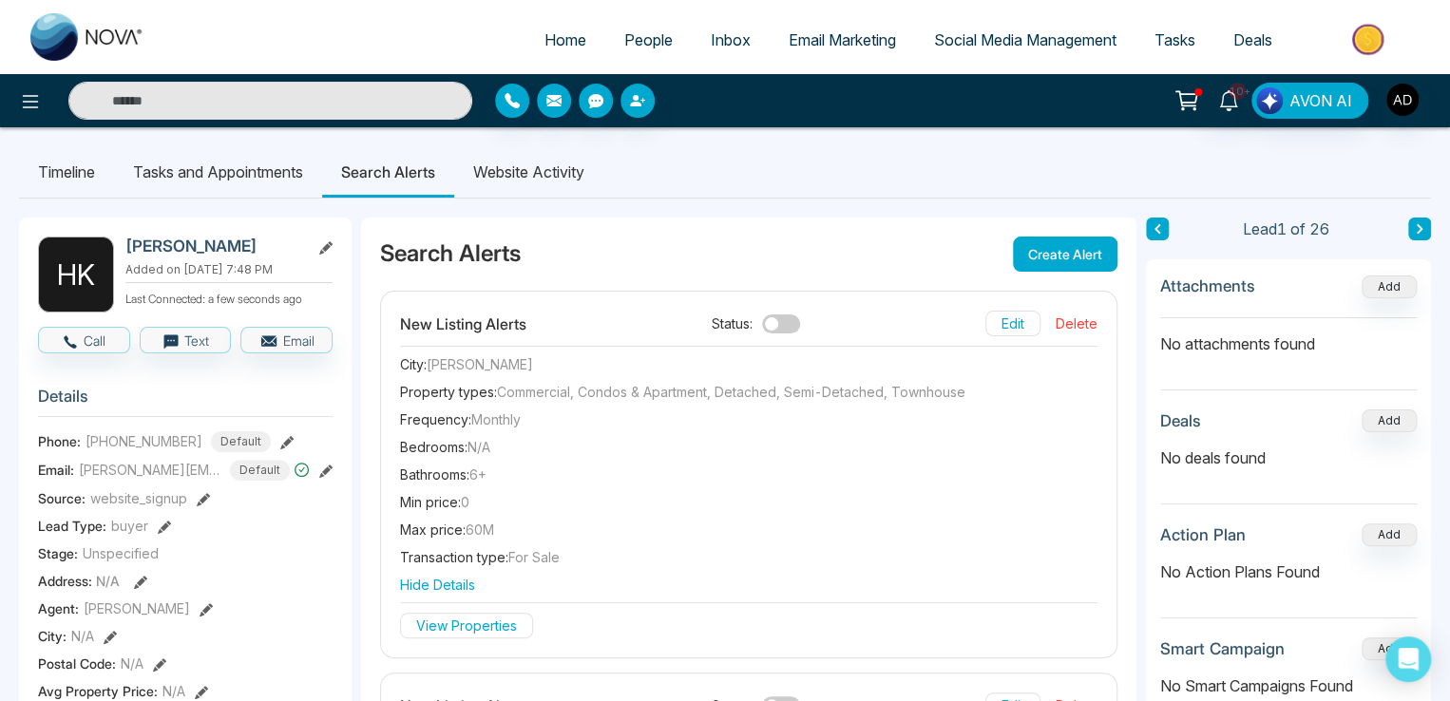
click at [997, 327] on button "Edit" at bounding box center [1012, 324] width 55 height 26
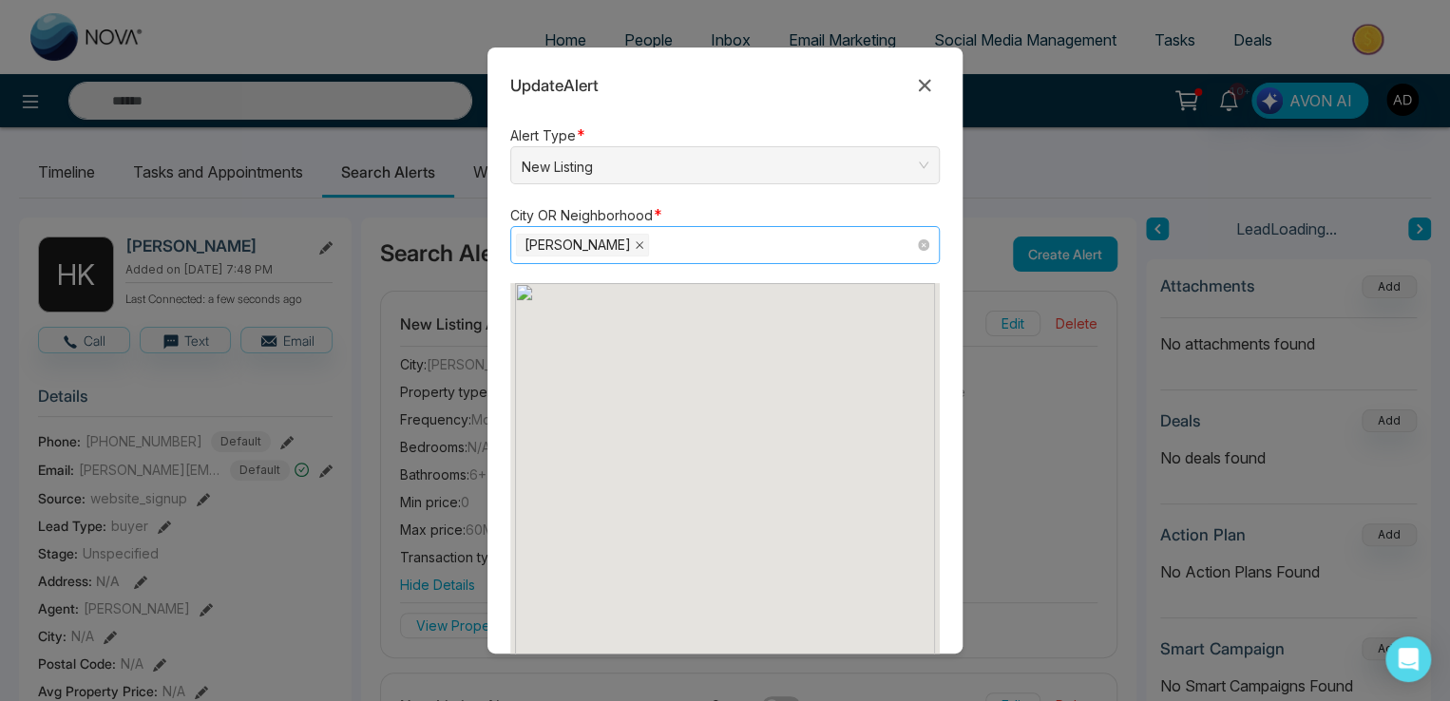
click at [641, 244] on icon "close" at bounding box center [640, 245] width 10 height 10
click at [710, 245] on div at bounding box center [716, 245] width 400 height 23
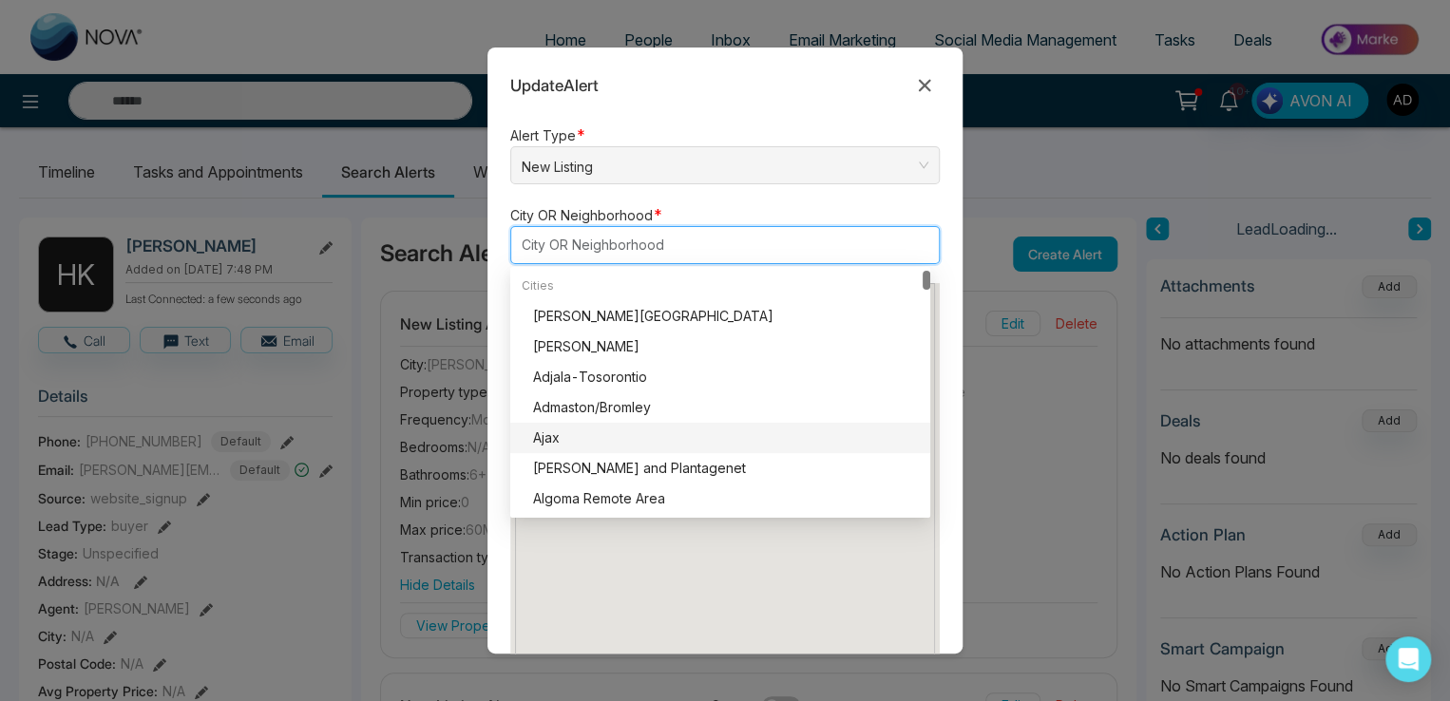
click at [561, 442] on div "Ajax" at bounding box center [726, 438] width 386 height 21
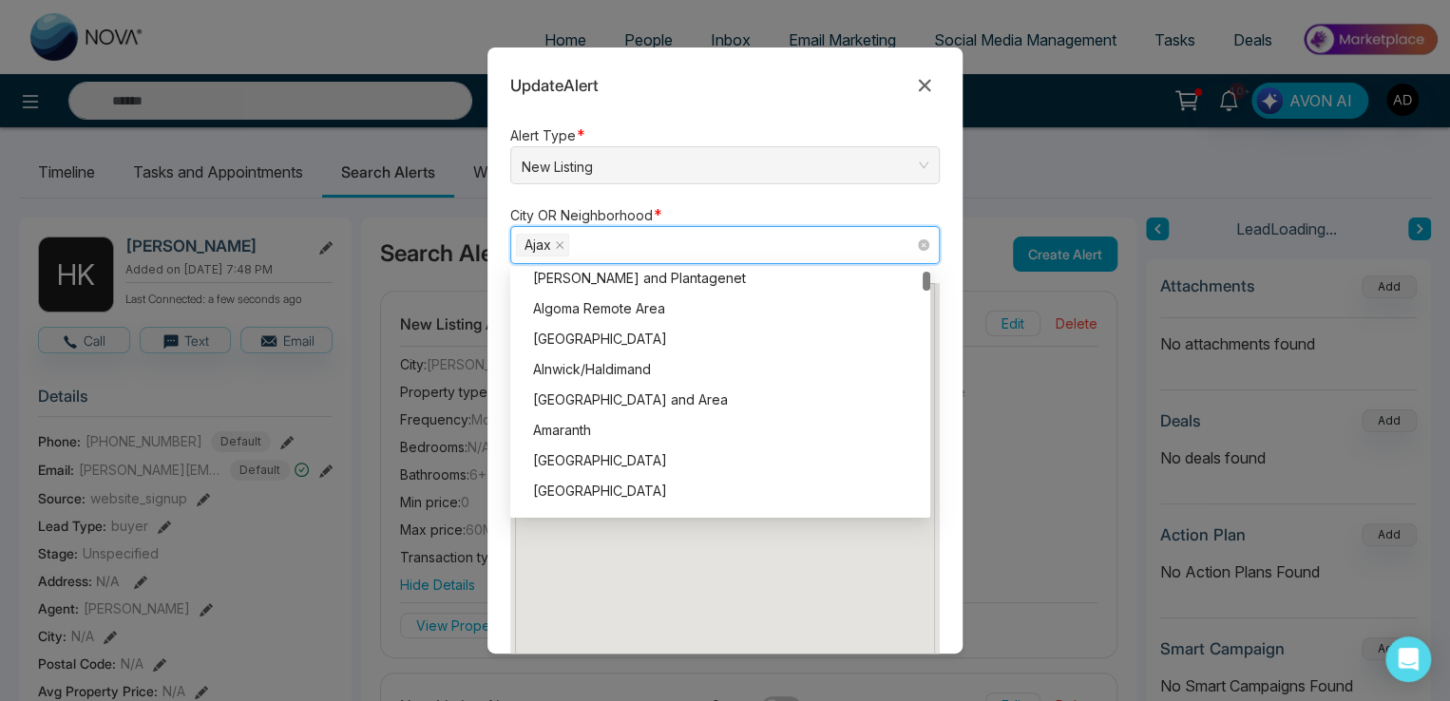
scroll to position [475, 0]
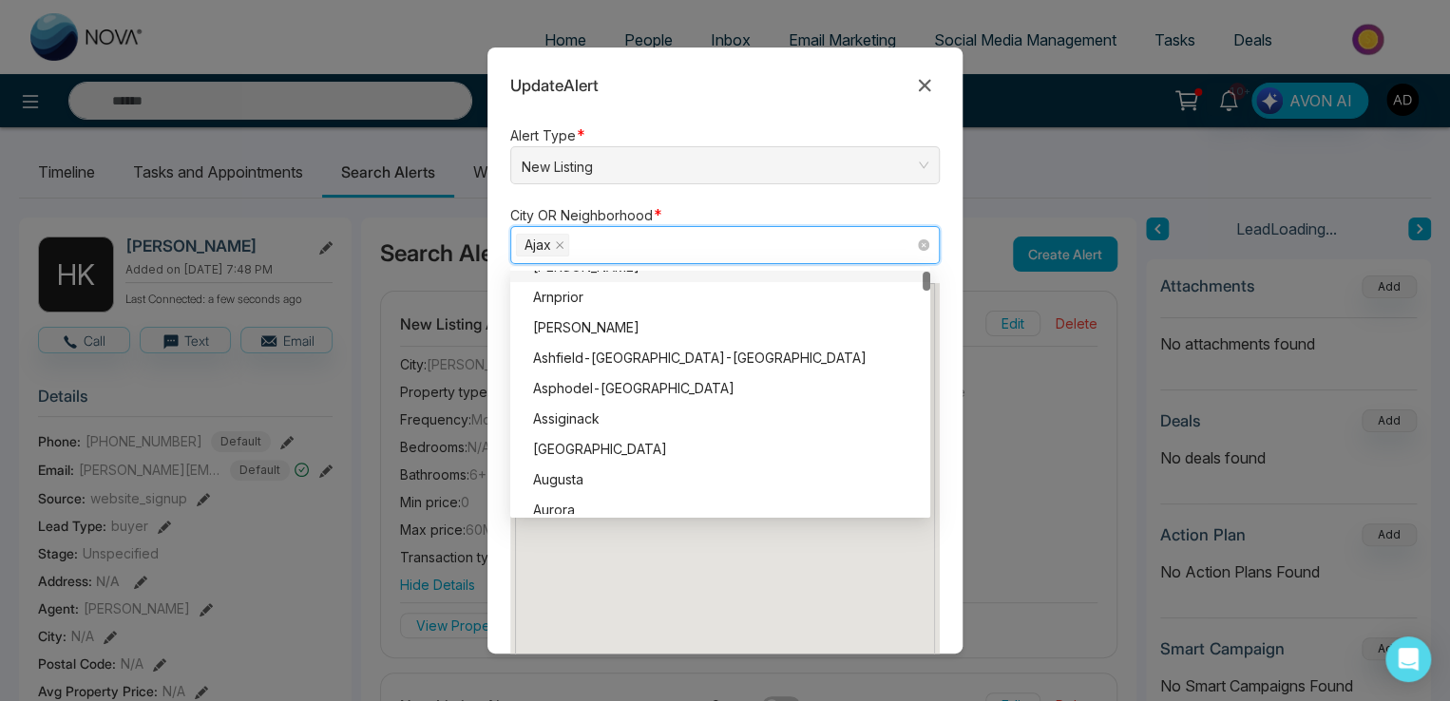
click at [802, 92] on div "Update Alert" at bounding box center [724, 74] width 475 height 53
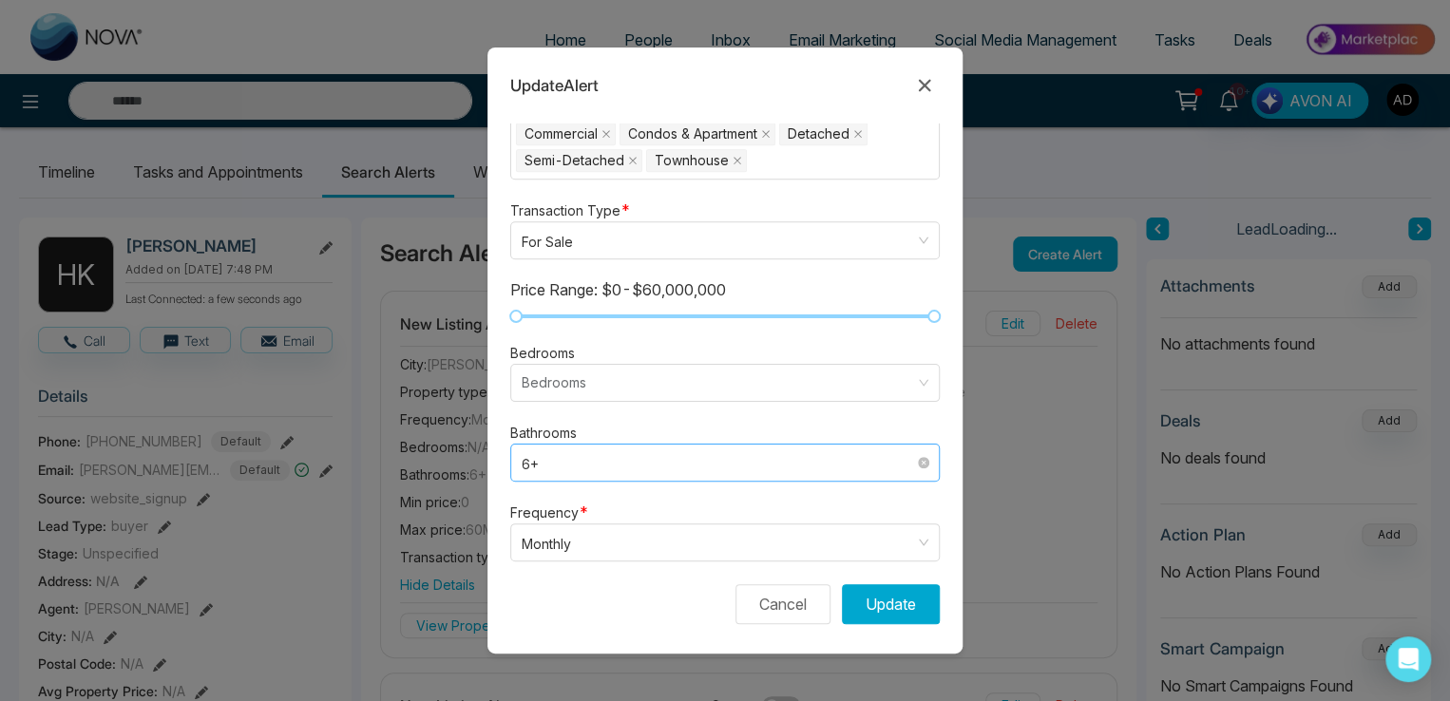
scroll to position [600, 0]
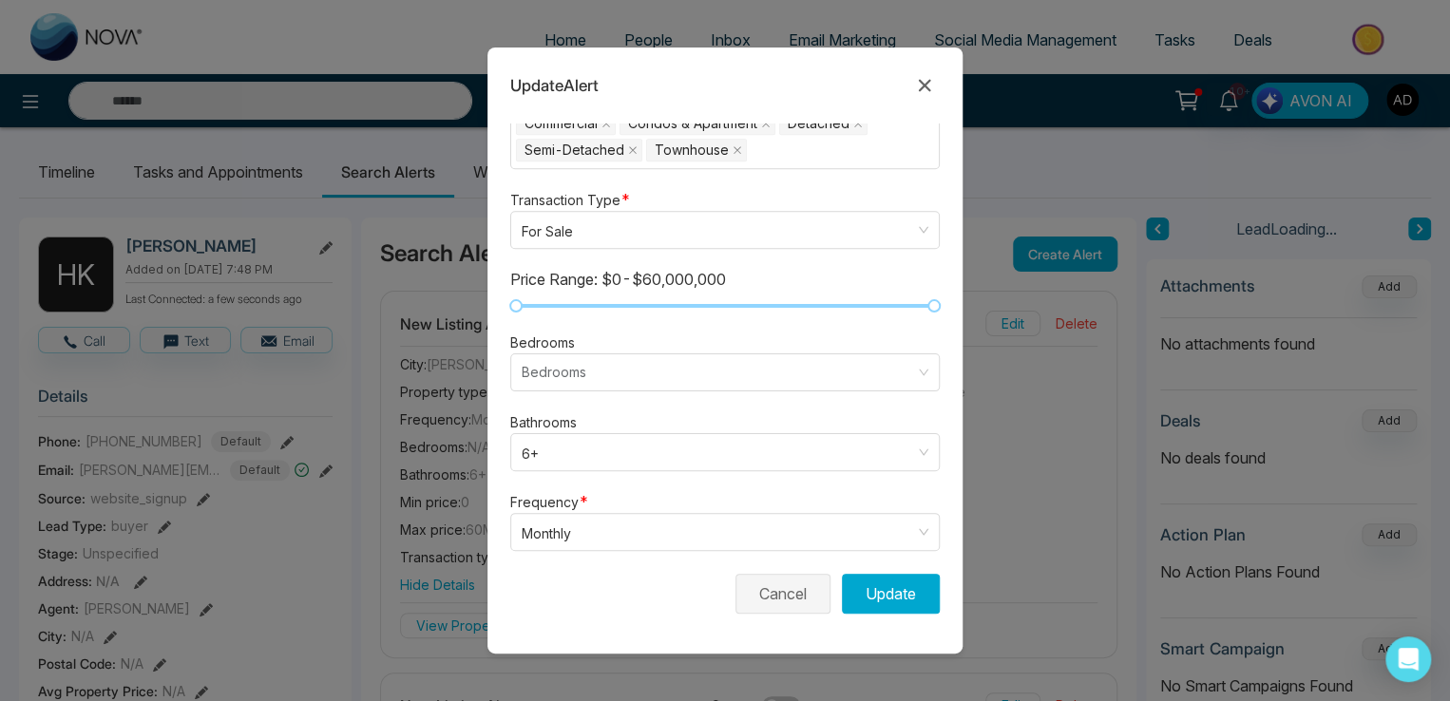
click at [783, 580] on button "Cancel" at bounding box center [782, 594] width 95 height 40
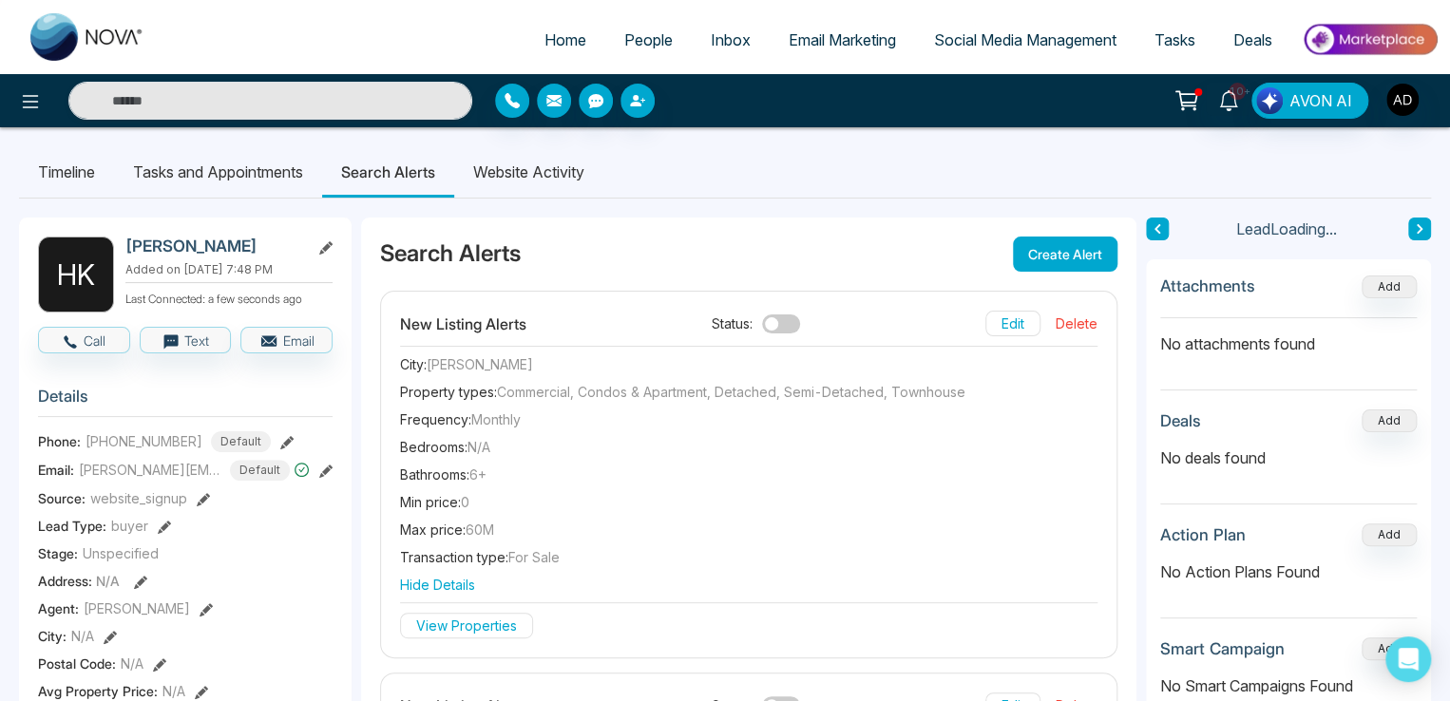
click at [1011, 324] on button "Edit" at bounding box center [1012, 324] width 55 height 26
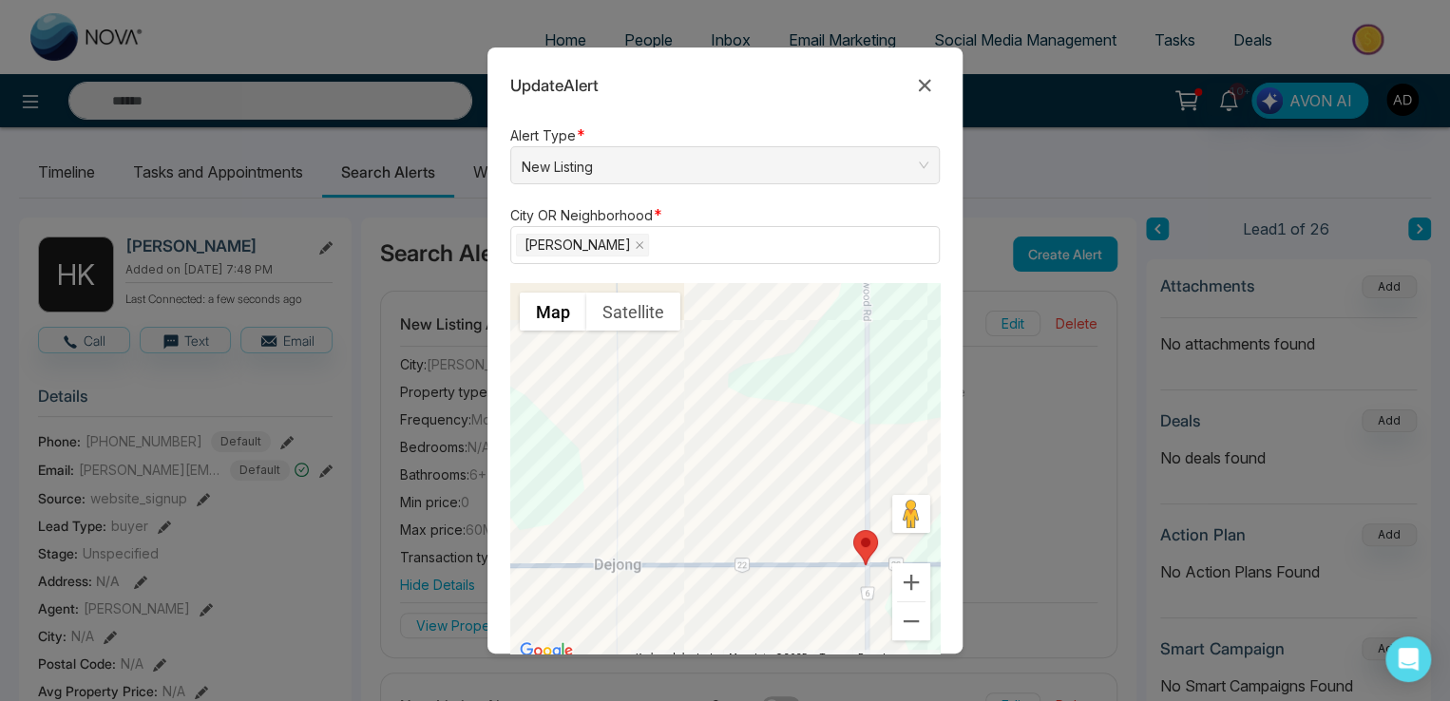
click at [940, 86] on div "Update Alert" at bounding box center [724, 74] width 475 height 53
click at [923, 86] on icon at bounding box center [925, 86] width 12 height 12
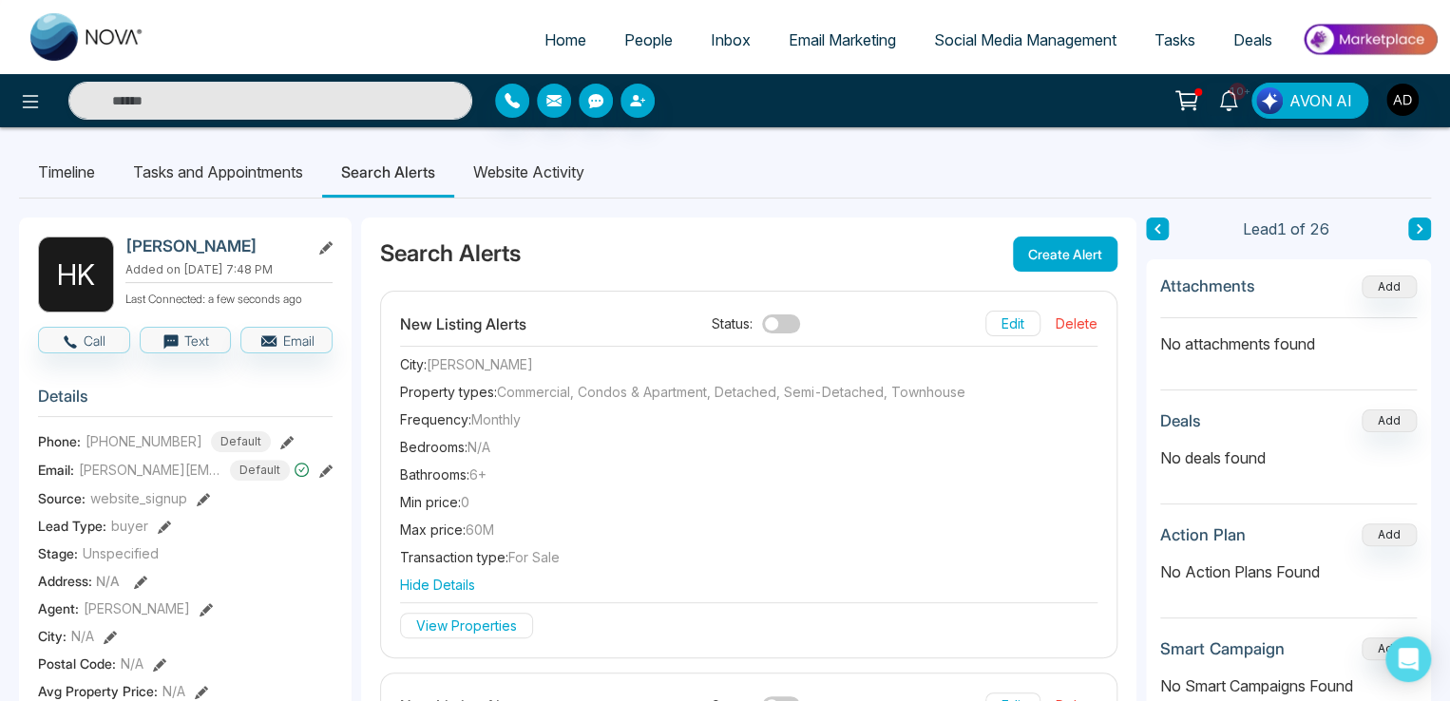
click at [1049, 235] on div "Search Alerts Create Alert" at bounding box center [748, 254] width 775 height 73
click at [1053, 252] on button "Create Alert" at bounding box center [1065, 254] width 105 height 35
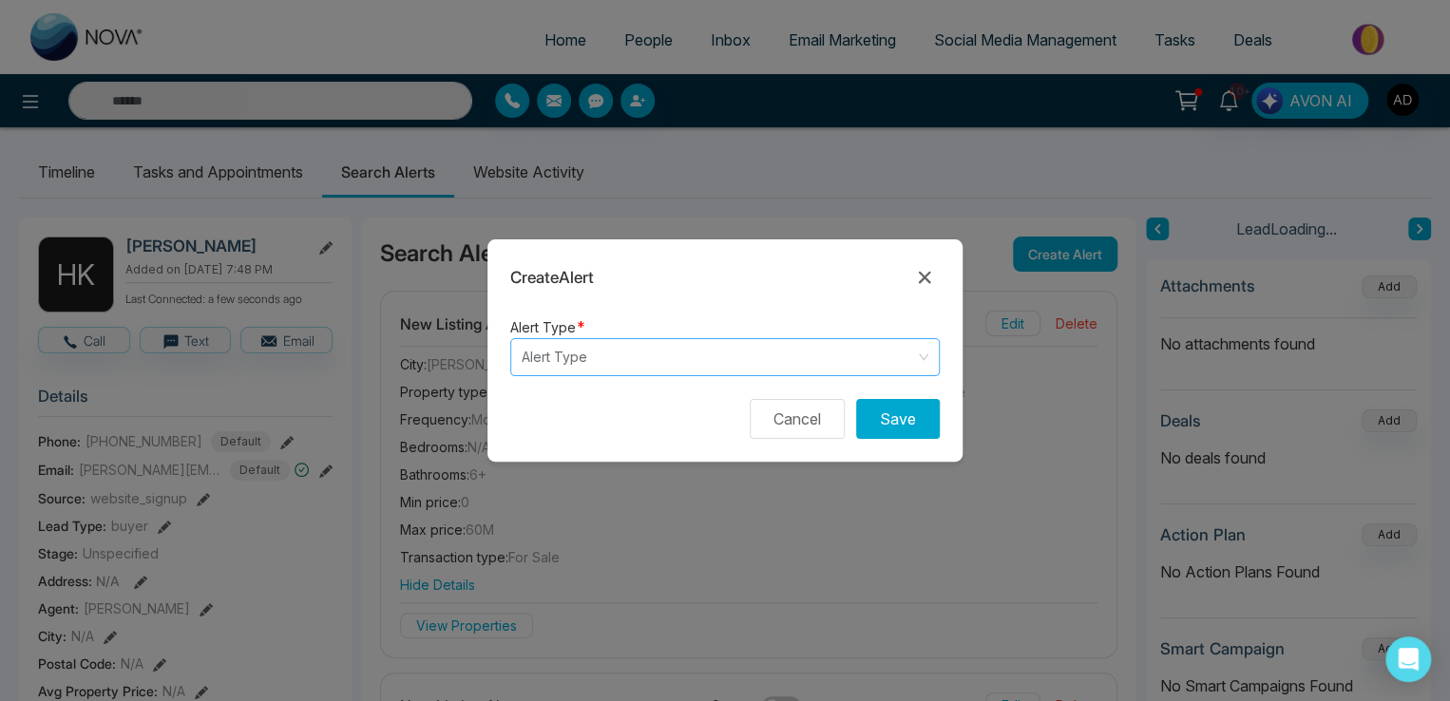
click at [583, 367] on input "search" at bounding box center [718, 357] width 393 height 36
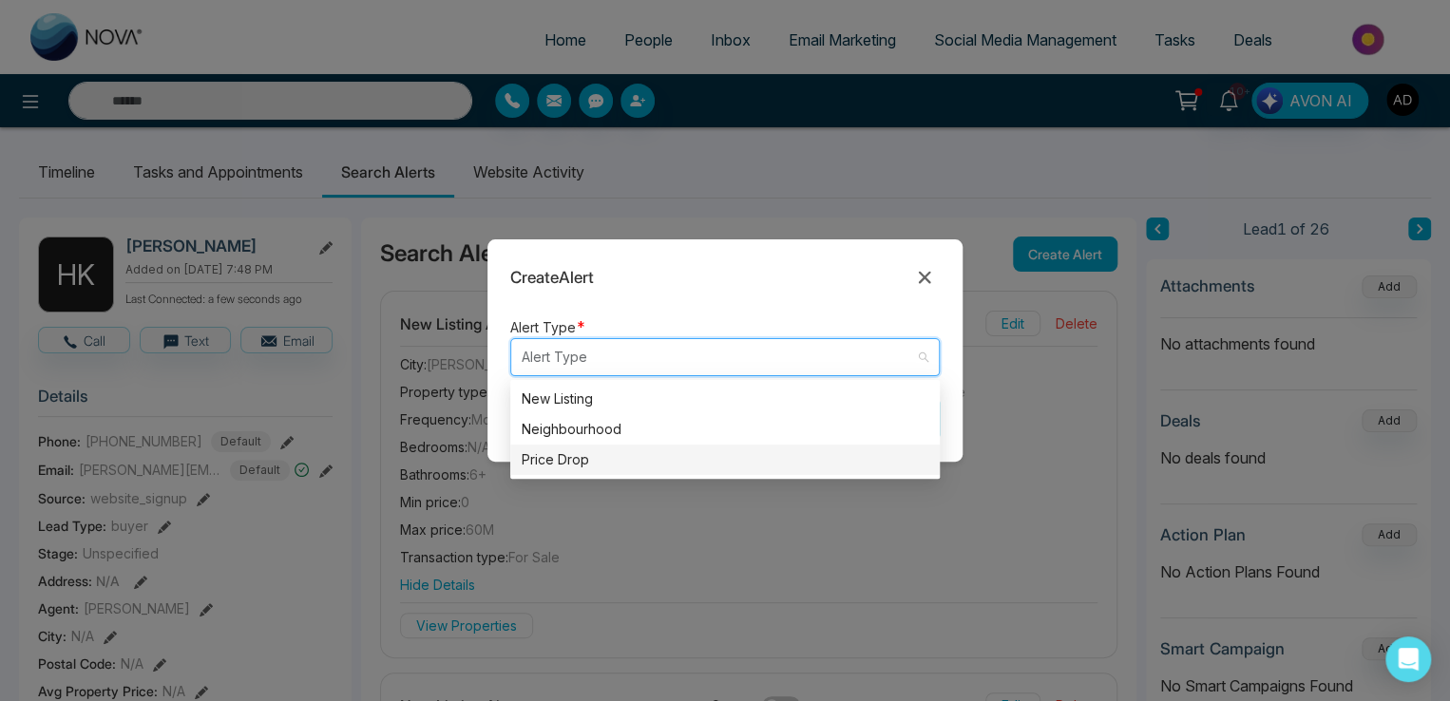
click at [552, 453] on div "Price Drop" at bounding box center [725, 459] width 407 height 21
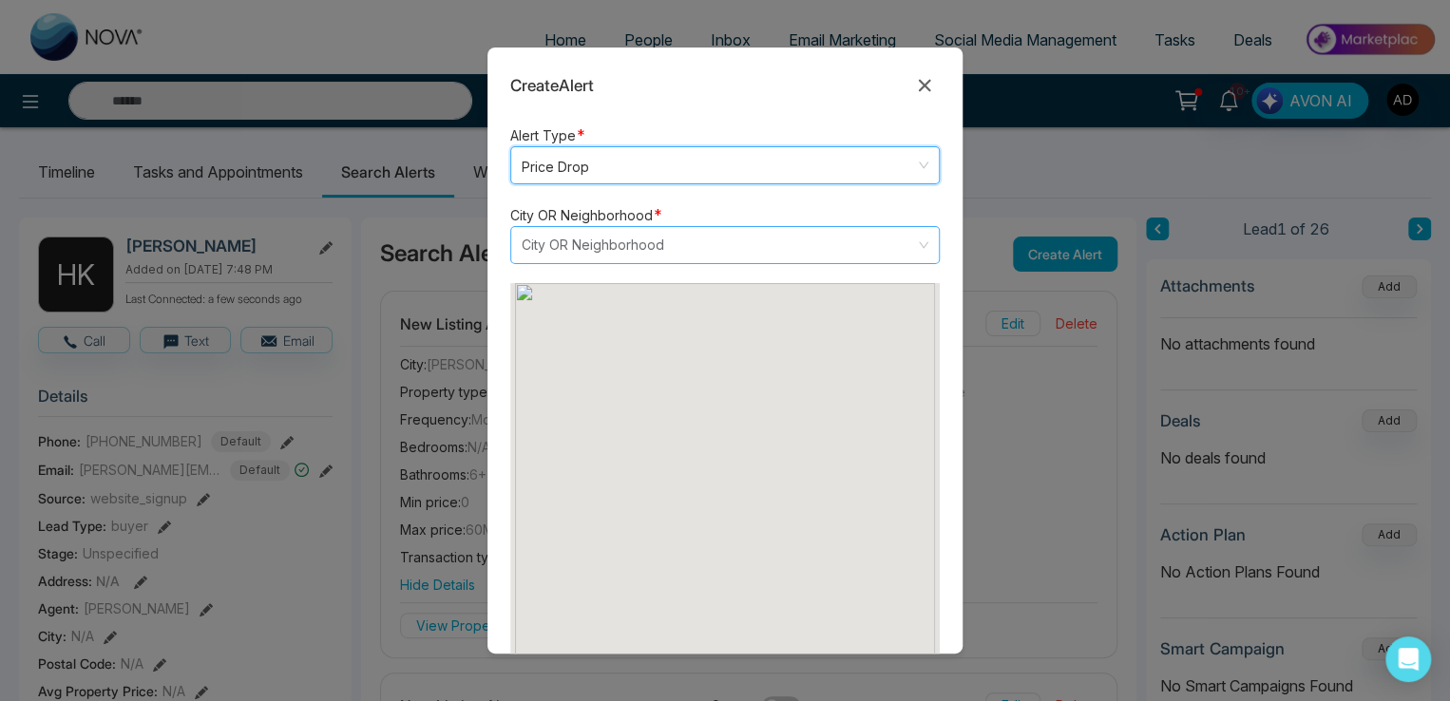
click at [574, 230] on input "search" at bounding box center [718, 245] width 393 height 36
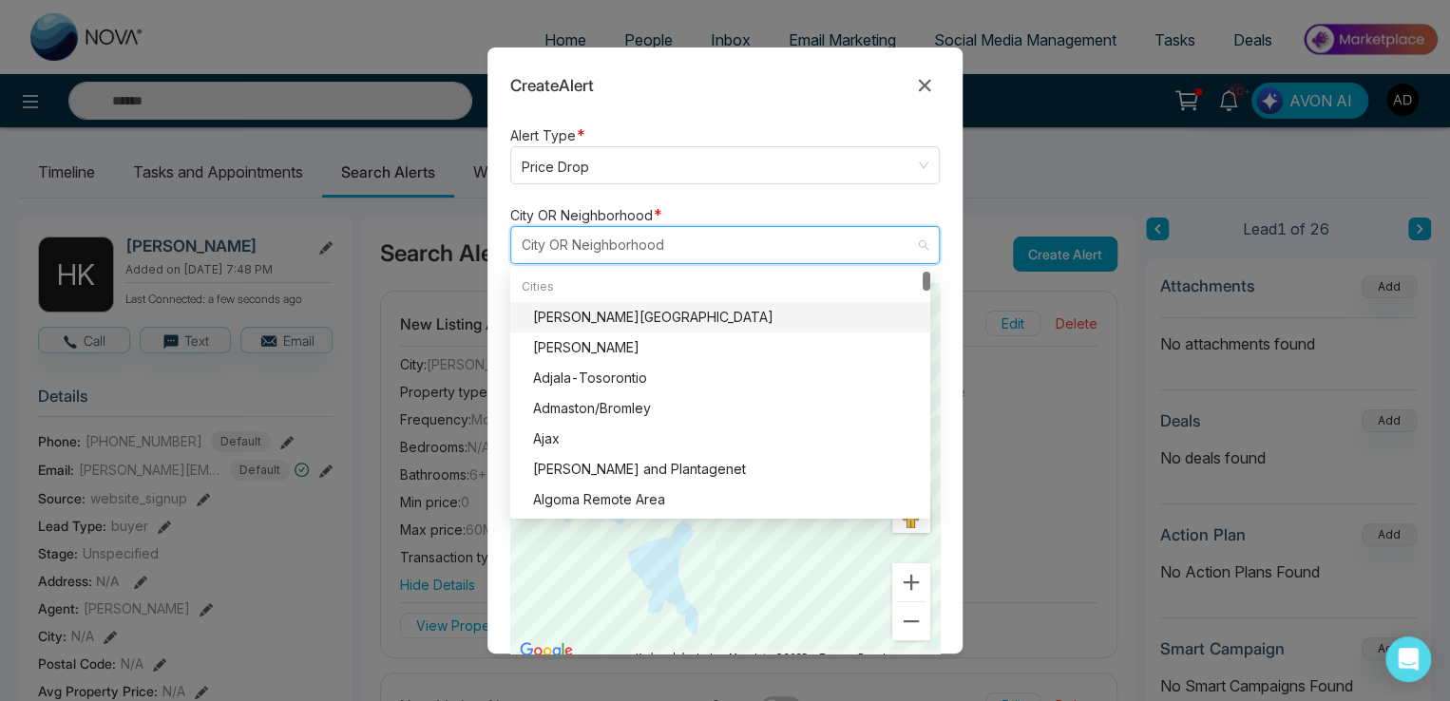
click at [572, 320] on div "[PERSON_NAME][GEOGRAPHIC_DATA]" at bounding box center [726, 317] width 386 height 21
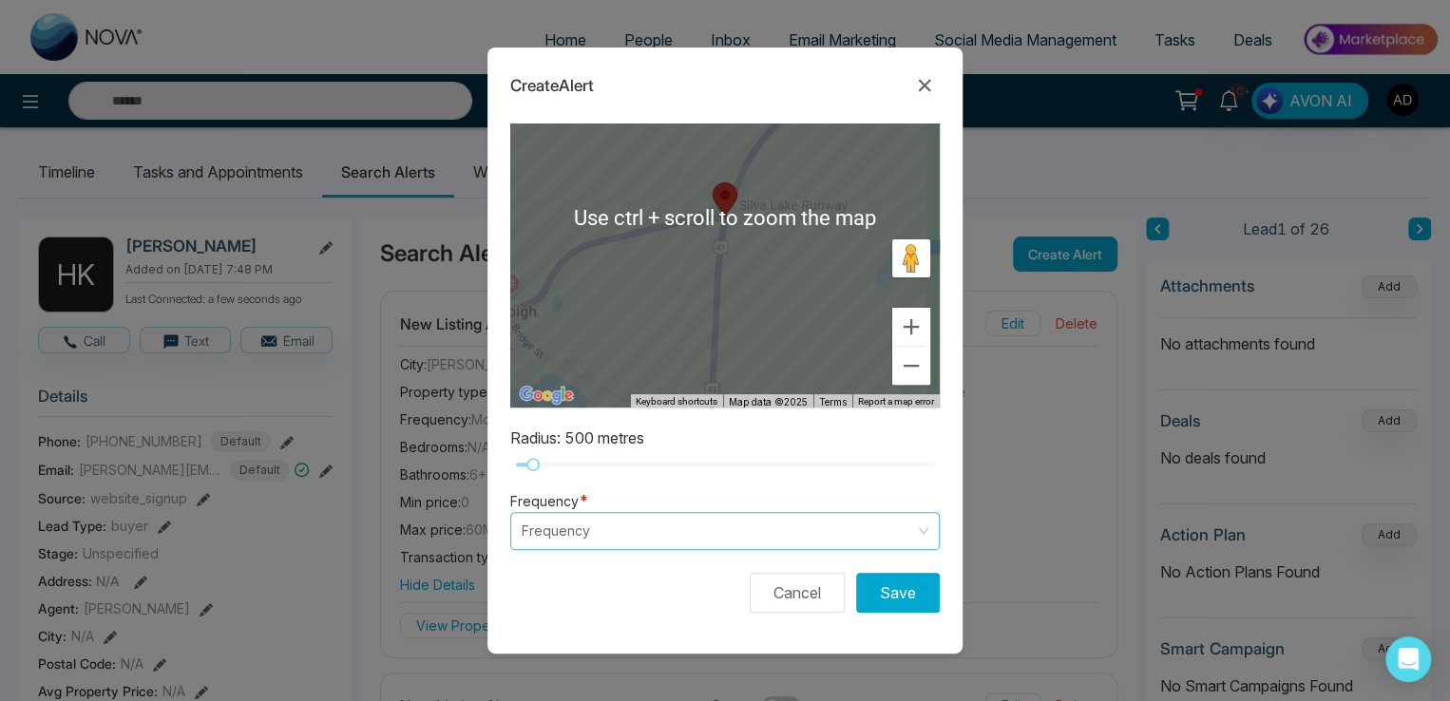
scroll to position [95, 0]
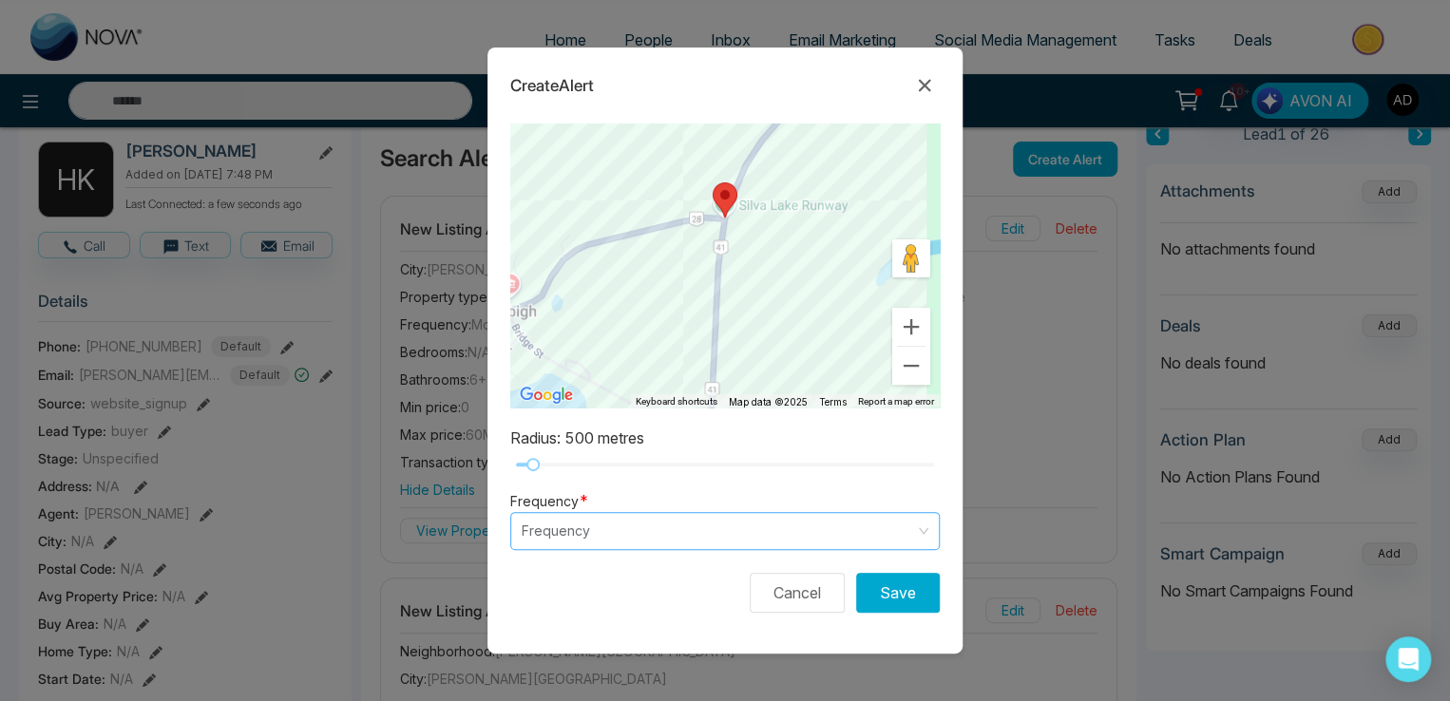
click at [593, 528] on input "search" at bounding box center [718, 531] width 393 height 36
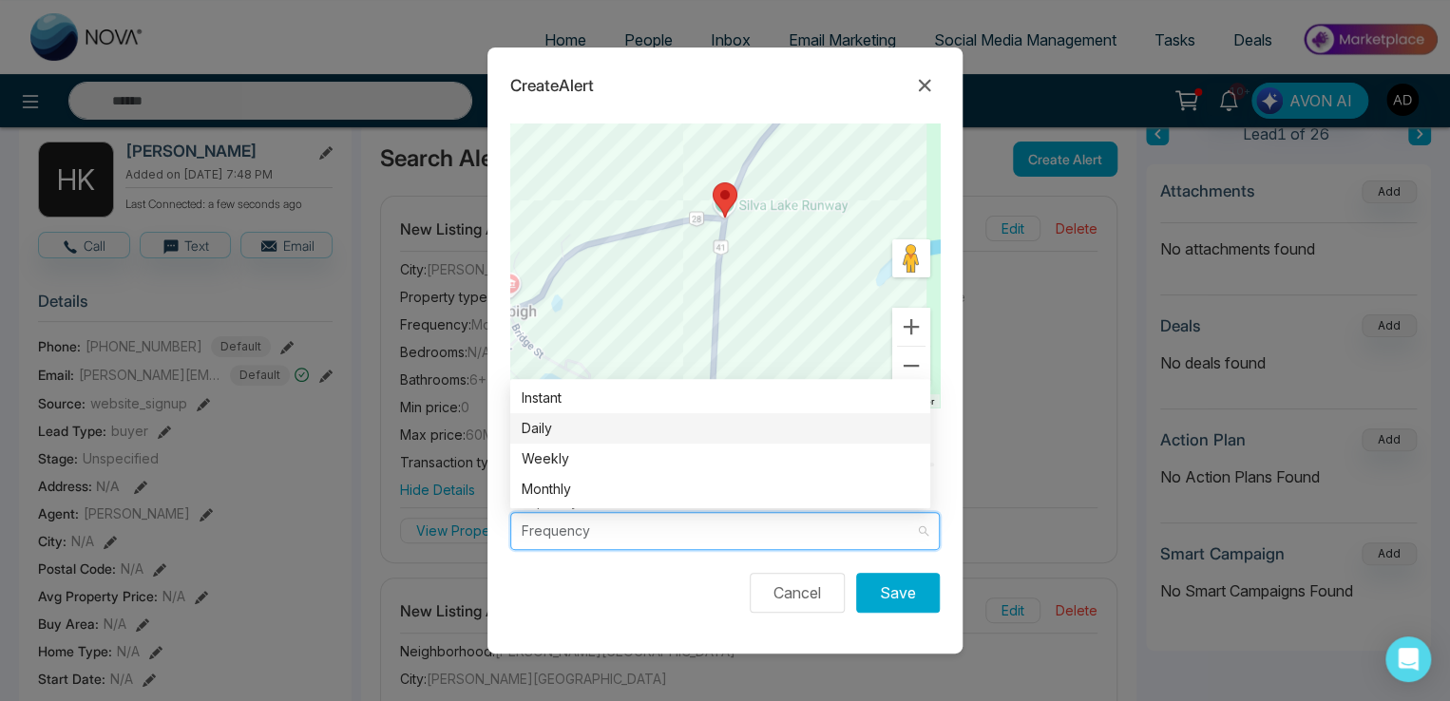
click at [561, 430] on div "Daily" at bounding box center [720, 428] width 397 height 21
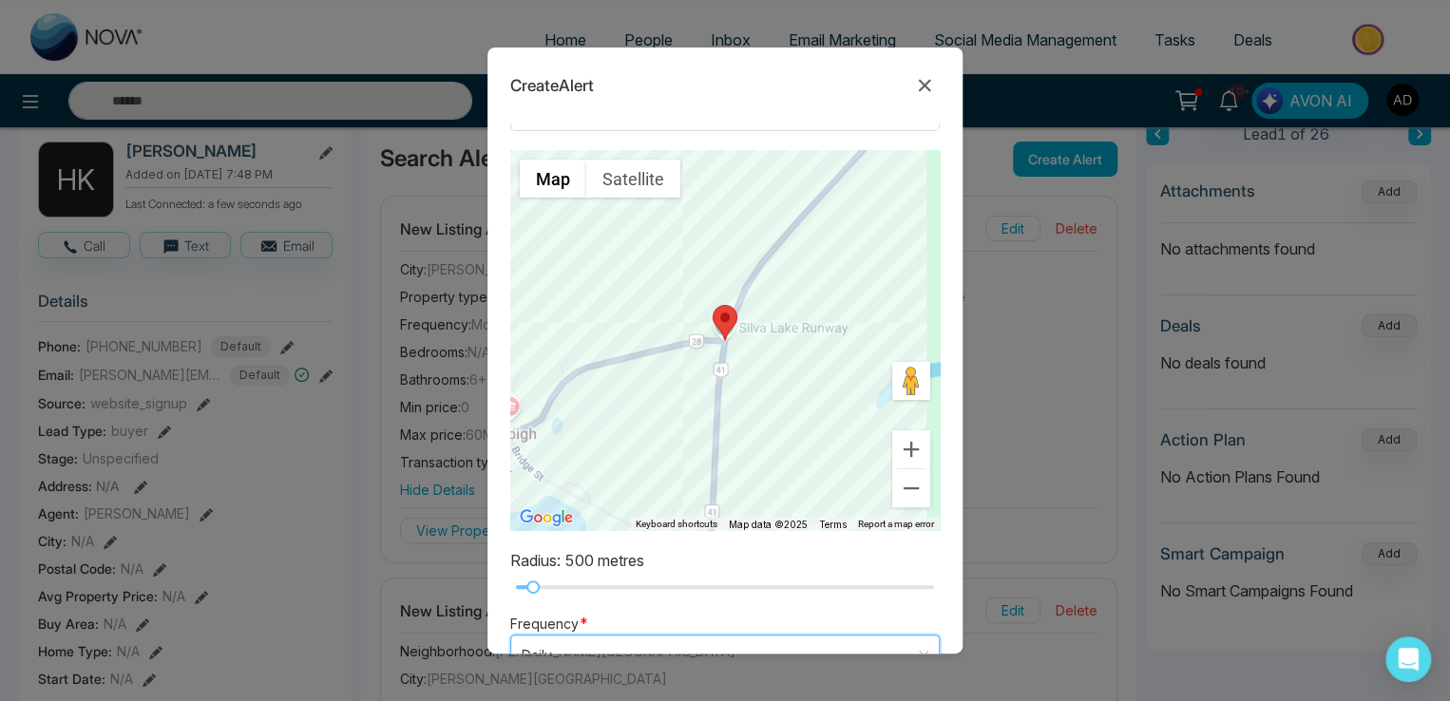
scroll to position [0, 0]
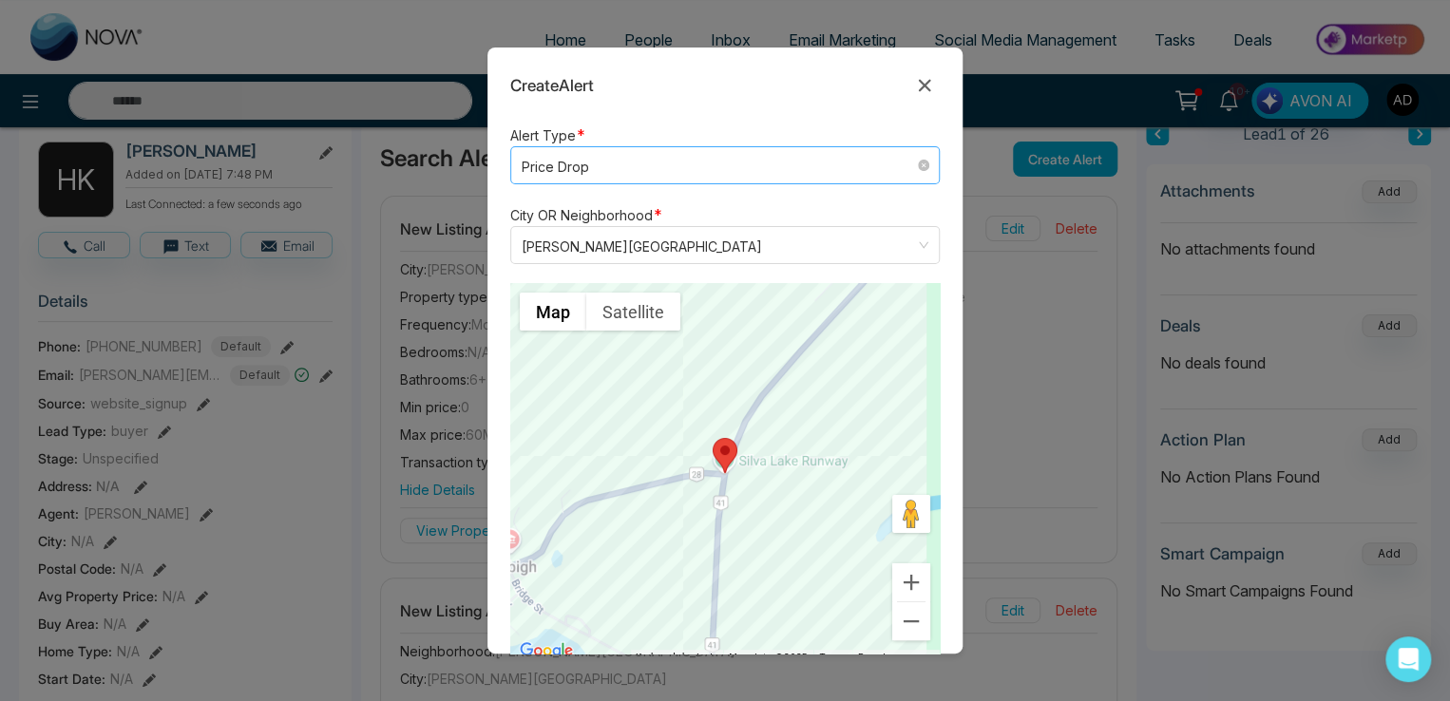
click at [588, 162] on span "Price Drop" at bounding box center [725, 165] width 407 height 25
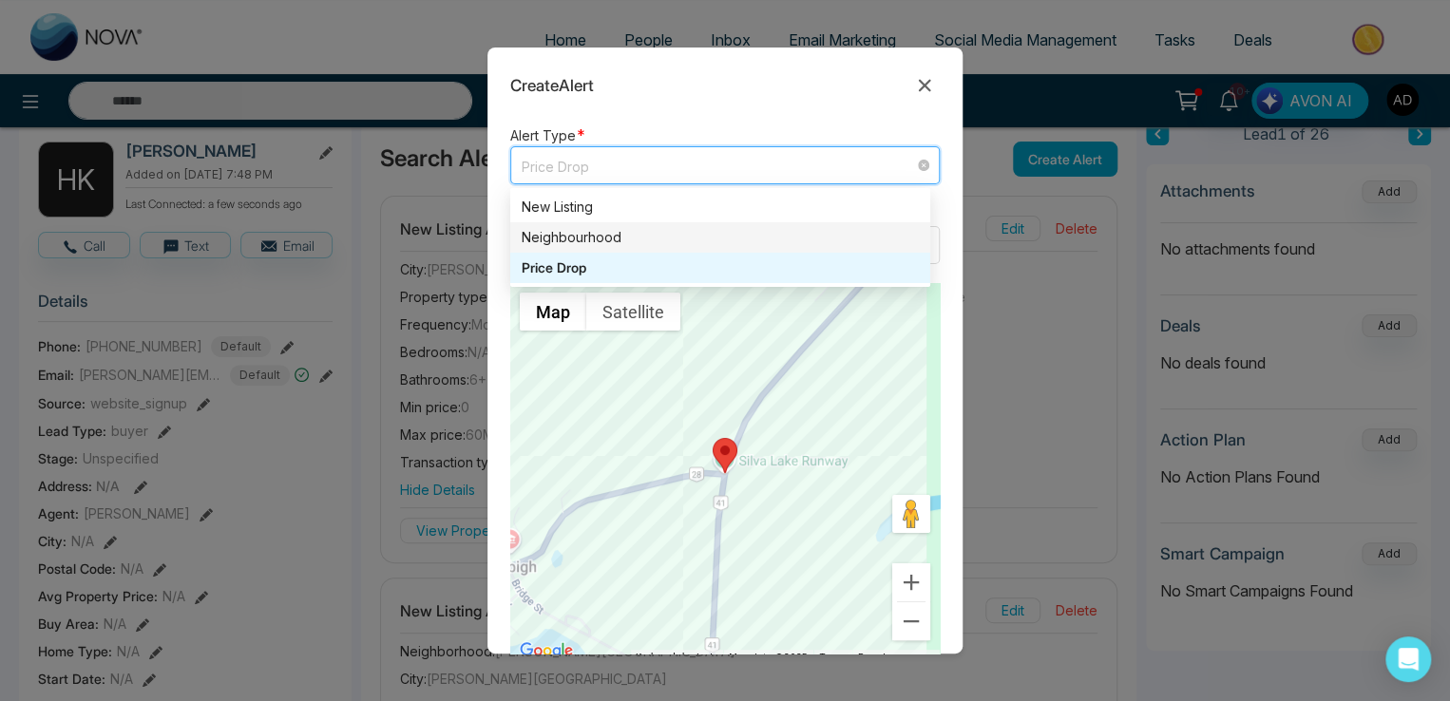
click at [575, 233] on div "Neighbourhood" at bounding box center [720, 237] width 397 height 21
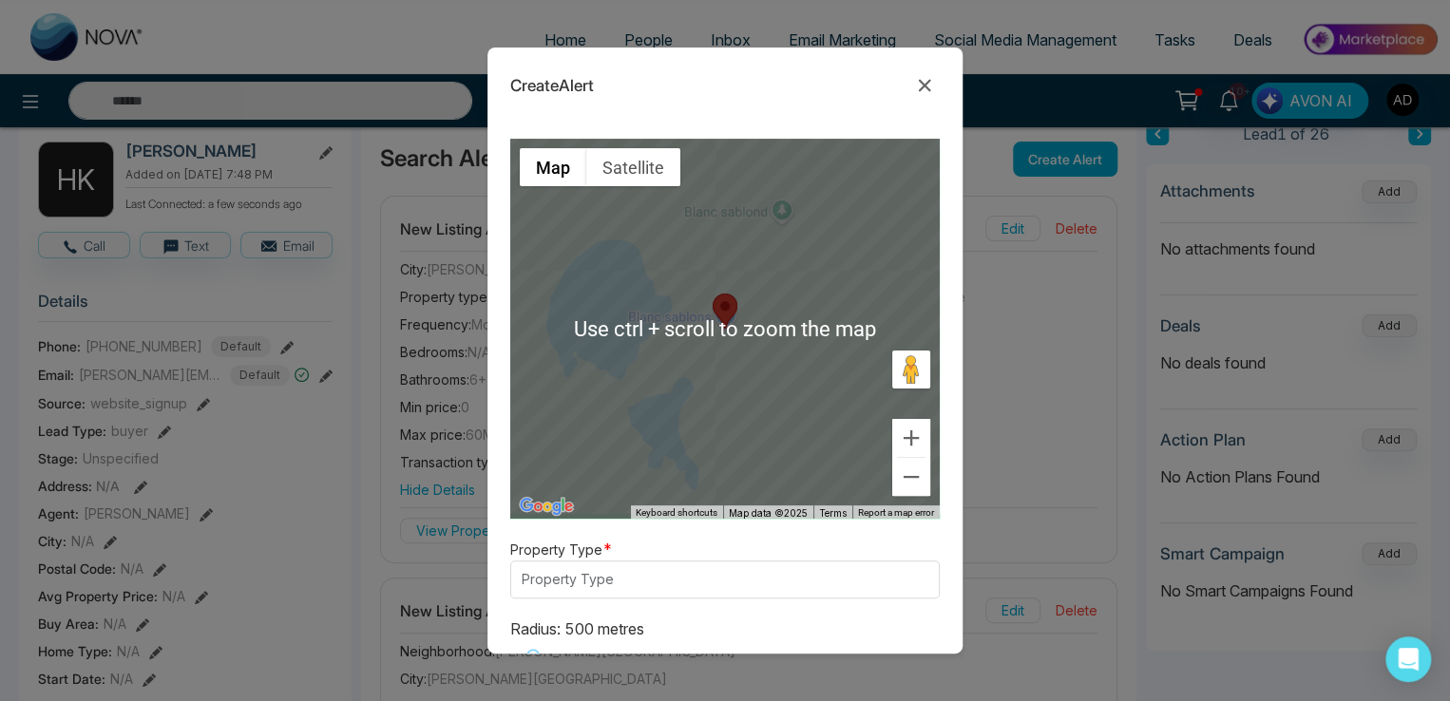
scroll to position [335, 0]
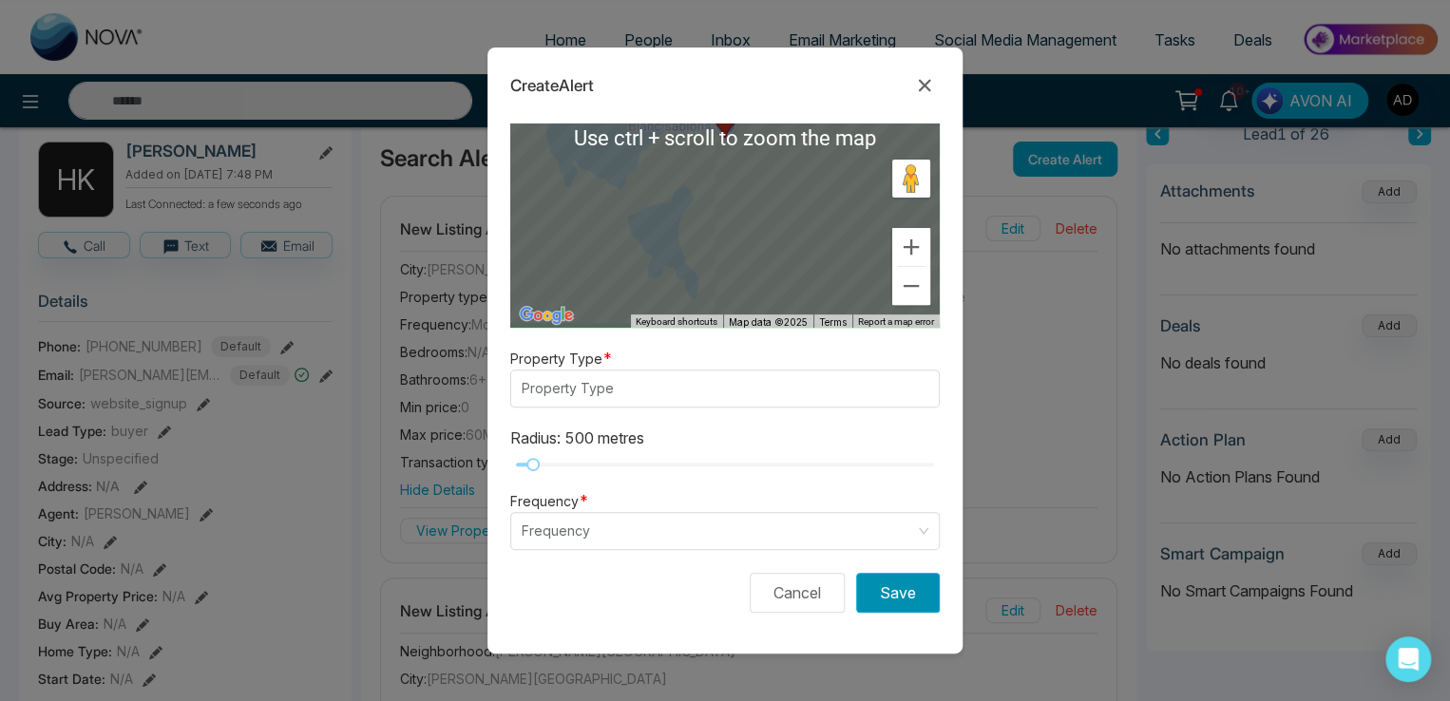
click at [881, 591] on button "Save" at bounding box center [898, 593] width 84 height 40
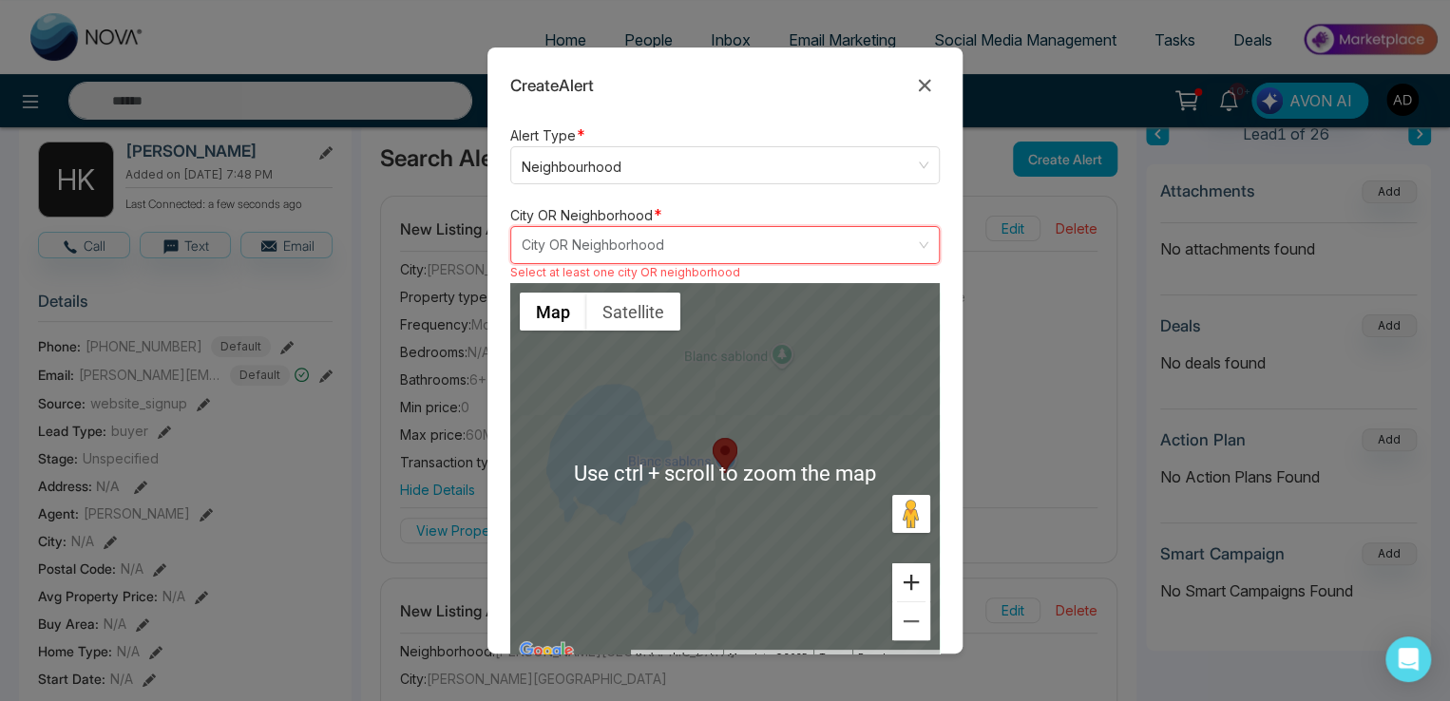
click at [892, 591] on button "Zoom in" at bounding box center [911, 582] width 38 height 38
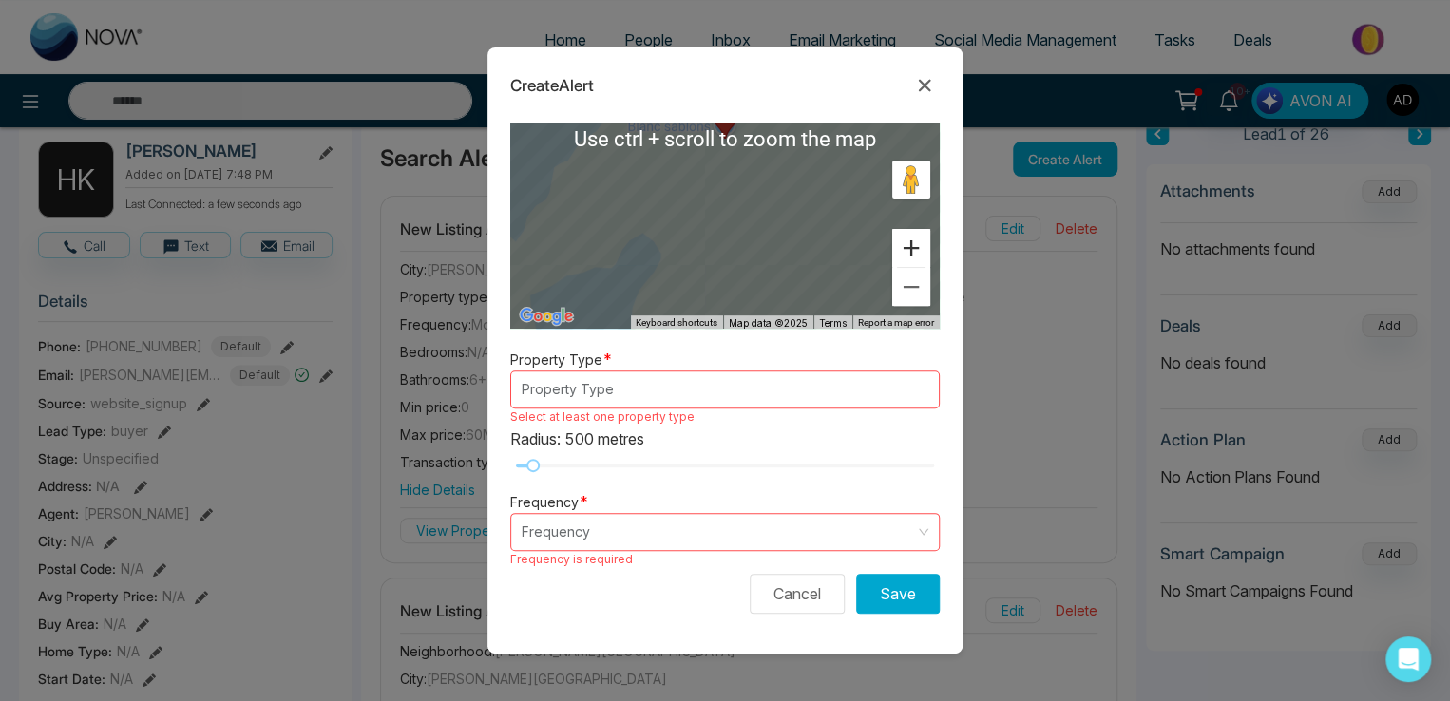
scroll to position [335, 0]
click at [897, 592] on button "Save" at bounding box center [898, 593] width 84 height 40
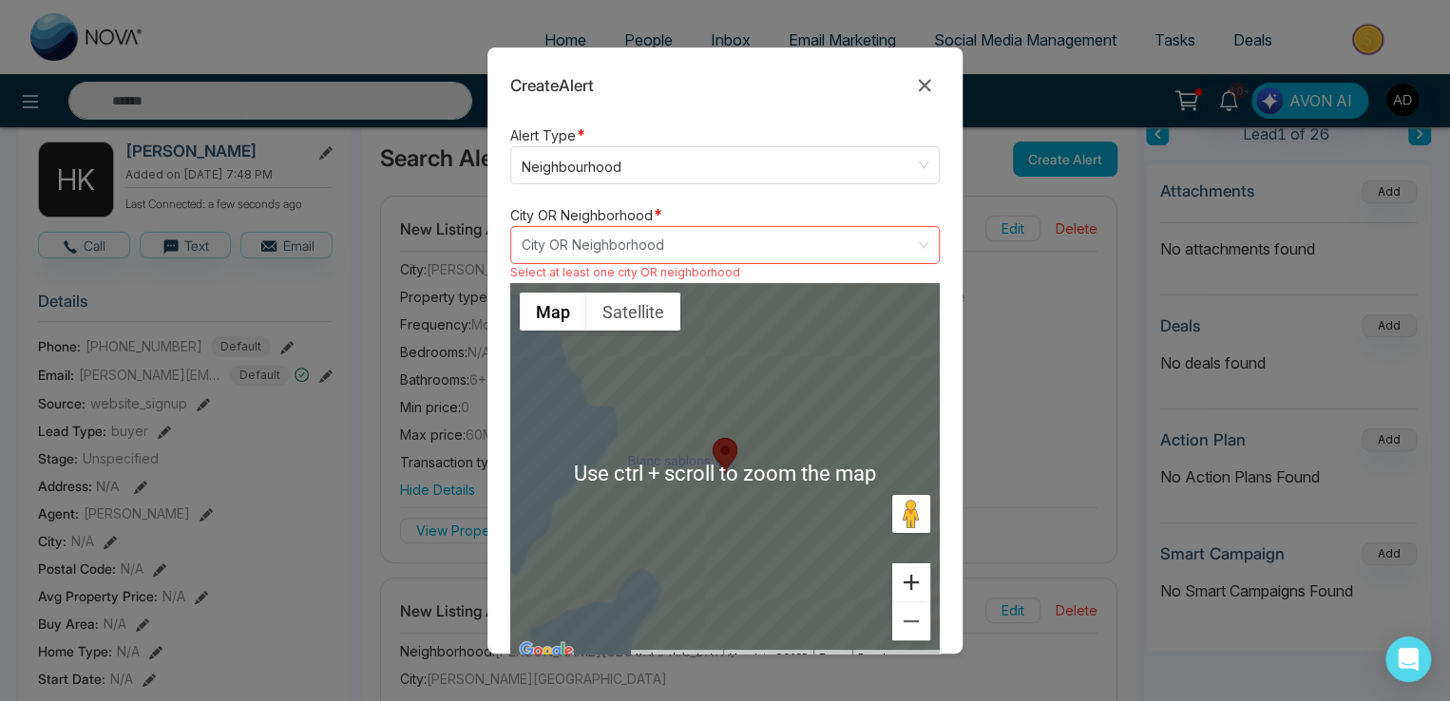
click at [897, 592] on button "Zoom in" at bounding box center [911, 582] width 38 height 38
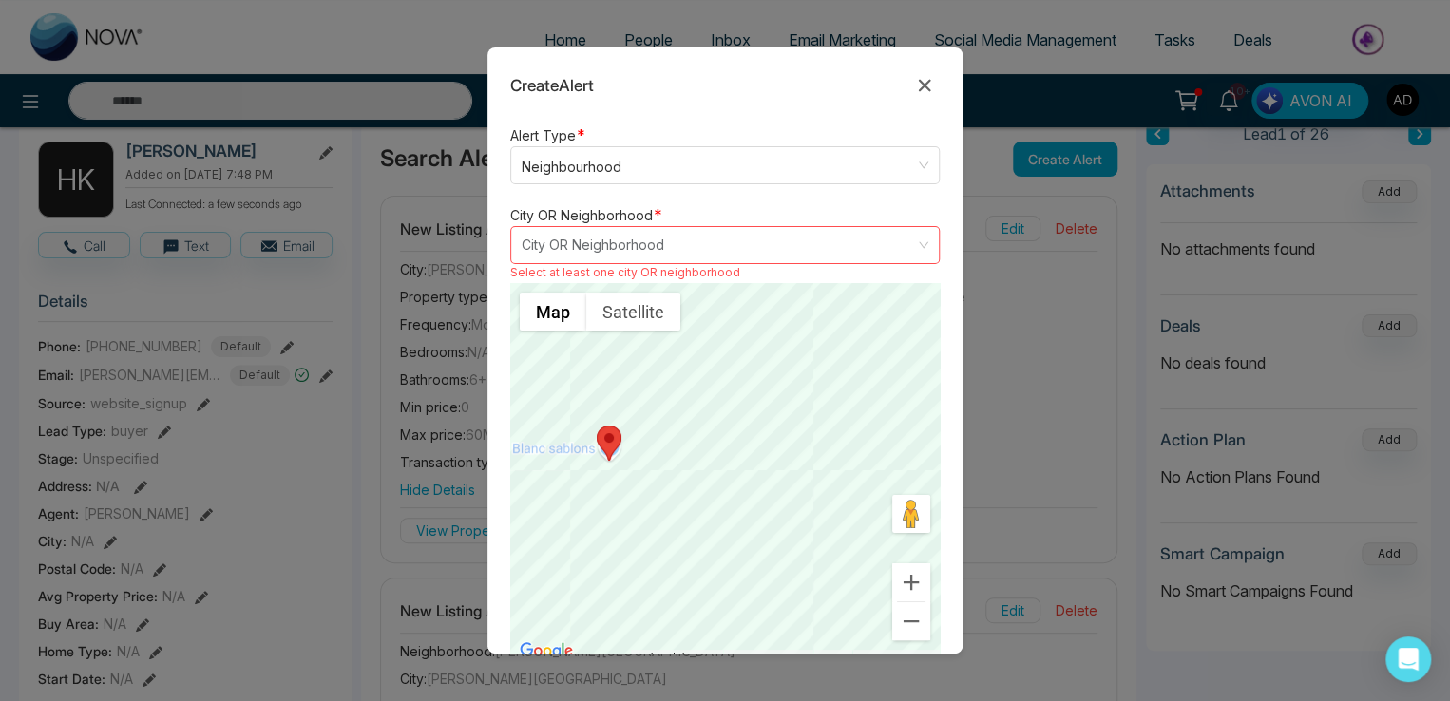
drag, startPoint x: 721, startPoint y: 441, endPoint x: 599, endPoint y: 429, distance: 123.1
click at [597, 426] on area at bounding box center [597, 426] width 0 height 0
click at [626, 430] on div at bounding box center [724, 473] width 429 height 380
click at [680, 416] on div at bounding box center [724, 473] width 429 height 380
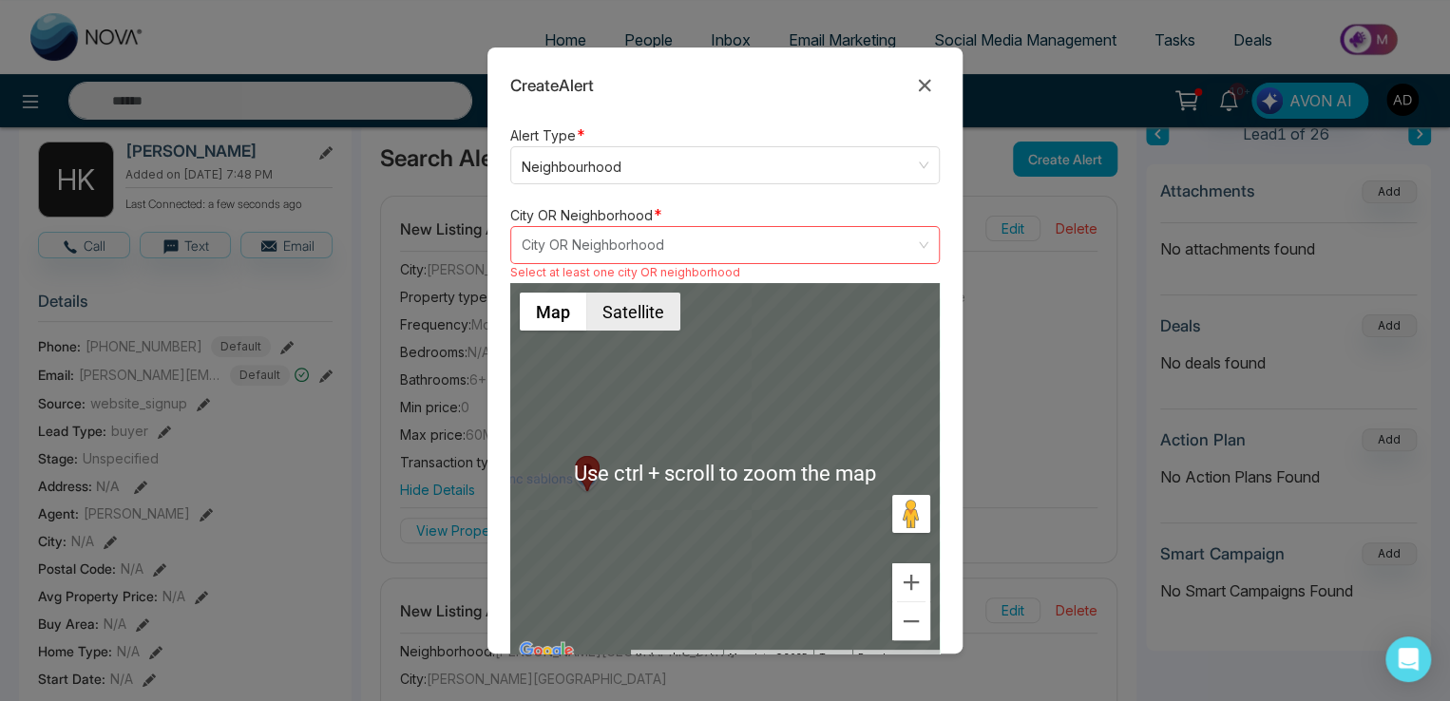
click at [627, 305] on button "Satellite" at bounding box center [633, 312] width 94 height 38
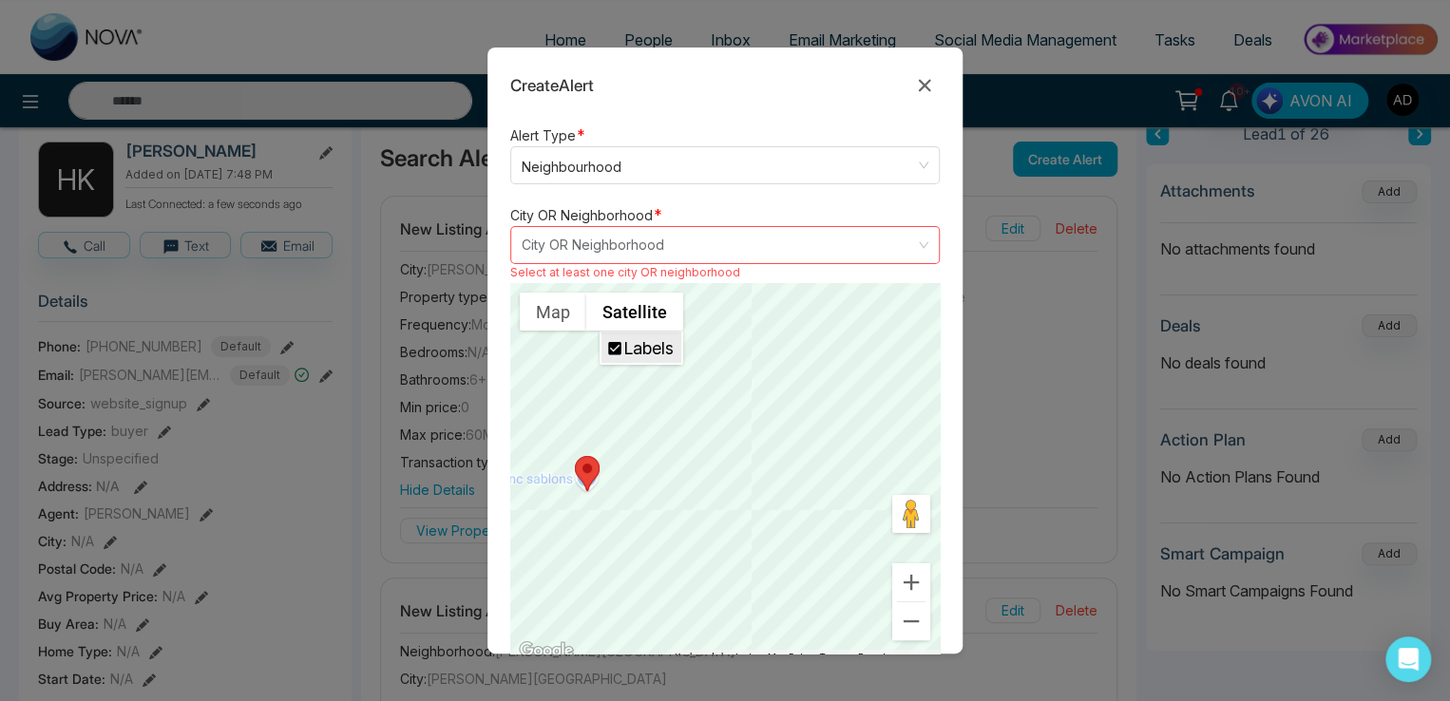
click at [632, 346] on label "Labels" at bounding box center [648, 348] width 50 height 20
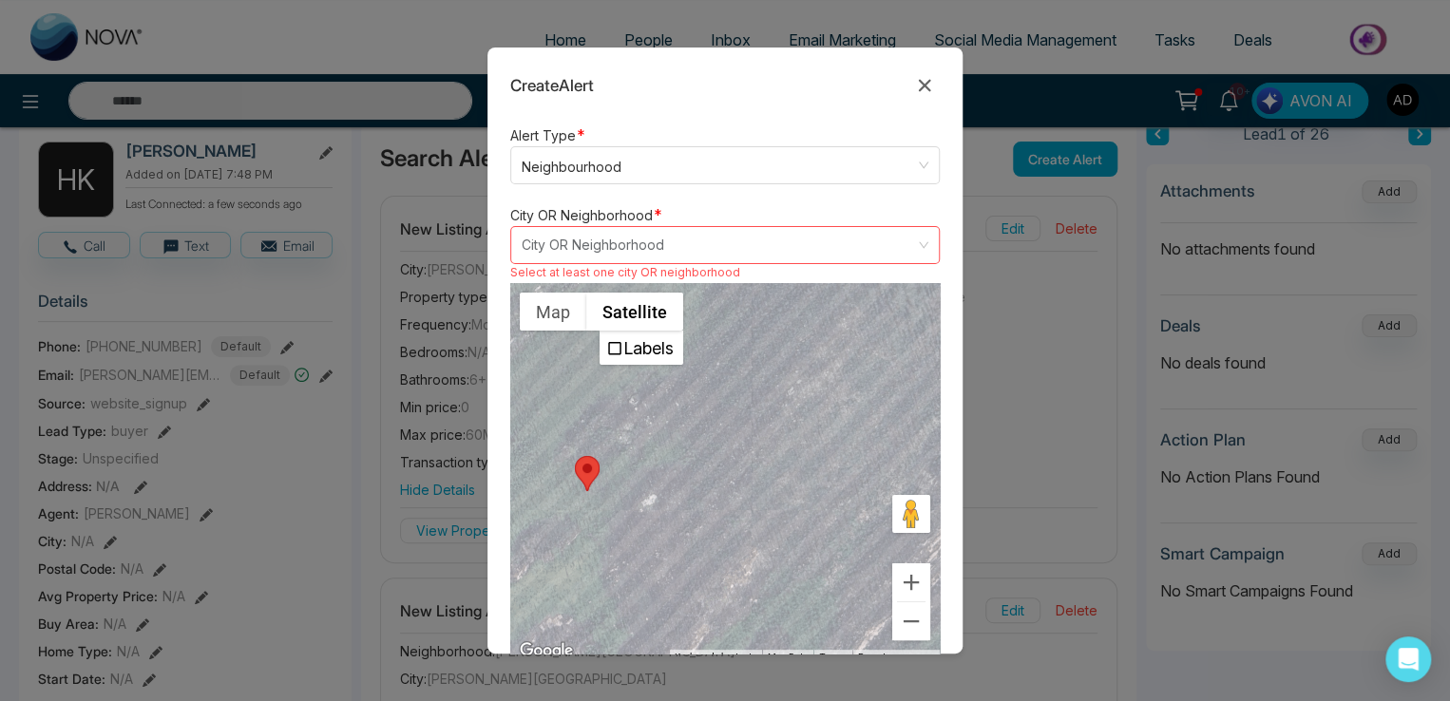
click at [565, 246] on input "search" at bounding box center [718, 245] width 393 height 36
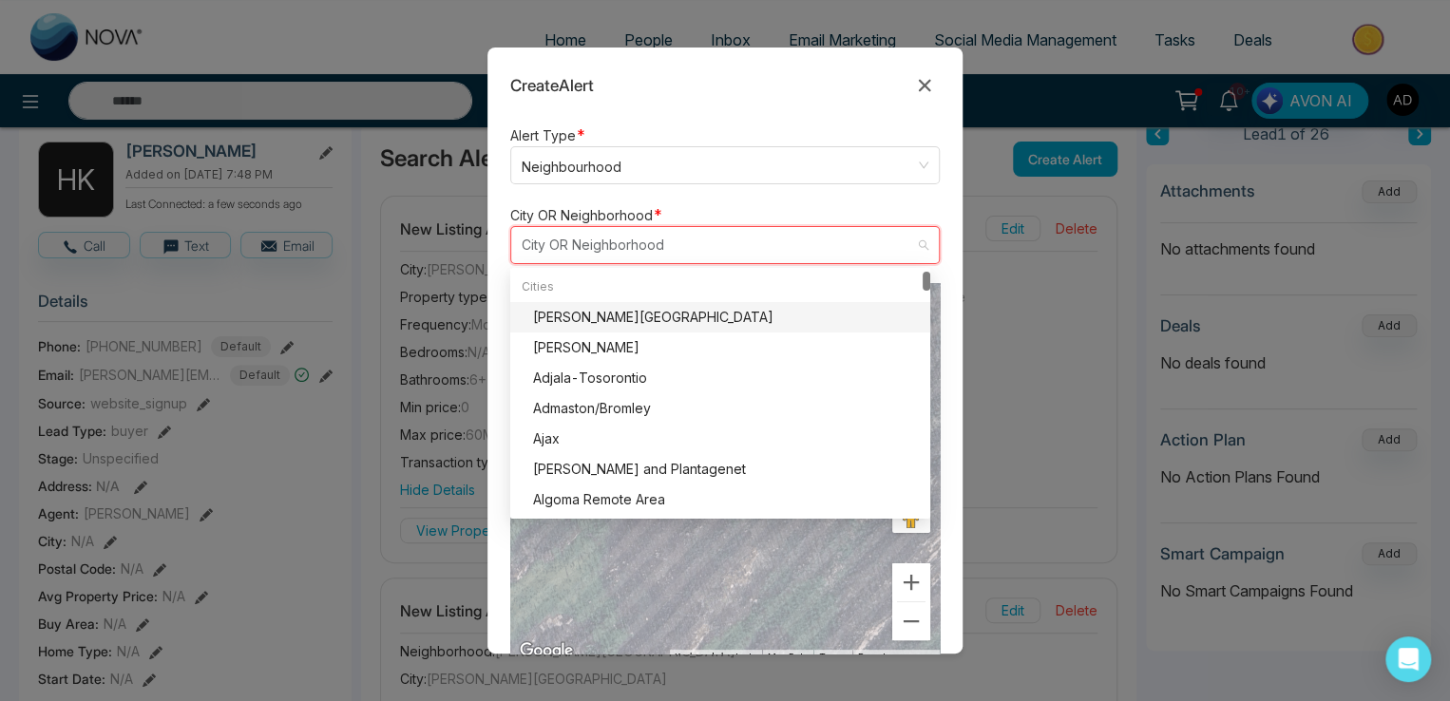
click at [565, 316] on div "[PERSON_NAME][GEOGRAPHIC_DATA]" at bounding box center [726, 317] width 386 height 21
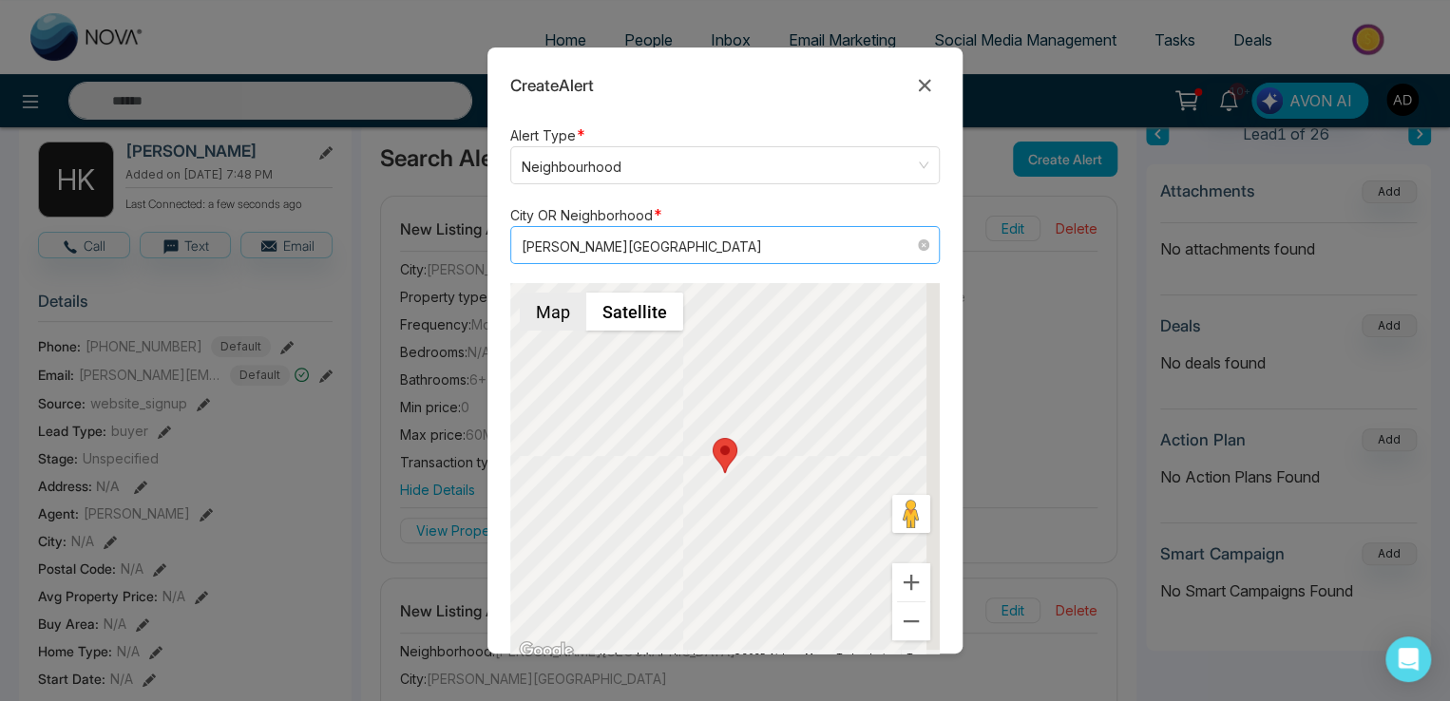
click at [565, 316] on button "Map" at bounding box center [553, 312] width 67 height 38
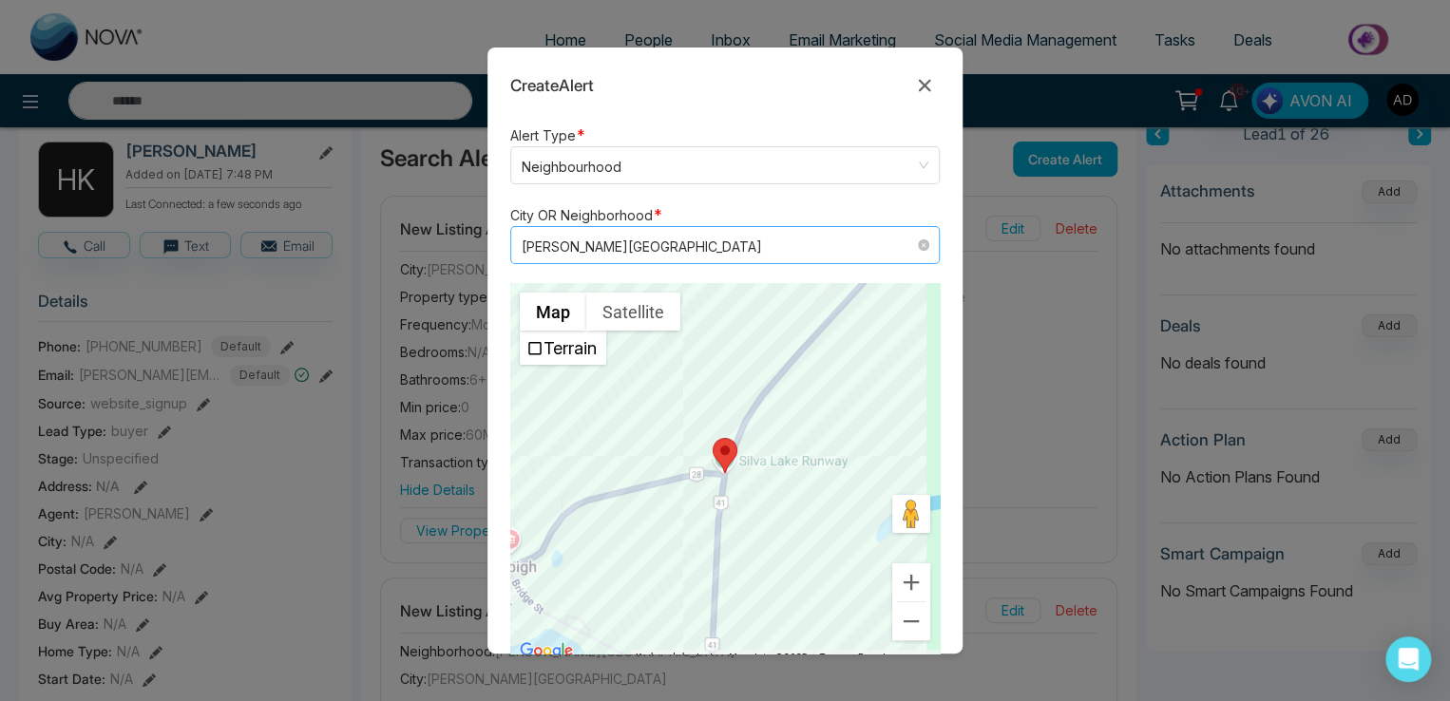
click at [576, 244] on span "[PERSON_NAME][GEOGRAPHIC_DATA]" at bounding box center [725, 245] width 407 height 25
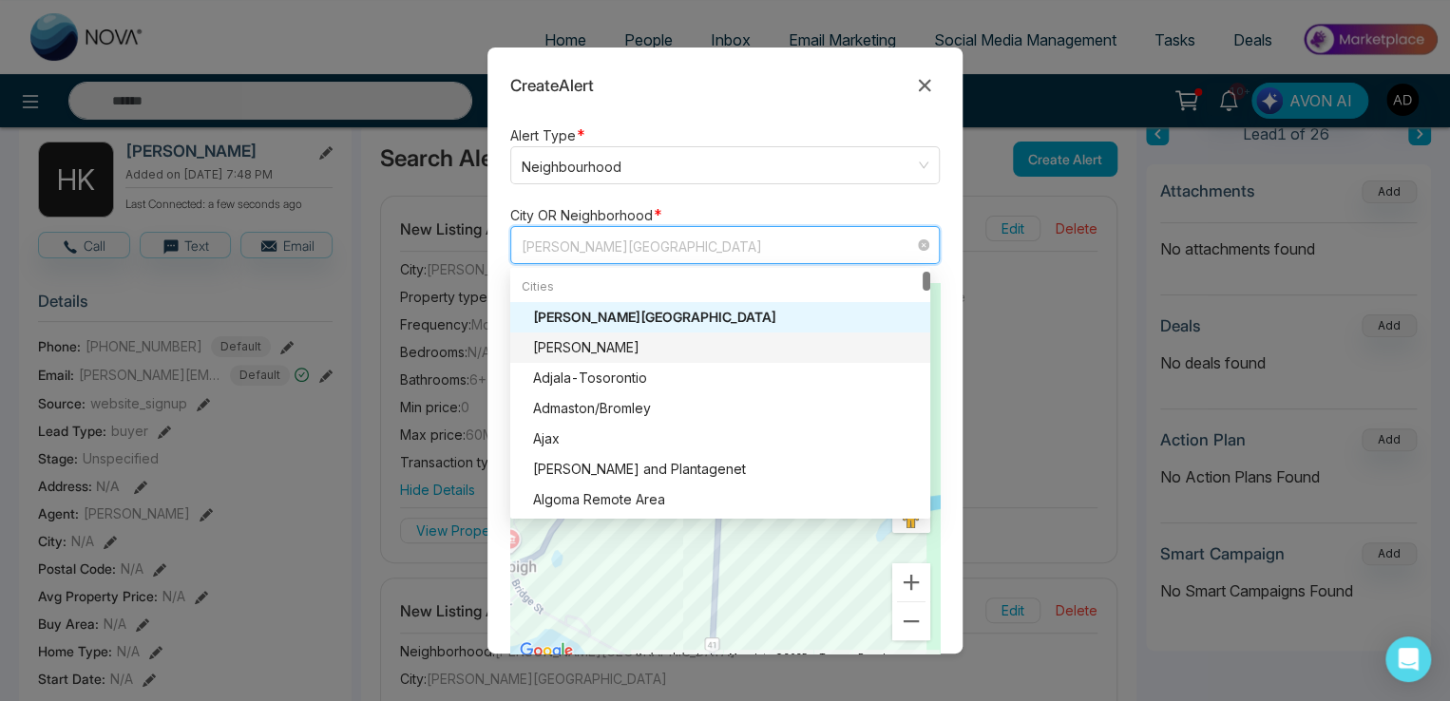
click at [594, 343] on div "[PERSON_NAME]" at bounding box center [726, 347] width 386 height 21
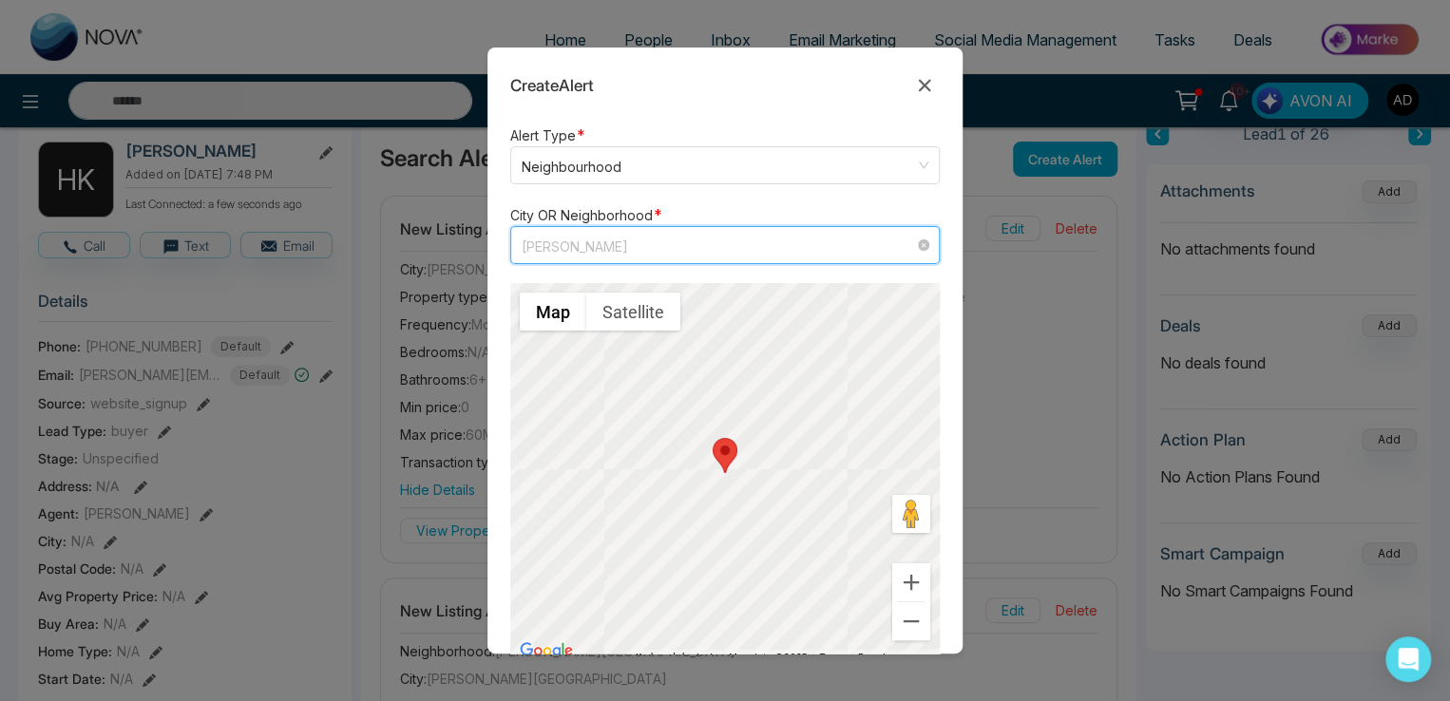
click at [617, 237] on span "[PERSON_NAME]" at bounding box center [725, 245] width 407 height 25
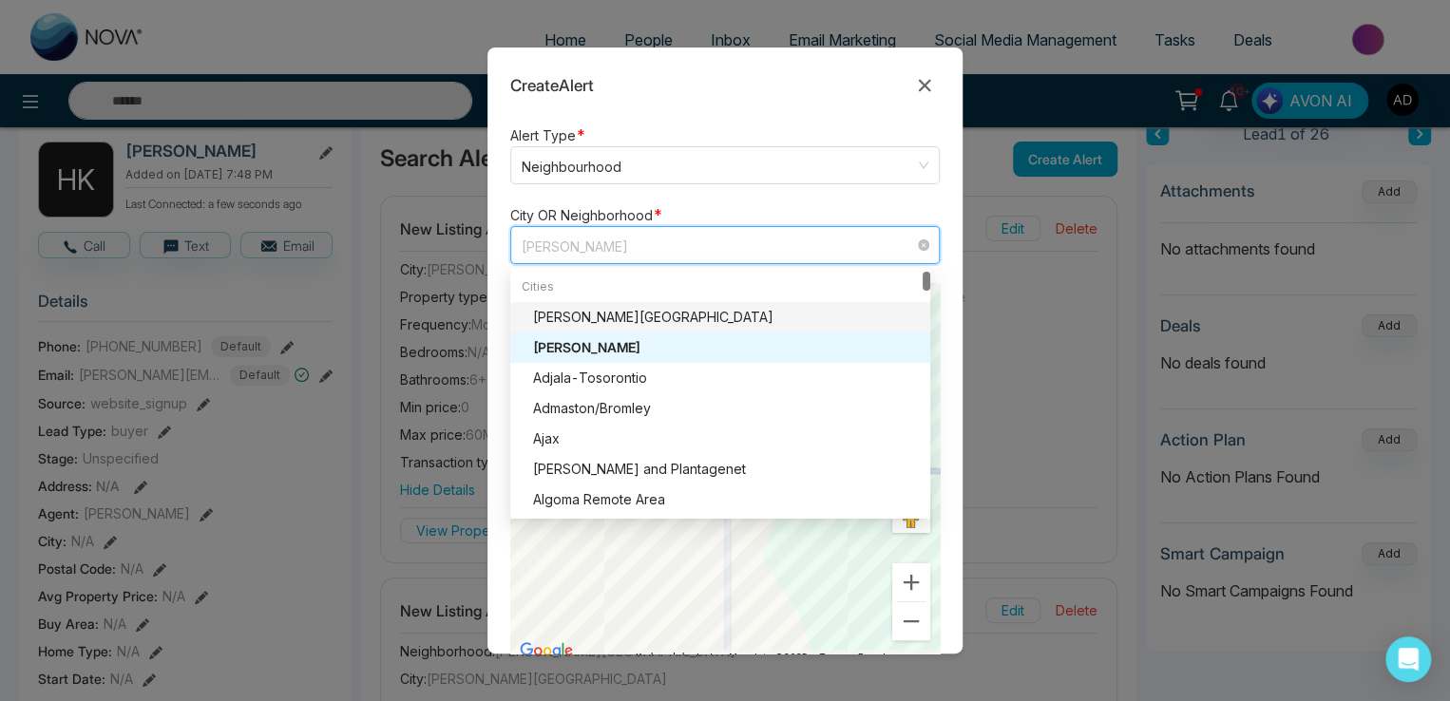
click at [612, 312] on div "[PERSON_NAME][GEOGRAPHIC_DATA]" at bounding box center [726, 317] width 386 height 21
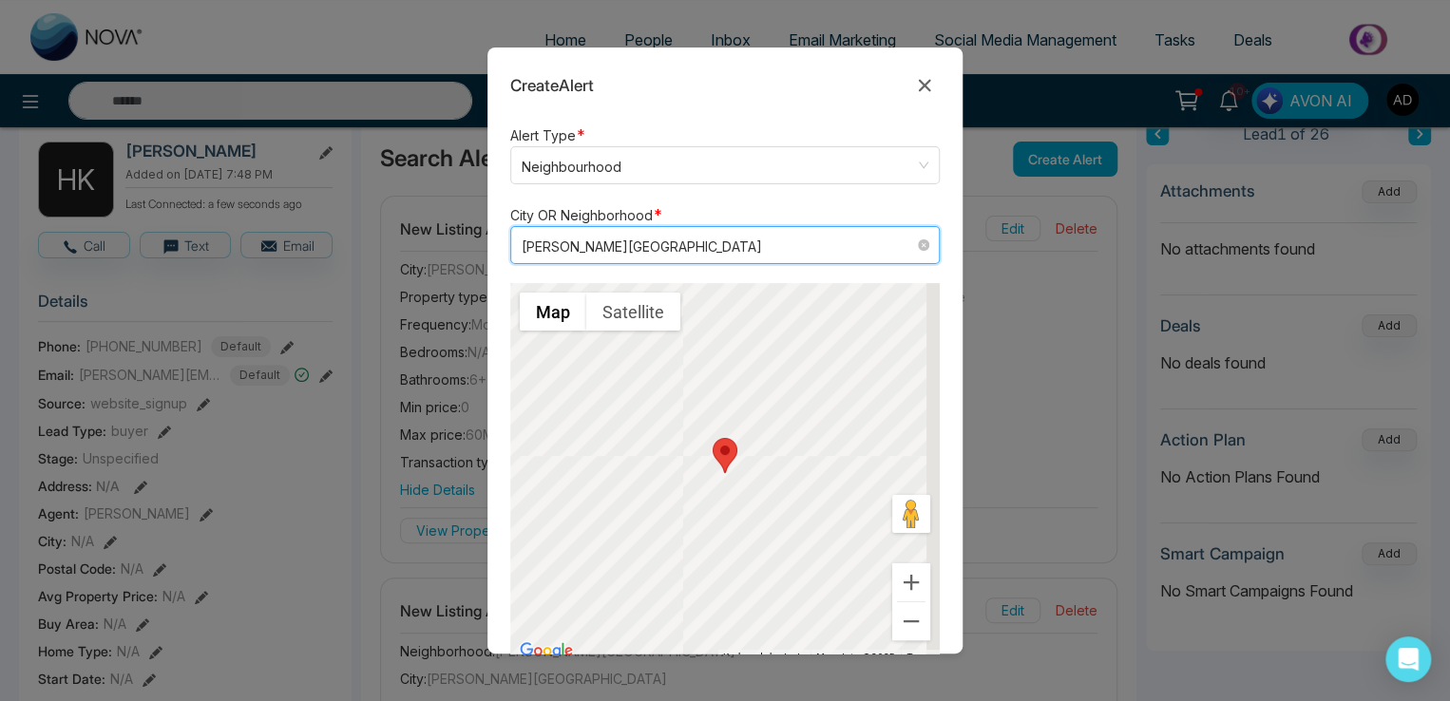
click at [625, 247] on span "[PERSON_NAME][GEOGRAPHIC_DATA]" at bounding box center [725, 245] width 407 height 25
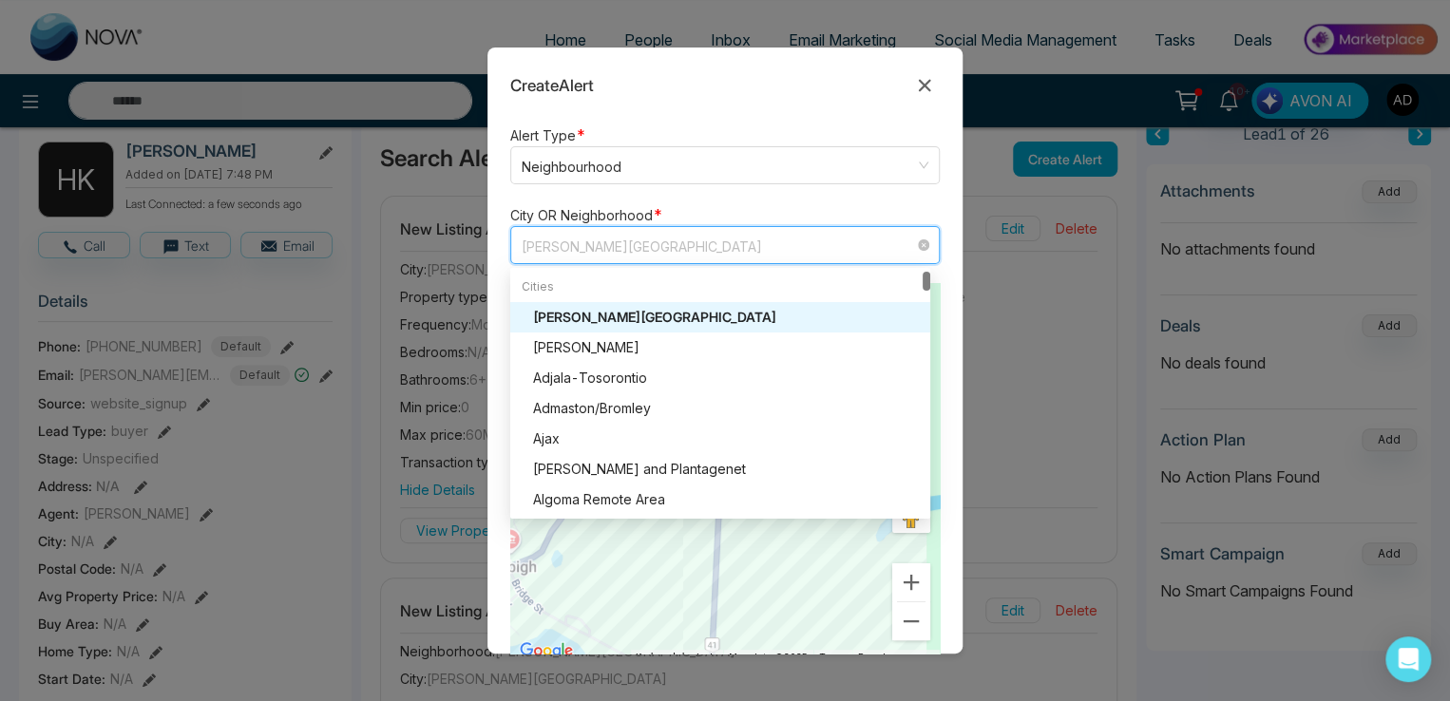
click at [692, 345] on div "[PERSON_NAME]" at bounding box center [726, 347] width 386 height 21
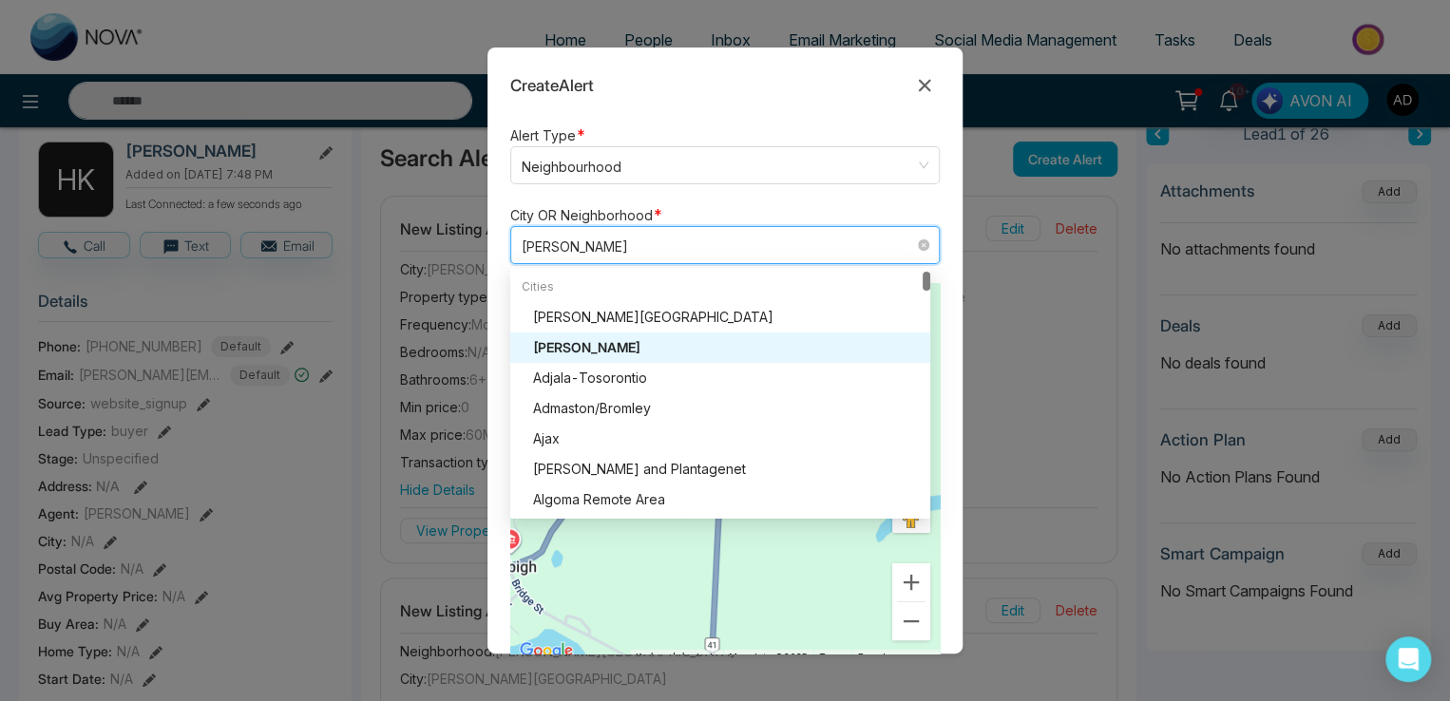
click at [692, 345] on div at bounding box center [724, 473] width 429 height 380
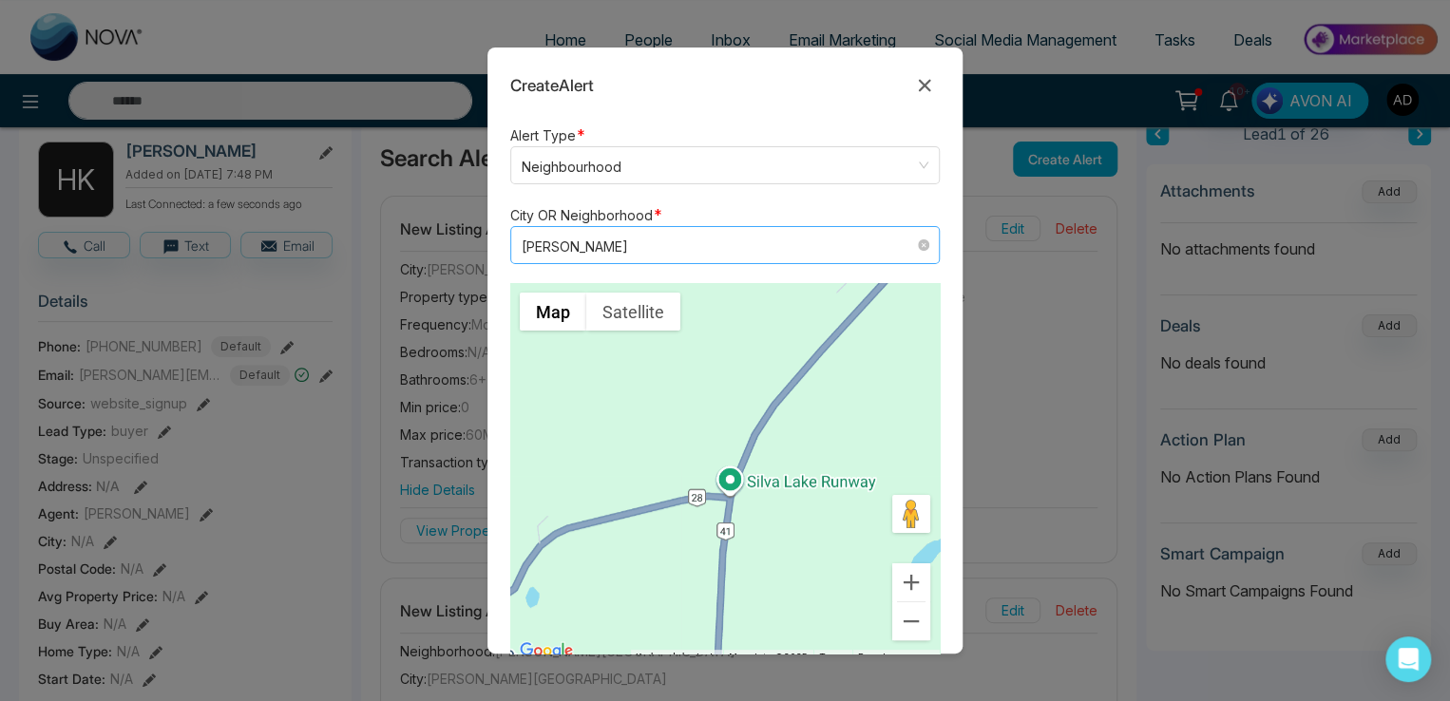
click at [692, 345] on div at bounding box center [724, 473] width 429 height 380
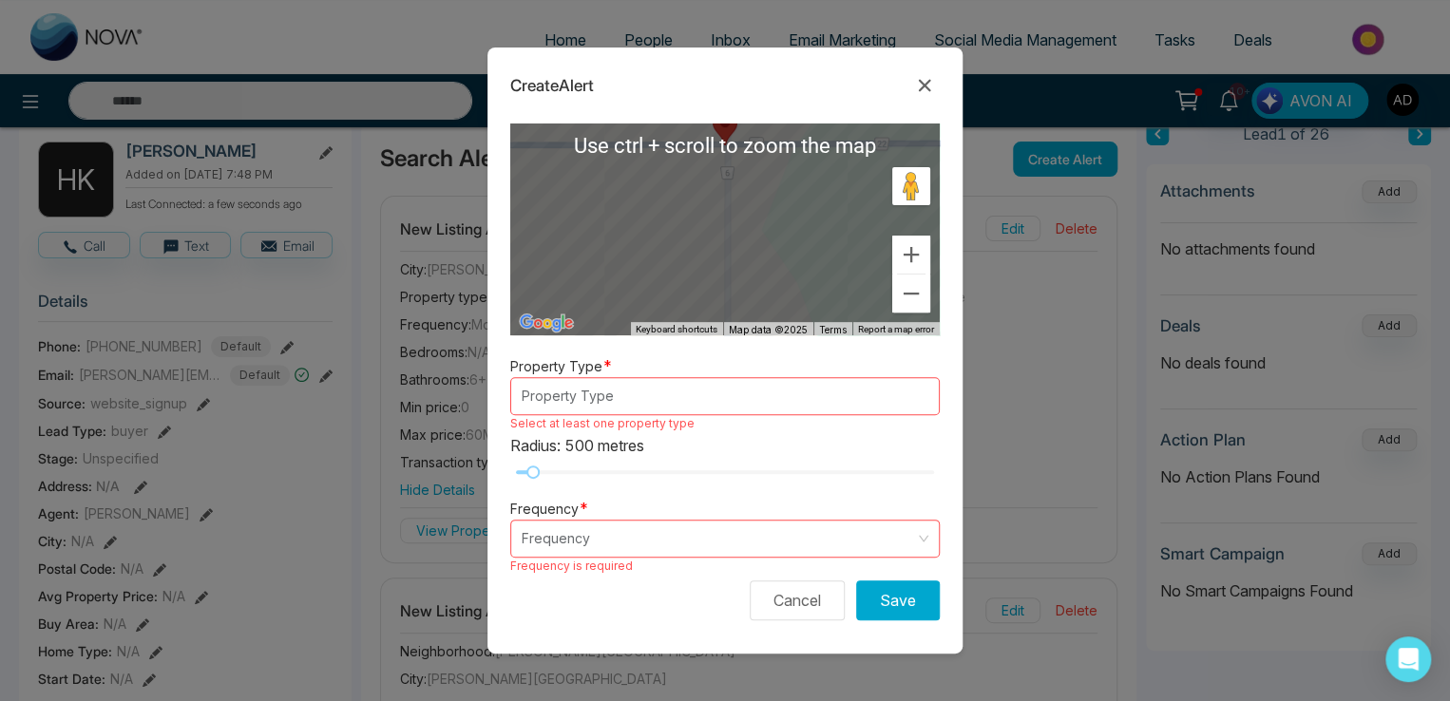
scroll to position [335, 0]
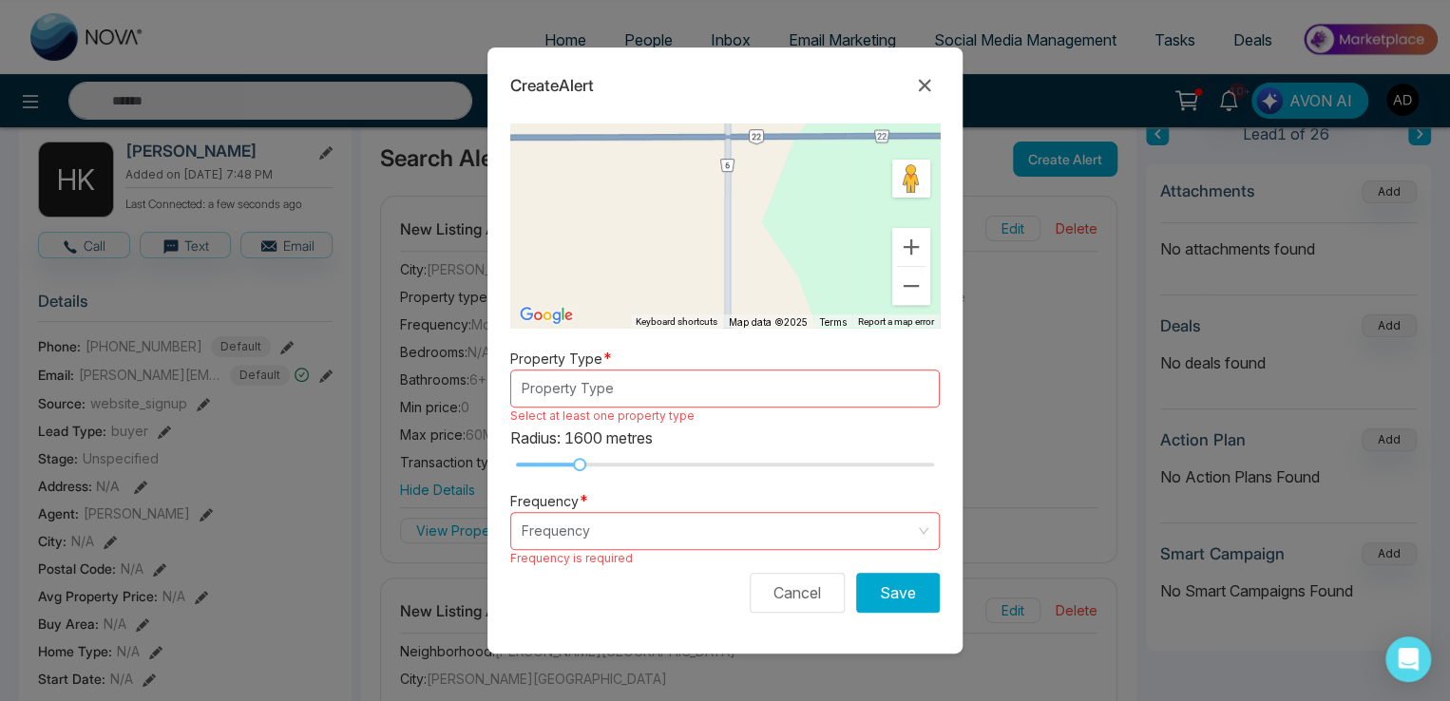
drag, startPoint x: 604, startPoint y: 465, endPoint x: 648, endPoint y: 465, distance: 43.7
click at [645, 468] on div at bounding box center [725, 464] width 418 height 11
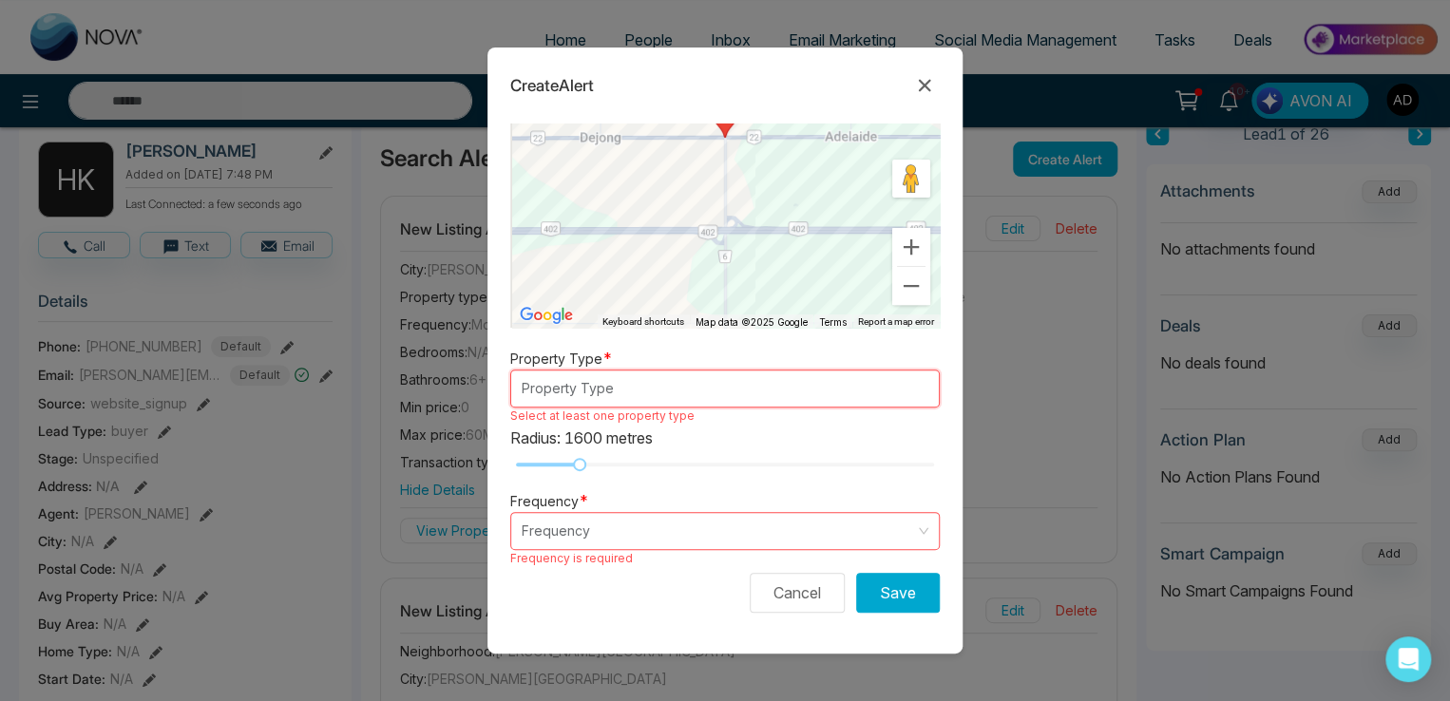
click at [568, 386] on div at bounding box center [716, 388] width 400 height 23
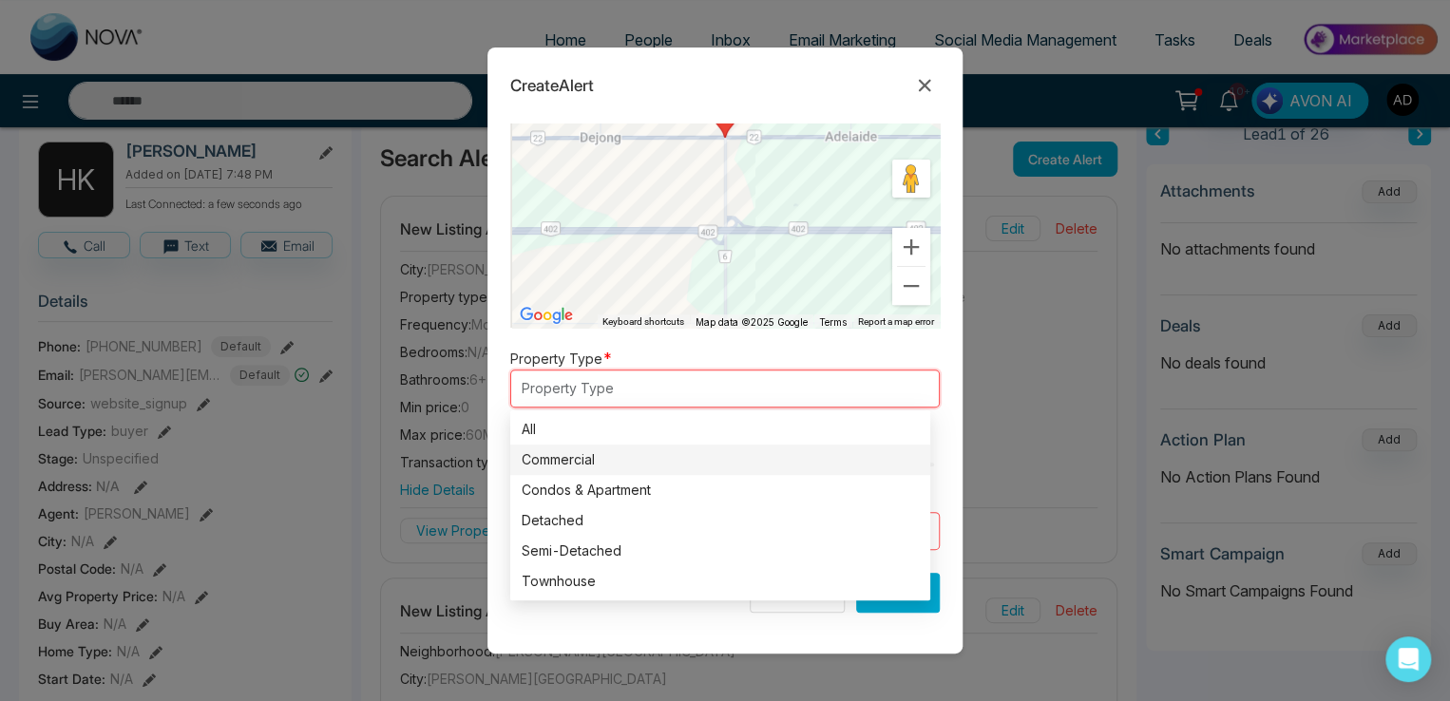
click at [611, 445] on div "Commercial" at bounding box center [720, 460] width 420 height 30
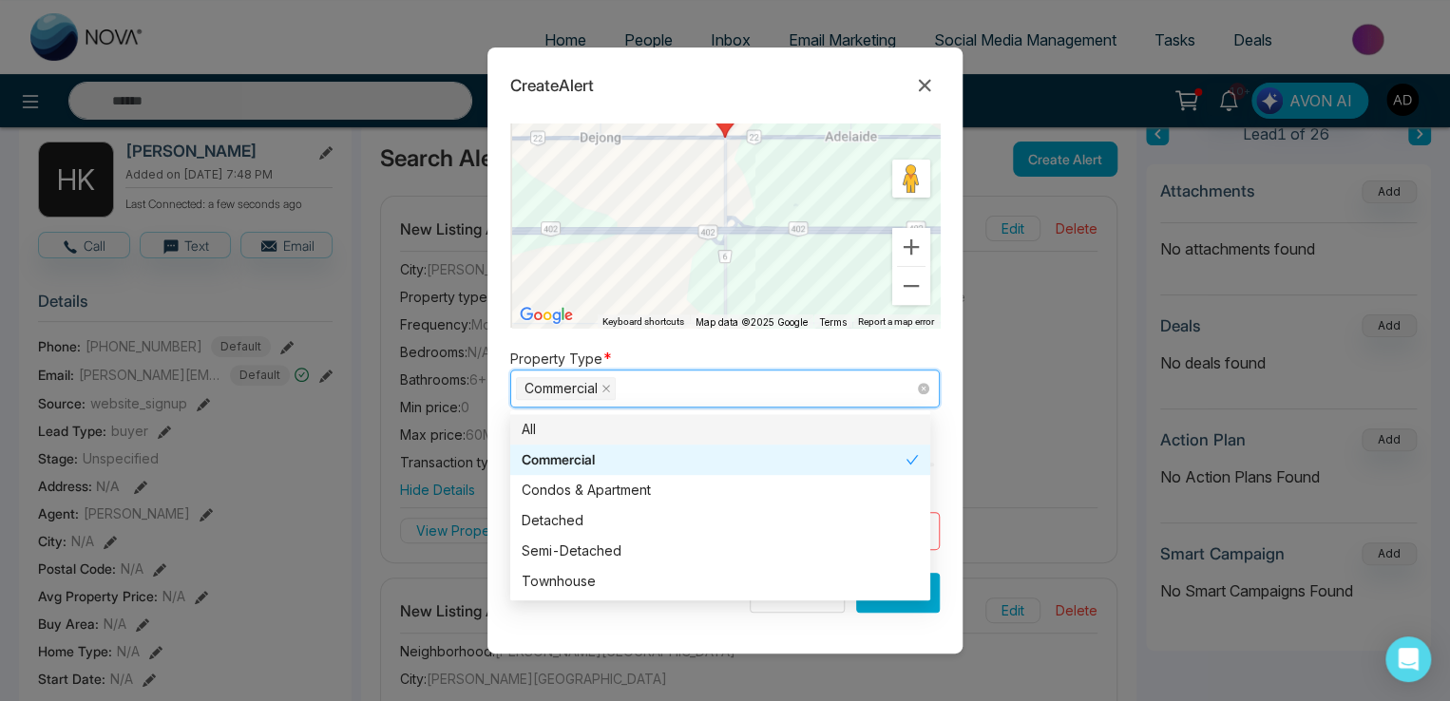
click at [597, 389] on span "Commercial" at bounding box center [560, 388] width 73 height 21
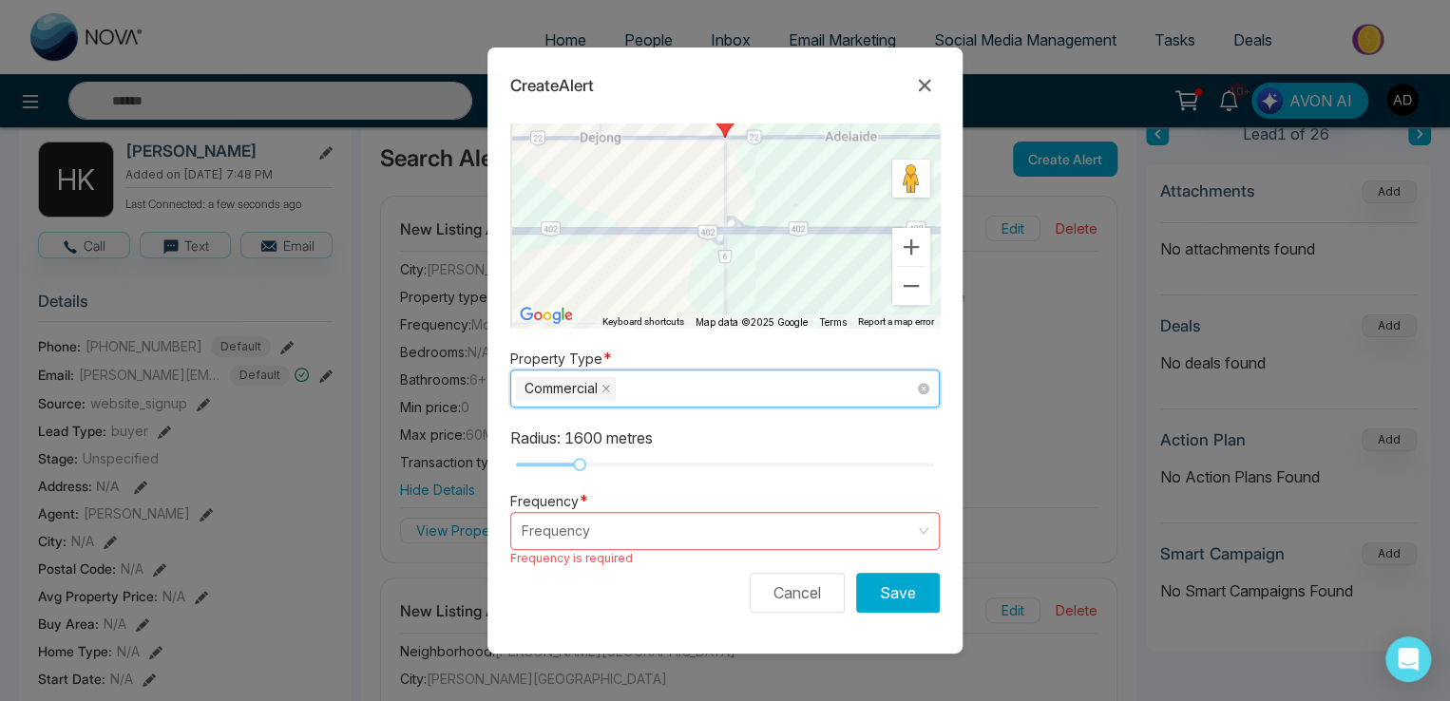
click at [600, 389] on span "Commercial" at bounding box center [566, 388] width 100 height 23
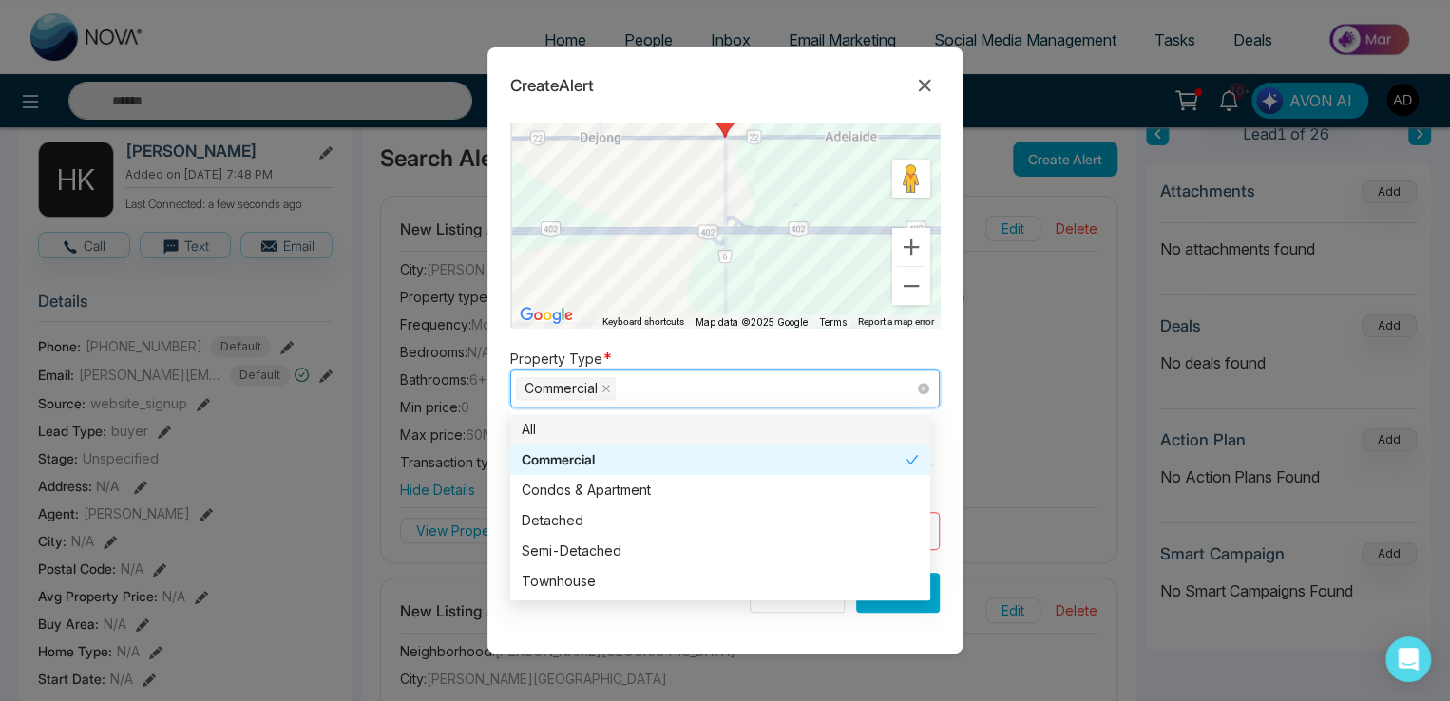
click at [619, 385] on div "Commercial" at bounding box center [568, 388] width 104 height 27
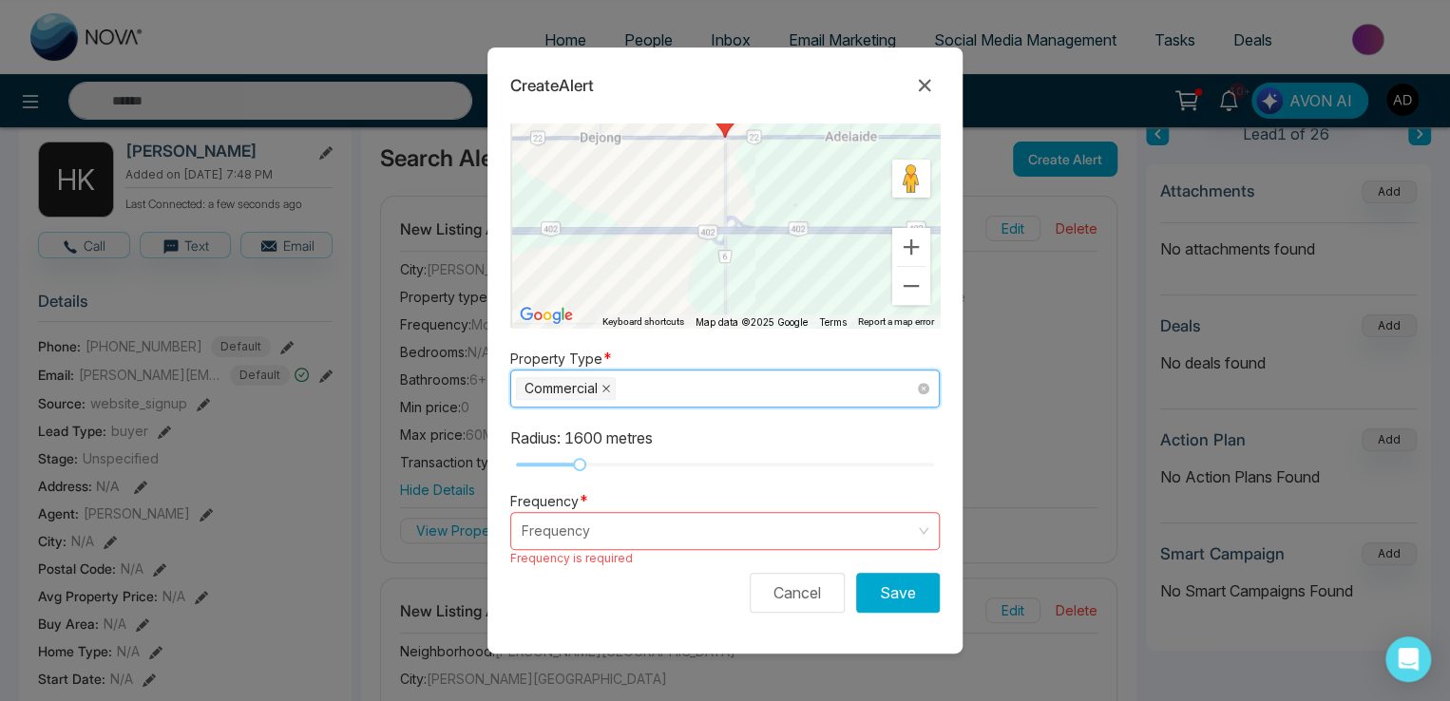
click at [609, 386] on icon "close" at bounding box center [606, 389] width 8 height 8
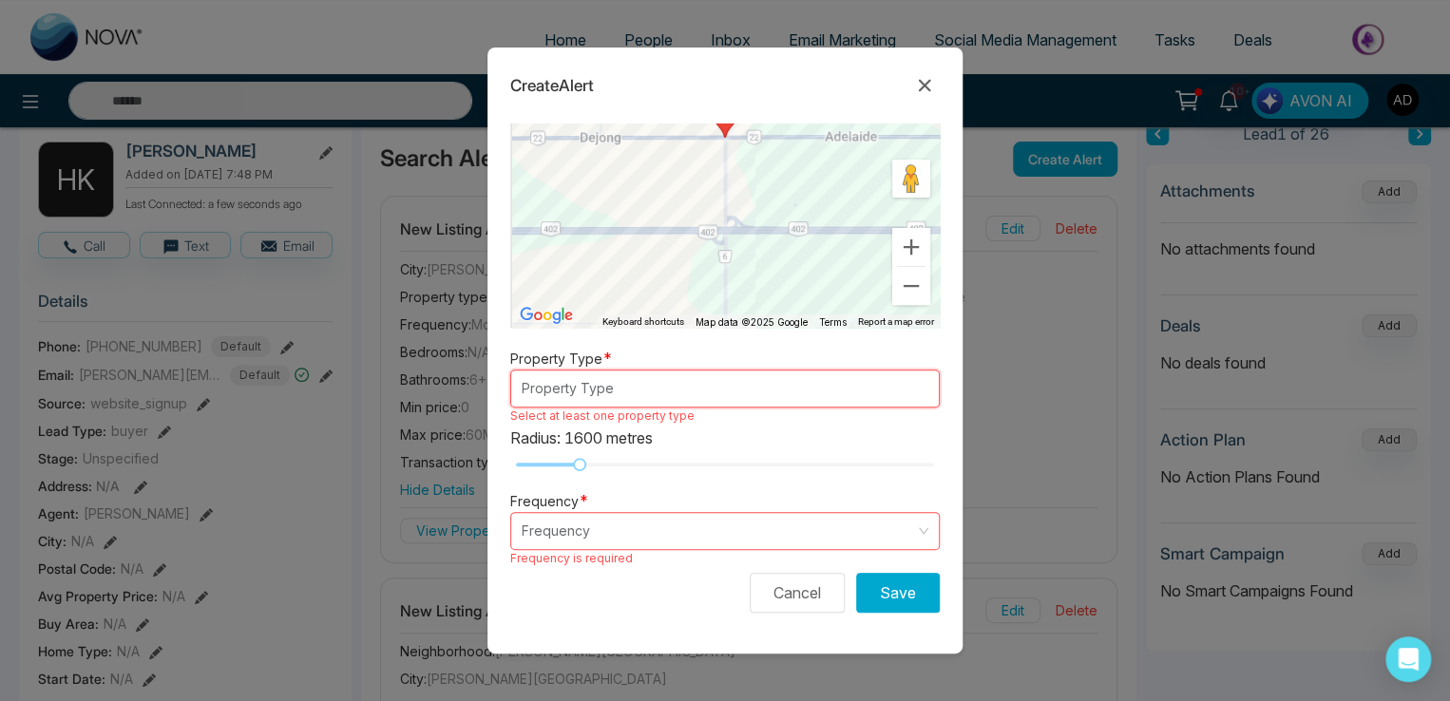
click at [614, 544] on input "search" at bounding box center [718, 531] width 393 height 36
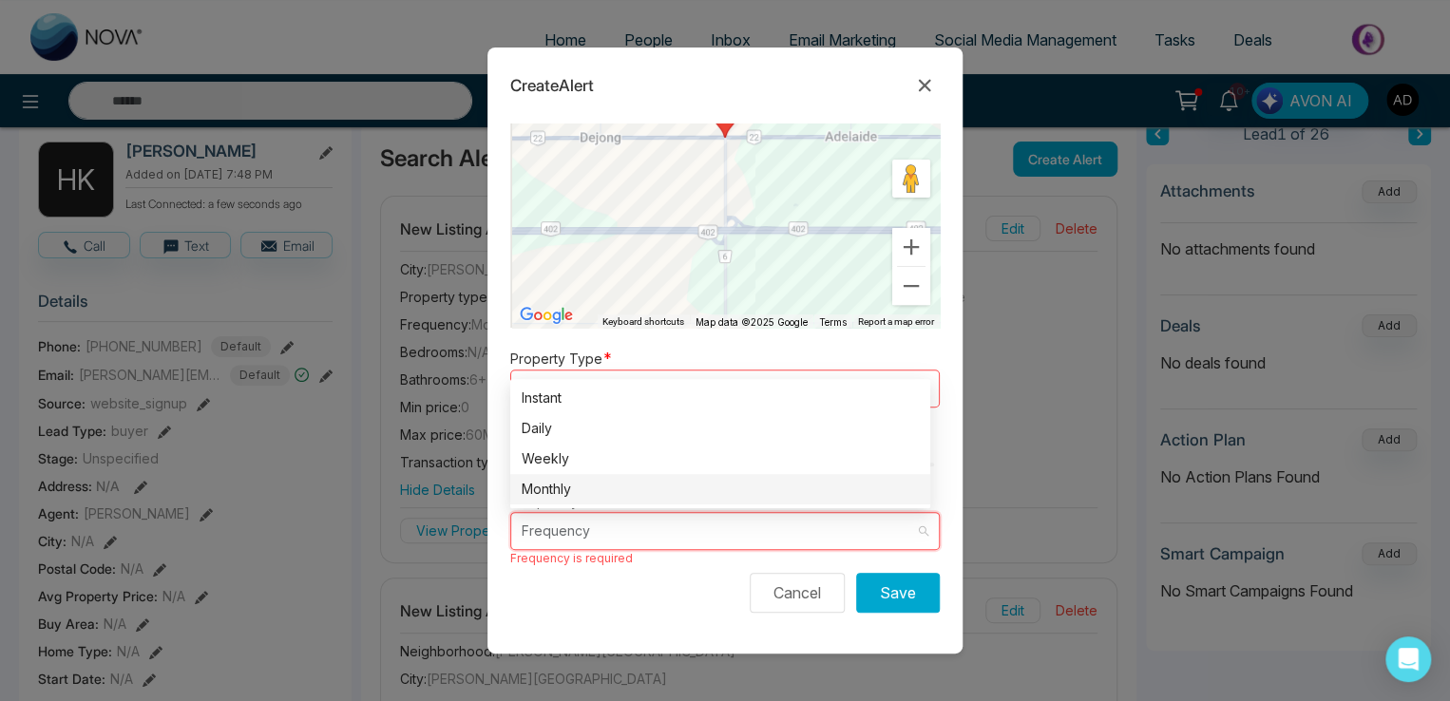
click at [570, 481] on div "Monthly" at bounding box center [720, 489] width 397 height 21
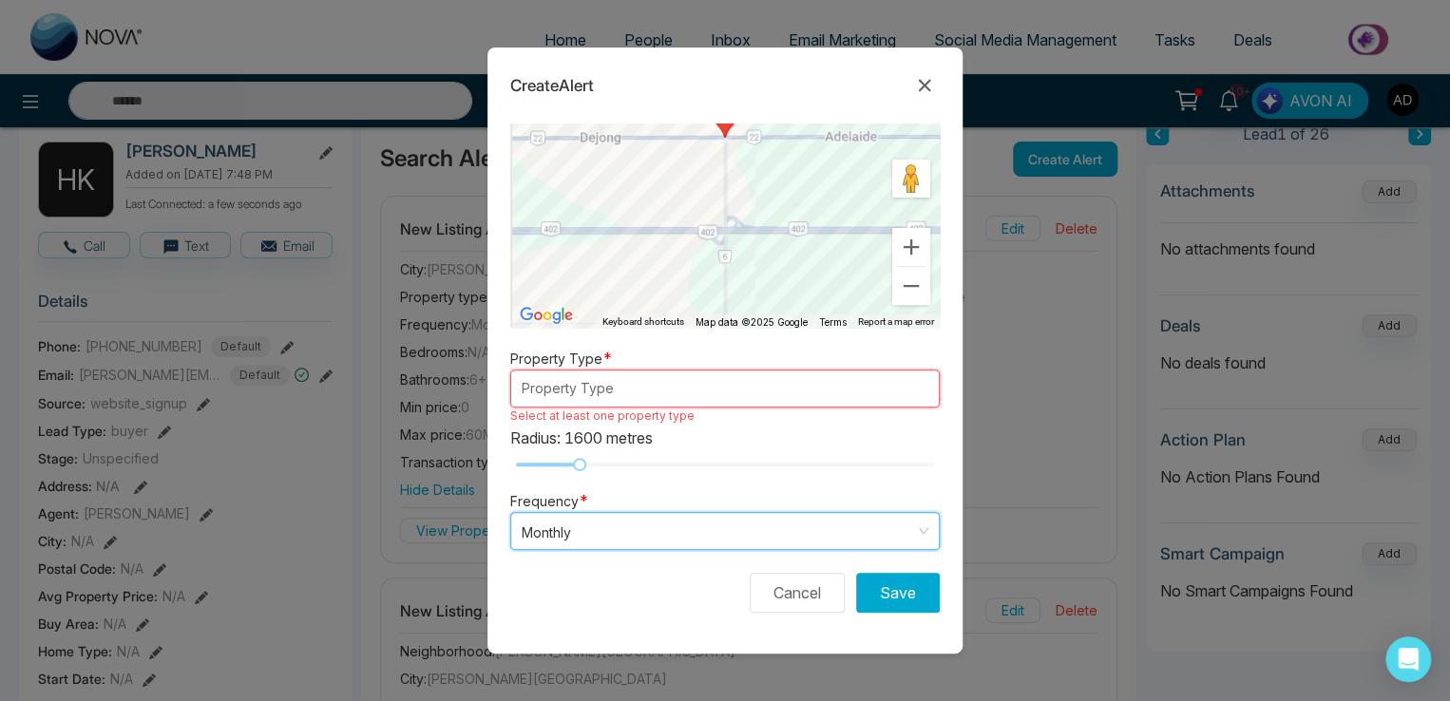
click at [586, 389] on div at bounding box center [716, 388] width 400 height 23
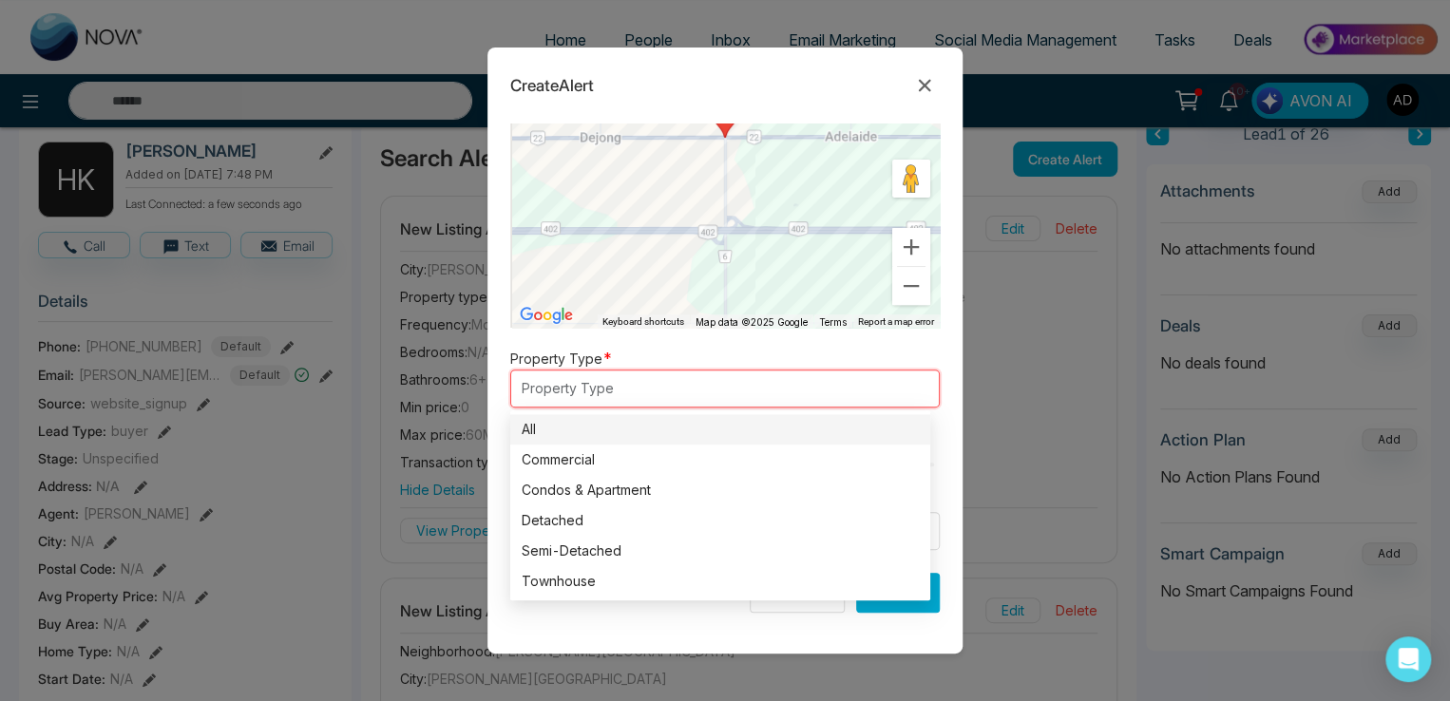
click at [580, 457] on div "Commercial" at bounding box center [720, 459] width 397 height 21
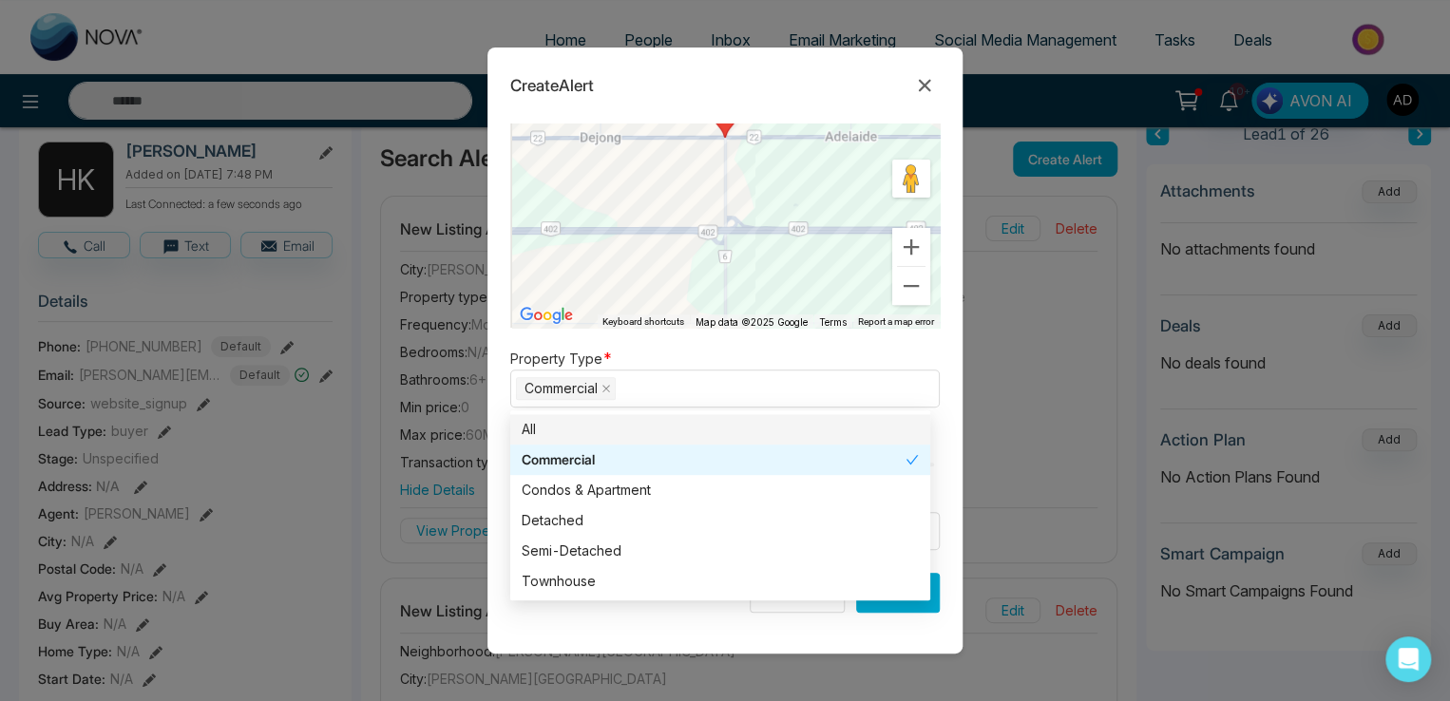
click at [792, 362] on div "Property Type * Commercial All commercial All Commercial Condos & Apartment Det…" at bounding box center [724, 377] width 429 height 61
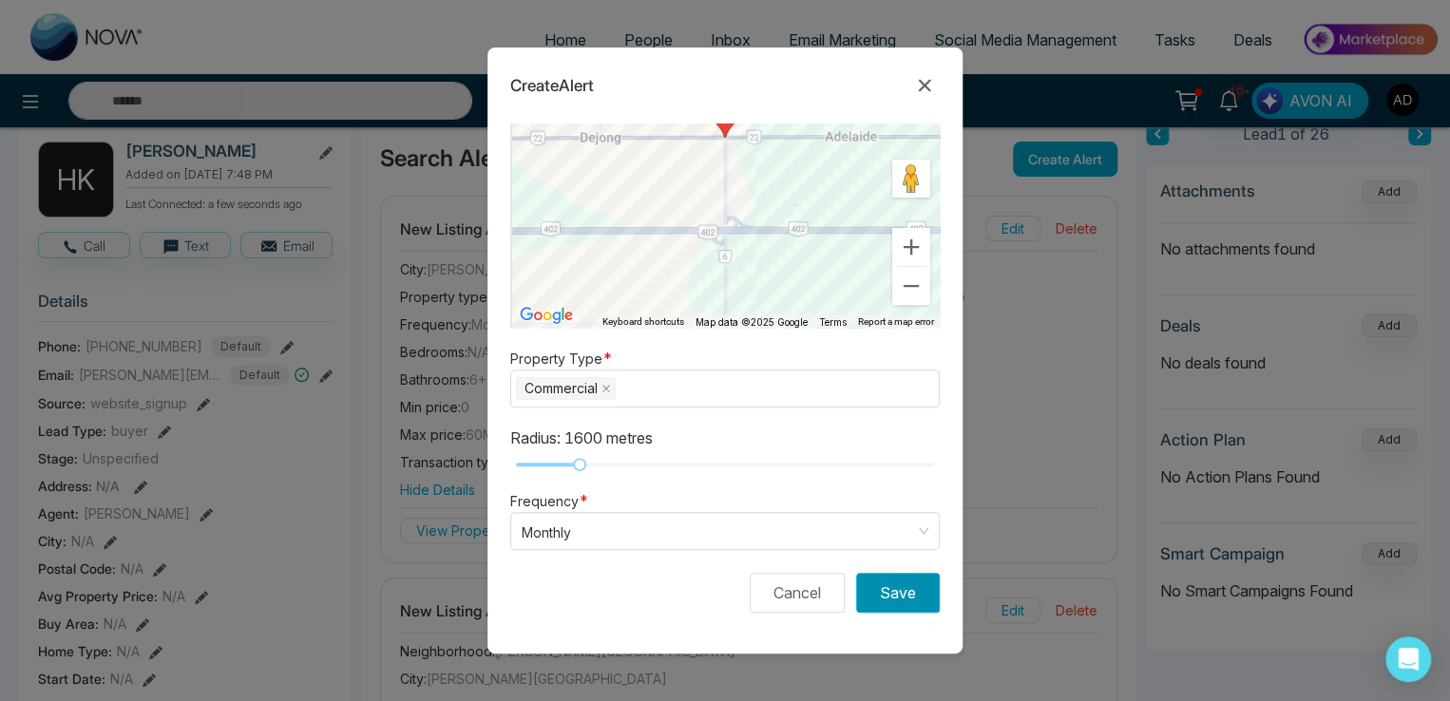
click at [882, 599] on button "Save" at bounding box center [898, 593] width 84 height 40
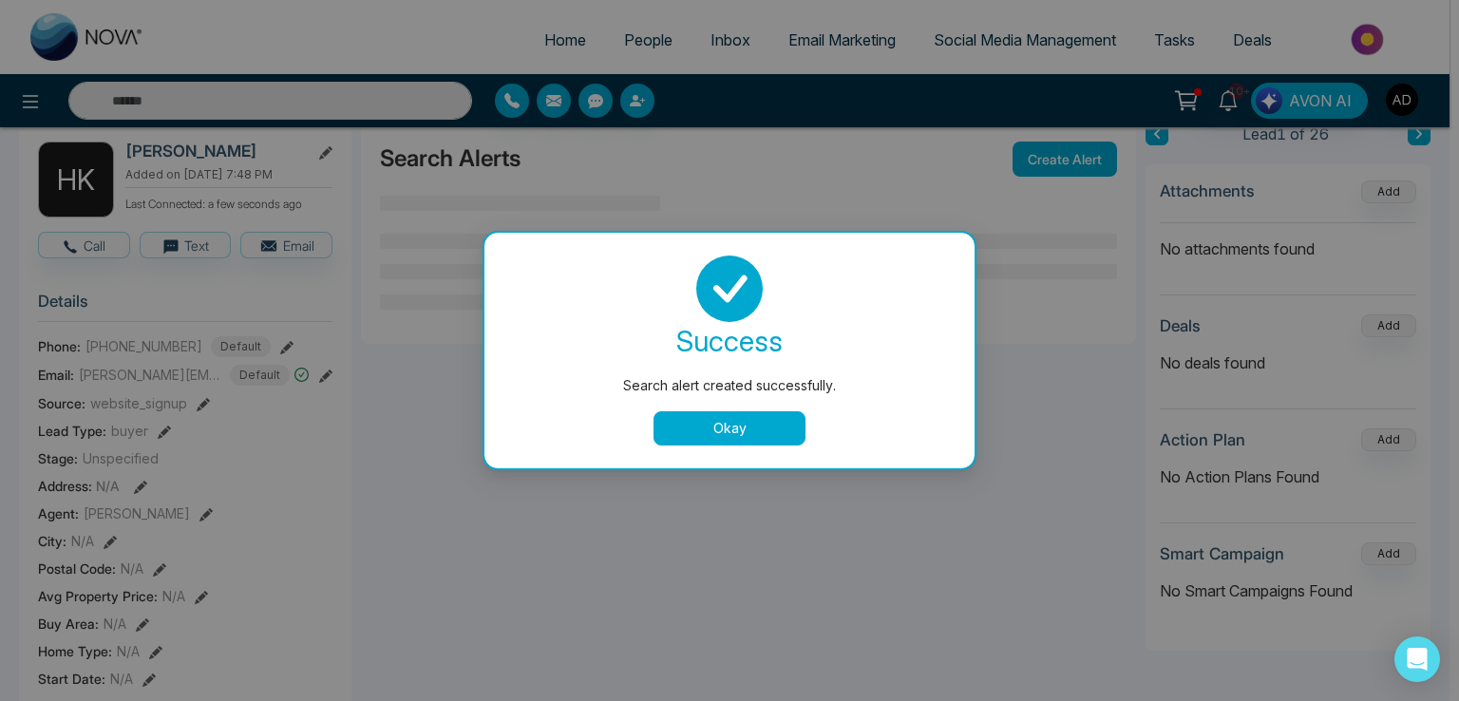
click at [710, 428] on button "Okay" at bounding box center [730, 428] width 152 height 34
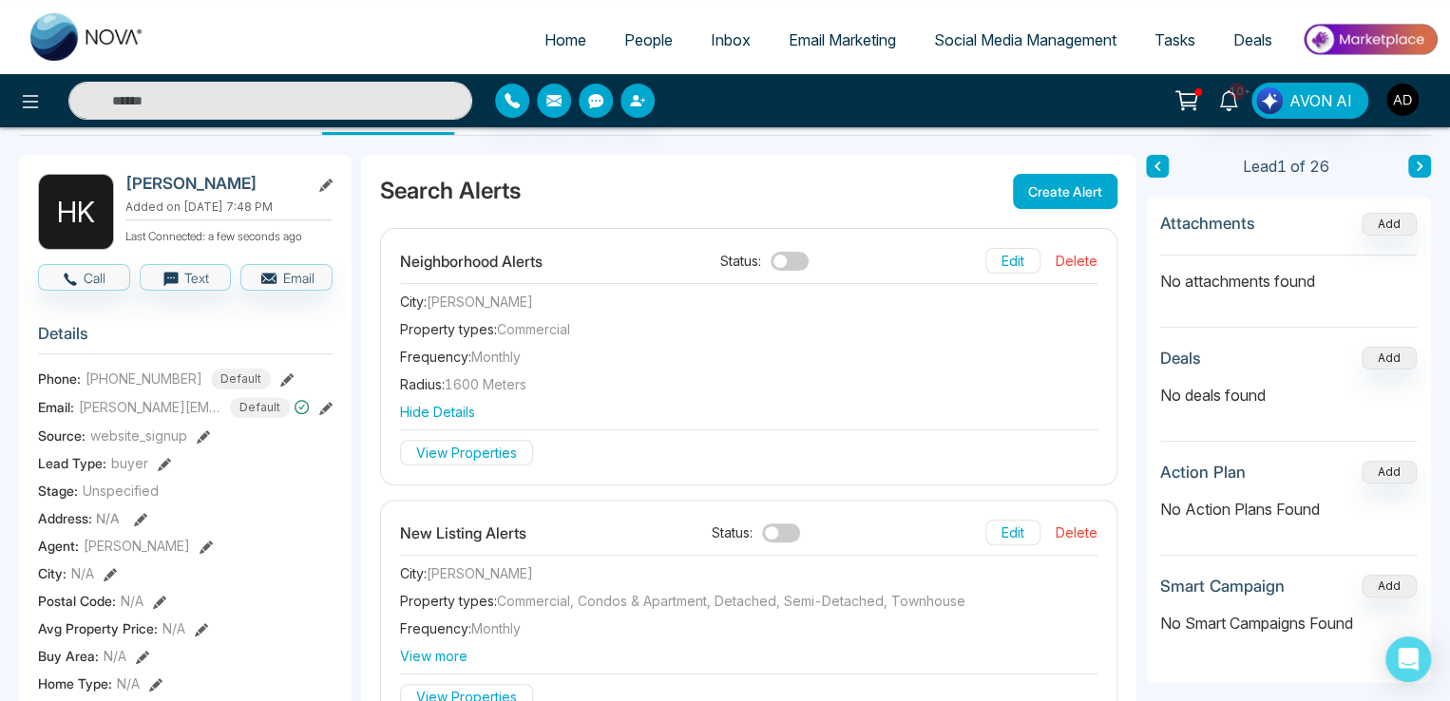
scroll to position [95, 0]
